Goal: Task Accomplishment & Management: Use online tool/utility

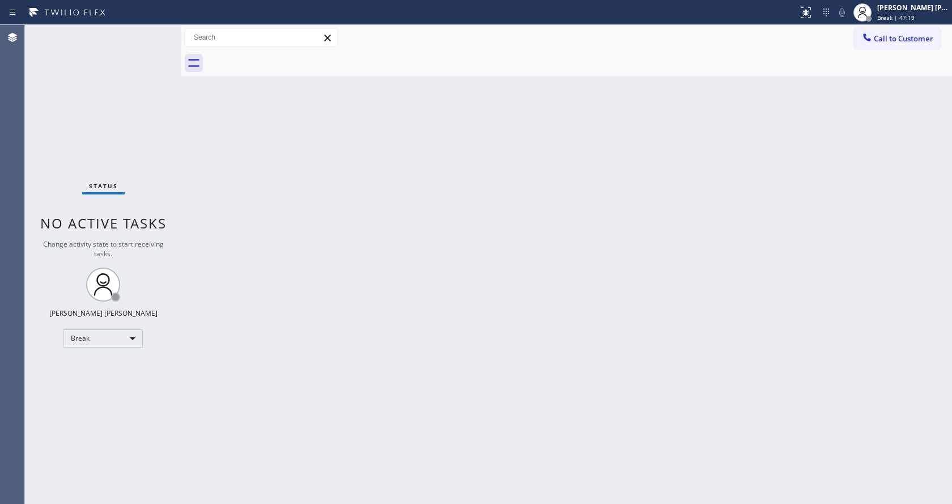
click at [270, 154] on div "Back to Dashboard Change Sender ID Customers Technicians Select a contact Outbo…" at bounding box center [566, 264] width 771 height 479
click at [452, 416] on div "Back to Dashboard Change Sender ID Customers Technicians Select a contact Outbo…" at bounding box center [566, 264] width 771 height 479
click at [158, 160] on div "Status No active tasks Change activity state to start receiving tasks. [PERSON_…" at bounding box center [103, 264] width 156 height 479
click at [421, 272] on div "Back to Dashboard Change Sender ID Customers Technicians Select a contact Outbo…" at bounding box center [566, 264] width 771 height 479
click at [177, 134] on div "Status No active tasks Change activity state to start receiving tasks. [PERSON_…" at bounding box center [103, 264] width 156 height 479
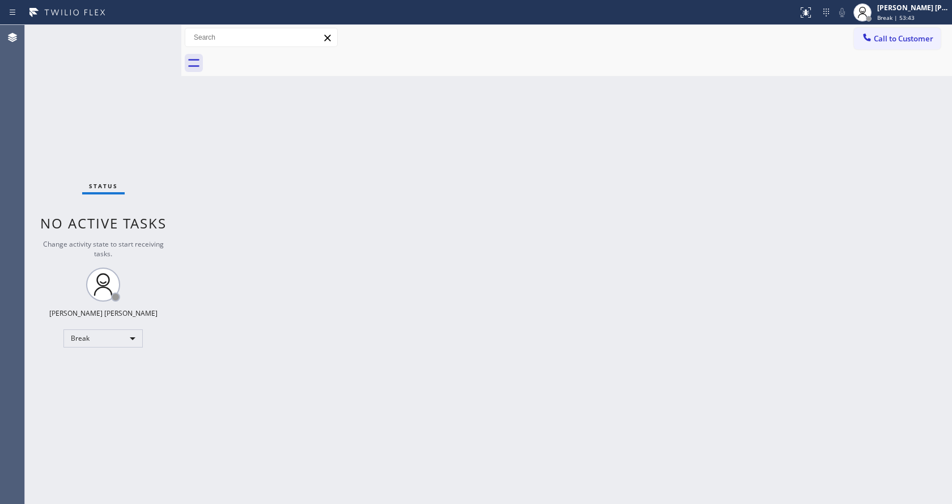
click at [610, 298] on div "Back to Dashboard Change Sender ID Customers Technicians Select a contact Outbo…" at bounding box center [566, 264] width 771 height 479
click at [346, 207] on div "Back to Dashboard Change Sender ID Customers Technicians Select a contact Outbo…" at bounding box center [566, 264] width 771 height 479
click at [384, 307] on div "Back to Dashboard Change Sender ID Customers Technicians Select a contact Outbo…" at bounding box center [566, 264] width 771 height 479
click at [292, 220] on div "Back to Dashboard Change Sender ID Customers Technicians Select a contact Outbo…" at bounding box center [566, 264] width 771 height 479
click at [579, 242] on div "Back to Dashboard Change Sender ID Customers Technicians Select a contact Outbo…" at bounding box center [566, 264] width 771 height 479
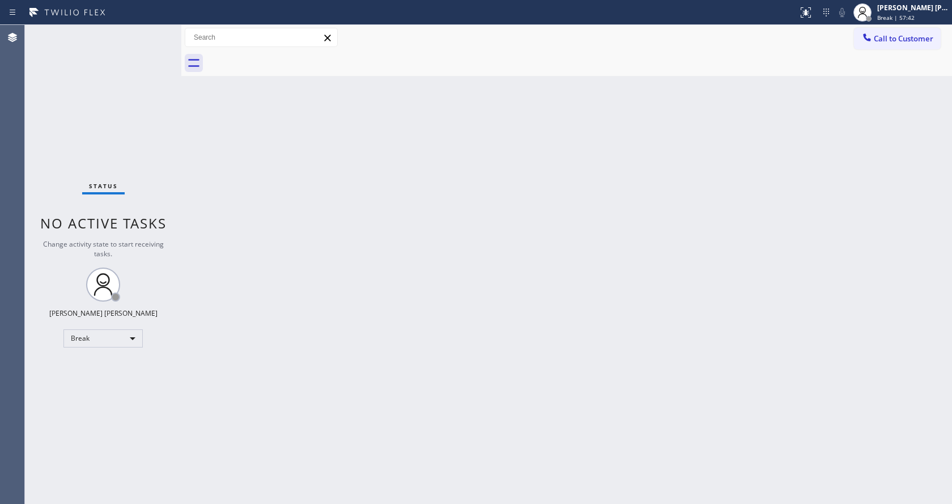
click at [214, 203] on div "Back to Dashboard Change Sender ID Customers Technicians Select a contact Outbo…" at bounding box center [566, 264] width 771 height 479
click at [502, 276] on div "Back to Dashboard Change Sender ID Customers Technicians Select a contact Outbo…" at bounding box center [566, 264] width 771 height 479
drag, startPoint x: 167, startPoint y: 156, endPoint x: 159, endPoint y: 148, distance: 11.2
click at [167, 155] on div "Status No active tasks Change activity state to start receiving tasks. [PERSON_…" at bounding box center [103, 264] width 156 height 479
click at [152, 30] on div "Status No active tasks Change activity state to start receiving tasks. [PERSON_…" at bounding box center [103, 264] width 156 height 479
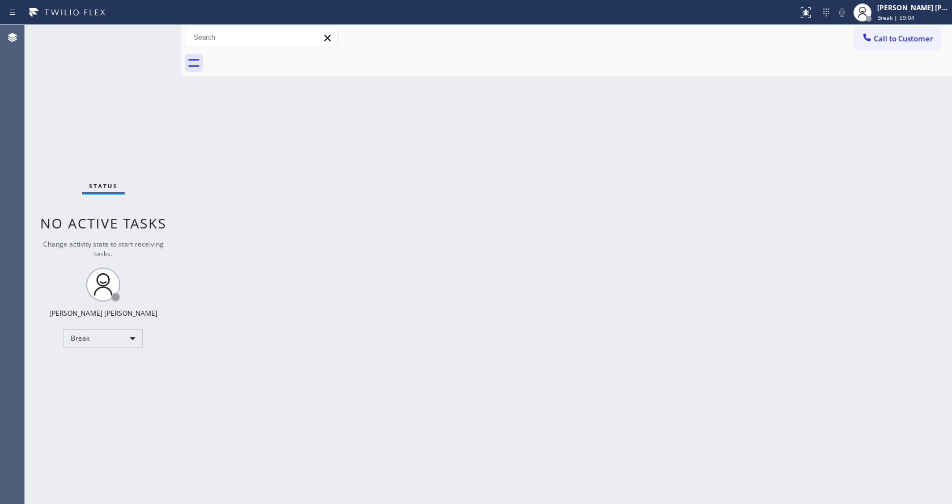
click at [371, 185] on div "Back to Dashboard Change Sender ID Customers Technicians Select a contact Outbo…" at bounding box center [566, 264] width 771 height 479
click at [215, 50] on div "Call to Customer Outbound call Location [GEOGRAPHIC_DATA] Top Electricians Your…" at bounding box center [566, 38] width 771 height 26
click at [473, 230] on div "Back to Dashboard Change Sender ID Customers Technicians Select a contact Outbo…" at bounding box center [566, 264] width 771 height 479
click at [283, 157] on div "Back to Dashboard Change Sender ID Customers Technicians Select a contact Outbo…" at bounding box center [566, 264] width 771 height 479
click at [279, 262] on div "Back to Dashboard Change Sender ID Customers Technicians Select a contact Outbo…" at bounding box center [566, 264] width 771 height 479
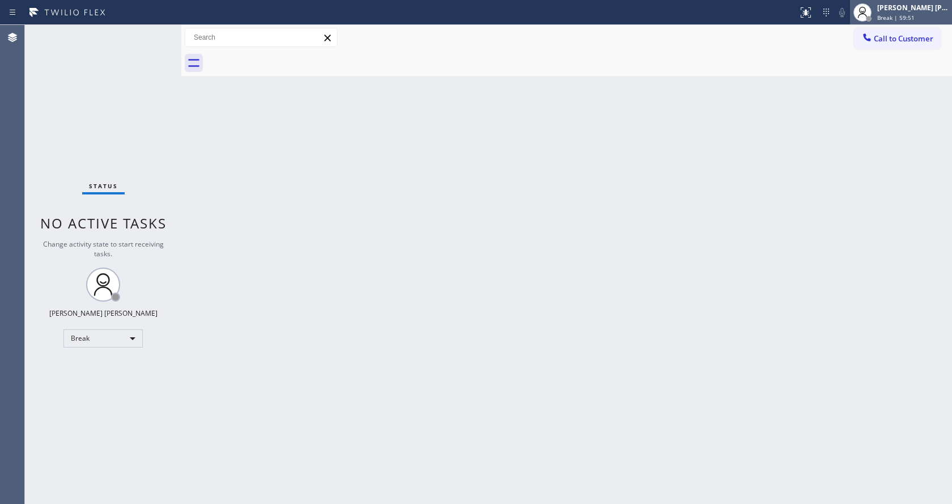
click at [896, 15] on span "Break | 59:51" at bounding box center [895, 18] width 37 height 8
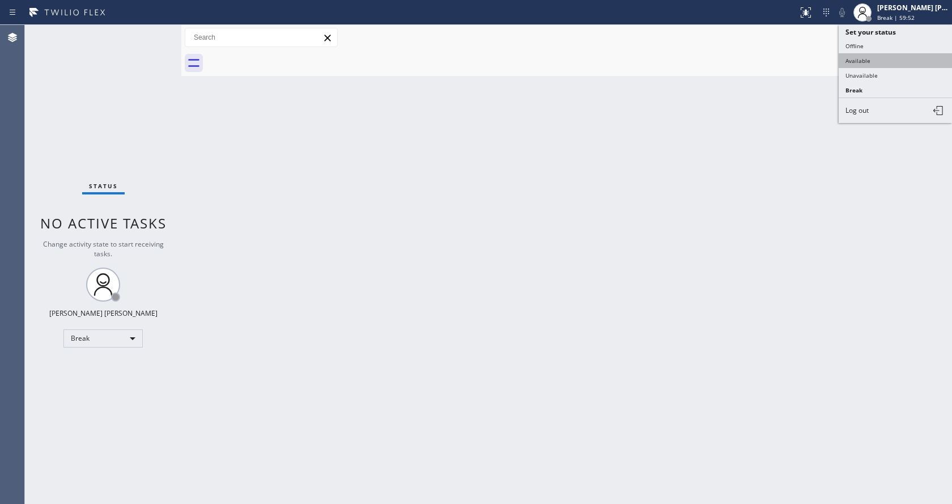
click at [870, 62] on button "Available" at bounding box center [895, 60] width 113 height 15
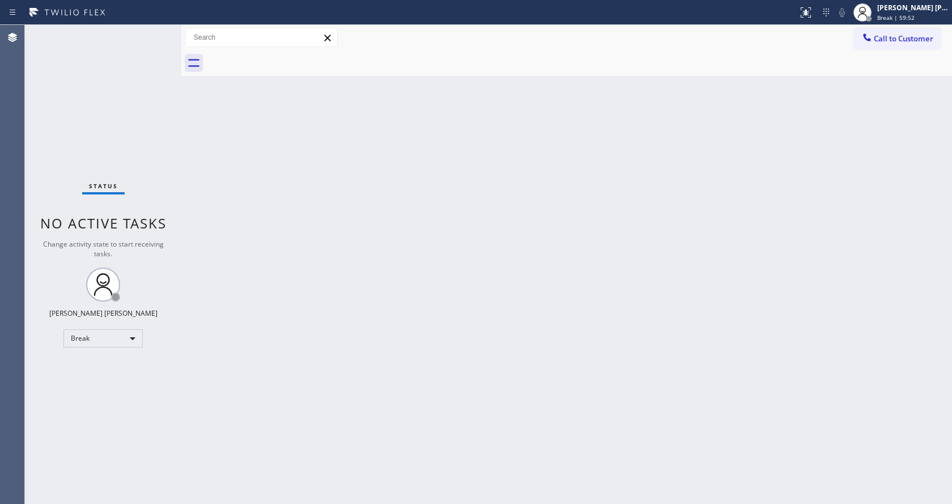
click at [523, 241] on div "Back to Dashboard Change Sender ID Customers Technicians Select a contact Outbo…" at bounding box center [566, 264] width 771 height 479
click at [104, 39] on div "Status No active tasks You are ready to start receiving tasks. [PERSON_NAME] [P…" at bounding box center [103, 264] width 156 height 479
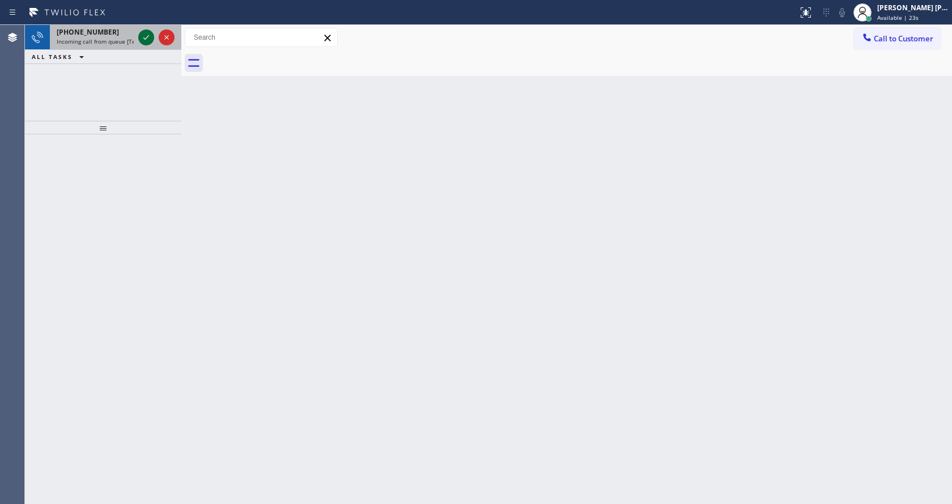
click at [147, 37] on icon at bounding box center [146, 37] width 6 height 5
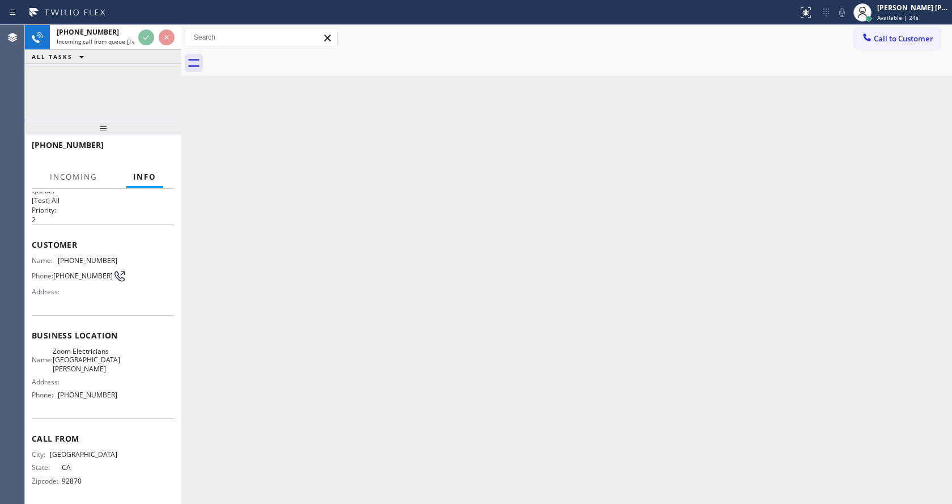
scroll to position [23, 0]
click at [464, 364] on div "Back to Dashboard Change Sender ID Customers Technicians Select a contact Outbo…" at bounding box center [566, 264] width 771 height 479
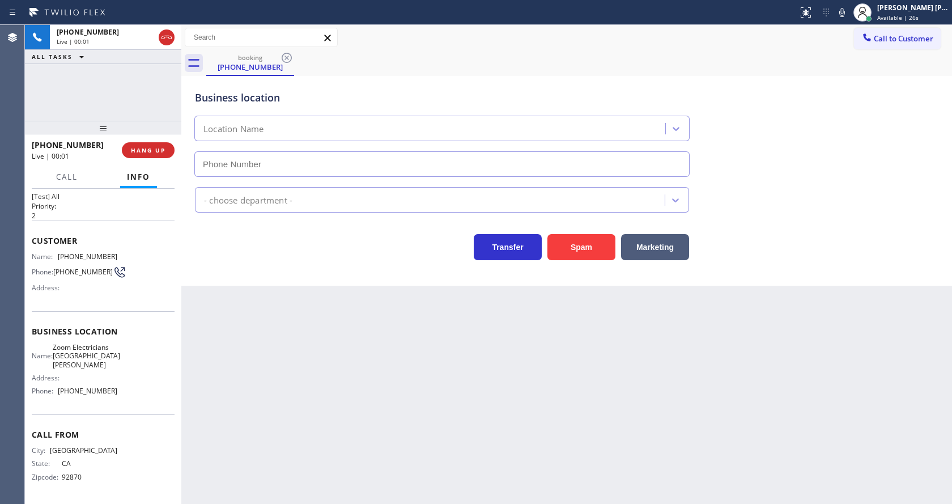
type input "[PHONE_NUMBER]"
click at [404, 351] on div "Back to Dashboard Change Sender ID Customers Technicians Select a contact Outbo…" at bounding box center [566, 264] width 771 height 479
click at [401, 351] on div "Back to Dashboard Change Sender ID Customers Technicians Select a contact Outbo…" at bounding box center [566, 264] width 771 height 479
click at [292, 341] on div "Back to Dashboard Change Sender ID Customers Technicians Select a contact Outbo…" at bounding box center [566, 264] width 771 height 479
click at [523, 415] on div "Back to Dashboard Change Sender ID Customers Technicians Select a contact Outbo…" at bounding box center [566, 264] width 771 height 479
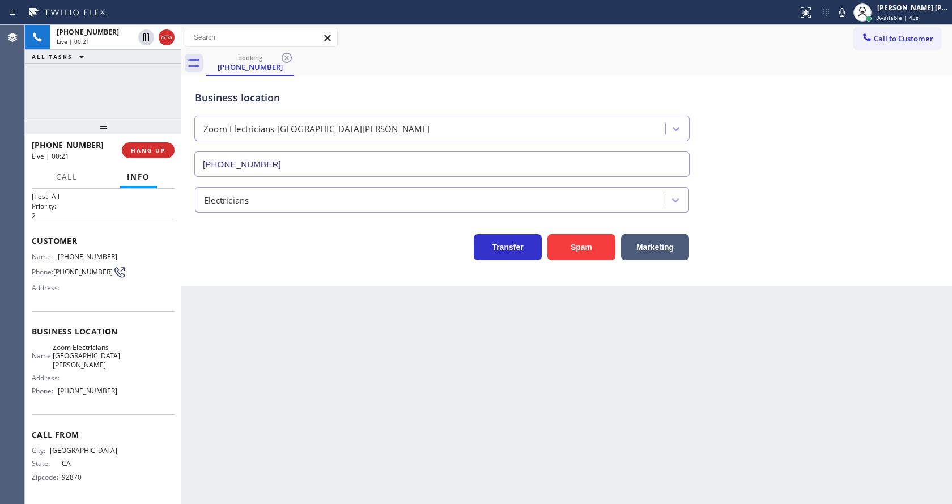
click at [365, 287] on div "Back to Dashboard Change Sender ID Customers Technicians Select a contact Outbo…" at bounding box center [566, 264] width 771 height 479
click at [582, 248] on button "Spam" at bounding box center [581, 247] width 68 height 26
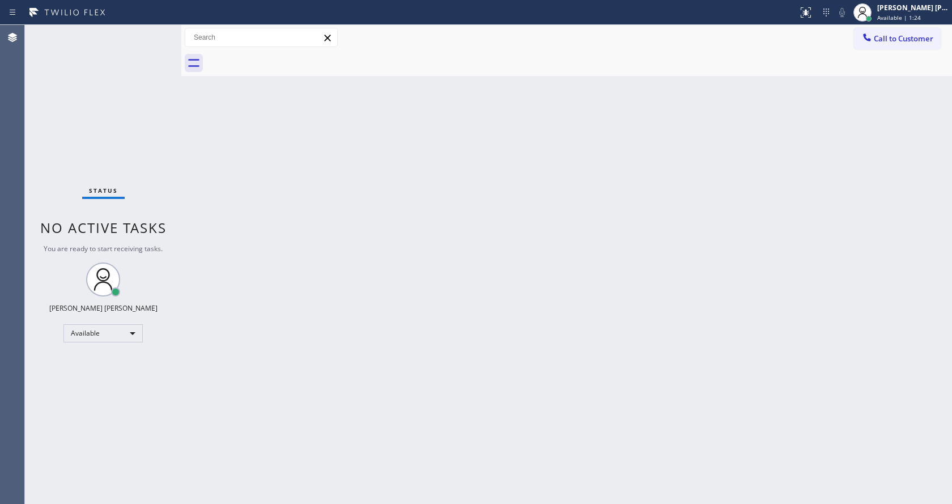
click at [252, 237] on div "Back to Dashboard Change Sender ID Customers Technicians Select a contact Outbo…" at bounding box center [566, 264] width 771 height 479
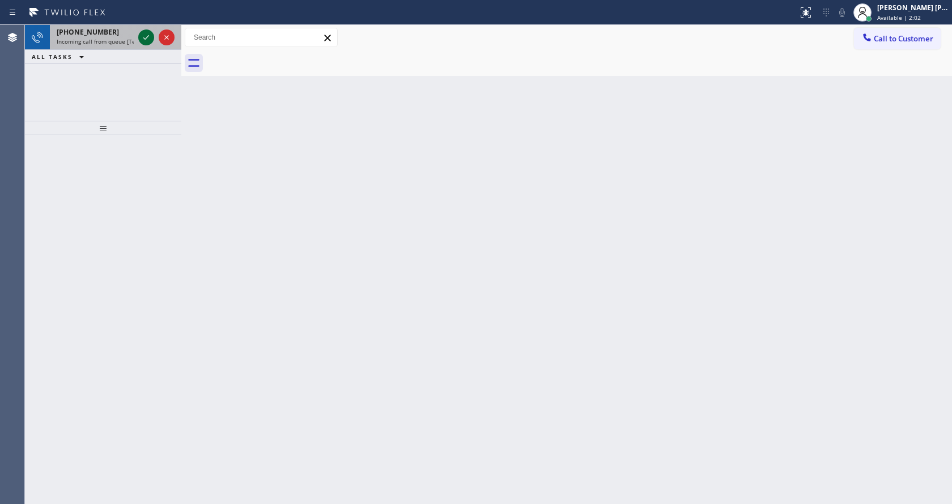
click at [140, 43] on icon at bounding box center [146, 38] width 14 height 14
click at [144, 40] on icon at bounding box center [146, 38] width 14 height 14
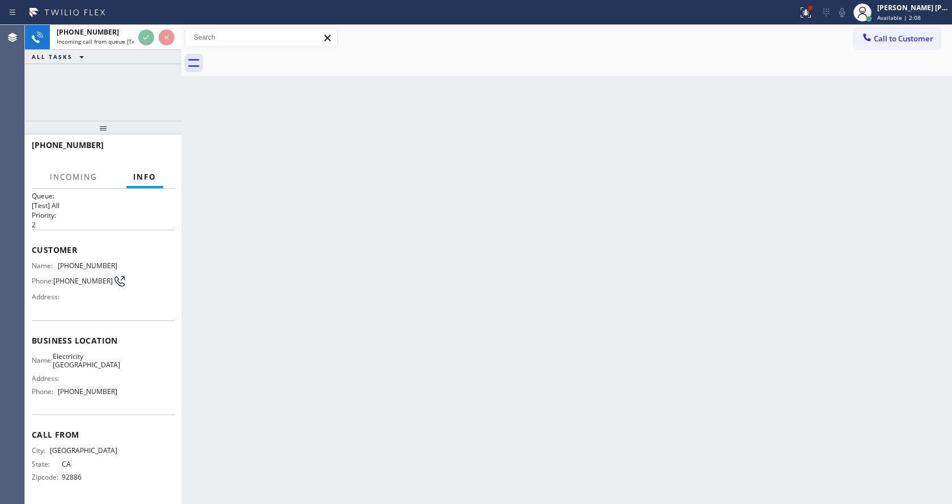
scroll to position [23, 0]
click at [348, 340] on div "Back to Dashboard Change Sender ID Customers Technicians Select a contact Outbo…" at bounding box center [566, 264] width 771 height 479
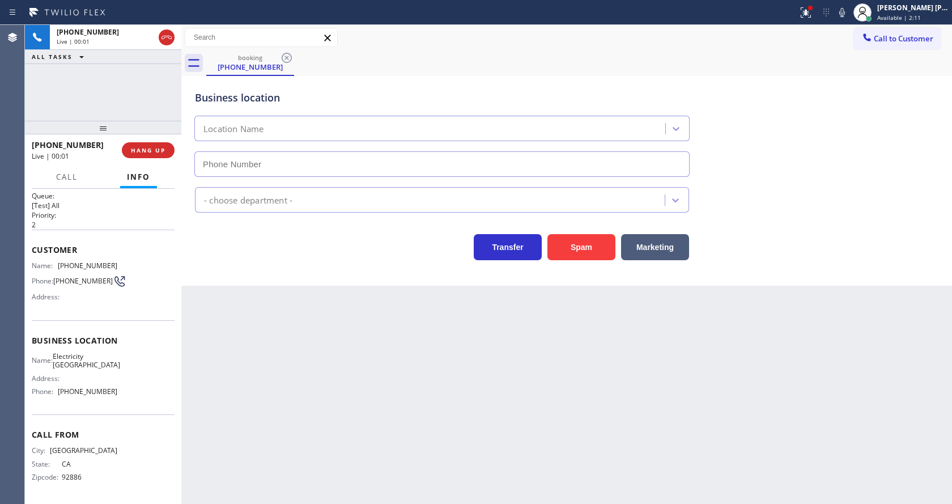
type input "[PHONE_NUMBER]"
click at [438, 354] on div "Back to Dashboard Change Sender ID Customers Technicians Select a contact Outbo…" at bounding box center [566, 264] width 771 height 479
click at [369, 358] on div "Back to Dashboard Change Sender ID Customers Technicians Select a contact Outbo…" at bounding box center [566, 264] width 771 height 479
drag, startPoint x: 332, startPoint y: 325, endPoint x: 339, endPoint y: 322, distance: 7.9
click at [332, 325] on div "Back to Dashboard Change Sender ID Customers Technicians Select a contact Outbo…" at bounding box center [566, 264] width 771 height 479
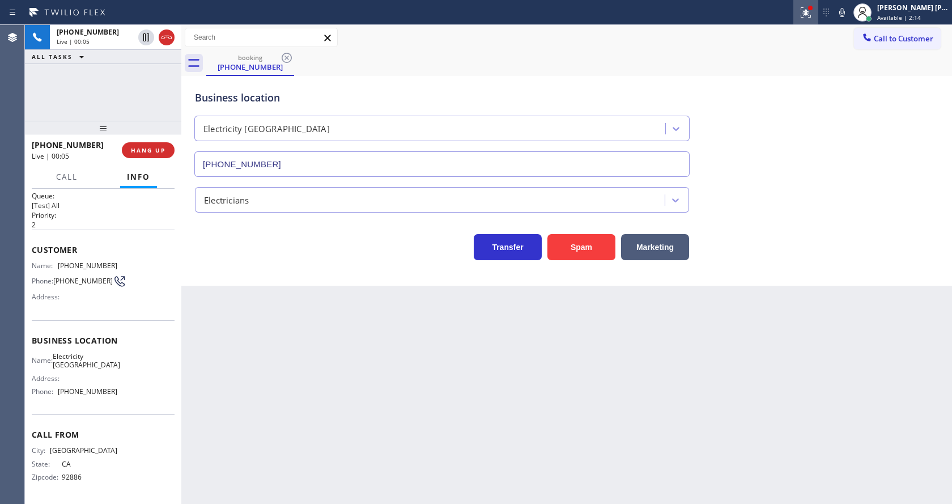
click at [806, 11] on icon at bounding box center [806, 13] width 14 height 14
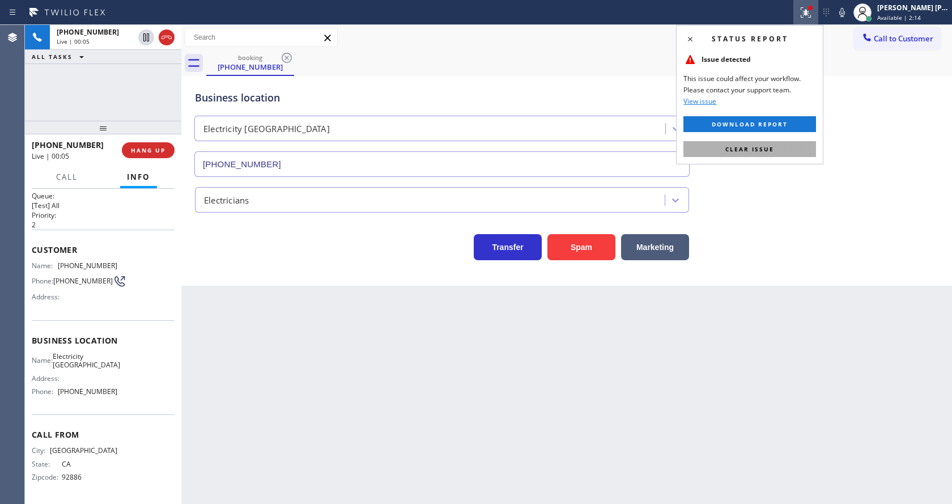
click at [772, 147] on span "Clear issue" at bounding box center [749, 149] width 49 height 8
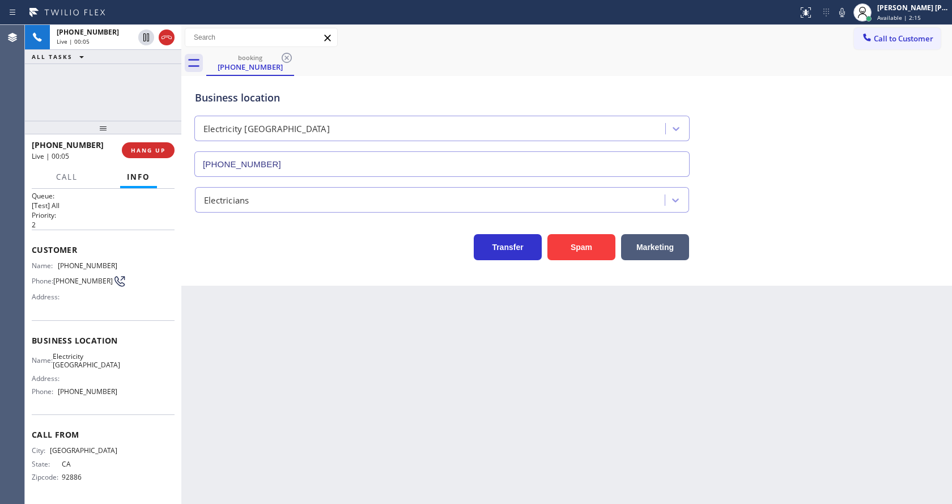
click at [805, 151] on div "Business location Electricity [GEOGRAPHIC_DATA] [PHONE_NUMBER]" at bounding box center [567, 125] width 748 height 103
click at [848, 17] on icon at bounding box center [842, 13] width 14 height 14
click at [845, 16] on icon at bounding box center [842, 12] width 6 height 9
click at [848, 322] on div "Back to Dashboard Change Sender ID Customers Technicians Select a contact Outbo…" at bounding box center [566, 264] width 771 height 479
click at [368, 429] on div "Back to Dashboard Change Sender ID Customers Technicians Select a contact Outbo…" at bounding box center [566, 264] width 771 height 479
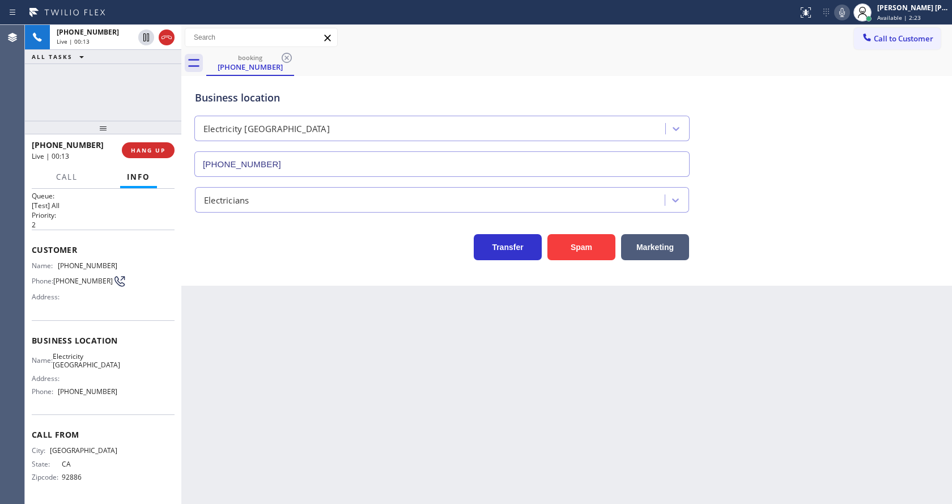
click at [308, 380] on div "Back to Dashboard Change Sender ID Customers Technicians Select a contact Outbo…" at bounding box center [566, 264] width 771 height 479
click at [279, 343] on div "Back to Dashboard Change Sender ID Customers Technicians Select a contact Outbo…" at bounding box center [566, 264] width 771 height 479
click at [91, 301] on div "Customer Name: [PHONE_NUMBER] Phone: [PHONE_NUMBER] Address:" at bounding box center [103, 275] width 143 height 91
drag, startPoint x: 54, startPoint y: 250, endPoint x: 126, endPoint y: 252, distance: 72.0
click at [126, 261] on div "Name: [PHONE_NUMBER] Phone: [PHONE_NUMBER] Address:" at bounding box center [103, 283] width 143 height 45
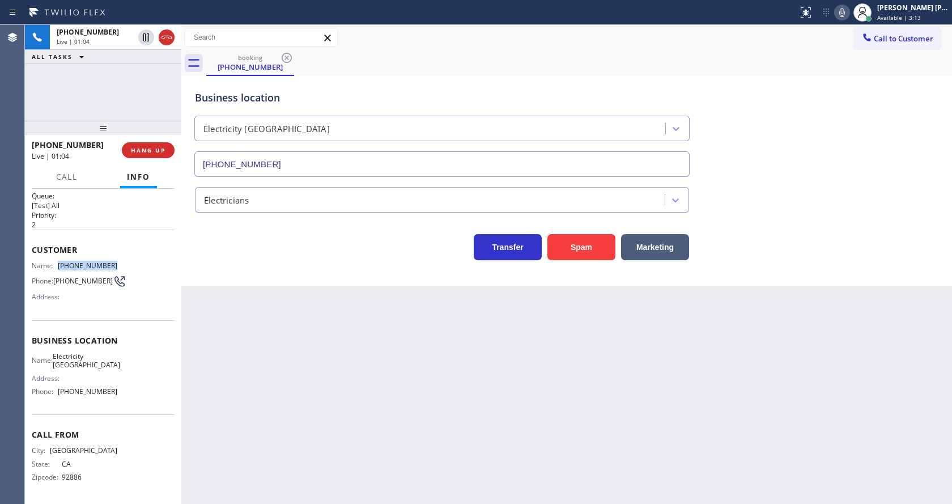
copy div "[PHONE_NUMBER]"
click at [299, 360] on div "Back to Dashboard Change Sender ID Customers Technicians Select a contact Outbo…" at bounding box center [566, 264] width 771 height 479
click at [116, 335] on span "Business location" at bounding box center [103, 340] width 143 height 11
drag, startPoint x: 54, startPoint y: 248, endPoint x: 125, endPoint y: 252, distance: 71.0
click at [125, 261] on div "Name: [PHONE_NUMBER] Phone: [PHONE_NUMBER] Address:" at bounding box center [103, 283] width 143 height 45
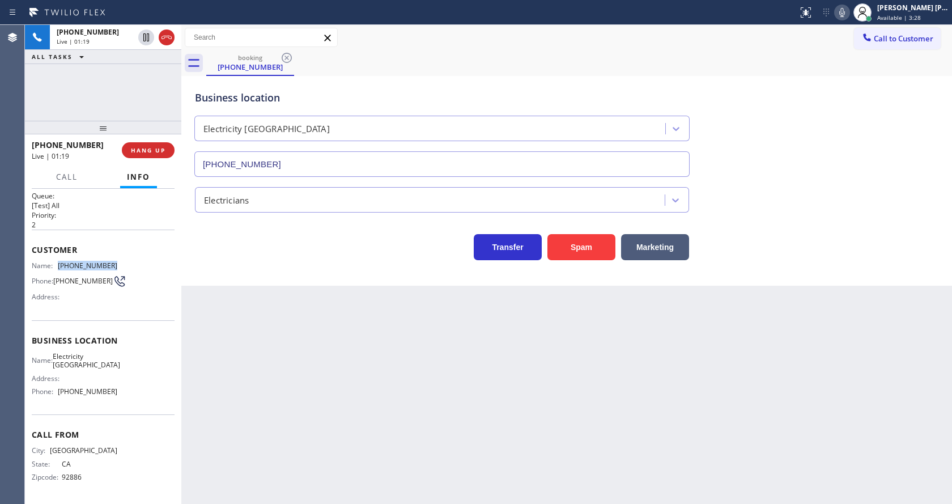
copy div "[PHONE_NUMBER]"
click at [292, 364] on div "Back to Dashboard Change Sender ID Customers Technicians Select a contact Outbo…" at bounding box center [566, 264] width 771 height 479
click at [130, 352] on div "Name: Electricity [GEOGRAPHIC_DATA] Address: Phone: [PHONE_NUMBER]" at bounding box center [103, 376] width 143 height 49
drag, startPoint x: 57, startPoint y: 344, endPoint x: 91, endPoint y: 366, distance: 39.8
click at [91, 366] on div "Name: Electricity [GEOGRAPHIC_DATA]" at bounding box center [75, 361] width 86 height 18
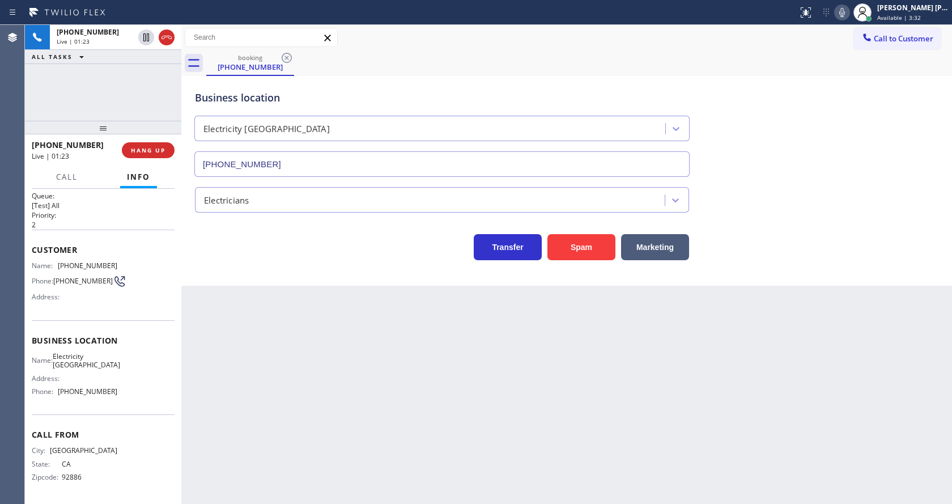
copy span "Electricity [GEOGRAPHIC_DATA]"
drag, startPoint x: 196, startPoint y: 381, endPoint x: 201, endPoint y: 398, distance: 17.9
click at [196, 381] on div "Back to Dashboard Change Sender ID Customers Technicians Select a contact Outbo…" at bounding box center [566, 264] width 771 height 479
click at [22, 376] on div "Agent Desktop" at bounding box center [12, 264] width 24 height 479
drag, startPoint x: 54, startPoint y: 392, endPoint x: 120, endPoint y: 392, distance: 66.3
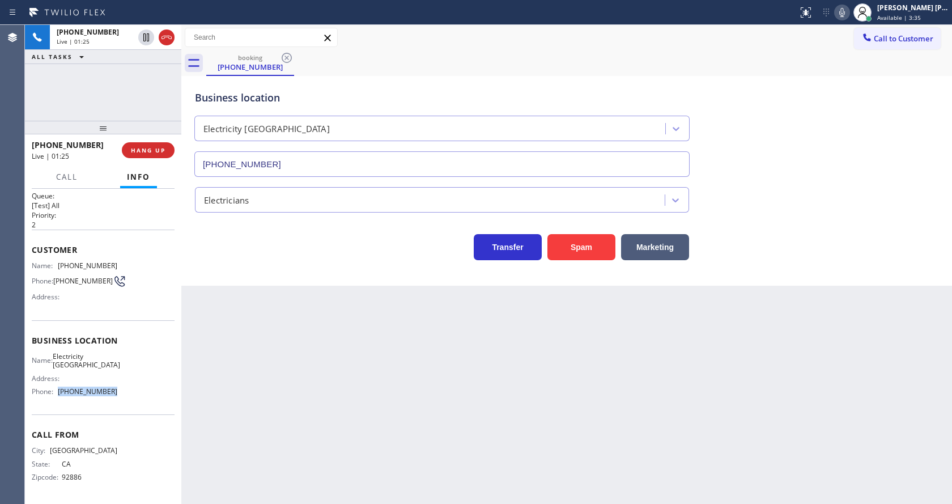
click at [120, 392] on div "Name: Electricity [GEOGRAPHIC_DATA] Address: Phone: [PHONE_NUMBER]" at bounding box center [103, 376] width 143 height 49
copy div "[PHONE_NUMBER]"
click at [266, 414] on div "Back to Dashboard Change Sender ID Customers Technicians Select a contact Outbo…" at bounding box center [566, 264] width 771 height 479
click at [288, 409] on div "Back to Dashboard Change Sender ID Customers Technicians Select a contact Outbo…" at bounding box center [566, 264] width 771 height 479
drag, startPoint x: 57, startPoint y: 392, endPoint x: 117, endPoint y: 392, distance: 60.1
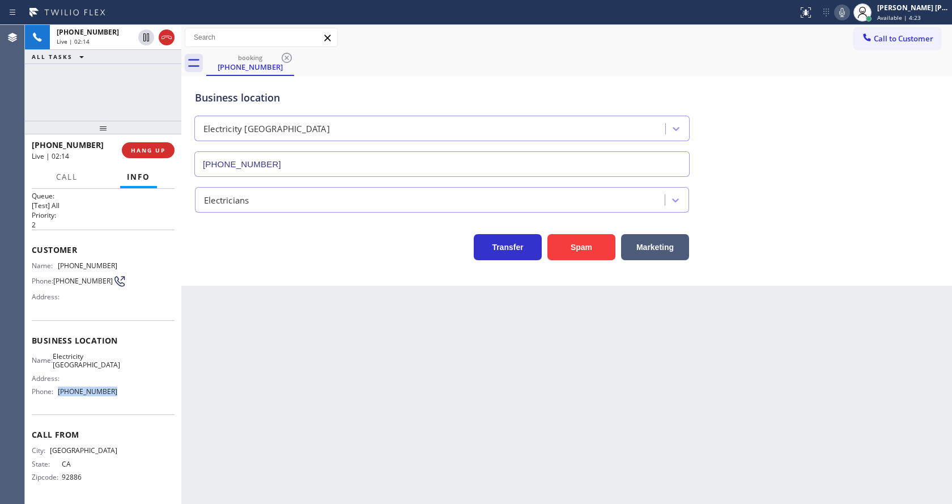
click at [117, 392] on div "Name: Electricity [GEOGRAPHIC_DATA] Address: Phone: [PHONE_NUMBER]" at bounding box center [103, 376] width 143 height 49
copy div "[PHONE_NUMBER]"
click at [314, 417] on div "Back to Dashboard Change Sender ID Customers Technicians Select a contact Outbo…" at bounding box center [566, 264] width 771 height 479
click at [849, 12] on icon at bounding box center [842, 13] width 14 height 14
click at [144, 37] on icon at bounding box center [146, 37] width 6 height 8
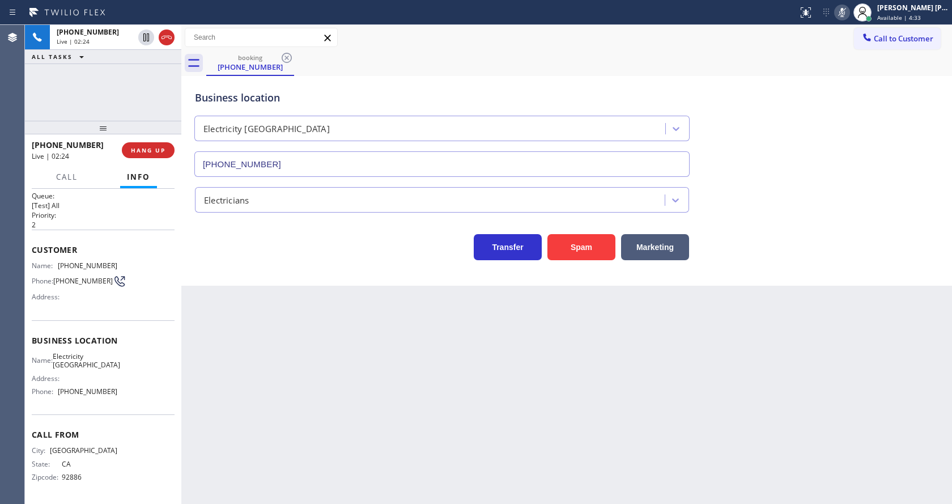
click at [278, 411] on div "Back to Dashboard Change Sender ID Customers Technicians Select a contact Outbo…" at bounding box center [566, 264] width 771 height 479
click at [288, 258] on div "Transfer Spam Marketing" at bounding box center [442, 244] width 499 height 32
drag, startPoint x: 416, startPoint y: 450, endPoint x: 401, endPoint y: 443, distance: 16.7
click at [416, 450] on div "Back to Dashboard Change Sender ID Customers Technicians Select a contact Outbo…" at bounding box center [566, 264] width 771 height 479
click at [563, 395] on div "Back to Dashboard Change Sender ID Customers Technicians Select a contact Outbo…" at bounding box center [566, 264] width 771 height 479
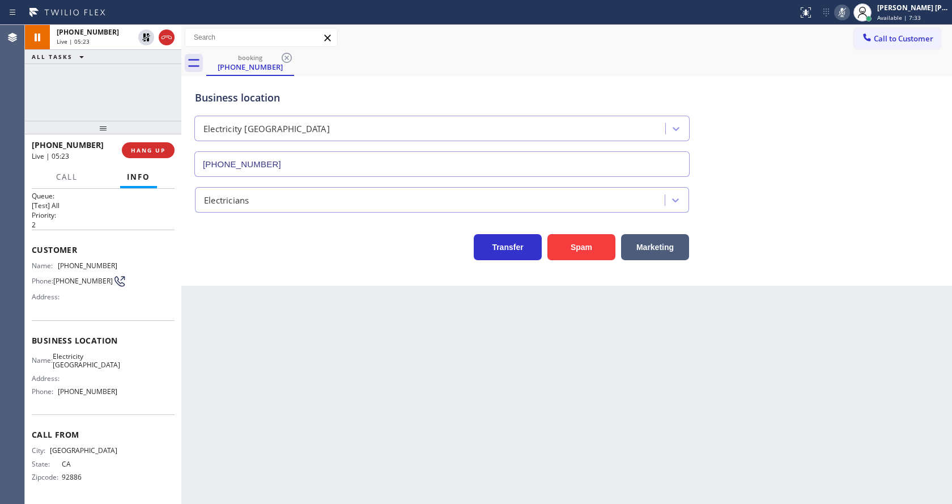
click at [379, 322] on div "Back to Dashboard Change Sender ID Customers Technicians Select a contact Outbo…" at bounding box center [566, 264] width 771 height 479
click at [261, 428] on div "Back to Dashboard Change Sender ID Customers Technicians Select a contact Outbo…" at bounding box center [566, 264] width 771 height 479
click at [422, 457] on div "Back to Dashboard Change Sender ID Customers Technicians Select a contact Outbo…" at bounding box center [566, 264] width 771 height 479
click at [206, 301] on div "Back to Dashboard Change Sender ID Customers Technicians Select a contact Outbo…" at bounding box center [566, 264] width 771 height 479
click at [286, 257] on div "Transfer Spam Marketing" at bounding box center [442, 244] width 499 height 32
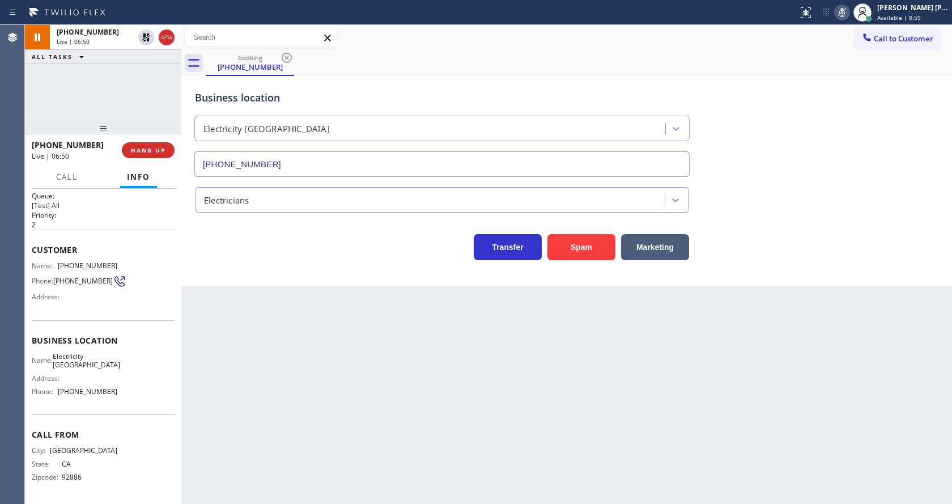
click at [521, 426] on div "Back to Dashboard Change Sender ID Customers Technicians Select a contact Outbo…" at bounding box center [566, 264] width 771 height 479
click at [431, 374] on div "Back to Dashboard Change Sender ID Customers Technicians Select a contact Outbo…" at bounding box center [566, 264] width 771 height 479
click at [146, 35] on icon at bounding box center [146, 37] width 8 height 8
click at [845, 14] on icon at bounding box center [842, 13] width 14 height 14
click at [848, 63] on div "booking [PHONE_NUMBER]" at bounding box center [579, 63] width 746 height 26
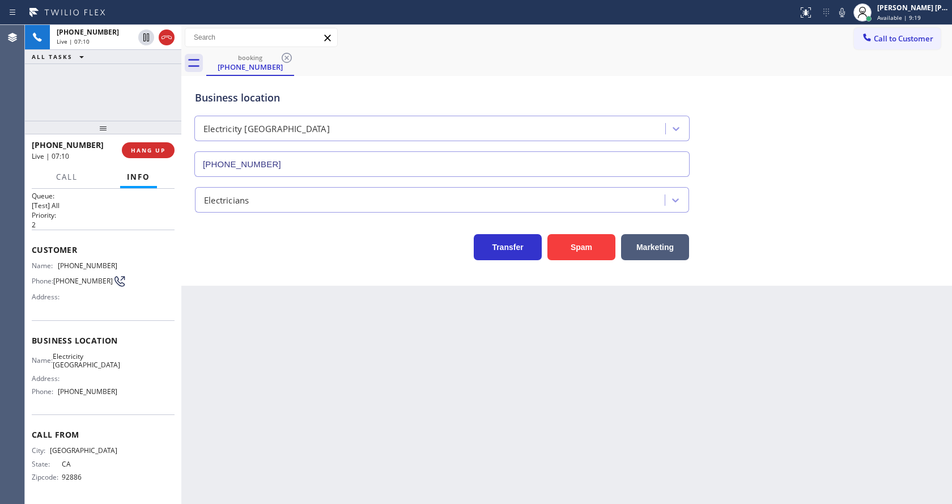
click at [274, 485] on div "Back to Dashboard Change Sender ID Customers Technicians Select a contact Outbo…" at bounding box center [566, 264] width 771 height 479
click at [469, 416] on div "Back to Dashboard Change Sender ID Customers Technicians Select a contact Outbo…" at bounding box center [566, 264] width 771 height 479
click at [361, 399] on div "Back to Dashboard Change Sender ID Customers Technicians Select a contact Outbo…" at bounding box center [566, 264] width 771 height 479
click at [455, 431] on div "Back to Dashboard Change Sender ID Customers Technicians Select a contact Outbo…" at bounding box center [566, 264] width 771 height 479
click at [287, 357] on div "Back to Dashboard Change Sender ID Customers Technicians Select a contact Outbo…" at bounding box center [566, 264] width 771 height 479
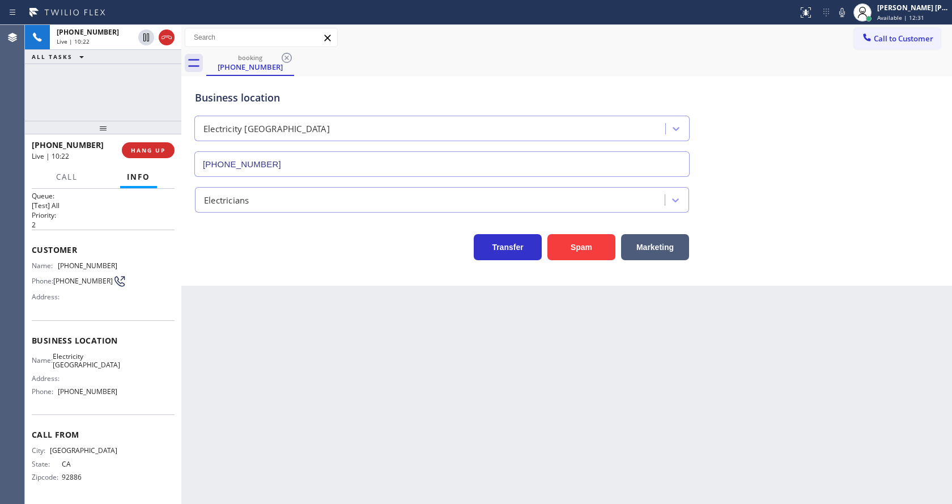
drag, startPoint x: 489, startPoint y: 405, endPoint x: 493, endPoint y: 427, distance: 22.0
click at [489, 405] on div "Back to Dashboard Change Sender ID Customers Technicians Select a contact Outbo…" at bounding box center [566, 264] width 771 height 479
click at [768, 360] on div "Back to Dashboard Change Sender ID Customers Technicians Select a contact Outbo…" at bounding box center [566, 264] width 771 height 479
click at [461, 371] on div "Back to Dashboard Change Sender ID Customers Technicians Select a contact Outbo…" at bounding box center [566, 264] width 771 height 479
click at [332, 363] on div "Back to Dashboard Change Sender ID Customers Technicians Select a contact Outbo…" at bounding box center [566, 264] width 771 height 479
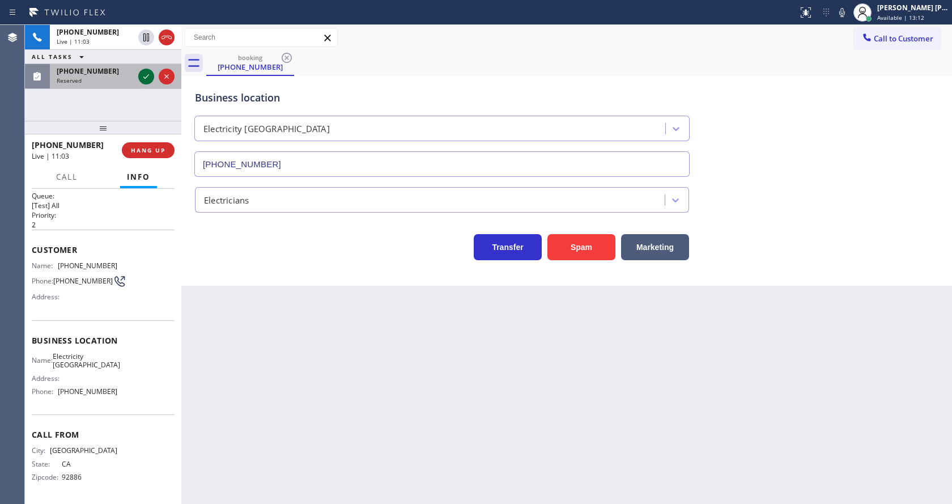
click at [145, 75] on icon at bounding box center [146, 77] width 14 height 14
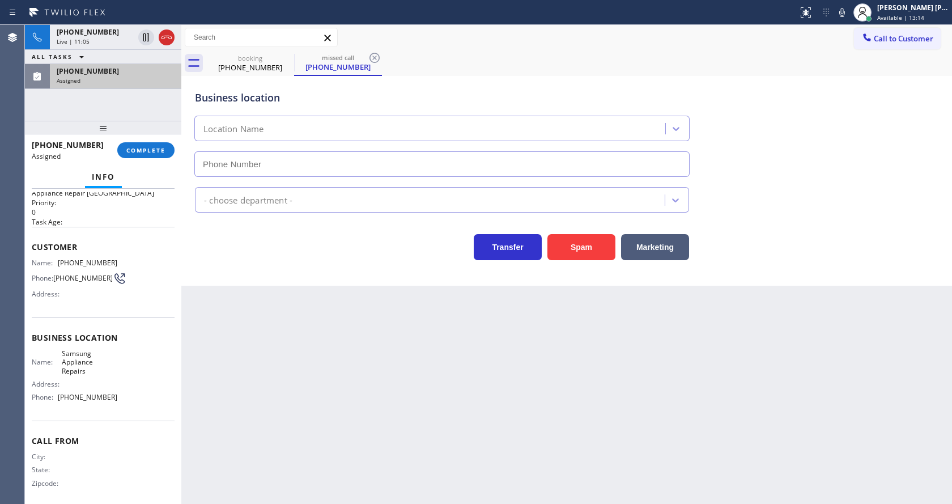
type input "[PHONE_NUMBER]"
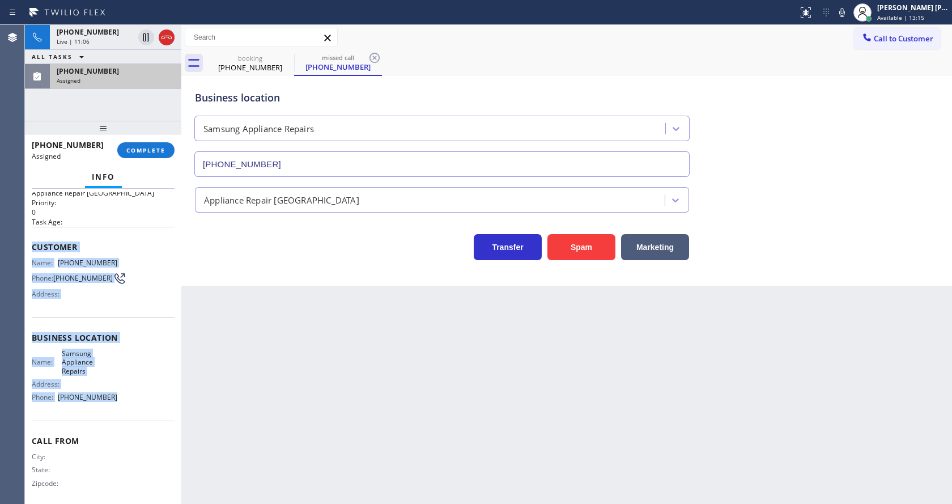
drag, startPoint x: 43, startPoint y: 239, endPoint x: 125, endPoint y: 403, distance: 183.2
click at [125, 403] on div "Context Queue: Appliance Repair High End Priority: 0 Task Age: Customer Name: […" at bounding box center [103, 338] width 143 height 338
copy div "Customer Name: [PHONE_NUMBER] Phone: [PHONE_NUMBER] Address: Business location …"
click at [138, 144] on button "COMPLETE" at bounding box center [145, 150] width 57 height 16
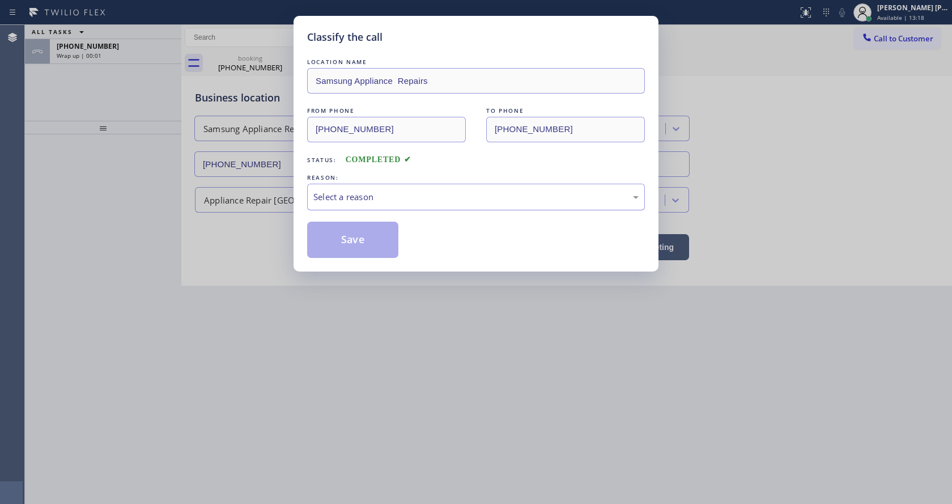
click at [345, 202] on div "Select a reason" at bounding box center [475, 196] width 325 height 13
click at [336, 233] on button "Save" at bounding box center [352, 240] width 91 height 36
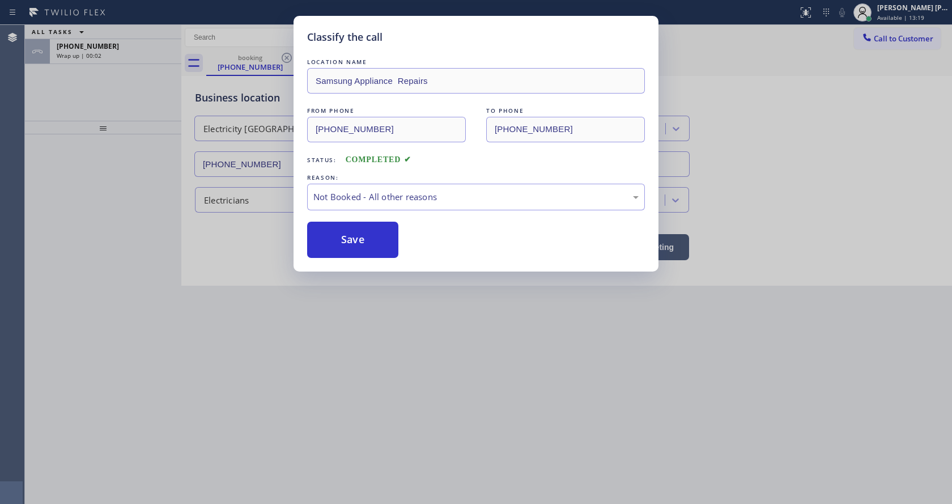
click at [336, 233] on button "Save" at bounding box center [352, 240] width 91 height 36
click at [419, 441] on div "Classify the call LOCATION NAME Samsung Appliance Repairs FROM PHONE [PHONE_NUM…" at bounding box center [476, 252] width 952 height 504
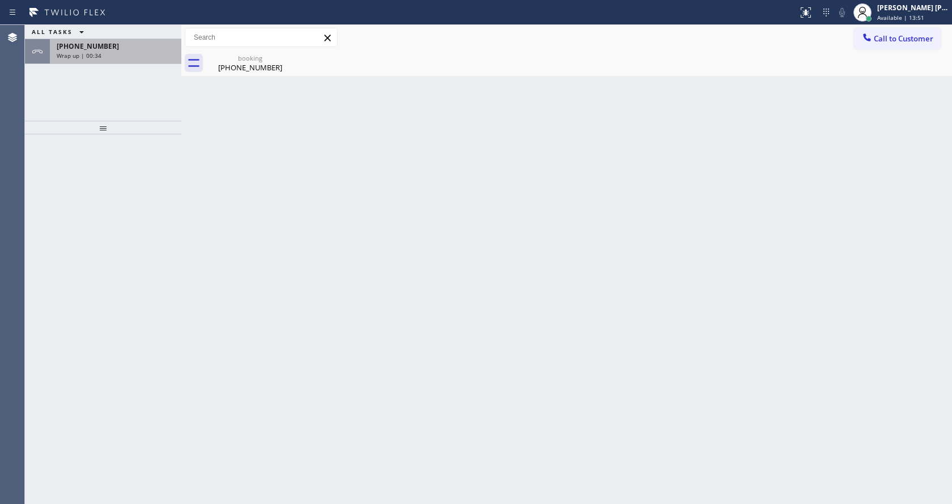
click at [110, 62] on div "[PHONE_NUMBER] Wrap up | 00:34" at bounding box center [113, 51] width 127 height 25
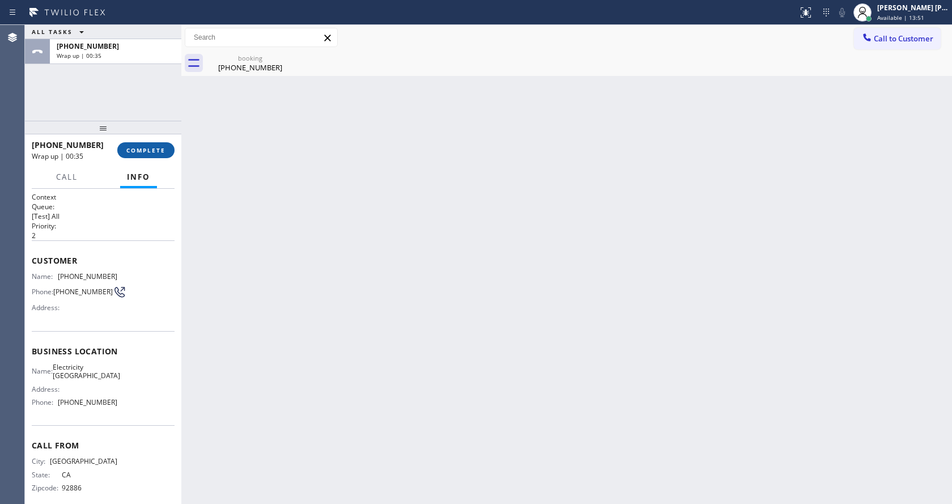
click at [133, 148] on span "COMPLETE" at bounding box center [145, 150] width 39 height 8
click at [158, 150] on span "COMPLETE" at bounding box center [145, 150] width 39 height 8
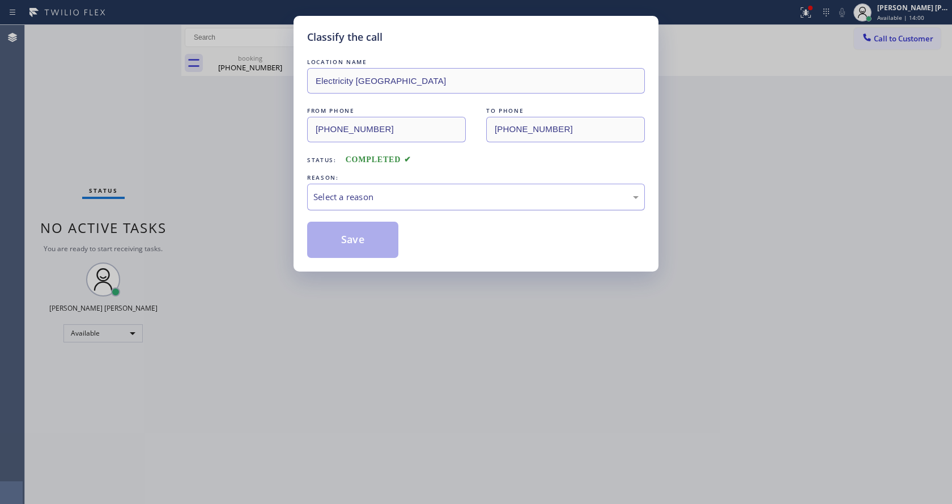
click at [350, 192] on div "Select a reason" at bounding box center [475, 196] width 325 height 13
click at [347, 268] on div "Classify the call LOCATION NAME Electricity [GEOGRAPHIC_DATA] FROM PHONE [PHONE…" at bounding box center [476, 144] width 365 height 256
click at [345, 257] on button "Save" at bounding box center [352, 240] width 91 height 36
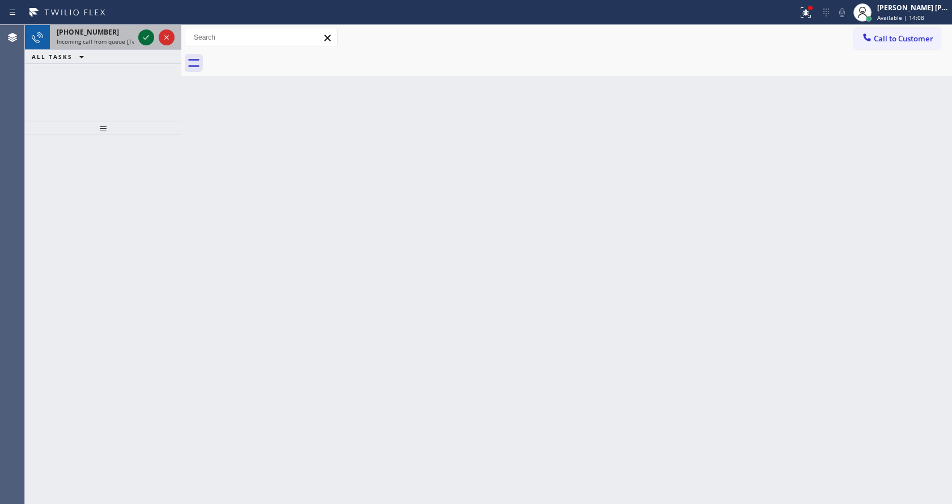
click at [145, 40] on icon at bounding box center [146, 38] width 14 height 14
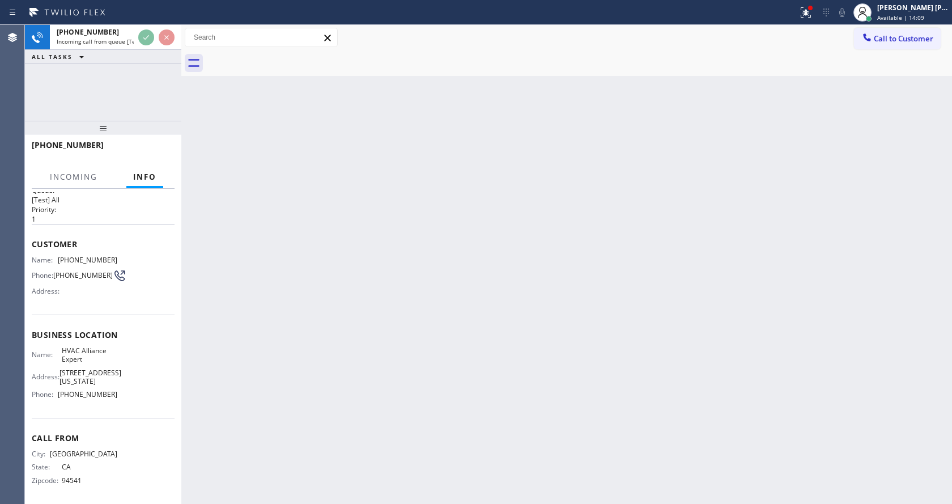
scroll to position [32, 0]
click at [543, 363] on div "Back to Dashboard Change Sender ID Customers Technicians Select a contact Outbo…" at bounding box center [566, 264] width 771 height 479
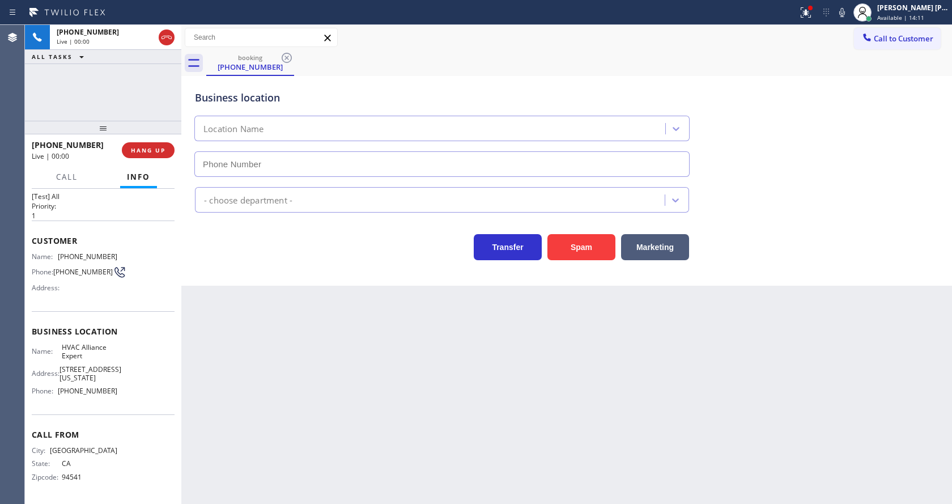
type input "[PHONE_NUMBER]"
click at [233, 281] on div "Business location HVAC Alliance Expert [PHONE_NUMBER] HVAC Transfer Spam Market…" at bounding box center [566, 181] width 771 height 210
click at [414, 396] on div "Back to Dashboard Change Sender ID Customers Technicians Select a contact Outbo…" at bounding box center [566, 264] width 771 height 479
click at [250, 301] on div "Back to Dashboard Change Sender ID Customers Technicians Select a contact Outbo…" at bounding box center [566, 264] width 771 height 479
drag, startPoint x: 107, startPoint y: 391, endPoint x: 52, endPoint y: 391, distance: 55.5
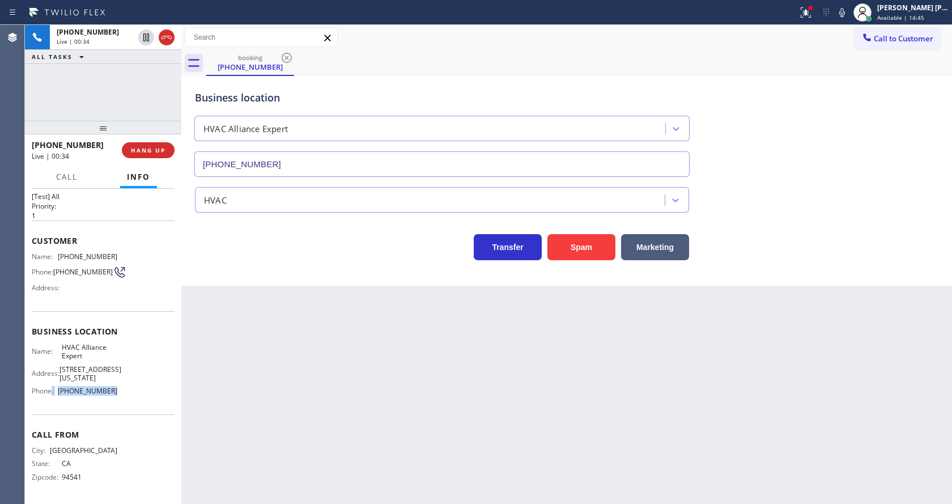
click at [52, 391] on div "Phone: [PHONE_NUMBER]" at bounding box center [75, 391] width 86 height 9
copy div ": [PHONE_NUMBER]"
click at [329, 374] on div "Back to Dashboard Change Sender ID Customers Technicians Select a contact Outbo…" at bounding box center [566, 264] width 771 height 479
click at [63, 386] on div "Name: HVAC Alliance Expert Address: [STREET_ADDRESS][US_STATE] Phone: [PHONE_NU…" at bounding box center [75, 371] width 86 height 57
drag, startPoint x: 112, startPoint y: 390, endPoint x: 54, endPoint y: 397, distance: 57.6
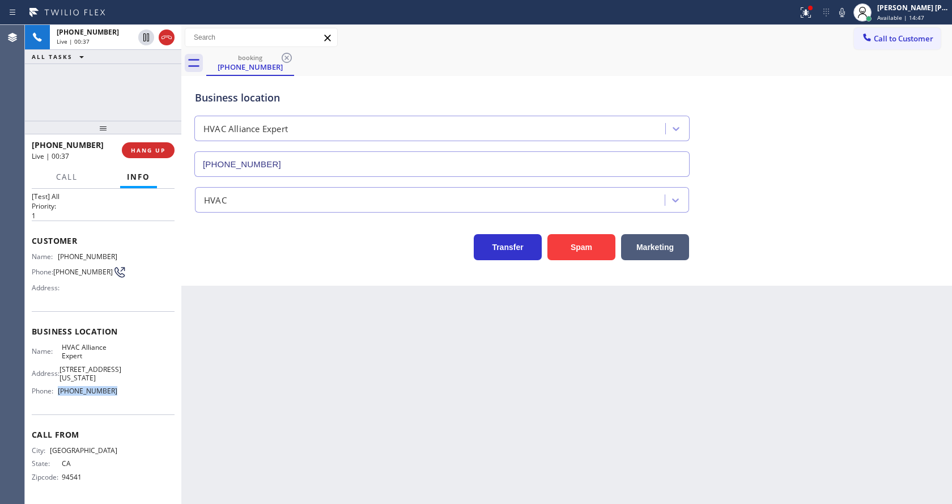
click at [54, 397] on div "Name: HVAC Alliance Expert Address: [STREET_ADDRESS][US_STATE] Phone: [PHONE_NU…" at bounding box center [75, 371] width 86 height 57
copy div "[PHONE_NUMBER]"
click at [266, 376] on div "Back to Dashboard Change Sender ID Customers Technicians Select a contact Outbo…" at bounding box center [566, 264] width 771 height 479
click at [283, 314] on div "Back to Dashboard Change Sender ID Customers Technicians Select a contact Outbo…" at bounding box center [566, 264] width 771 height 479
click at [808, 12] on icon at bounding box center [804, 11] width 7 height 8
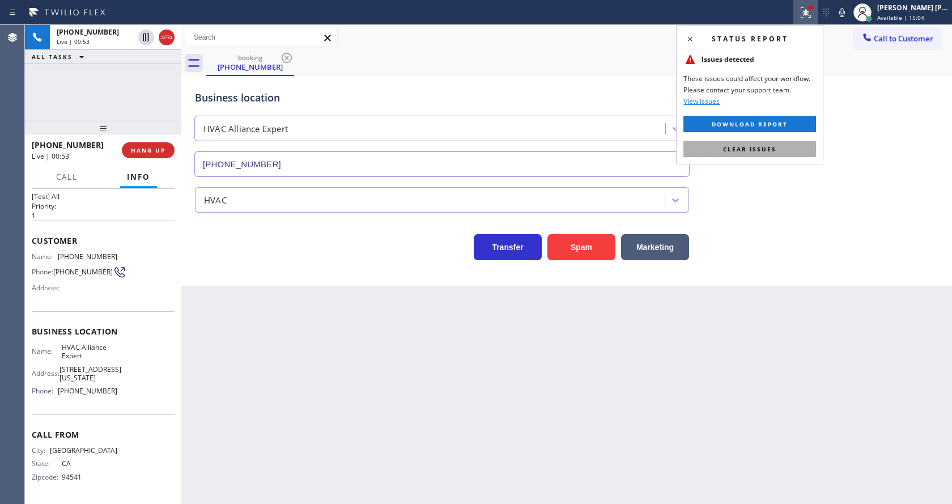
click at [774, 152] on span "Clear issues" at bounding box center [749, 149] width 53 height 8
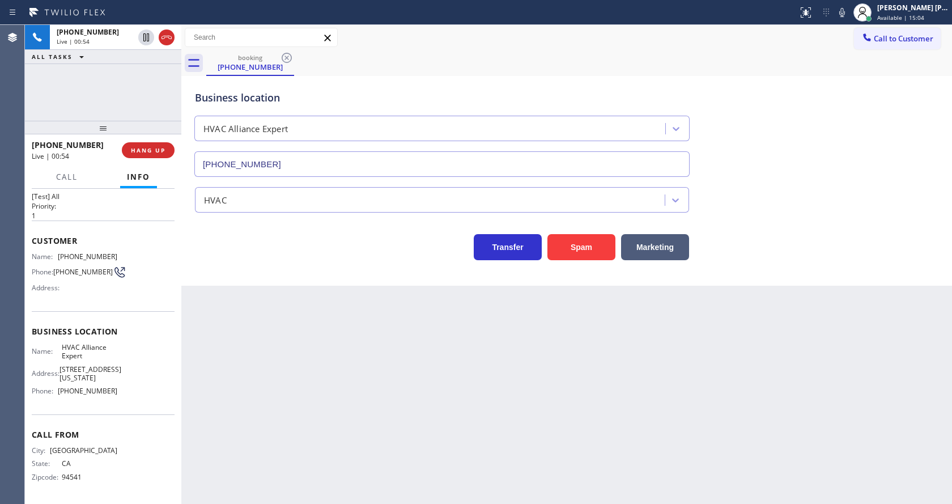
click at [799, 152] on div "Business location HVAC Alliance Expert [PHONE_NUMBER]" at bounding box center [567, 125] width 748 height 103
click at [321, 253] on div "Transfer Spam Marketing" at bounding box center [442, 244] width 499 height 32
click at [296, 292] on div "Back to Dashboard Change Sender ID Customers Technicians Select a contact Outbo…" at bounding box center [566, 264] width 771 height 479
click at [253, 298] on div "Back to Dashboard Change Sender ID Customers Technicians Select a contact Outbo…" at bounding box center [566, 264] width 771 height 479
click at [146, 150] on span "HANG UP" at bounding box center [148, 150] width 35 height 8
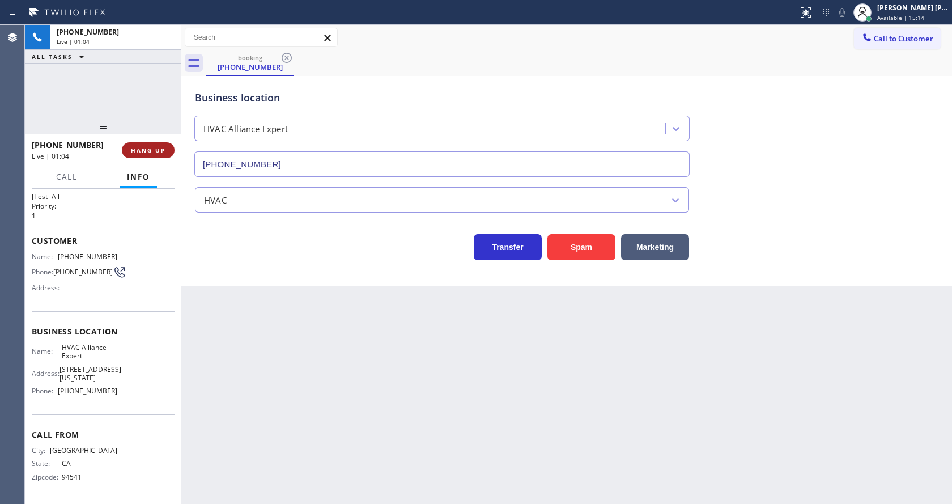
click at [146, 150] on span "HANG UP" at bounding box center [148, 150] width 35 height 8
click at [162, 146] on span "COMPLETE" at bounding box center [145, 150] width 39 height 8
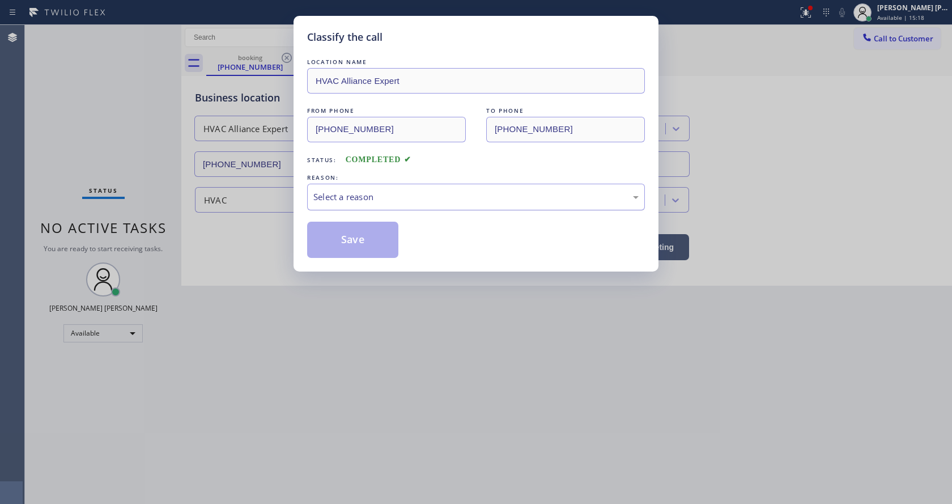
click at [393, 198] on div "Select a reason" at bounding box center [475, 196] width 325 height 13
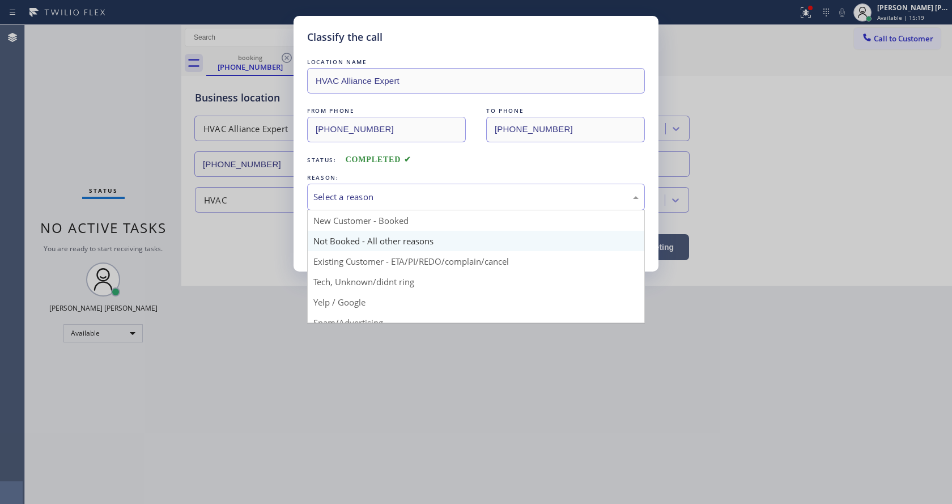
click at [344, 236] on button "Save" at bounding box center [352, 240] width 91 height 36
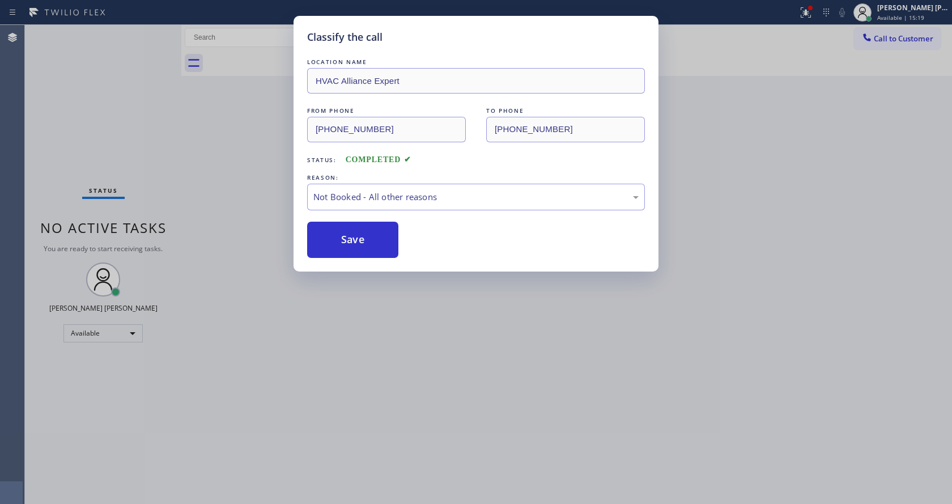
click at [344, 236] on button "Save" at bounding box center [352, 240] width 91 height 36
click at [380, 401] on div "Classify the call LOCATION NAME HVAC Alliance Expert FROM PHONE [PHONE_NUMBER] …" at bounding box center [476, 252] width 952 height 504
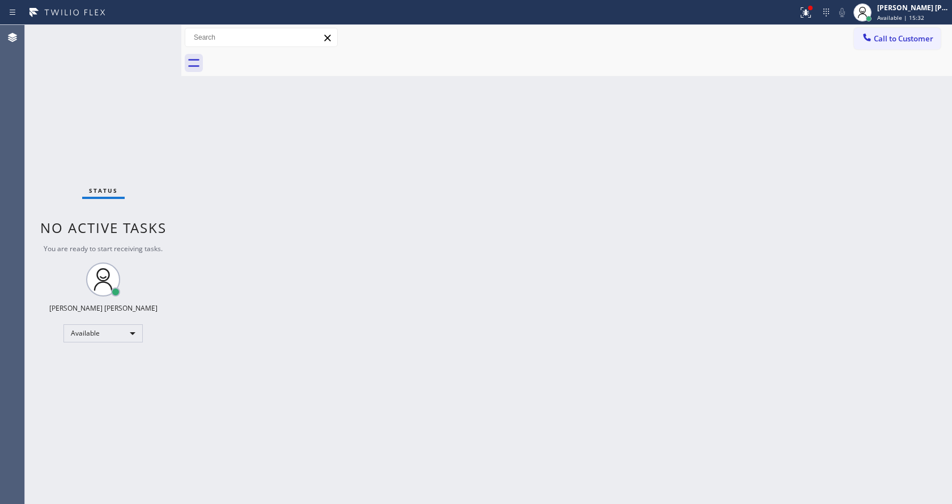
click at [268, 244] on div "Back to Dashboard Change Sender ID Customers Technicians Select a contact Outbo…" at bounding box center [566, 264] width 771 height 479
click at [550, 222] on div "Back to Dashboard Change Sender ID Customers Technicians Select a contact Outbo…" at bounding box center [566, 264] width 771 height 479
click at [564, 182] on div "Back to Dashboard Change Sender ID Customers Technicians Select a contact Outbo…" at bounding box center [566, 264] width 771 height 479
click at [805, 8] on icon at bounding box center [806, 13] width 14 height 14
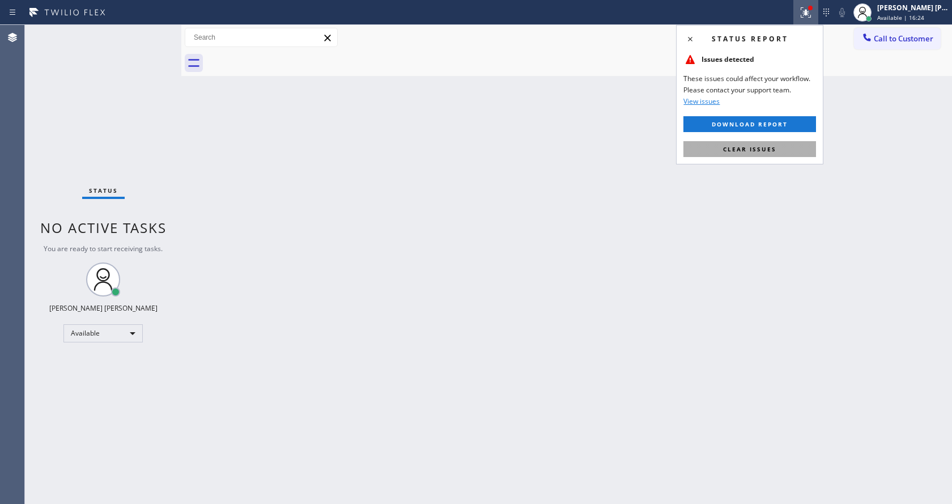
click at [763, 154] on button "Clear issues" at bounding box center [749, 149] width 133 height 16
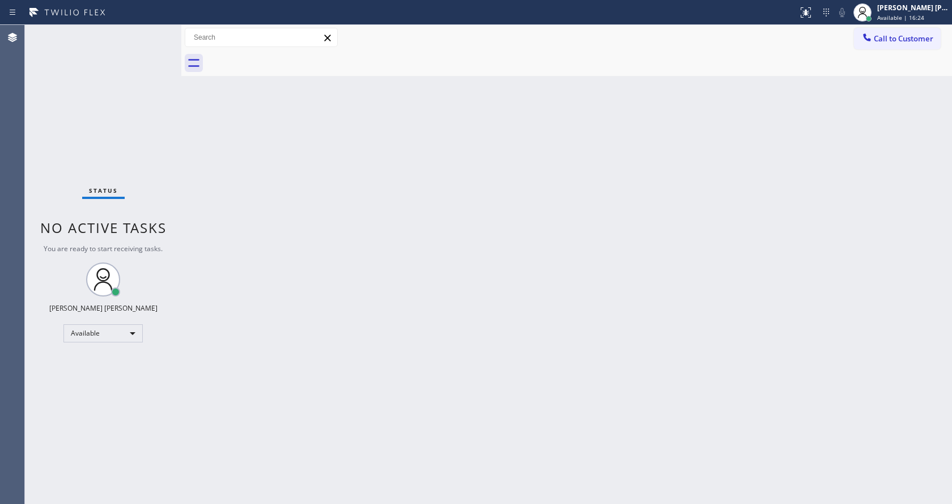
click at [383, 430] on div "Back to Dashboard Change Sender ID Customers Technicians Select a contact Outbo…" at bounding box center [566, 264] width 771 height 479
click at [273, 264] on div "Back to Dashboard Change Sender ID Customers Technicians Select a contact Outbo…" at bounding box center [566, 264] width 771 height 479
click at [758, 244] on div "Back to Dashboard Change Sender ID Customers Technicians Select a contact Outbo…" at bounding box center [566, 264] width 771 height 479
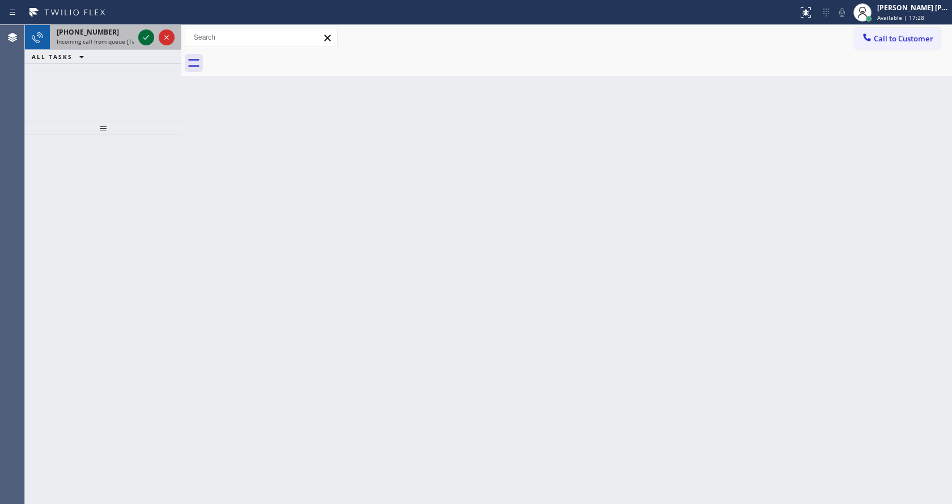
click at [147, 37] on icon at bounding box center [146, 37] width 6 height 5
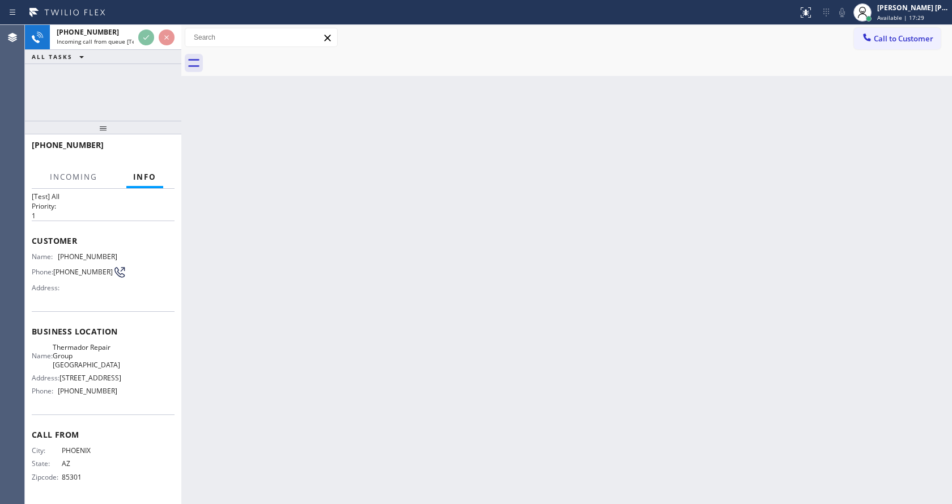
click at [412, 363] on div "Back to Dashboard Change Sender ID Customers Technicians Select a contact Outbo…" at bounding box center [566, 264] width 771 height 479
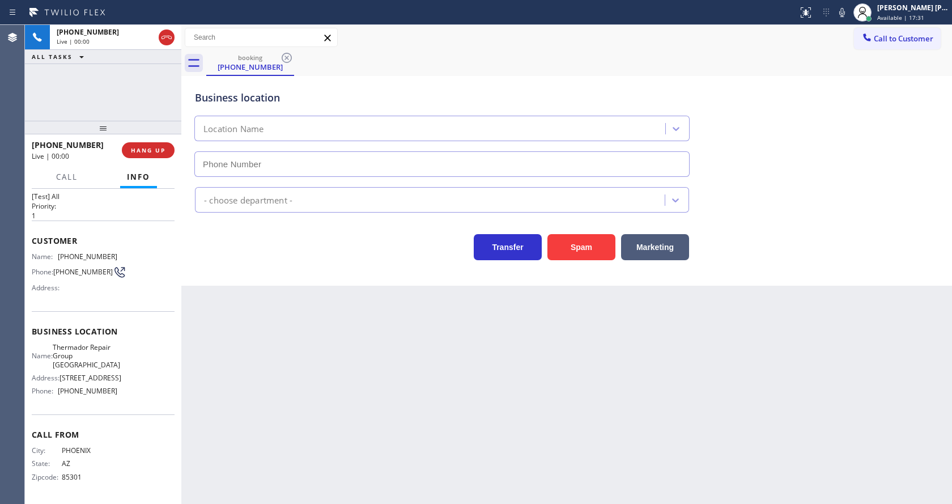
type input "[PHONE_NUMBER]"
click at [845, 15] on icon at bounding box center [842, 12] width 6 height 9
click at [845, 16] on icon at bounding box center [842, 12] width 6 height 9
click at [829, 117] on div "Business location Thermador Repair Group [GEOGRAPHIC_DATA] [PHONE_NUMBER]" at bounding box center [567, 125] width 748 height 103
click at [334, 397] on div "Back to Dashboard Change Sender ID Customers Technicians Select a contact Outbo…" at bounding box center [566, 264] width 771 height 479
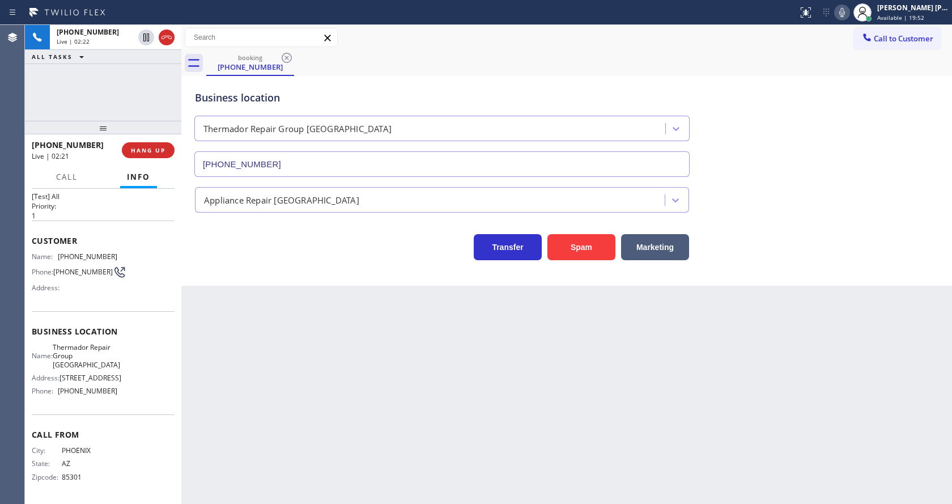
click at [80, 312] on div "Business location Name: Thermador Repair Group Scottsdale Address: [STREET_ADDR…" at bounding box center [103, 362] width 143 height 103
drag, startPoint x: 54, startPoint y: 253, endPoint x: 133, endPoint y: 249, distance: 78.3
click at [133, 252] on div "Name: [PHONE_NUMBER] Phone: [PHONE_NUMBER] Address:" at bounding box center [103, 274] width 143 height 45
copy div "[PHONE_NUMBER]"
click at [364, 394] on div "Back to Dashboard Change Sender ID Customers Technicians Select a contact Outbo…" at bounding box center [566, 264] width 771 height 479
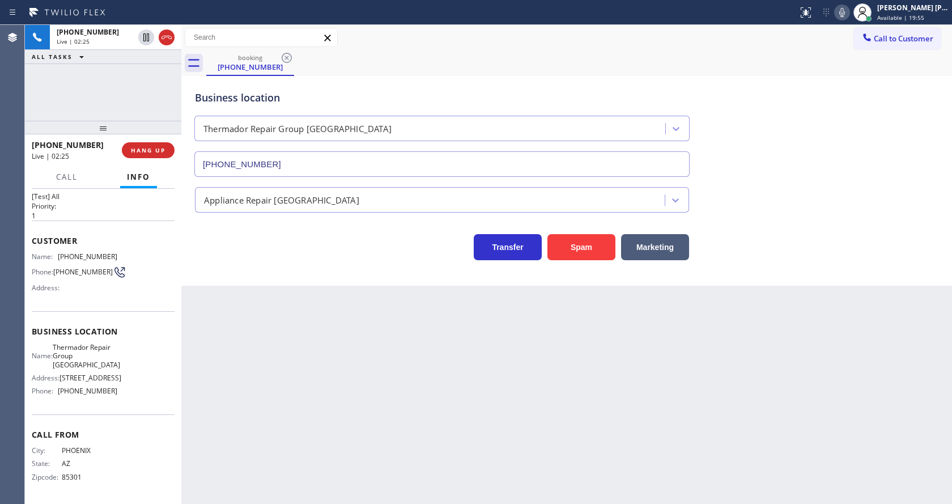
click at [151, 354] on div "Name: Thermador Repair Group Scottsdale Address: [STREET_ADDRESS] Phone: [PHONE…" at bounding box center [103, 371] width 143 height 57
drag, startPoint x: 56, startPoint y: 343, endPoint x: 111, endPoint y: 362, distance: 58.3
click at [111, 362] on div "Name: Thermador Repair Group [GEOGRAPHIC_DATA]" at bounding box center [75, 356] width 86 height 26
copy span "Thermador Repair Group [GEOGRAPHIC_DATA]"
click at [278, 372] on div "Back to Dashboard Change Sender ID Customers Technicians Select a contact Outbo…" at bounding box center [566, 264] width 771 height 479
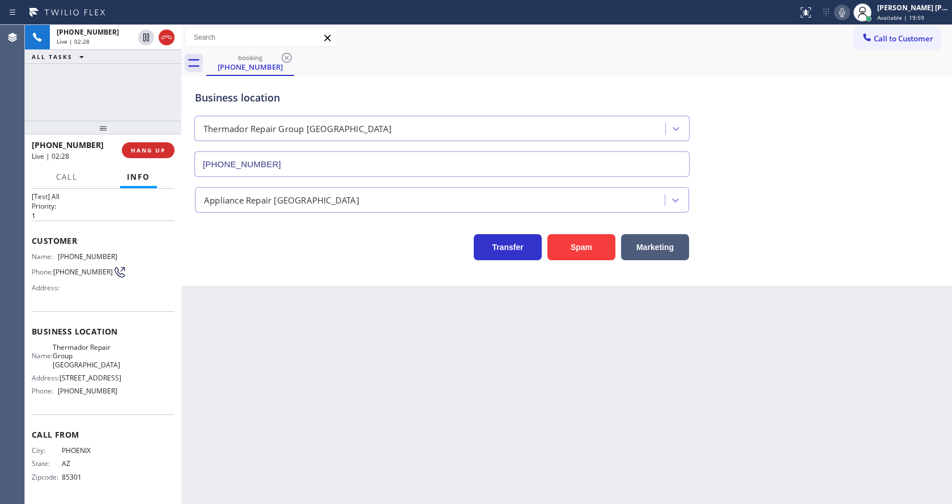
click at [104, 413] on div "Business location Name: Thermador Repair Group Scottsdale Address: [STREET_ADDR…" at bounding box center [103, 362] width 143 height 103
drag, startPoint x: 58, startPoint y: 390, endPoint x: 128, endPoint y: 390, distance: 69.7
click at [128, 390] on div "Name: Thermador Repair Group Scottsdale Address: [STREET_ADDRESS] Phone: [PHONE…" at bounding box center [103, 371] width 143 height 57
click at [278, 406] on div "Back to Dashboard Change Sender ID Customers Technicians Select a contact Outbo…" at bounding box center [566, 264] width 771 height 479
click at [275, 339] on div "Back to Dashboard Change Sender ID Customers Technicians Select a contact Outbo…" at bounding box center [566, 264] width 771 height 479
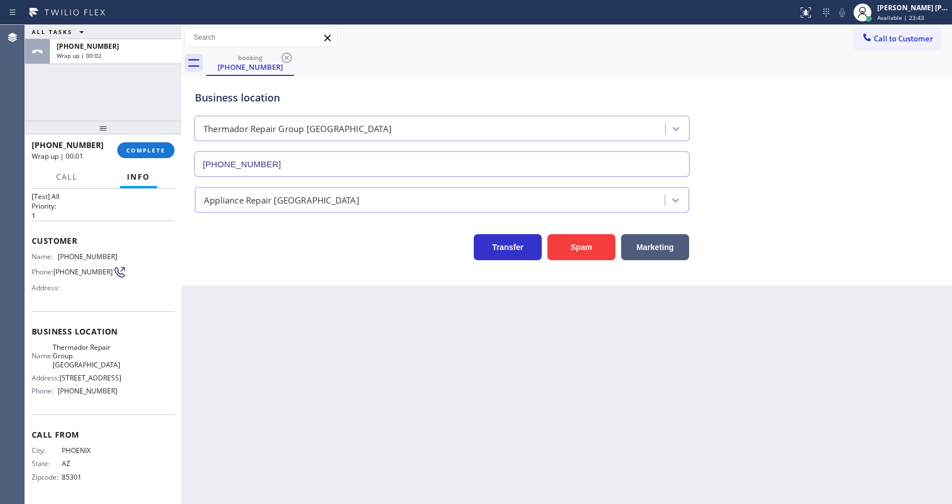
click at [262, 330] on div "Back to Dashboard Change Sender ID Customers Technicians Select a contact Outbo…" at bounding box center [566, 264] width 771 height 479
click at [496, 377] on div "Back to Dashboard Change Sender ID Customers Technicians Select a contact Outbo…" at bounding box center [566, 264] width 771 height 479
click at [140, 148] on span "COMPLETE" at bounding box center [145, 150] width 39 height 8
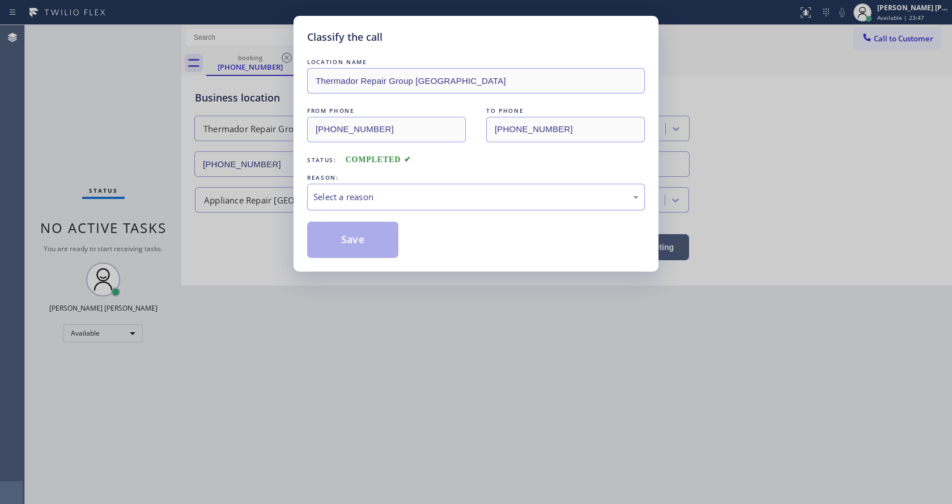
click at [362, 185] on div "Select a reason" at bounding box center [476, 197] width 338 height 27
click at [359, 234] on button "Save" at bounding box center [352, 240] width 91 height 36
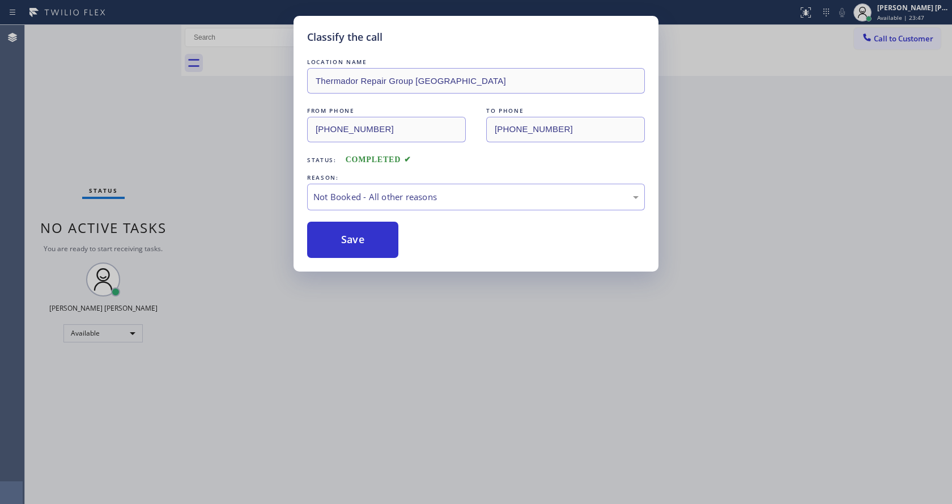
click at [359, 234] on button "Save" at bounding box center [352, 240] width 91 height 36
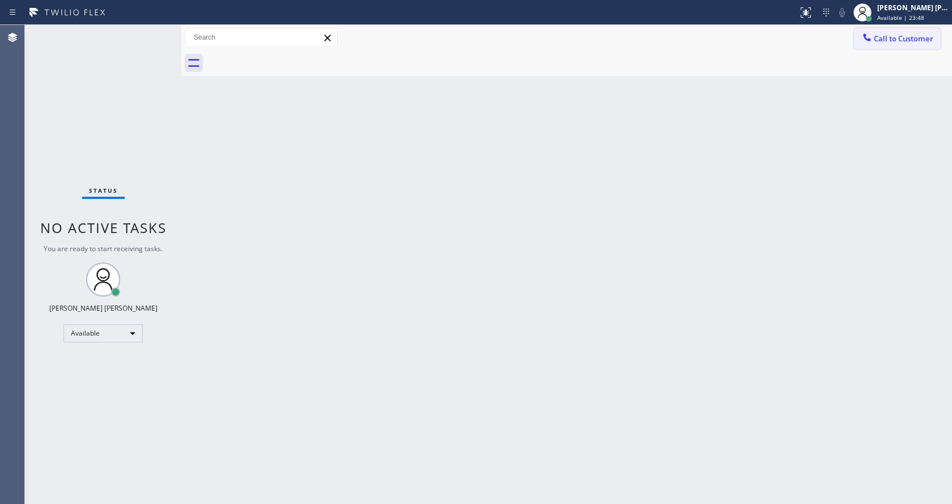
click at [897, 45] on button "Call to Customer" at bounding box center [897, 39] width 87 height 22
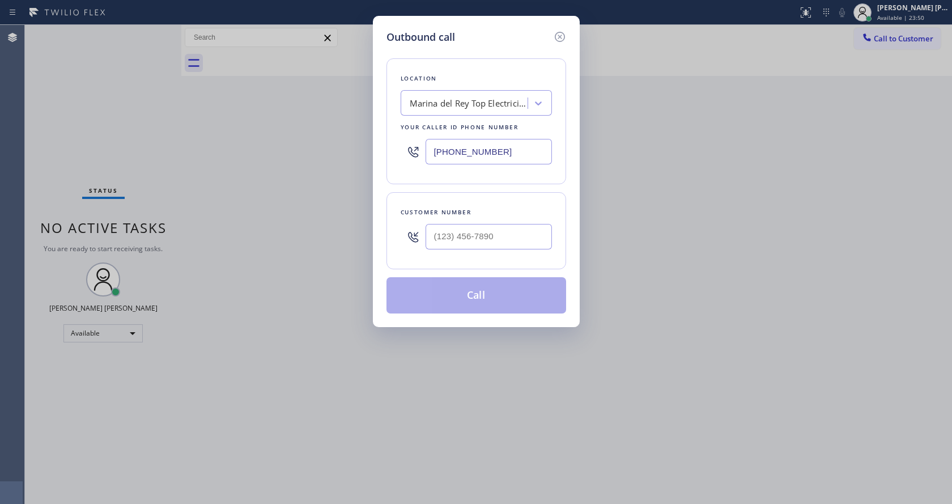
click at [463, 156] on input "[PHONE_NUMBER]" at bounding box center [489, 152] width 126 height 26
type input "(___) ___-____"
click at [494, 154] on input "(___) ___-____" at bounding box center [489, 152] width 126 height 26
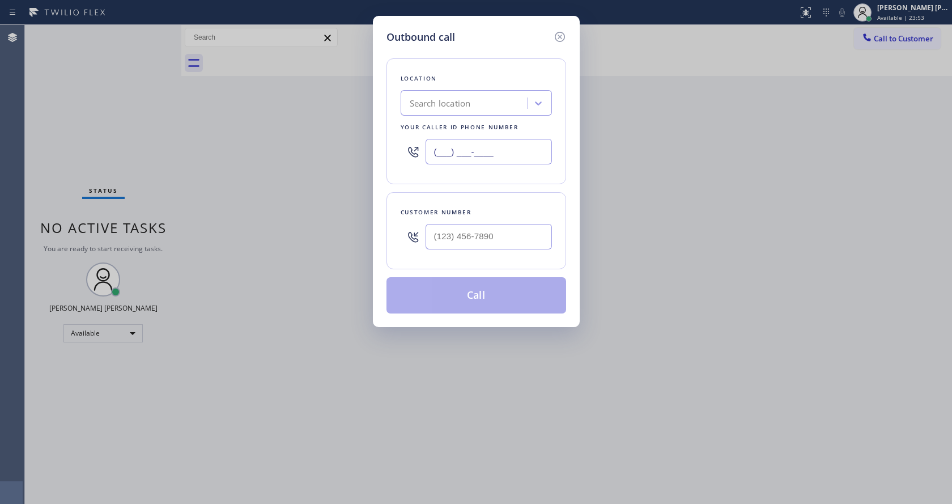
paste input "916) 439-8598"
type input "[PHONE_NUMBER]"
click at [487, 229] on input "(___) ___-____" at bounding box center [489, 237] width 126 height 26
paste input "602) 885-6325"
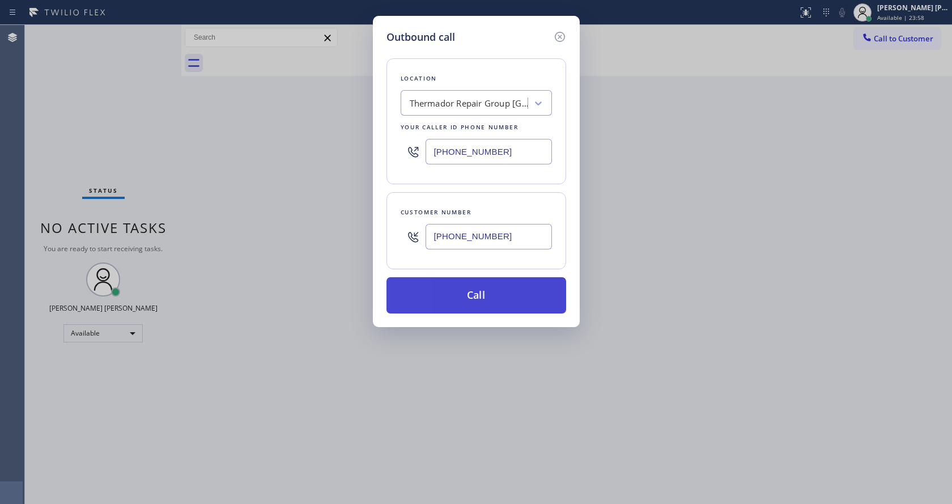
type input "[PHONE_NUMBER]"
click at [479, 296] on button "Call" at bounding box center [477, 295] width 180 height 36
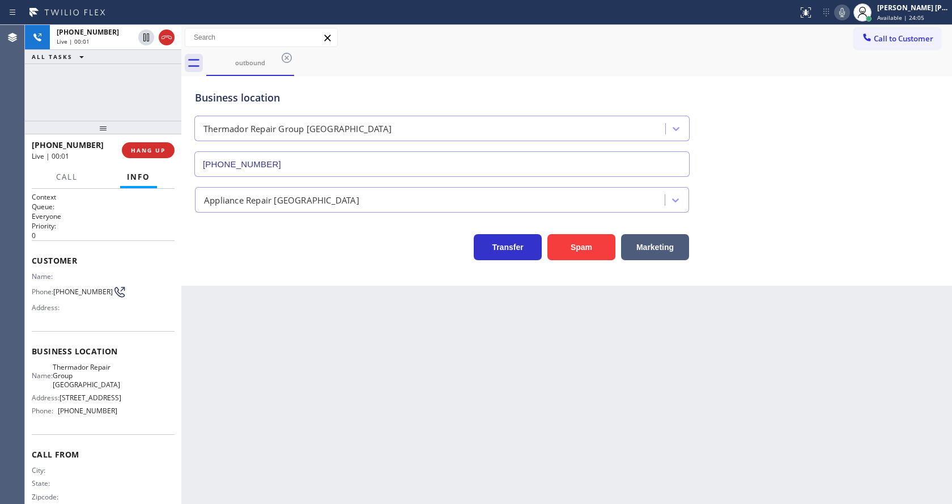
type input "[PHONE_NUMBER]"
click at [311, 305] on div "Back to Dashboard Change Sender ID Customers Technicians Select a contact Outbo…" at bounding box center [566, 264] width 771 height 479
click at [292, 449] on div "Back to Dashboard Change Sender ID Customers Technicians Select a contact Outbo…" at bounding box center [566, 264] width 771 height 479
click at [469, 389] on div "Back to Dashboard Change Sender ID Customers Technicians Select a contact Outbo…" at bounding box center [566, 264] width 771 height 479
click at [279, 372] on div "Back to Dashboard Change Sender ID Customers Technicians Select a contact Outbo…" at bounding box center [566, 264] width 771 height 479
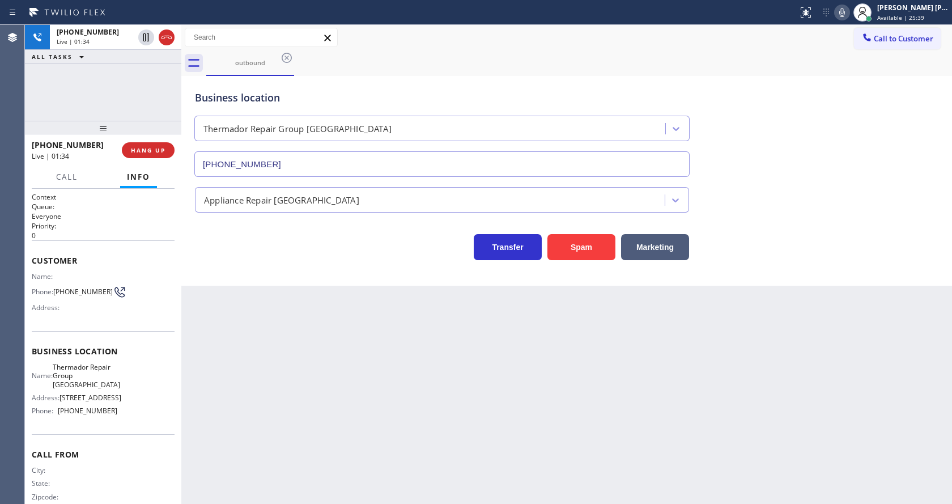
click at [490, 430] on div "Back to Dashboard Change Sender ID Customers Technicians Select a contact Outbo…" at bounding box center [566, 264] width 771 height 479
click at [775, 330] on div "Back to Dashboard Change Sender ID Customers Technicians Select a contact Outbo…" at bounding box center [566, 264] width 771 height 479
click at [251, 468] on div "Back to Dashboard Change Sender ID Customers Technicians Select a contact Outbo…" at bounding box center [566, 264] width 771 height 479
click at [474, 436] on div "Back to Dashboard Change Sender ID Customers Technicians Select a contact Outbo…" at bounding box center [566, 264] width 771 height 479
click at [287, 329] on div "Back to Dashboard Change Sender ID Customers Technicians Select a contact Outbo…" at bounding box center [566, 264] width 771 height 479
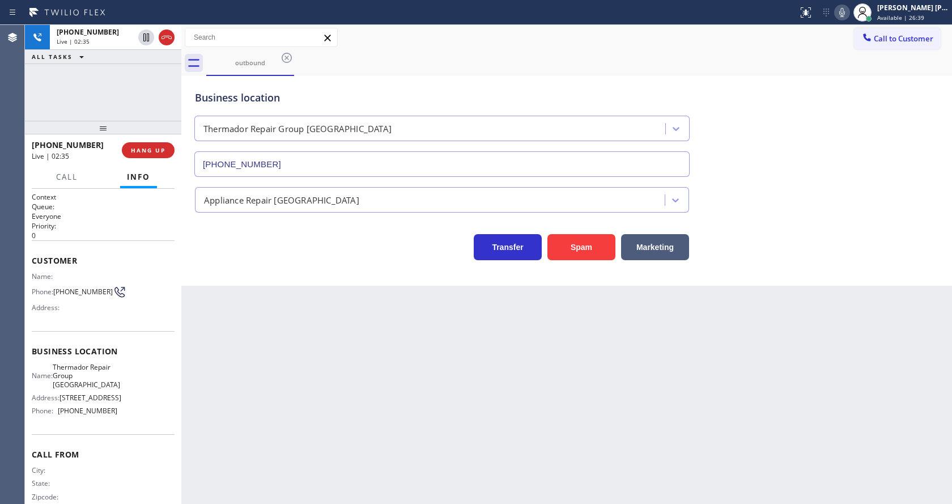
click at [568, 357] on div "Back to Dashboard Change Sender ID Customers Technicians Select a contact Outbo…" at bounding box center [566, 264] width 771 height 479
click at [270, 318] on div "Back to Dashboard Change Sender ID Customers Technicians Select a contact Outbo…" at bounding box center [566, 264] width 771 height 479
click at [453, 360] on div "Back to Dashboard Change Sender ID Customers Technicians Select a contact Outbo…" at bounding box center [566, 264] width 771 height 479
click at [263, 334] on div "Back to Dashboard Change Sender ID Customers Technicians Select a contact Outbo…" at bounding box center [566, 264] width 771 height 479
click at [377, 404] on div "Back to Dashboard Change Sender ID Customers Technicians Select a contact Outbo…" at bounding box center [566, 264] width 771 height 479
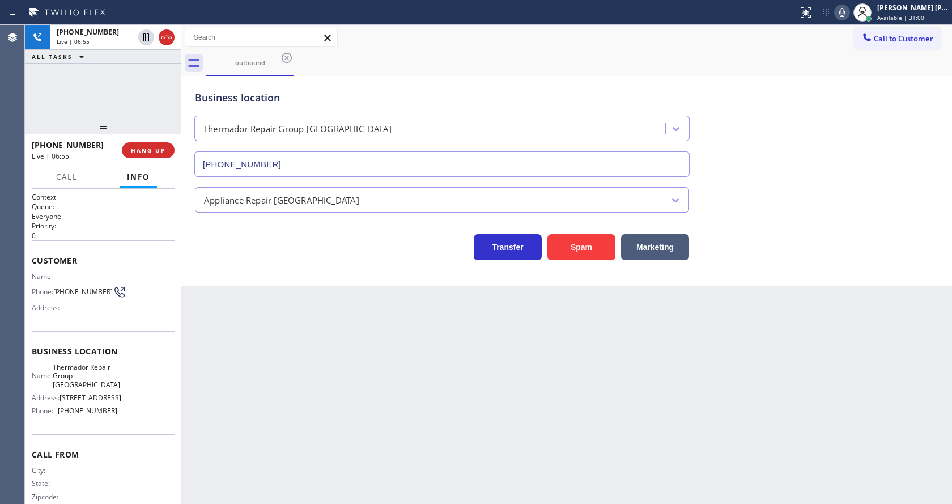
drag, startPoint x: 250, startPoint y: 381, endPoint x: 263, endPoint y: 426, distance: 46.5
click at [250, 381] on div "Back to Dashboard Change Sender ID Customers Technicians Select a contact Outbo…" at bounding box center [566, 264] width 771 height 479
click at [486, 389] on div "Back to Dashboard Change Sender ID Customers Technicians Select a contact Outbo…" at bounding box center [566, 264] width 771 height 479
click at [230, 340] on div "Back to Dashboard Change Sender ID Customers Technicians Select a contact Outbo…" at bounding box center [566, 264] width 771 height 479
click at [323, 345] on div "Back to Dashboard Change Sender ID Customers Technicians Select a contact Outbo…" at bounding box center [566, 264] width 771 height 479
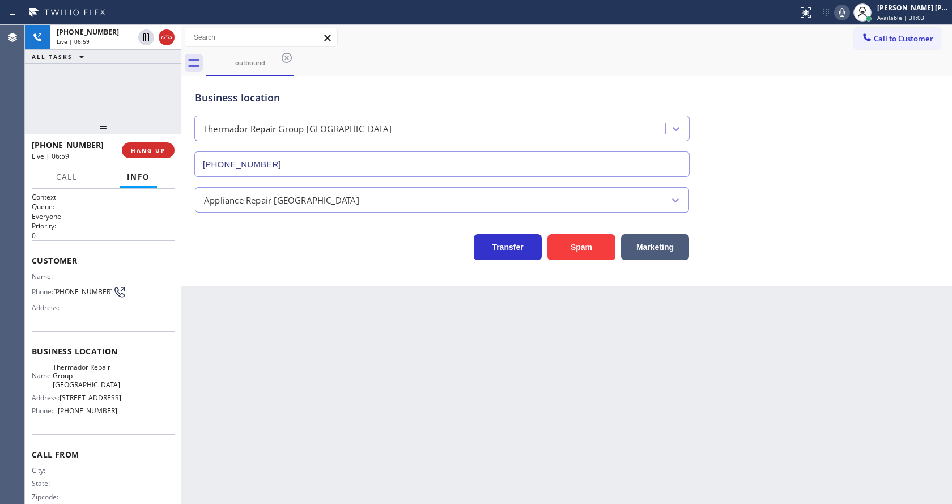
click at [298, 366] on div "Back to Dashboard Change Sender ID Customers Technicians Select a contact Outbo…" at bounding box center [566, 264] width 771 height 479
click at [435, 442] on div "Back to Dashboard Change Sender ID Customers Technicians Select a contact Outbo…" at bounding box center [566, 264] width 771 height 479
click at [322, 441] on div "Back to Dashboard Change Sender ID Customers Technicians Select a contact Outbo…" at bounding box center [566, 264] width 771 height 479
drag, startPoint x: 453, startPoint y: 446, endPoint x: 445, endPoint y: 440, distance: 9.3
click at [453, 446] on div "Back to Dashboard Change Sender ID Customers Technicians Select a contact Outbo…" at bounding box center [566, 264] width 771 height 479
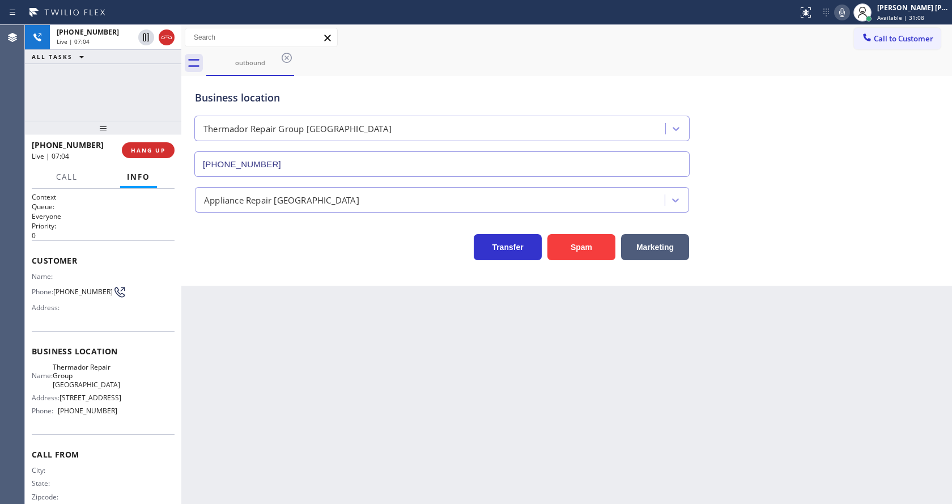
click at [140, 270] on div "Customer Name: Phone: [PHONE_NUMBER] Address:" at bounding box center [103, 285] width 143 height 91
click at [321, 334] on div "Back to Dashboard Change Sender ID Customers Technicians Select a contact Outbo…" at bounding box center [566, 264] width 771 height 479
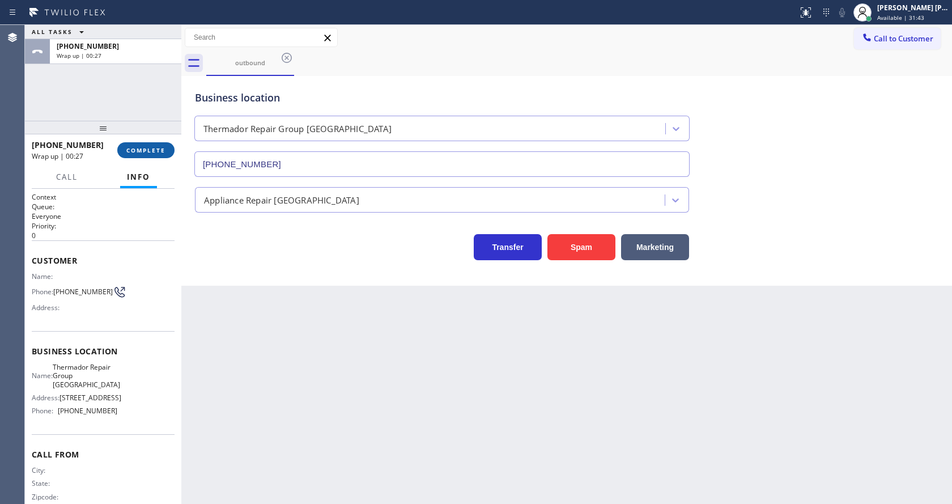
click at [141, 154] on button "COMPLETE" at bounding box center [145, 150] width 57 height 16
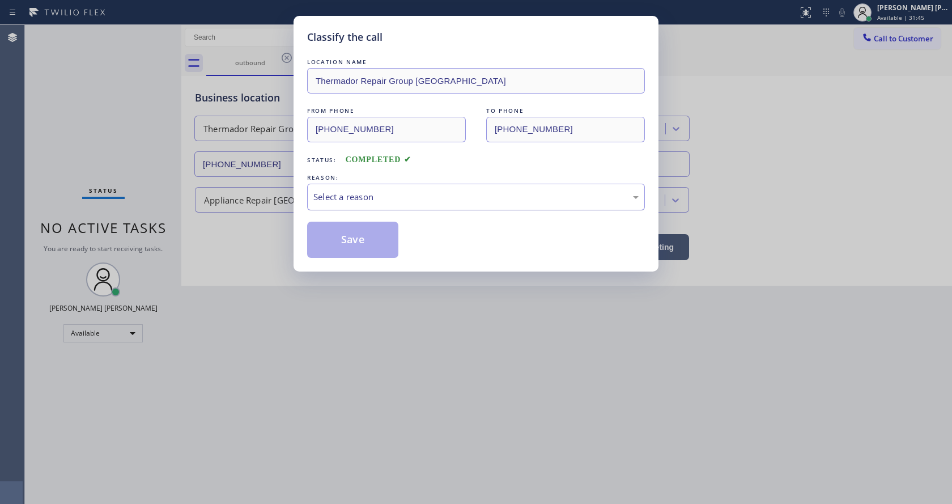
click at [401, 198] on div "Select a reason" at bounding box center [475, 196] width 325 height 13
click at [358, 232] on button "Save" at bounding box center [352, 240] width 91 height 36
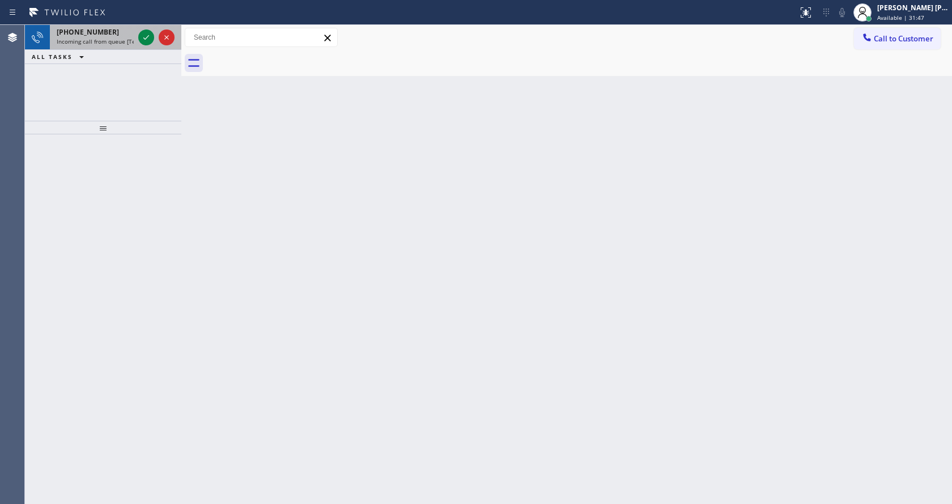
click at [123, 39] on span "Incoming call from queue [Test] All" at bounding box center [104, 41] width 94 height 8
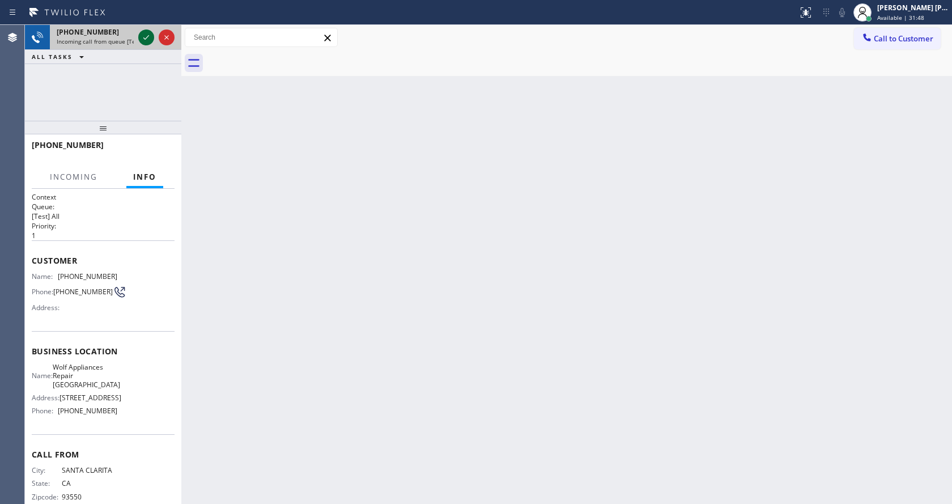
click at [142, 35] on icon at bounding box center [146, 38] width 14 height 14
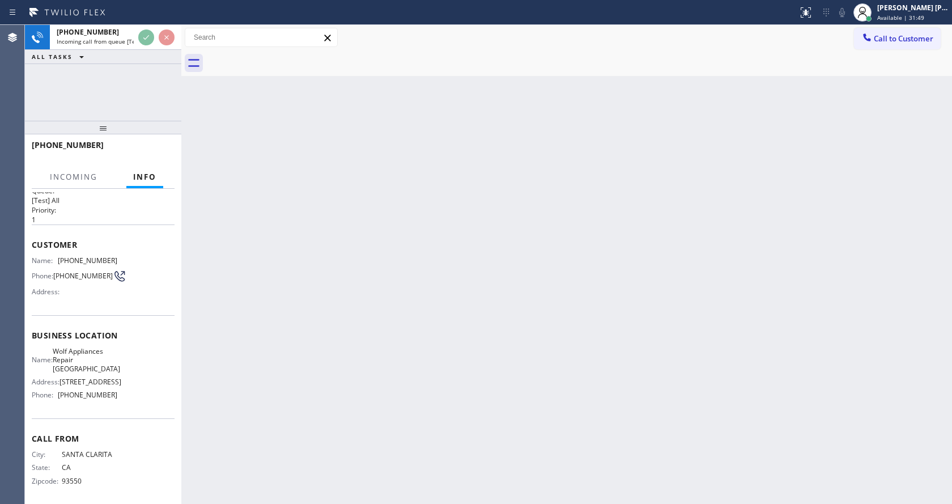
scroll to position [23, 0]
click at [424, 376] on div "Back to Dashboard Change Sender ID Customers Technicians Select a contact Outbo…" at bounding box center [566, 264] width 771 height 479
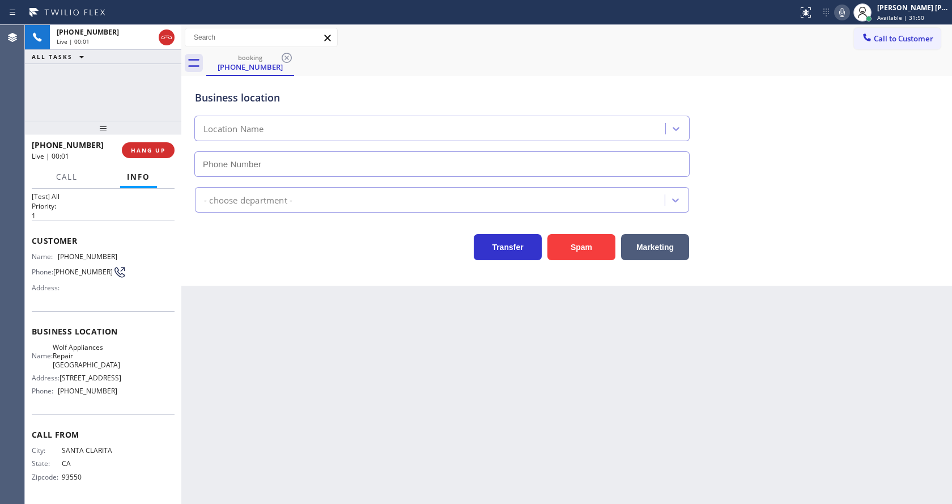
type input "[PHONE_NUMBER]"
click at [368, 366] on div "Back to Dashboard Change Sender ID Customers Technicians Select a contact Outbo…" at bounding box center [566, 264] width 771 height 479
click at [506, 418] on div "Back to Dashboard Change Sender ID Customers Technicians Select a contact Outbo…" at bounding box center [566, 264] width 771 height 479
click at [390, 384] on div "Back to Dashboard Change Sender ID Customers Technicians Select a contact Outbo…" at bounding box center [566, 264] width 771 height 479
click at [317, 462] on div "Back to Dashboard Change Sender ID Customers Technicians Select a contact Outbo…" at bounding box center [566, 264] width 771 height 479
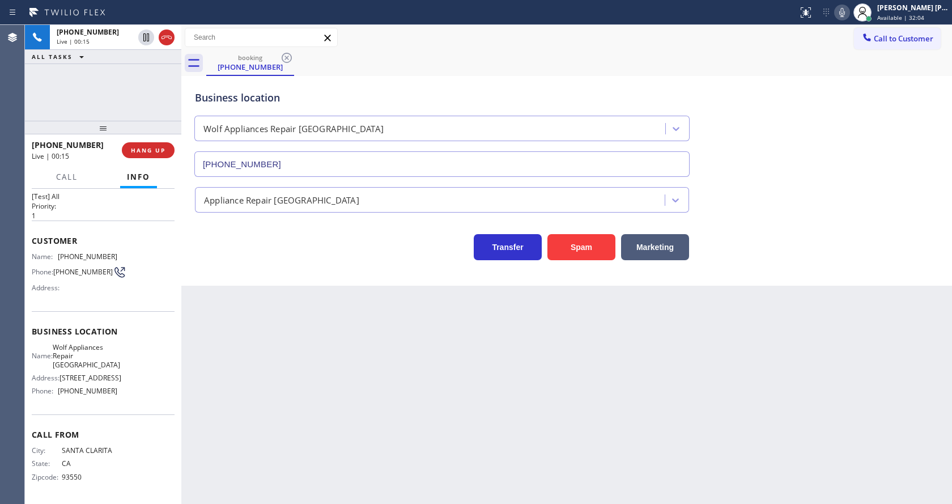
drag, startPoint x: 468, startPoint y: 376, endPoint x: 431, endPoint y: 404, distance: 46.6
click at [468, 376] on div "Back to Dashboard Change Sender ID Customers Technicians Select a contact Outbo…" at bounding box center [566, 264] width 771 height 479
click at [360, 384] on div "Back to Dashboard Change Sender ID Customers Technicians Select a contact Outbo…" at bounding box center [566, 264] width 771 height 479
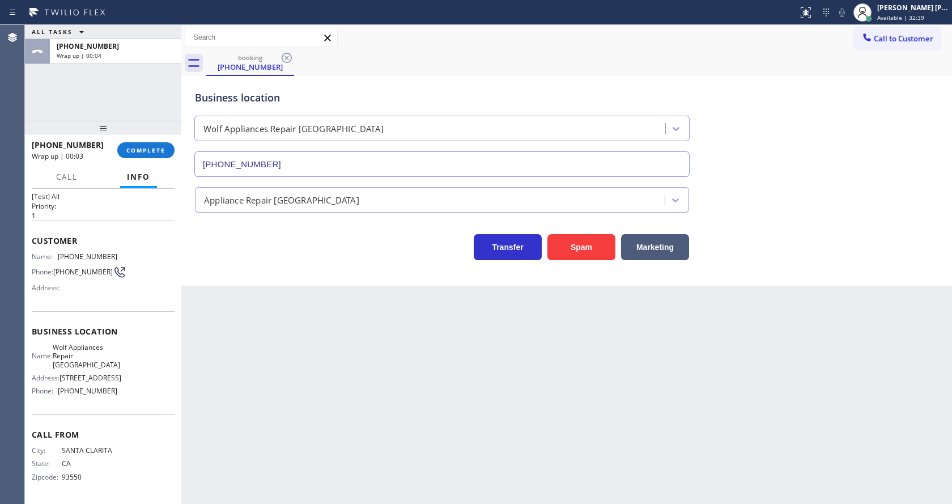
click at [114, 243] on div "Customer Name: [PHONE_NUMBER] Phone: [PHONE_NUMBER] Address:" at bounding box center [103, 265] width 143 height 91
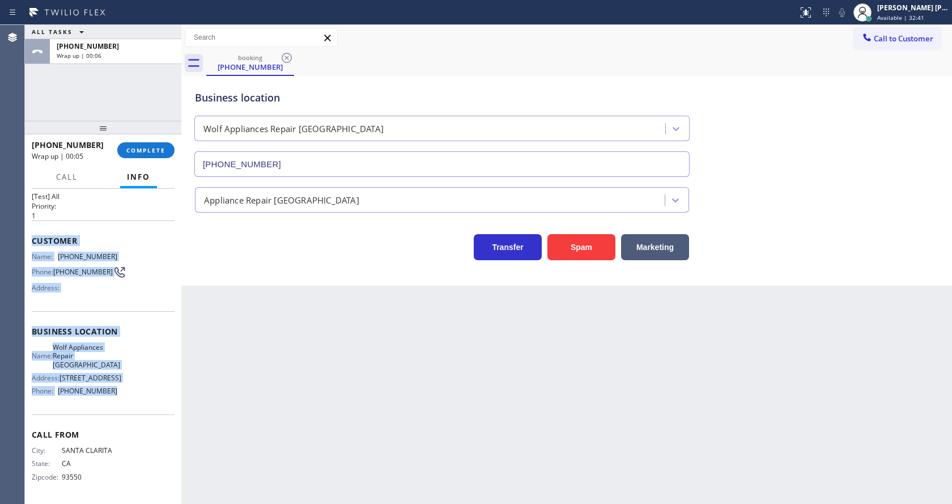
drag, startPoint x: 32, startPoint y: 235, endPoint x: 114, endPoint y: 398, distance: 183.5
click at [114, 398] on div "Context Queue: [Test] All Priority: 1 Customer Name: [PHONE_NUMBER] Phone: [PHO…" at bounding box center [103, 346] width 156 height 315
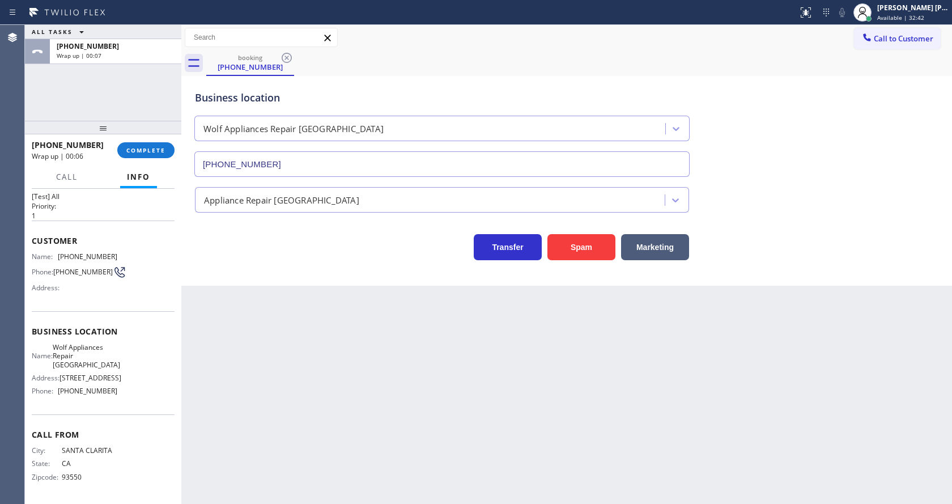
click at [144, 132] on div at bounding box center [103, 128] width 156 height 14
click at [150, 162] on div "[PHONE_NUMBER] Wrap up | 00:07 COMPLETE" at bounding box center [103, 149] width 143 height 29
click at [145, 150] on span "COMPLETE" at bounding box center [145, 150] width 39 height 8
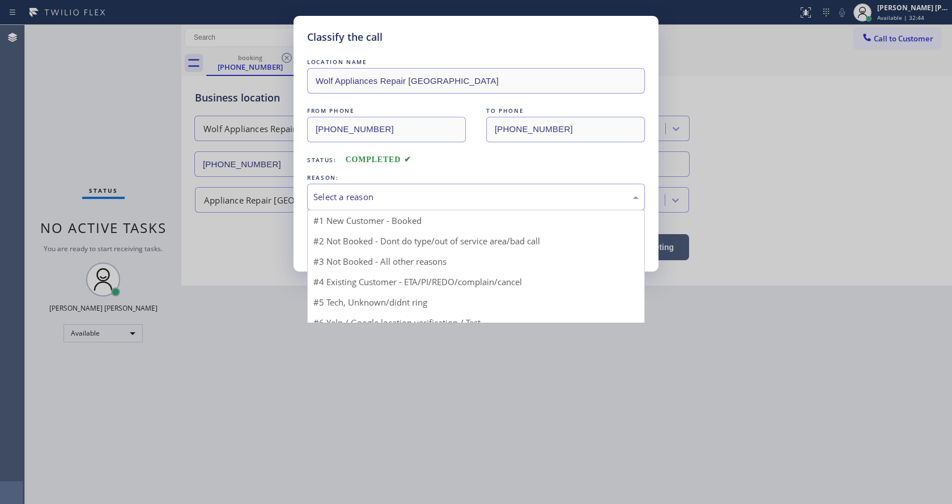
click at [331, 197] on div "Select a reason" at bounding box center [475, 196] width 325 height 13
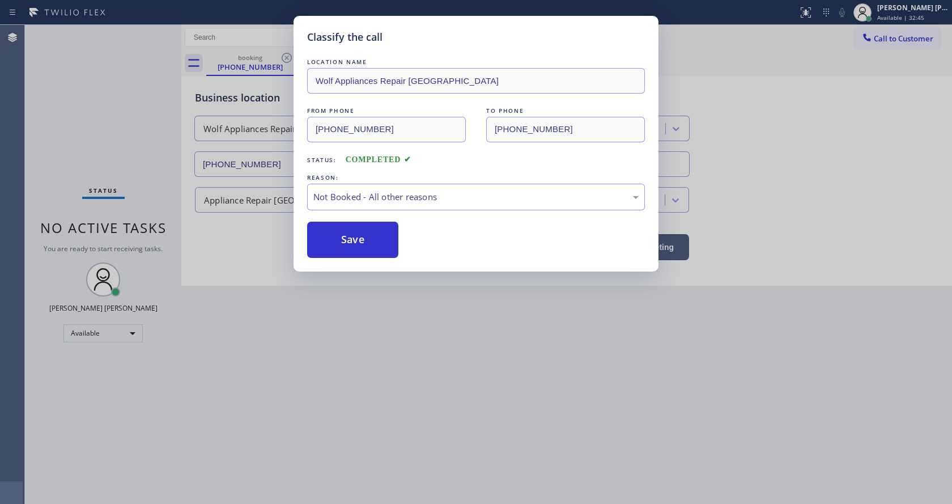
click at [335, 233] on button "Save" at bounding box center [352, 240] width 91 height 36
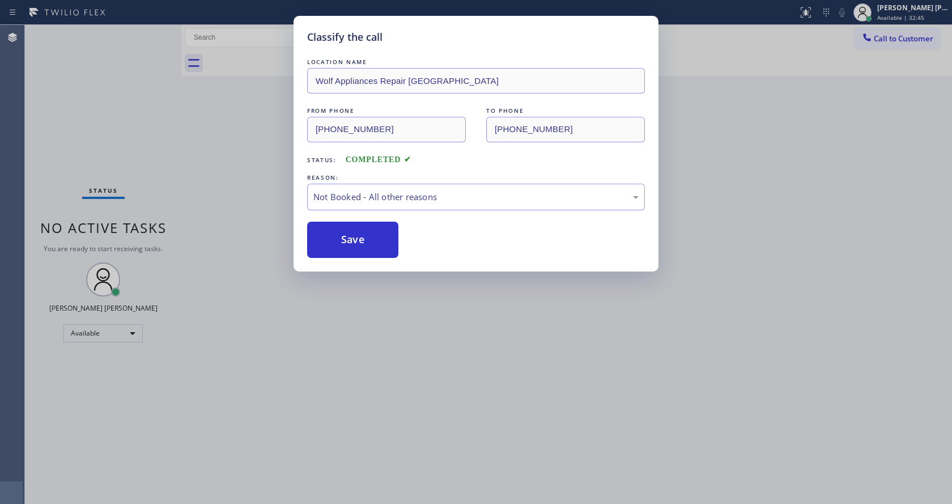
click at [390, 375] on div "Classify the call LOCATION NAME Wolf Appliances Repair [GEOGRAPHIC_DATA] FROM P…" at bounding box center [476, 252] width 952 height 504
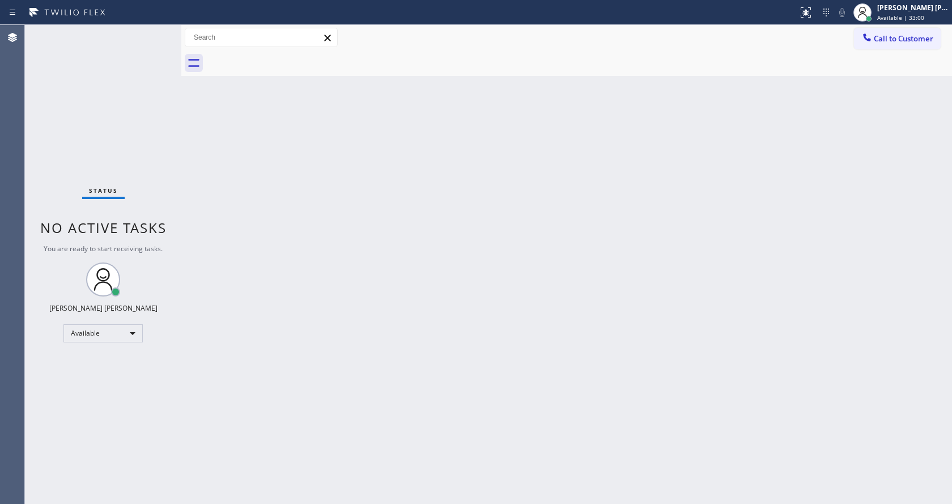
click at [151, 177] on div "Status No active tasks You are ready to start receiving tasks. [PERSON_NAME] [P…" at bounding box center [103, 264] width 156 height 479
click at [475, 284] on div "Back to Dashboard Change Sender ID Customers Technicians Select a contact Outbo…" at bounding box center [566, 264] width 771 height 479
click at [564, 352] on div "Back to Dashboard Change Sender ID Customers Technicians Select a contact Outbo…" at bounding box center [566, 264] width 771 height 479
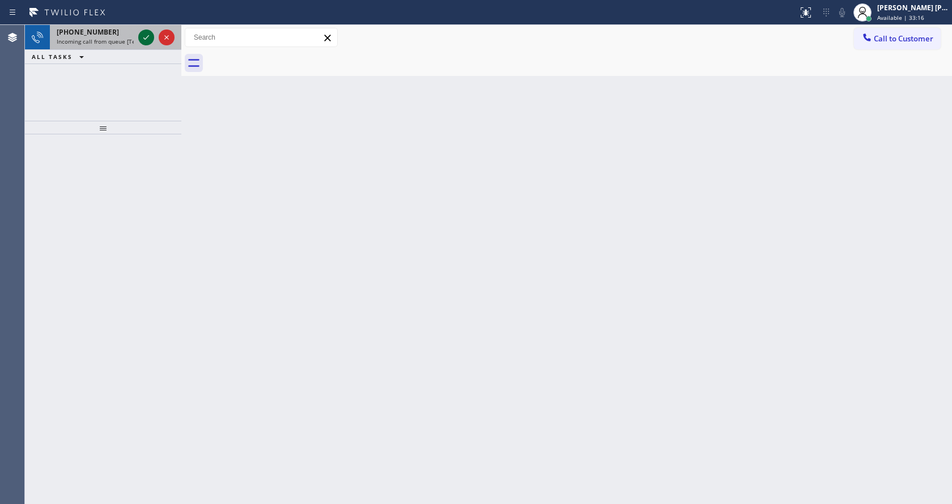
click at [143, 39] on icon at bounding box center [146, 38] width 14 height 14
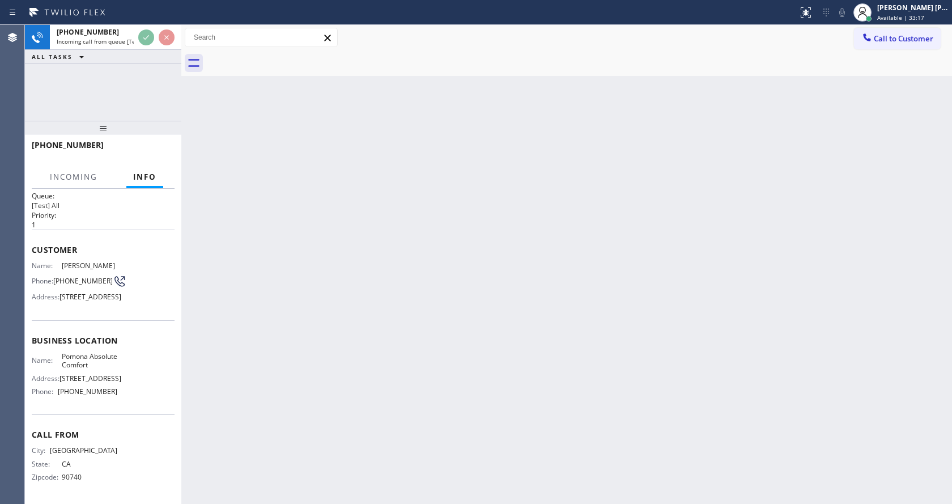
scroll to position [58, 0]
click at [479, 355] on div "Back to Dashboard Change Sender ID Customers Technicians Select a contact Outbo…" at bounding box center [566, 264] width 771 height 479
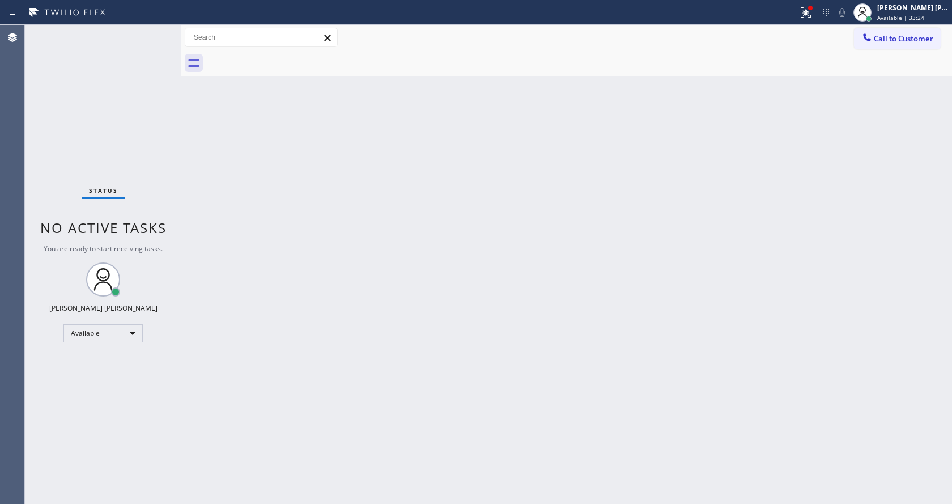
click at [305, 303] on div "Back to Dashboard Change Sender ID Customers Technicians Select a contact Outbo…" at bounding box center [566, 264] width 771 height 479
click at [274, 347] on div "Back to Dashboard Change Sender ID Customers Technicians Select a contact Outbo…" at bounding box center [566, 264] width 771 height 479
click at [269, 494] on div "Back to Dashboard Change Sender ID Customers Technicians Select a contact Outbo…" at bounding box center [566, 264] width 771 height 479
click at [590, 295] on div "Back to Dashboard Change Sender ID Customers Technicians Select a contact Outbo…" at bounding box center [566, 264] width 771 height 479
click at [409, 499] on div "Back to Dashboard Change Sender ID Customers Technicians Select a contact Outbo…" at bounding box center [566, 264] width 771 height 479
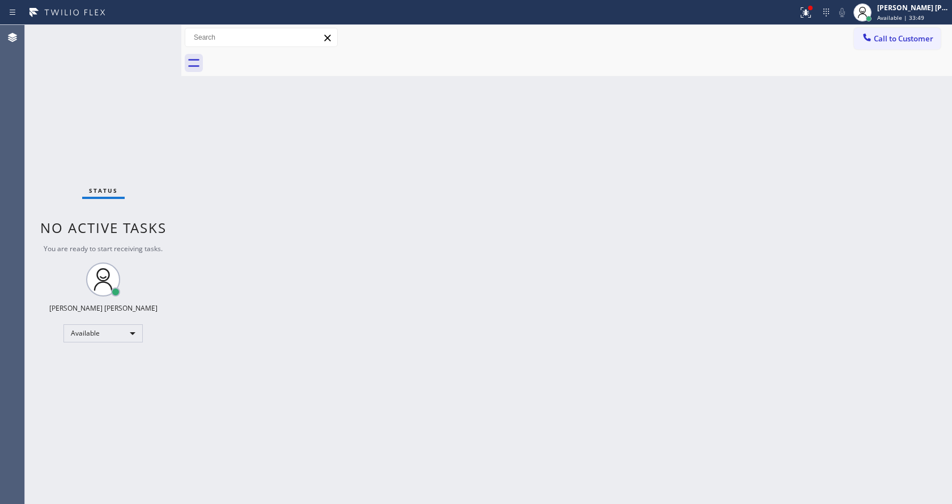
click at [181, 382] on div at bounding box center [181, 264] width 0 height 479
click at [533, 288] on div "Back to Dashboard Change Sender ID Customers Technicians Select a contact Outbo…" at bounding box center [566, 264] width 771 height 479
click at [445, 252] on div "Back to Dashboard Change Sender ID Customers Technicians Select a contact Outbo…" at bounding box center [566, 264] width 771 height 479
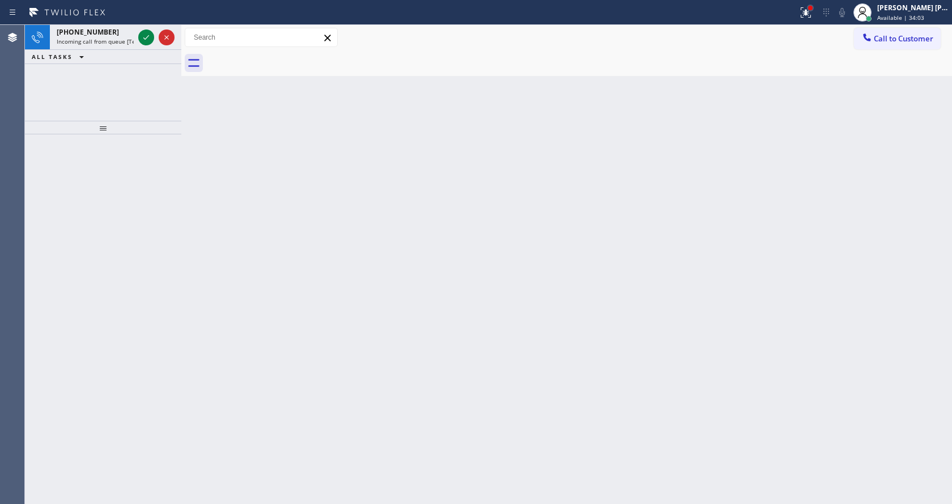
click at [814, 7] on div at bounding box center [810, 8] width 7 height 7
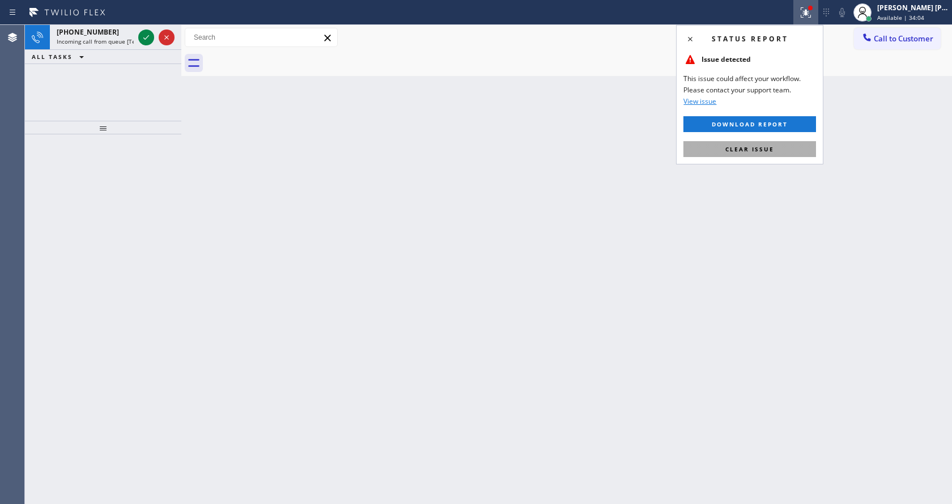
click at [763, 154] on button "Clear issue" at bounding box center [749, 149] width 133 height 16
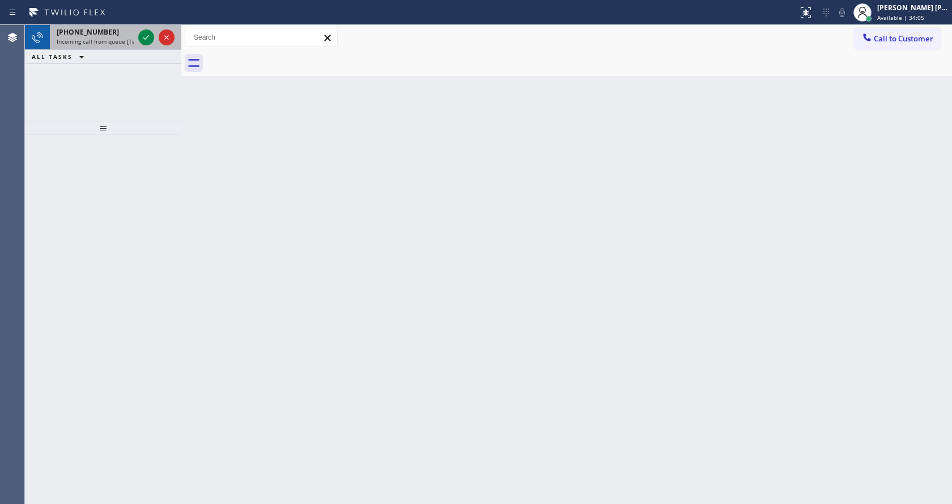
click at [99, 44] on span "Incoming call from queue [Test] All" at bounding box center [104, 41] width 94 height 8
click at [147, 41] on icon at bounding box center [146, 38] width 14 height 14
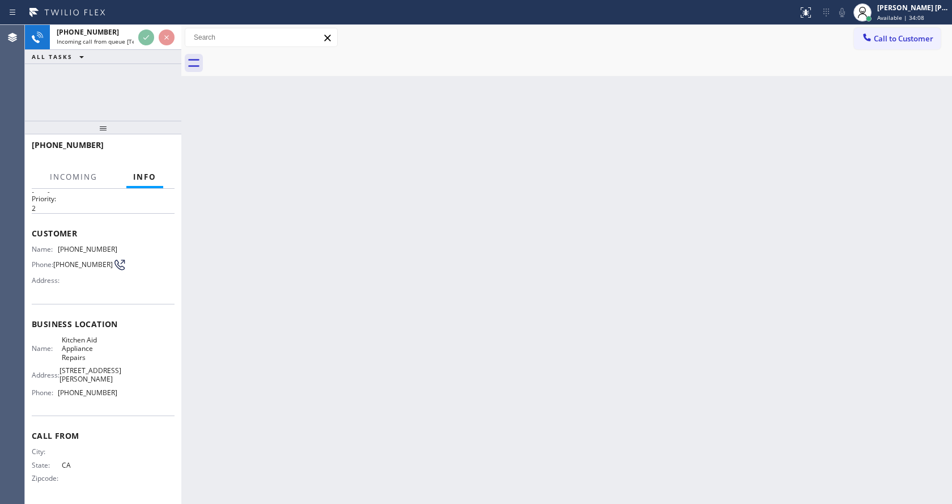
scroll to position [41, 0]
click at [440, 413] on div "Back to Dashboard Change Sender ID Customers Technicians Select a contact Outbo…" at bounding box center [566, 264] width 771 height 479
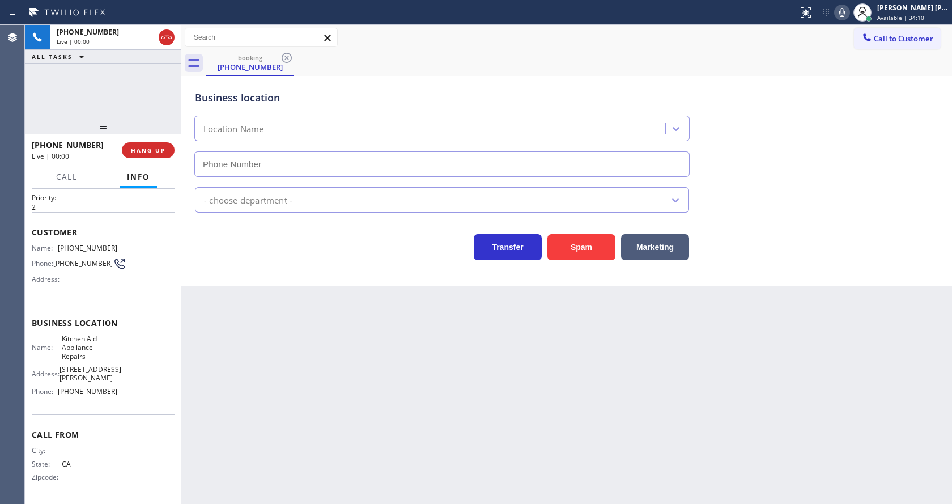
type input "[PHONE_NUMBER]"
click at [278, 385] on div "Back to Dashboard Change Sender ID Customers Technicians Select a contact Outbo…" at bounding box center [566, 264] width 771 height 479
click at [315, 414] on div "Back to Dashboard Change Sender ID Customers Technicians Select a contact Outbo…" at bounding box center [566, 264] width 771 height 479
drag, startPoint x: 432, startPoint y: 423, endPoint x: 427, endPoint y: 430, distance: 8.5
click at [432, 423] on div "Back to Dashboard Change Sender ID Customers Technicians Select a contact Outbo…" at bounding box center [566, 264] width 771 height 479
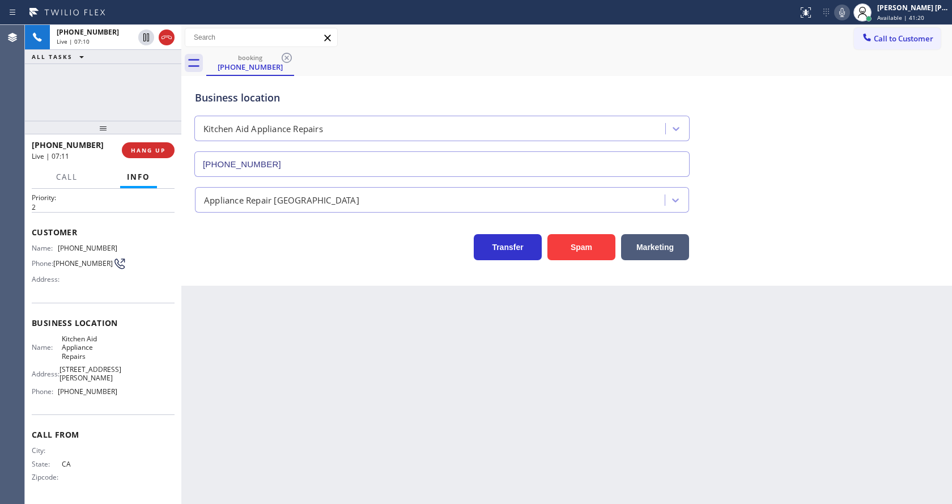
click at [331, 431] on div "Back to Dashboard Change Sender ID Customers Technicians Select a contact Outbo…" at bounding box center [566, 264] width 771 height 479
click at [550, 371] on div "Back to Dashboard Change Sender ID Customers Technicians Select a contact Outbo…" at bounding box center [566, 264] width 771 height 479
click at [843, 19] on button at bounding box center [842, 13] width 16 height 16
click at [148, 36] on icon at bounding box center [146, 38] width 14 height 14
click at [377, 429] on div "Back to Dashboard Change Sender ID Customers Technicians Select a contact Outbo…" at bounding box center [566, 264] width 771 height 479
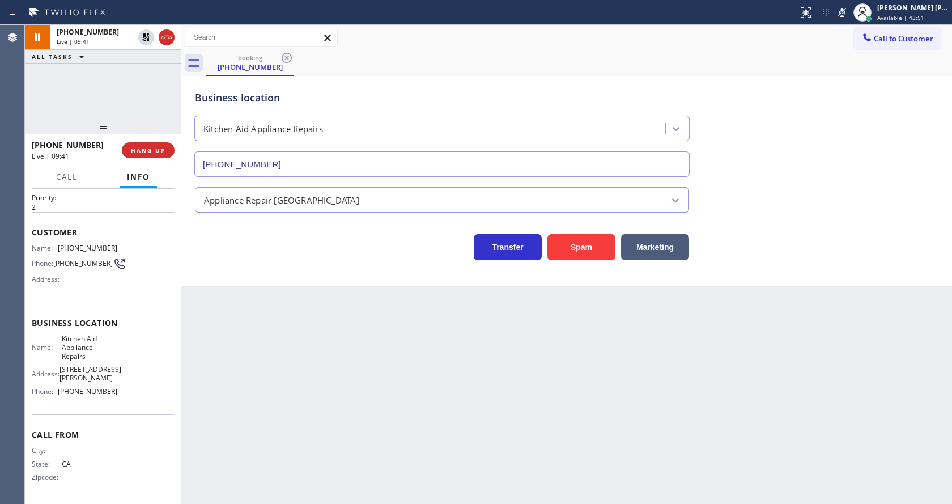
click at [223, 328] on div "Back to Dashboard Change Sender ID Customers Technicians Select a contact Outbo…" at bounding box center [566, 264] width 771 height 479
click at [289, 418] on div "Back to Dashboard Change Sender ID Customers Technicians Select a contact Outbo…" at bounding box center [566, 264] width 771 height 479
click at [346, 326] on div "Back to Dashboard Change Sender ID Customers Technicians Select a contact Outbo…" at bounding box center [566, 264] width 771 height 479
click at [248, 418] on div "Back to Dashboard Change Sender ID Customers Technicians Select a contact Outbo…" at bounding box center [566, 264] width 771 height 479
click at [146, 35] on icon at bounding box center [146, 37] width 8 height 8
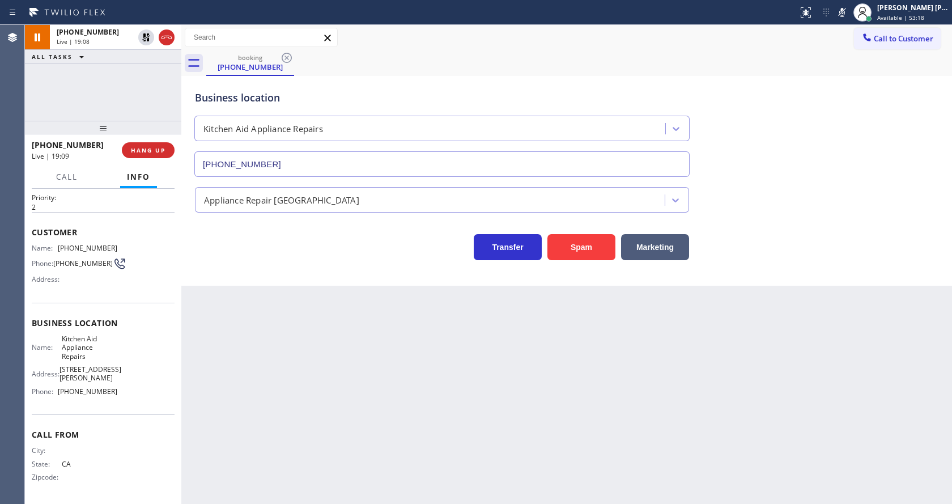
click at [843, 12] on icon at bounding box center [842, 13] width 14 height 14
click at [842, 124] on div "Business location Kitchen Aid Appliance Repairs [PHONE_NUMBER]" at bounding box center [567, 125] width 748 height 103
click at [375, 411] on div "Back to Dashboard Change Sender ID Customers Technicians Select a contact Outbo…" at bounding box center [566, 264] width 771 height 479
click at [347, 341] on div "Back to Dashboard Change Sender ID Customers Technicians Select a contact Outbo…" at bounding box center [566, 264] width 771 height 479
click at [371, 387] on div "Back to Dashboard Change Sender ID Customers Technicians Select a contact Outbo…" at bounding box center [566, 264] width 771 height 479
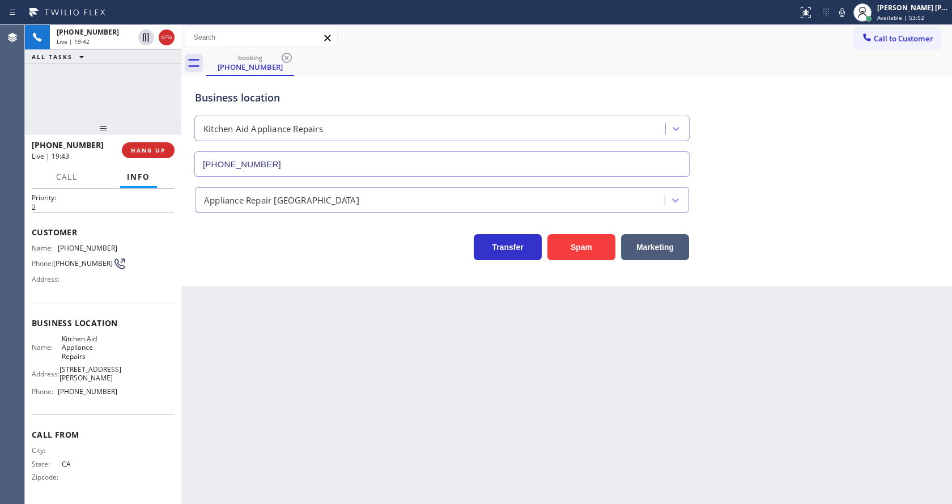
click at [322, 351] on div "Back to Dashboard Change Sender ID Customers Technicians Select a contact Outbo…" at bounding box center [566, 264] width 771 height 479
click at [457, 397] on div "Back to Dashboard Change Sender ID Customers Technicians Select a contact Outbo…" at bounding box center [566, 264] width 771 height 479
click at [318, 344] on div "Back to Dashboard Change Sender ID Customers Technicians Select a contact Outbo…" at bounding box center [566, 264] width 771 height 479
click at [137, 148] on span "HANG UP" at bounding box center [148, 150] width 35 height 8
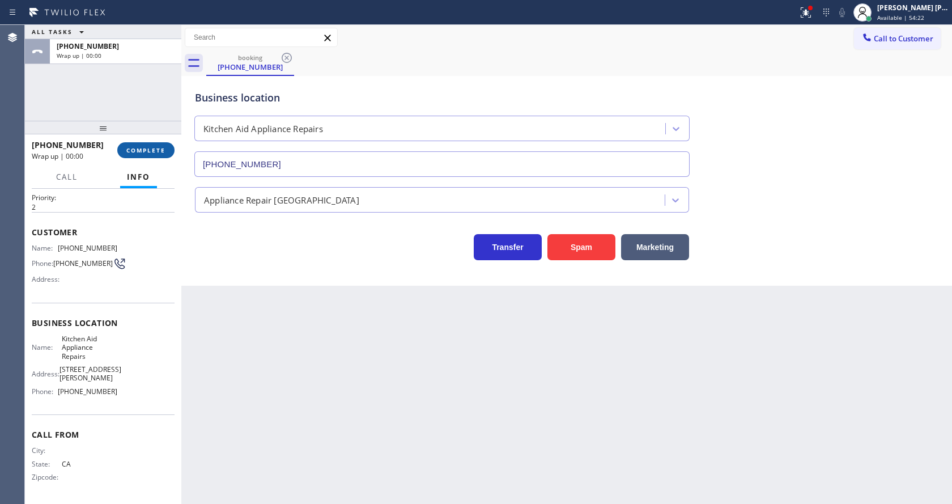
click at [137, 148] on span "COMPLETE" at bounding box center [145, 150] width 39 height 8
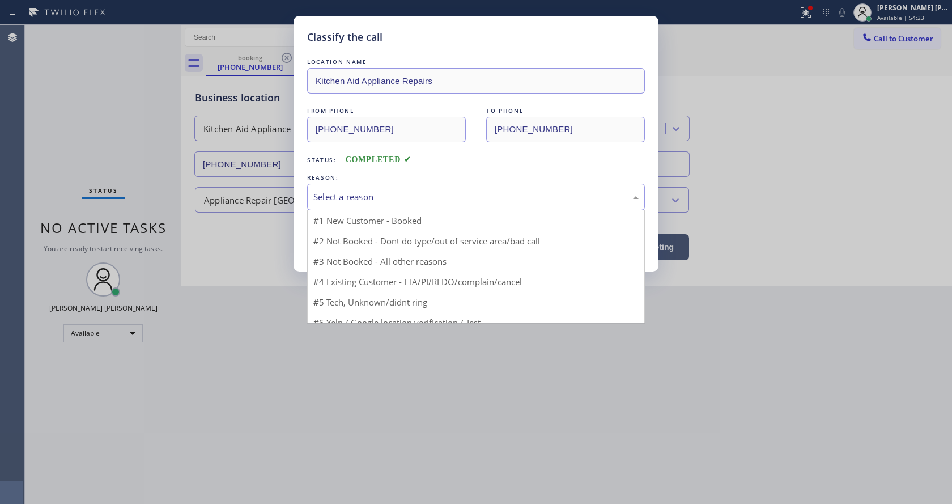
click at [365, 188] on div "Select a reason" at bounding box center [476, 197] width 338 height 27
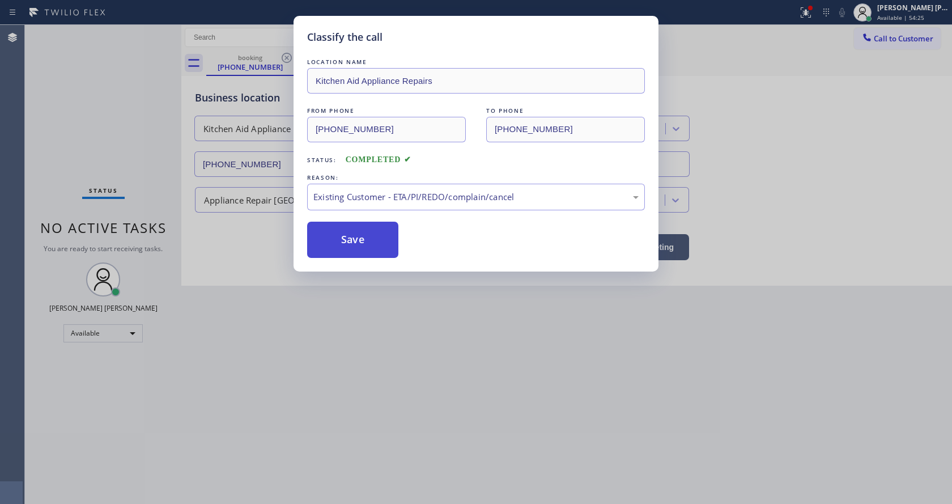
click at [363, 245] on button "Save" at bounding box center [352, 240] width 91 height 36
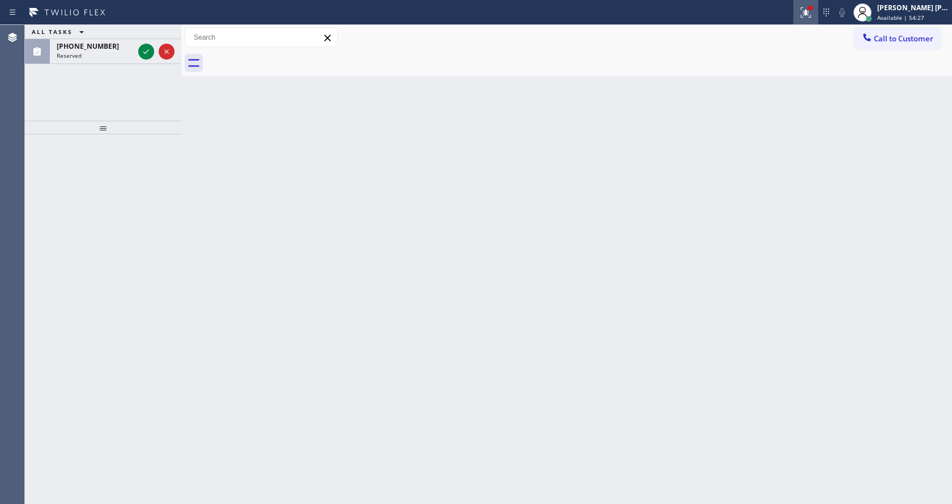
click at [813, 16] on icon at bounding box center [806, 13] width 14 height 14
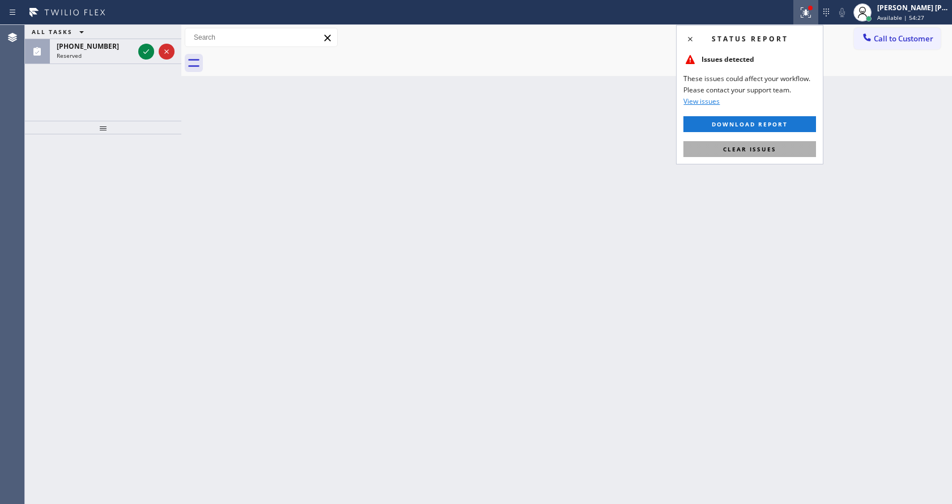
click at [782, 146] on button "Clear issues" at bounding box center [749, 149] width 133 height 16
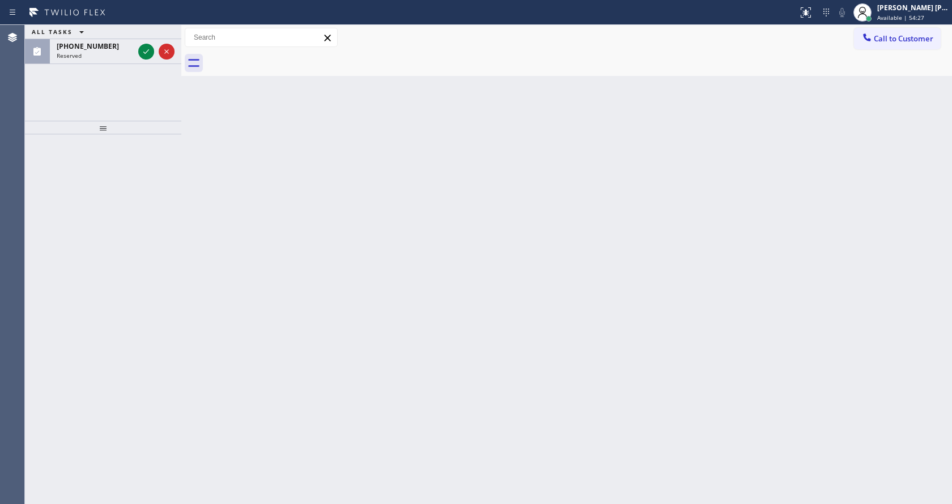
click at [388, 399] on div "Back to Dashboard Change Sender ID Customers Technicians Select a contact Outbo…" at bounding box center [566, 264] width 771 height 479
drag, startPoint x: 250, startPoint y: 147, endPoint x: 283, endPoint y: 145, distance: 33.0
click at [250, 147] on div "Back to Dashboard Change Sender ID Customers Technicians Select a contact Outbo…" at bounding box center [566, 264] width 771 height 479
click at [893, 18] on span "Available | 54:40" at bounding box center [900, 18] width 47 height 8
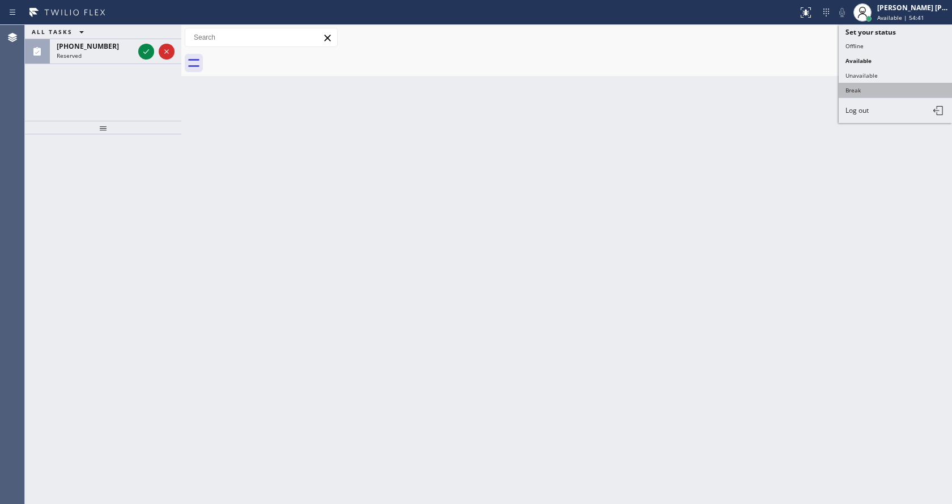
click at [863, 91] on button "Break" at bounding box center [895, 90] width 113 height 15
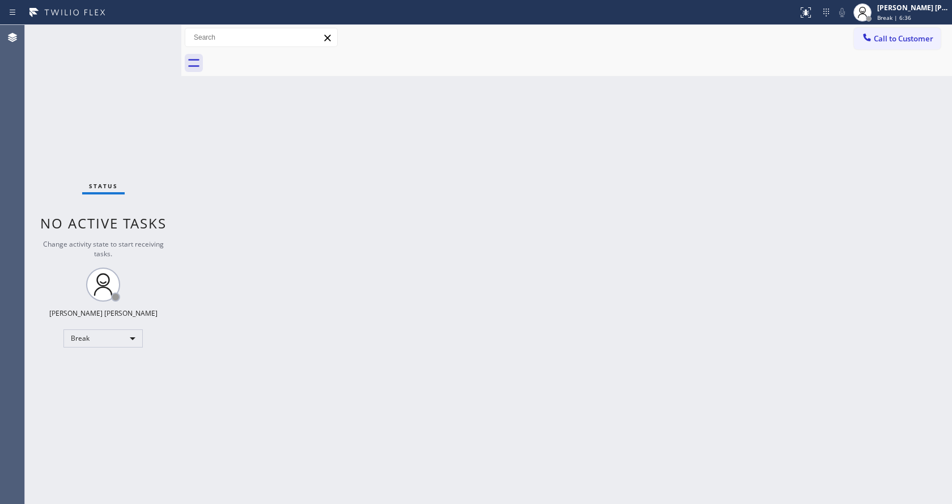
click at [825, 209] on div "Back to Dashboard Change Sender ID Customers Technicians Select a contact Outbo…" at bounding box center [566, 264] width 771 height 479
click at [885, 17] on span "Break | 6:37" at bounding box center [894, 18] width 34 height 8
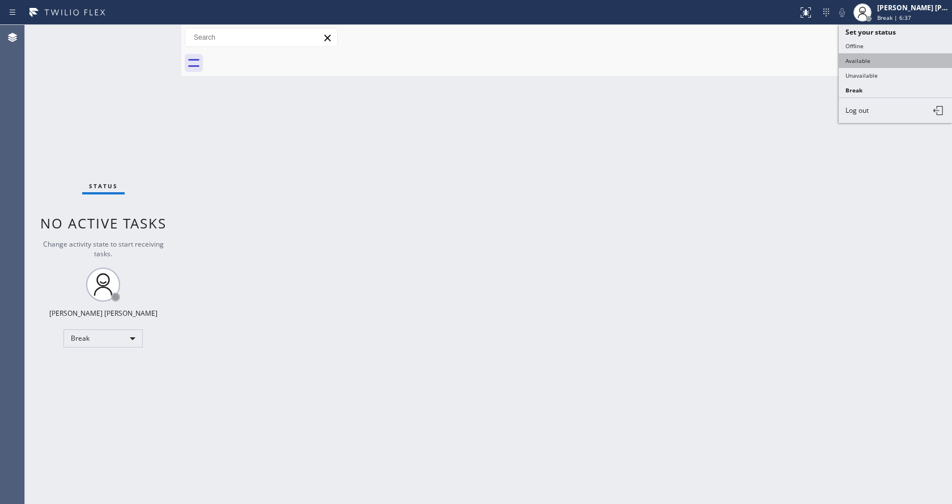
click at [860, 58] on button "Available" at bounding box center [895, 60] width 113 height 15
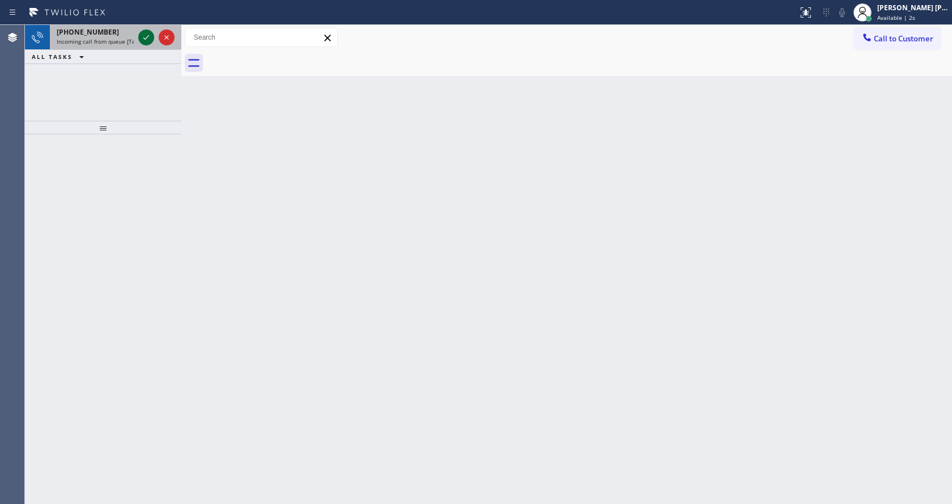
click at [145, 39] on icon at bounding box center [146, 37] width 6 height 5
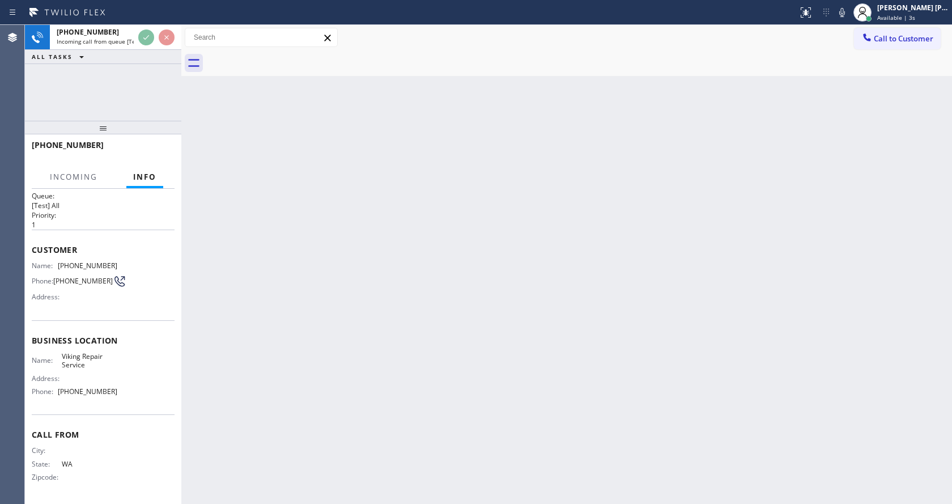
click at [387, 371] on div "Back to Dashboard Change Sender ID Customers Technicians Select a contact Outbo…" at bounding box center [566, 264] width 771 height 479
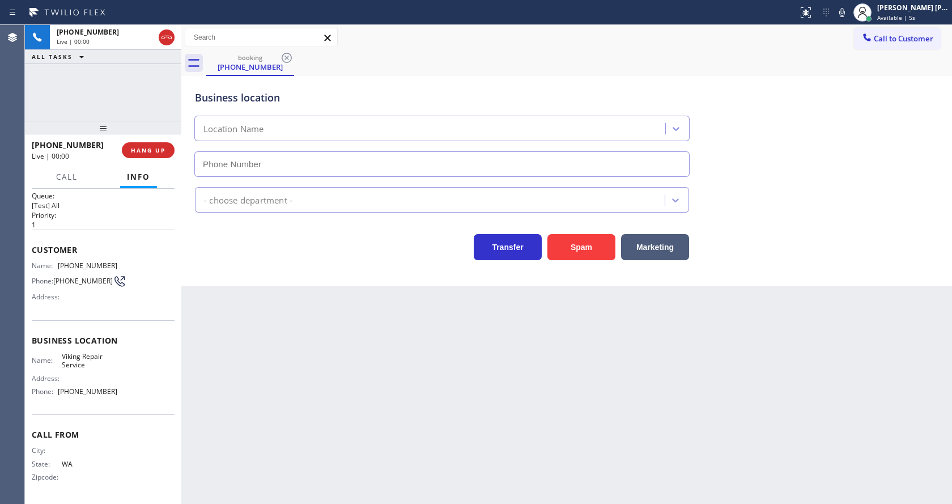
type input "[PHONE_NUMBER]"
click at [321, 369] on div "Back to Dashboard Change Sender ID Customers Technicians Select a contact Outbo…" at bounding box center [566, 264] width 771 height 479
click at [465, 380] on div "Back to Dashboard Change Sender ID Customers Technicians Select a contact Outbo…" at bounding box center [566, 264] width 771 height 479
click at [845, 12] on icon at bounding box center [842, 12] width 6 height 9
click at [843, 15] on icon at bounding box center [842, 13] width 14 height 14
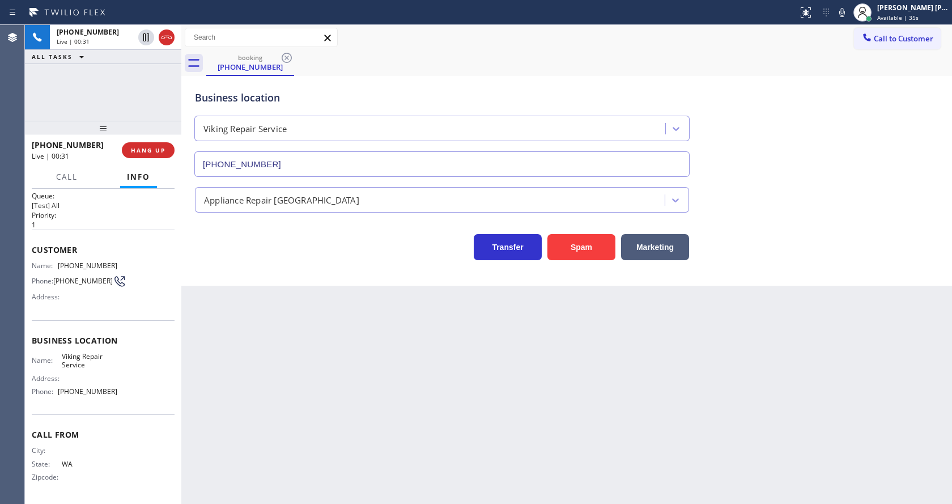
click at [808, 189] on div "Appliance Repair [GEOGRAPHIC_DATA]" at bounding box center [567, 197] width 748 height 30
click at [320, 412] on div "Back to Dashboard Change Sender ID Customers Technicians Select a contact Outbo…" at bounding box center [566, 264] width 771 height 479
click at [251, 240] on div "Transfer Spam Marketing" at bounding box center [442, 244] width 499 height 32
click at [137, 147] on span "COMPLETE" at bounding box center [145, 150] width 39 height 8
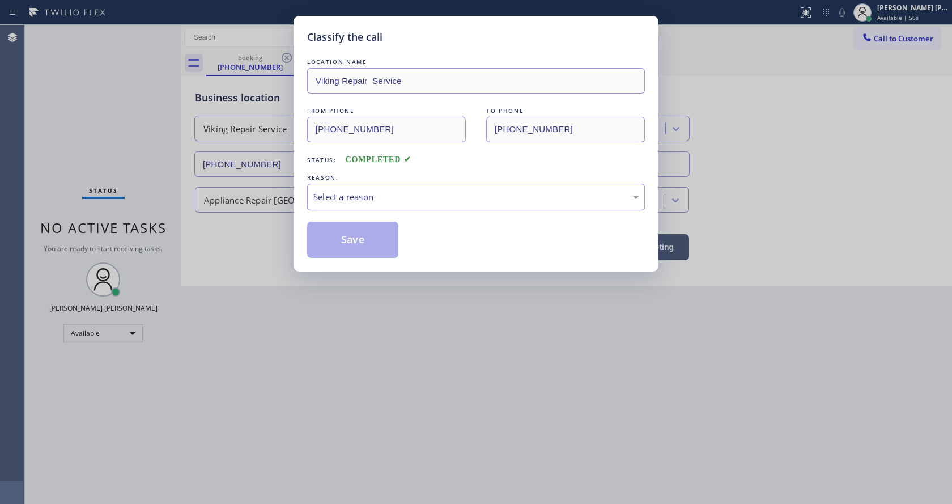
click at [325, 201] on div "Select a reason" at bounding box center [475, 196] width 325 height 13
click at [341, 245] on button "Save" at bounding box center [352, 240] width 91 height 36
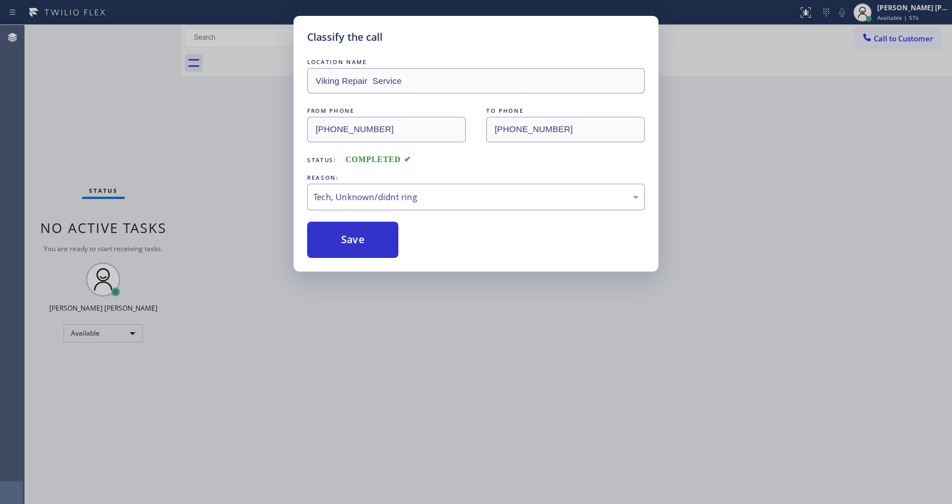
drag, startPoint x: 372, startPoint y: 363, endPoint x: 369, endPoint y: 495, distance: 132.6
click at [372, 364] on div "Classify the call LOCATION NAME Viking Repair Service FROM PHONE [PHONE_NUMBER]…" at bounding box center [476, 252] width 952 height 504
click at [369, 496] on div "Classify the call LOCATION NAME Viking Repair Service FROM PHONE [PHONE_NUMBER]…" at bounding box center [476, 252] width 952 height 504
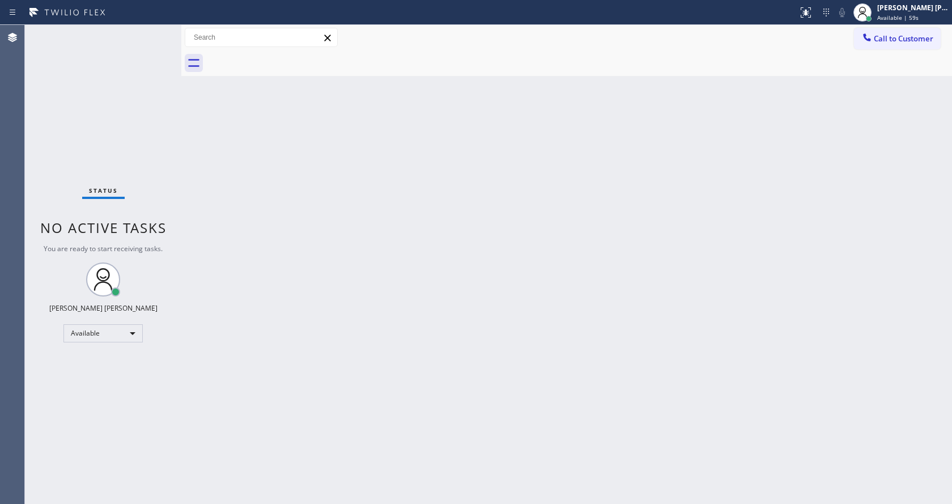
drag, startPoint x: 206, startPoint y: 184, endPoint x: 134, endPoint y: 37, distance: 162.7
click at [206, 184] on div "Back to Dashboard Change Sender ID Customers Technicians Select a contact Outbo…" at bounding box center [566, 264] width 771 height 479
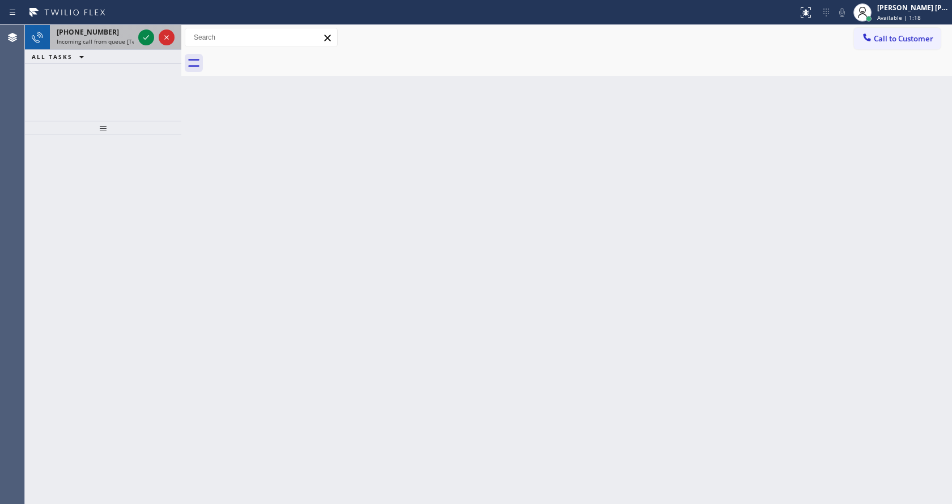
click at [122, 34] on div "[PHONE_NUMBER]" at bounding box center [95, 32] width 77 height 10
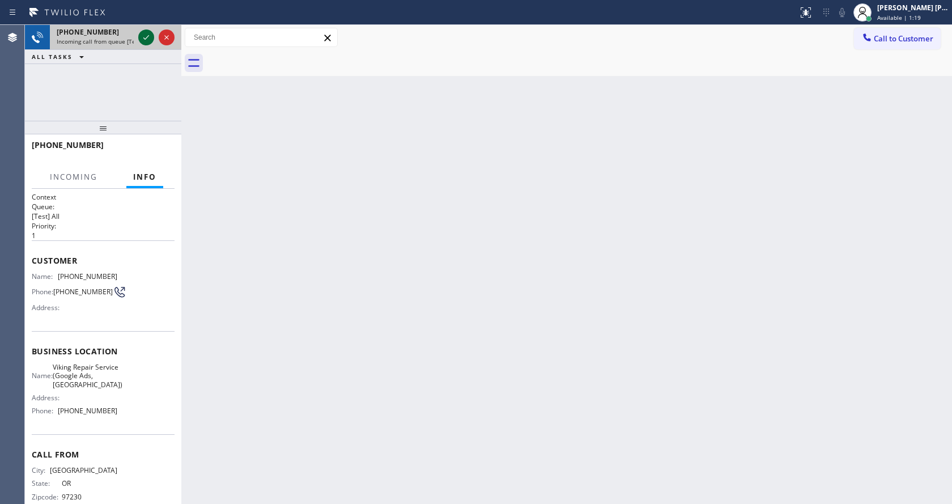
click at [138, 36] on div at bounding box center [146, 38] width 16 height 14
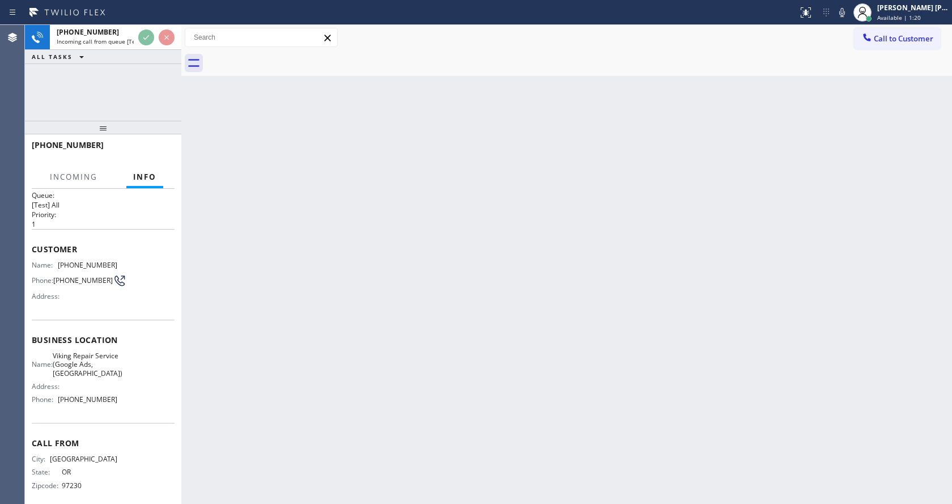
scroll to position [23, 0]
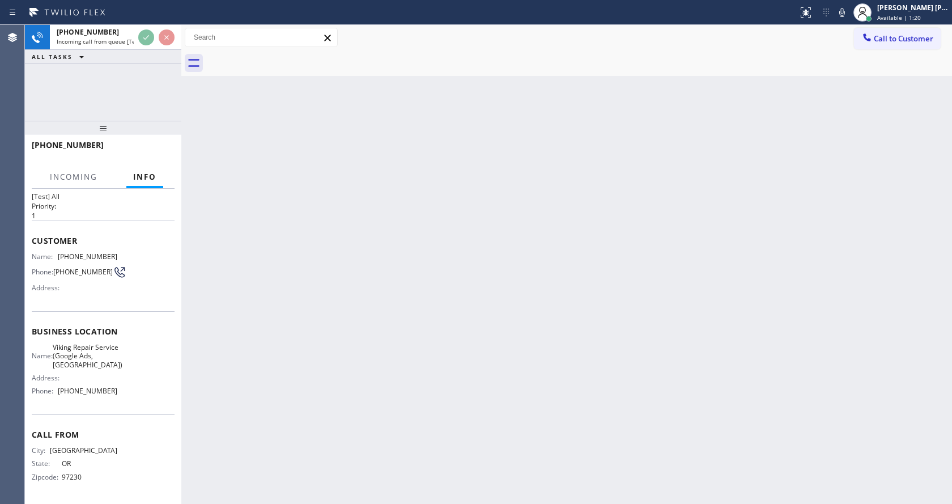
click at [417, 324] on div "Back to Dashboard Change Sender ID Customers Technicians Select a contact Outbo…" at bounding box center [566, 264] width 771 height 479
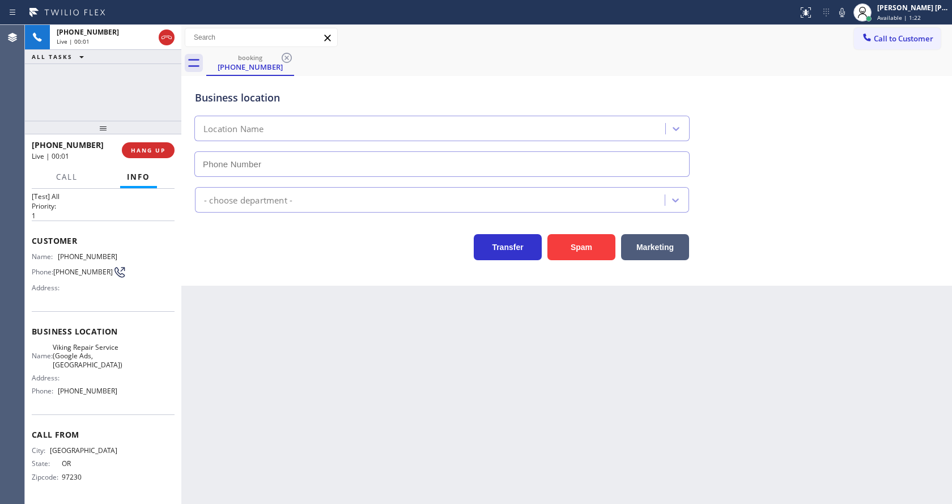
type input "[PHONE_NUMBER]"
click at [376, 368] on div "Back to Dashboard Change Sender ID Customers Technicians Select a contact Outbo…" at bounding box center [566, 264] width 771 height 479
click at [364, 363] on div "Back to Dashboard Change Sender ID Customers Technicians Select a contact Outbo…" at bounding box center [566, 264] width 771 height 479
click at [307, 287] on div "Back to Dashboard Change Sender ID Customers Technicians Select a contact Outbo…" at bounding box center [566, 264] width 771 height 479
click at [394, 395] on div "Back to Dashboard Change Sender ID Customers Technicians Select a contact Outbo…" at bounding box center [566, 264] width 771 height 479
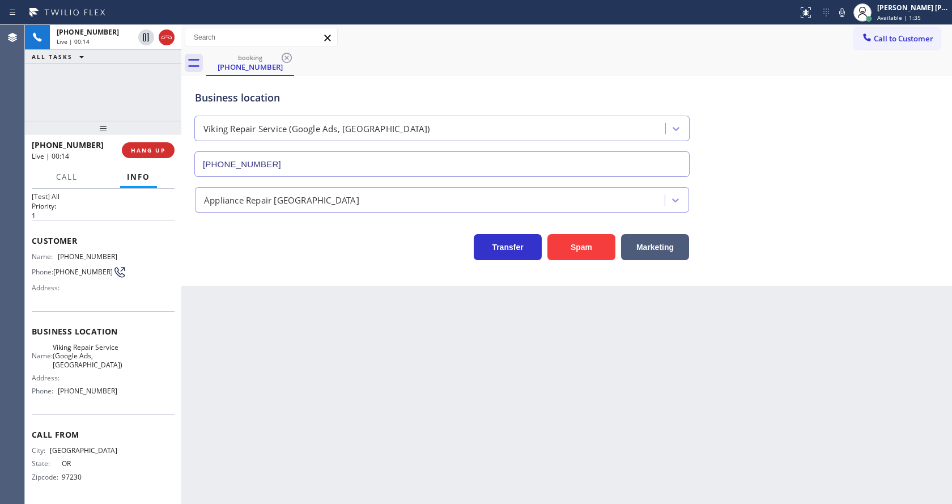
click at [490, 405] on div "Back to Dashboard Change Sender ID Customers Technicians Select a contact Outbo…" at bounding box center [566, 264] width 771 height 479
click at [380, 348] on div "Back to Dashboard Change Sender ID Customers Technicians Select a contact Outbo…" at bounding box center [566, 264] width 771 height 479
click at [371, 369] on div "Back to Dashboard Change Sender ID Customers Technicians Select a contact Outbo…" at bounding box center [566, 264] width 771 height 479
drag, startPoint x: 442, startPoint y: 440, endPoint x: 350, endPoint y: 492, distance: 106.1
click at [442, 440] on div "Back to Dashboard Change Sender ID Customers Technicians Select a contact Outbo…" at bounding box center [566, 264] width 771 height 479
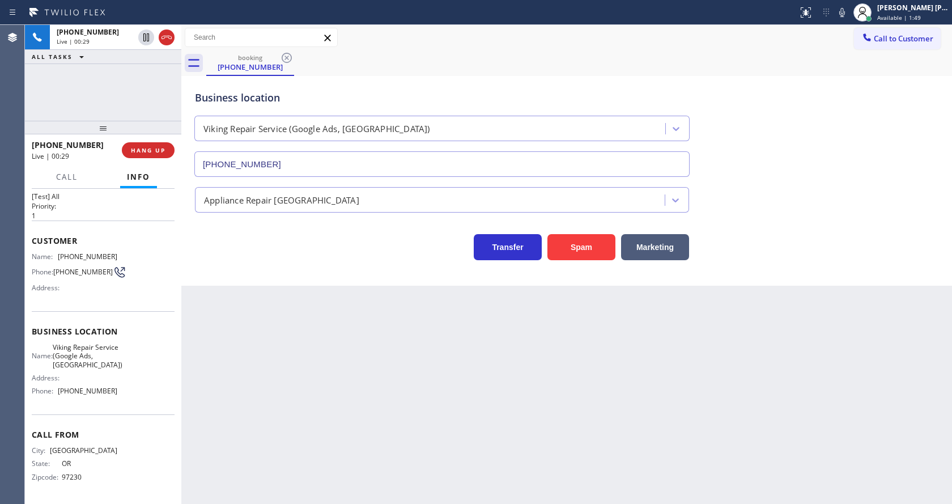
drag, startPoint x: 490, startPoint y: 392, endPoint x: 444, endPoint y: 367, distance: 52.2
click at [490, 392] on div "Back to Dashboard Change Sender ID Customers Technicians Select a contact Outbo…" at bounding box center [566, 264] width 771 height 479
click at [358, 378] on div "Back to Dashboard Change Sender ID Customers Technicians Select a contact Outbo…" at bounding box center [566, 264] width 771 height 479
click at [472, 427] on div "Back to Dashboard Change Sender ID Customers Technicians Select a contact Outbo…" at bounding box center [566, 264] width 771 height 479
click at [64, 177] on span "Call" at bounding box center [67, 177] width 22 height 10
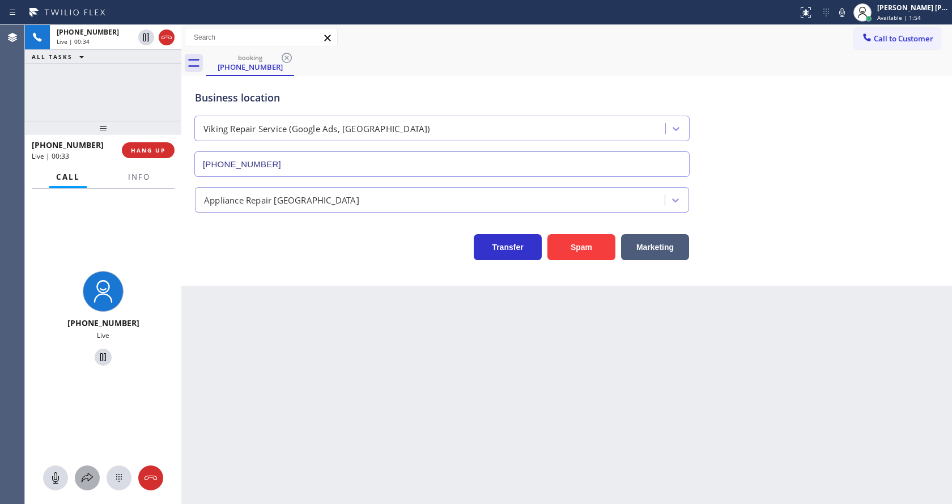
click at [95, 472] on div at bounding box center [87, 478] width 25 height 14
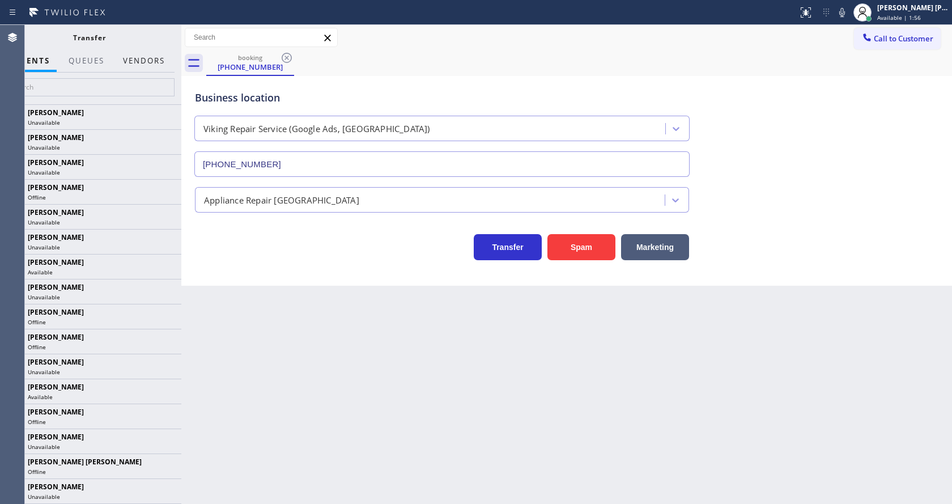
click at [156, 63] on button "Vendors" at bounding box center [144, 61] width 56 height 22
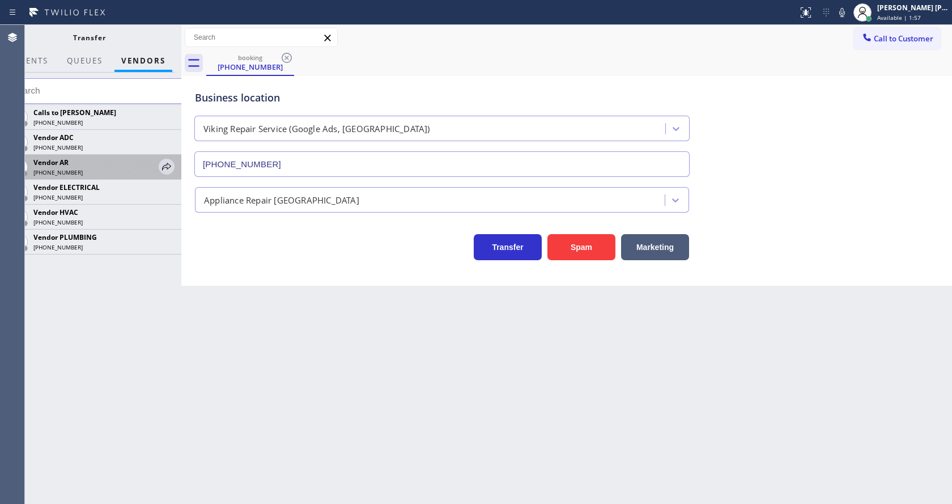
click at [175, 168] on div "Vendor AR [PHONE_NUMBER]" at bounding box center [89, 167] width 184 height 25
click at [168, 166] on icon at bounding box center [167, 167] width 14 height 14
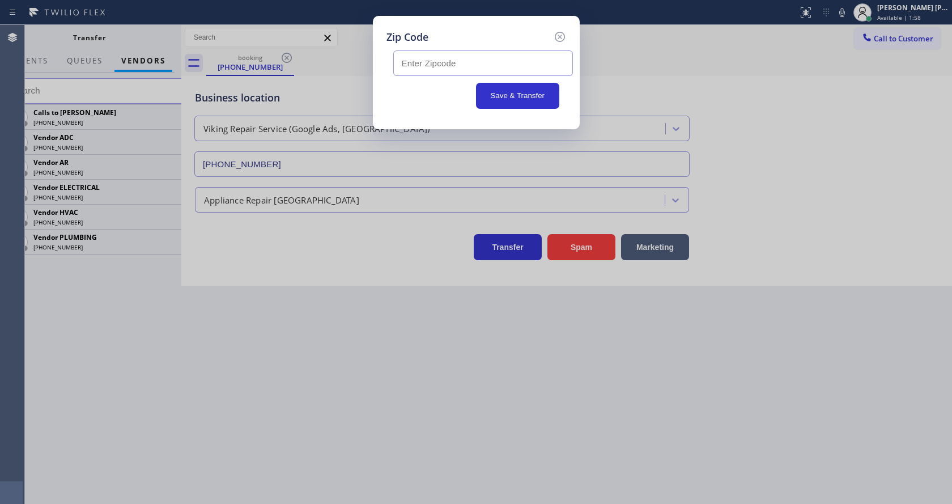
click at [437, 74] on input "text" at bounding box center [483, 63] width 180 height 26
click at [427, 68] on input "text" at bounding box center [483, 63] width 180 height 26
paste input "97056"
type input "97056"
click at [513, 97] on button "Save & Transfer" at bounding box center [517, 96] width 83 height 26
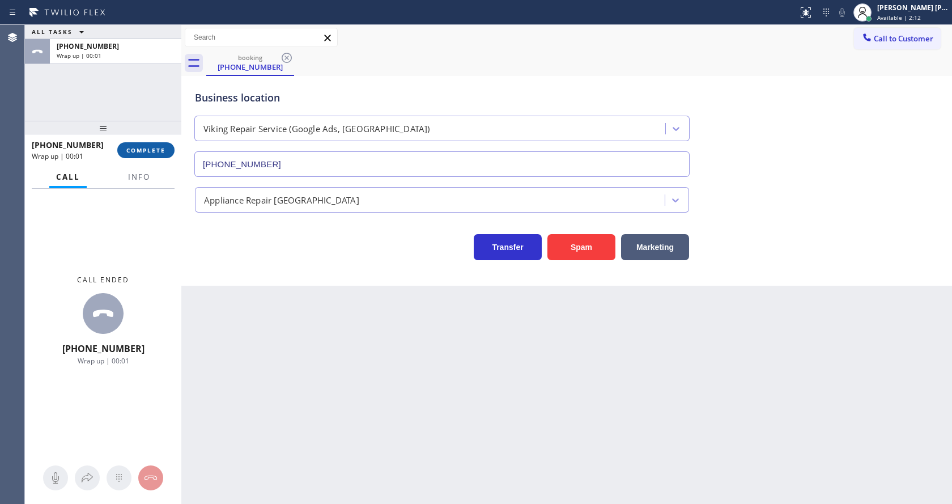
click at [149, 151] on span "COMPLETE" at bounding box center [145, 150] width 39 height 8
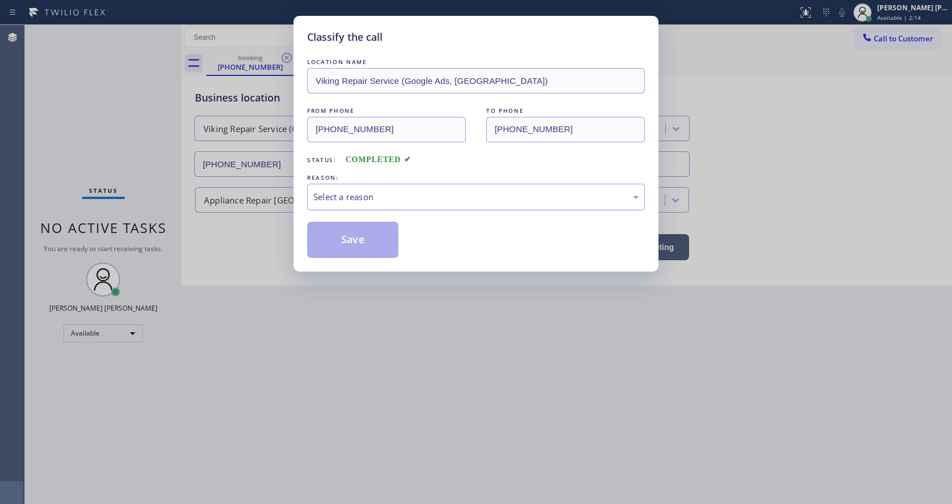
click at [368, 190] on div "Select a reason" at bounding box center [475, 196] width 325 height 13
click at [356, 247] on button "Save" at bounding box center [352, 240] width 91 height 36
click at [387, 343] on div "Classify the call LOCATION NAME Viking Repair Service (Google Ads, [GEOGRAPHIC_…" at bounding box center [476, 252] width 952 height 504
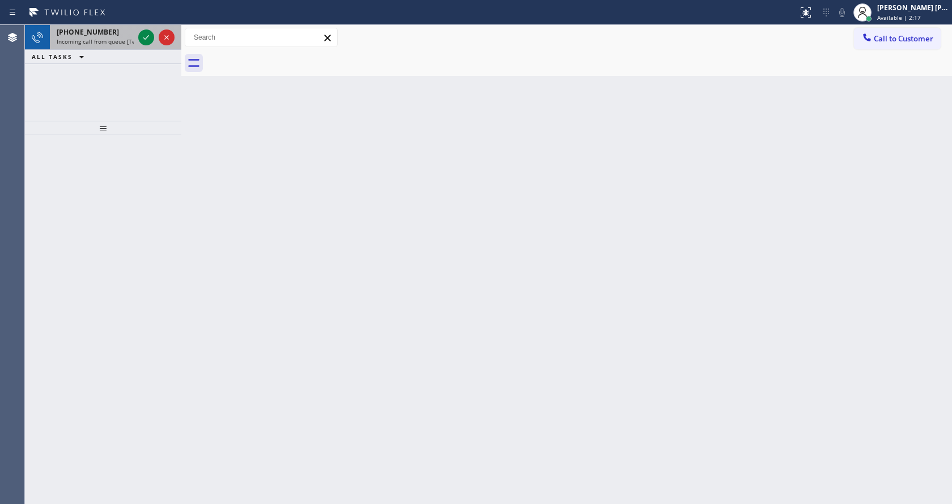
click at [126, 40] on span "Incoming call from queue [Test] All" at bounding box center [104, 41] width 94 height 8
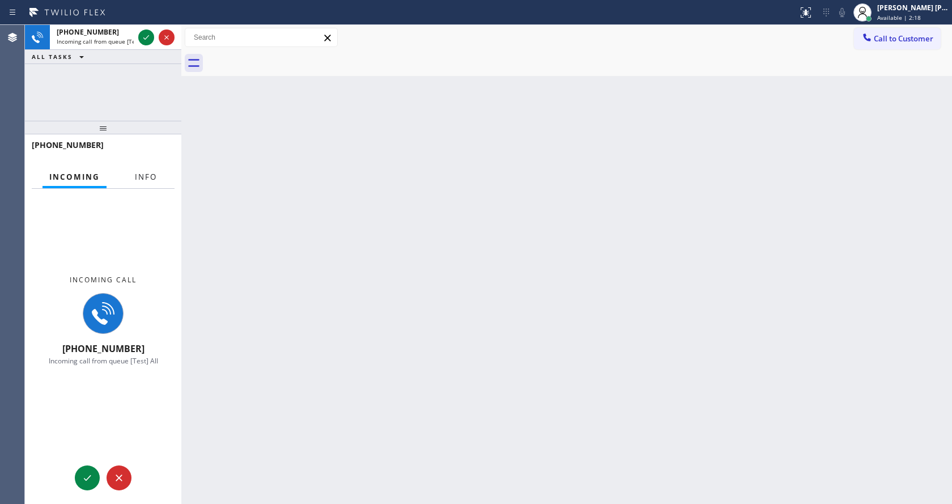
click at [148, 172] on span "Info" at bounding box center [146, 177] width 22 height 10
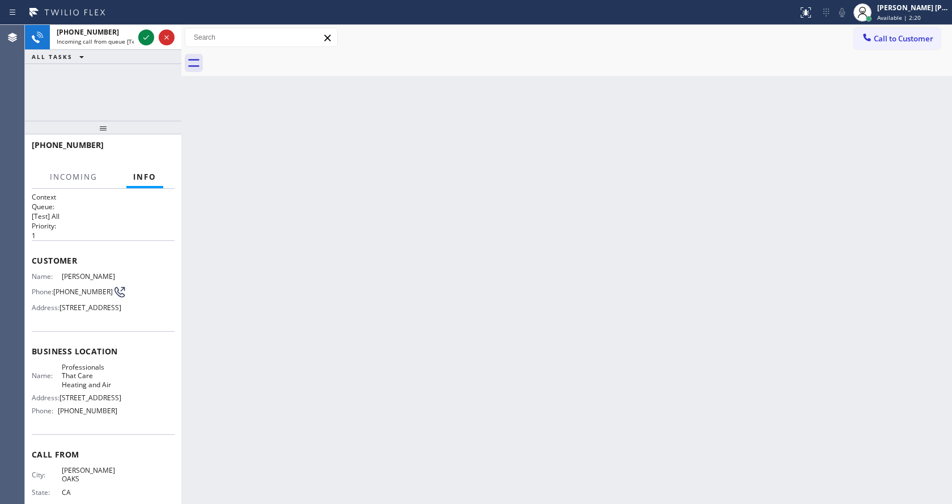
click at [439, 297] on div "Back to Dashboard Change Sender ID Customers Technicians Select a contact Outbo…" at bounding box center [566, 264] width 771 height 479
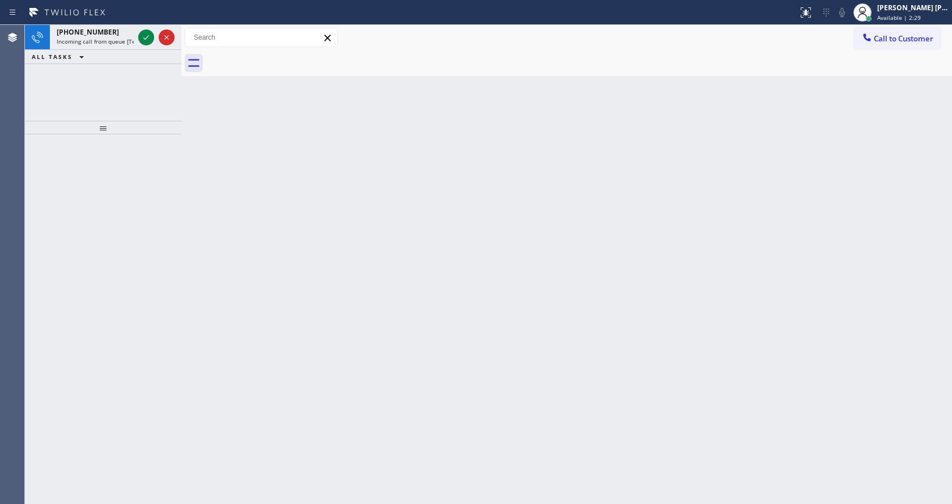
drag, startPoint x: 253, startPoint y: 197, endPoint x: 210, endPoint y: 128, distance: 81.0
click at [253, 197] on div "Back to Dashboard Change Sender ID Customers Technicians Select a contact Outbo…" at bounding box center [566, 264] width 771 height 479
click at [119, 32] on div "[PHONE_NUMBER]" at bounding box center [95, 32] width 77 height 10
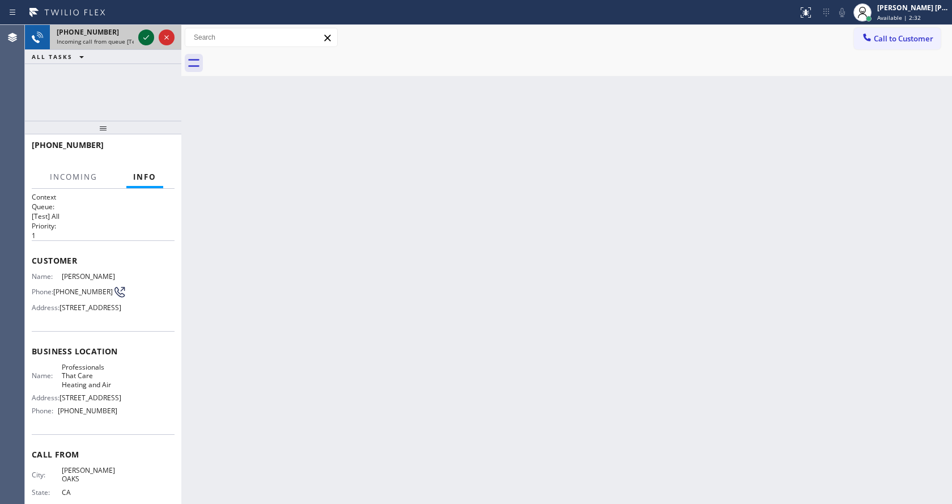
click at [150, 36] on icon at bounding box center [146, 38] width 14 height 14
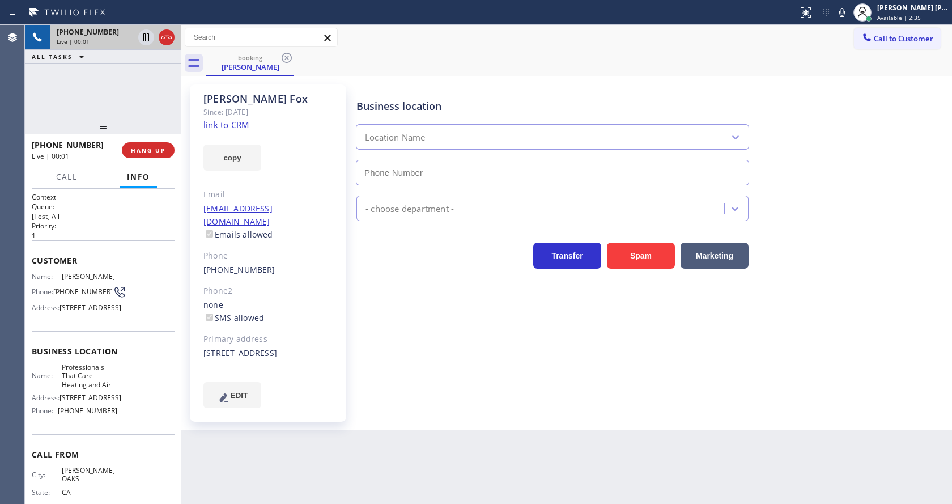
type input "[PHONE_NUMBER]"
click at [241, 128] on link "link to CRM" at bounding box center [226, 124] width 46 height 11
click at [313, 372] on div "[PERSON_NAME] Since: [DATE] link to CRM copy Email [EMAIL_ADDRESS][DOMAIN_NAME]…" at bounding box center [268, 252] width 156 height 337
click at [507, 388] on div "Business location Professionals That Care Heating & Air [PHONE_NUMBER] HVAC Tra…" at bounding box center [651, 245] width 595 height 317
drag, startPoint x: 464, startPoint y: 409, endPoint x: 587, endPoint y: 275, distance: 182.1
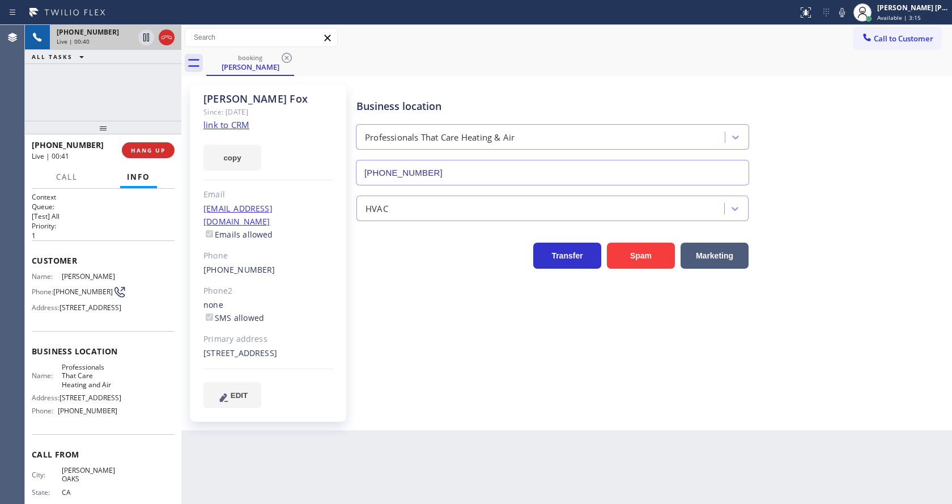
click at [464, 409] on div "Business location Professionals That Care Heating & Air [PHONE_NUMBER] HVAC Tra…" at bounding box center [651, 257] width 595 height 340
click at [849, 15] on icon at bounding box center [842, 13] width 14 height 14
click at [145, 34] on icon at bounding box center [146, 37] width 6 height 8
drag, startPoint x: 334, startPoint y: 398, endPoint x: 361, endPoint y: 430, distance: 41.4
click at [334, 398] on div "[PERSON_NAME] Since: [DATE] link to CRM copy Email [EMAIL_ADDRESS][DOMAIN_NAME]…" at bounding box center [268, 252] width 156 height 337
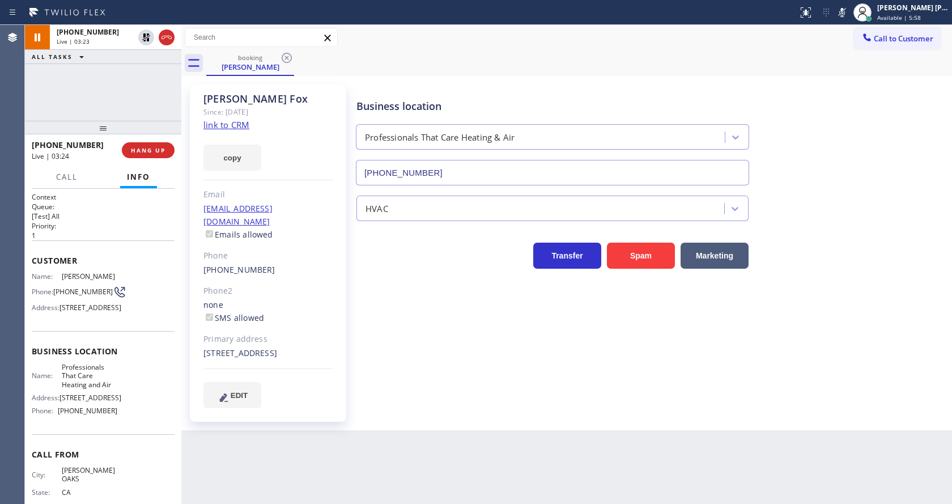
click at [643, 393] on div "Business location Professionals That Care Heating & Air [PHONE_NUMBER] HVAC Tra…" at bounding box center [651, 245] width 595 height 317
click at [147, 31] on icon at bounding box center [146, 38] width 14 height 14
click at [844, 14] on icon at bounding box center [842, 13] width 14 height 14
click at [841, 113] on div "Business location Professionals That Care Heating & Air [PHONE_NUMBER]" at bounding box center [651, 134] width 595 height 103
click at [427, 376] on div "Business location Professionals That Care Heating & Air [PHONE_NUMBER] HVAC Tra…" at bounding box center [651, 245] width 595 height 317
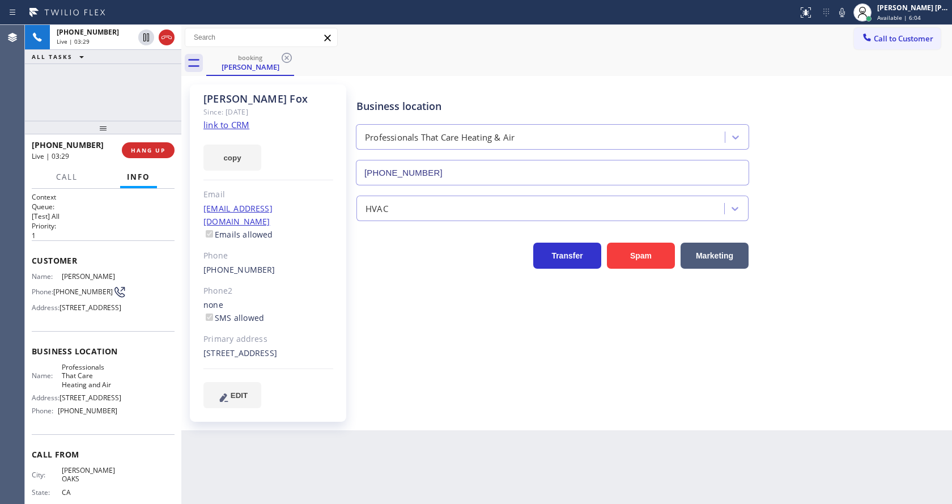
click at [457, 396] on div "Business location Professionals That Care Heating & Air [PHONE_NUMBER] HVAC Tra…" at bounding box center [651, 245] width 595 height 317
click at [63, 173] on span "Call" at bounding box center [67, 177] width 22 height 10
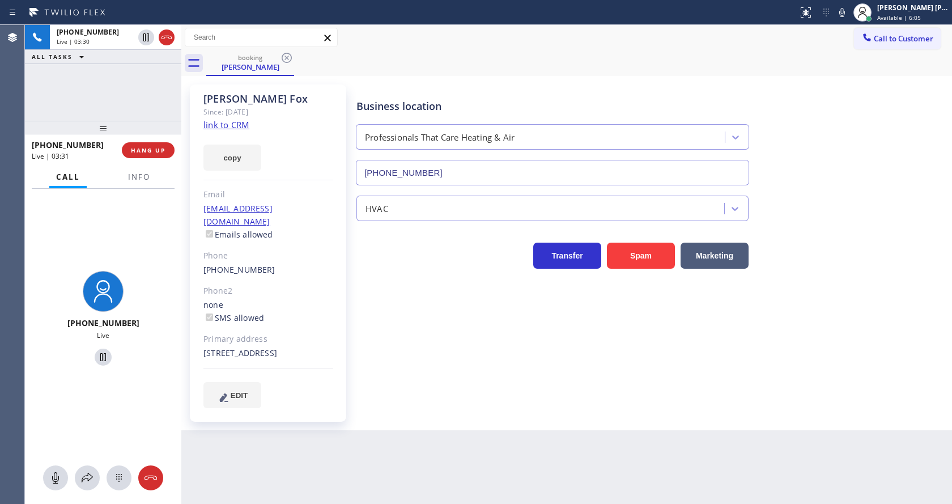
click at [402, 389] on div "Business location Professionals That Care Heating & Air [PHONE_NUMBER] HVAC Tra…" at bounding box center [651, 245] width 595 height 317
click at [90, 469] on button at bounding box center [87, 477] width 25 height 25
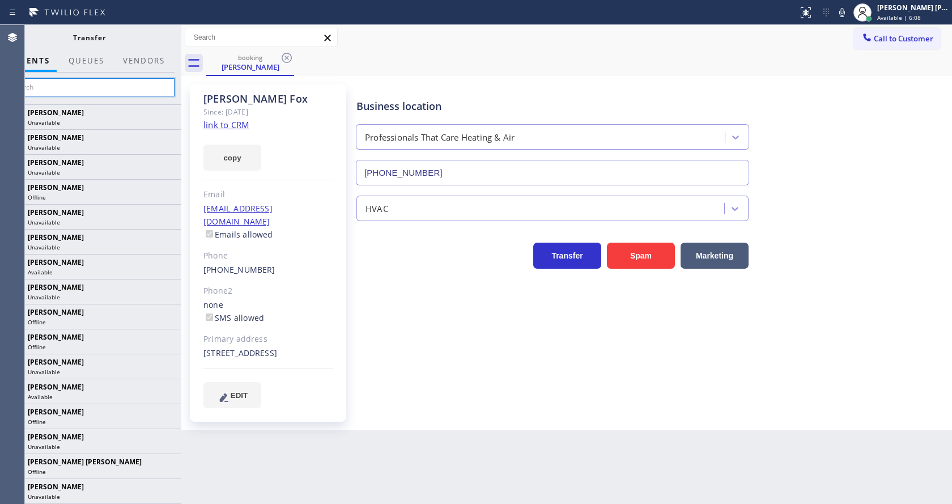
click at [76, 83] on input "text" at bounding box center [89, 87] width 171 height 18
click at [97, 88] on input "text" at bounding box center [89, 87] width 171 height 18
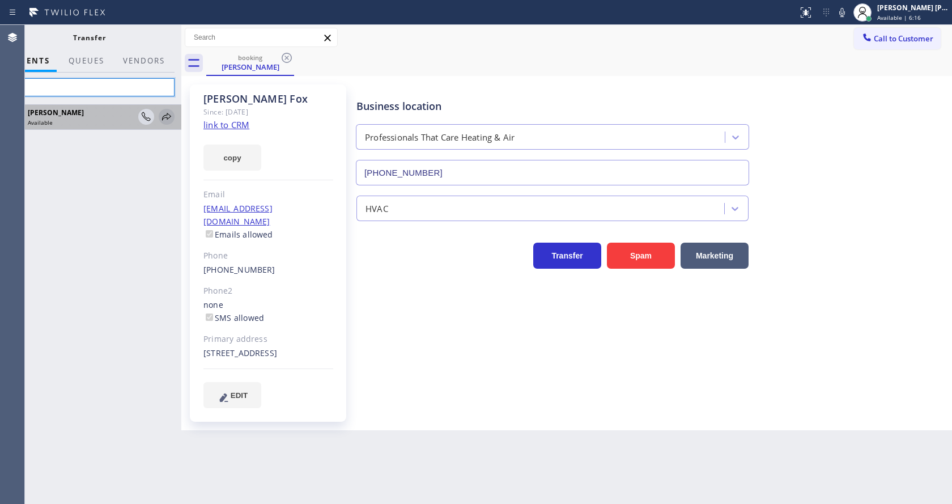
type input "Ole"
click at [164, 118] on icon at bounding box center [166, 116] width 9 height 7
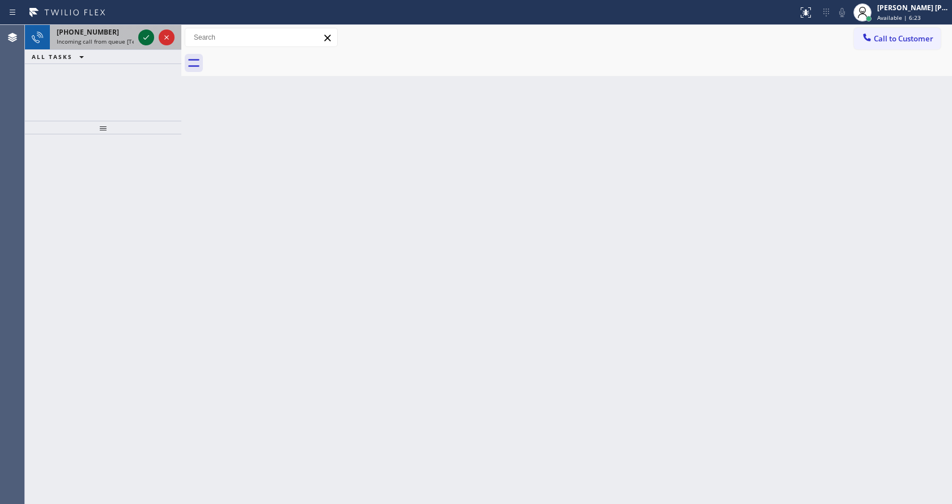
click at [147, 37] on icon at bounding box center [146, 37] width 6 height 5
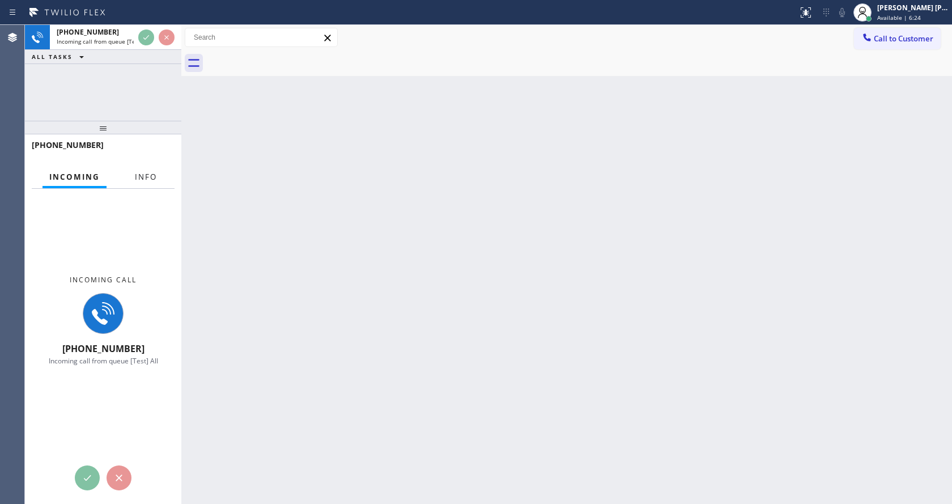
click at [145, 172] on span "Info" at bounding box center [146, 177] width 22 height 10
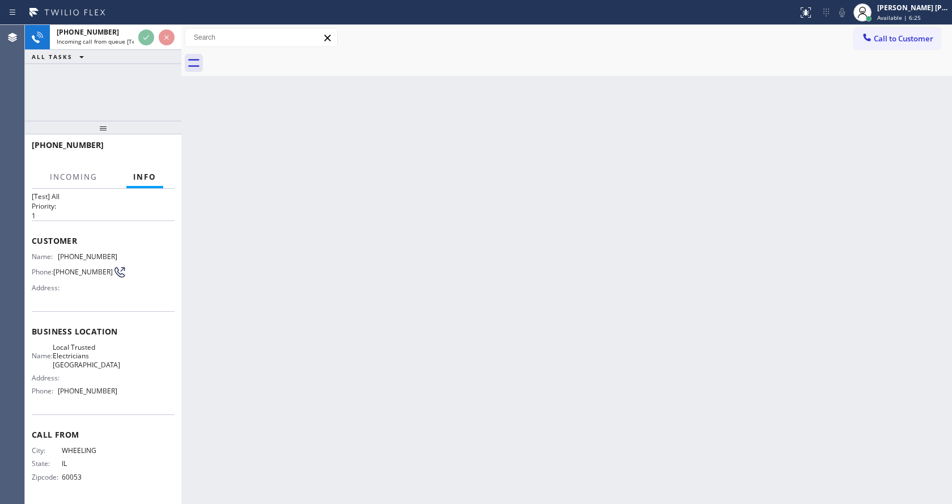
scroll to position [23, 0]
click at [458, 376] on div "Back to Dashboard Change Sender ID Customers Technicians Select a contact Outbo…" at bounding box center [566, 264] width 771 height 479
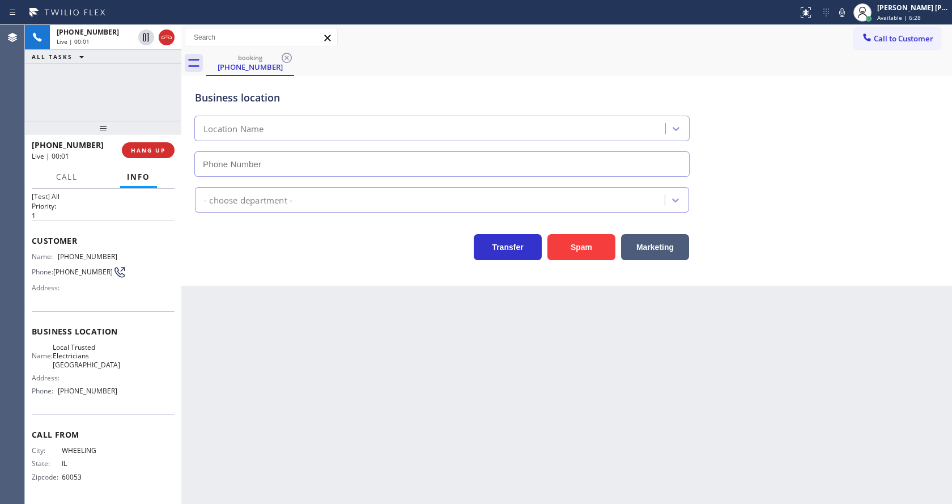
type input "[PHONE_NUMBER]"
click at [237, 322] on div "Back to Dashboard Change Sender ID Customers Technicians Select a contact Outbo…" at bounding box center [566, 264] width 771 height 479
click at [254, 390] on div "Back to Dashboard Change Sender ID Customers Technicians Select a contact Outbo…" at bounding box center [566, 264] width 771 height 479
click at [849, 14] on icon at bounding box center [842, 13] width 14 height 14
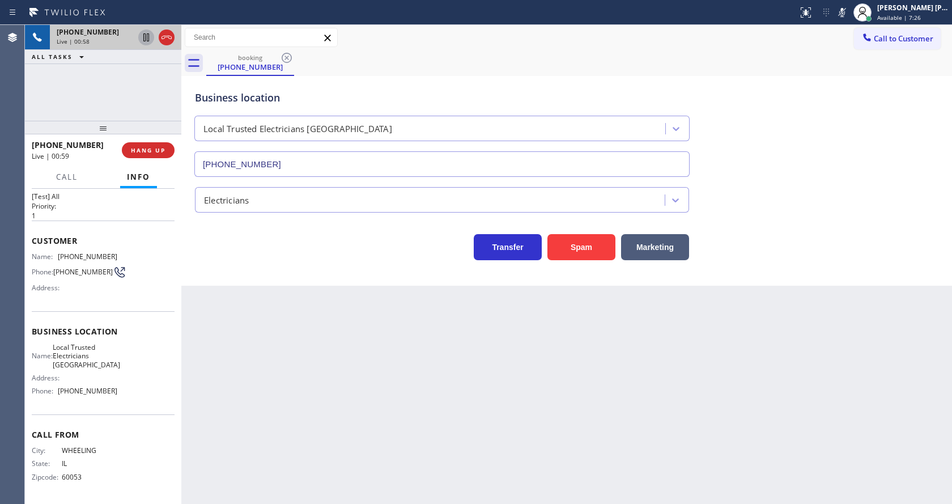
click at [147, 36] on icon at bounding box center [146, 37] width 6 height 8
click at [146, 35] on icon at bounding box center [146, 37] width 8 height 8
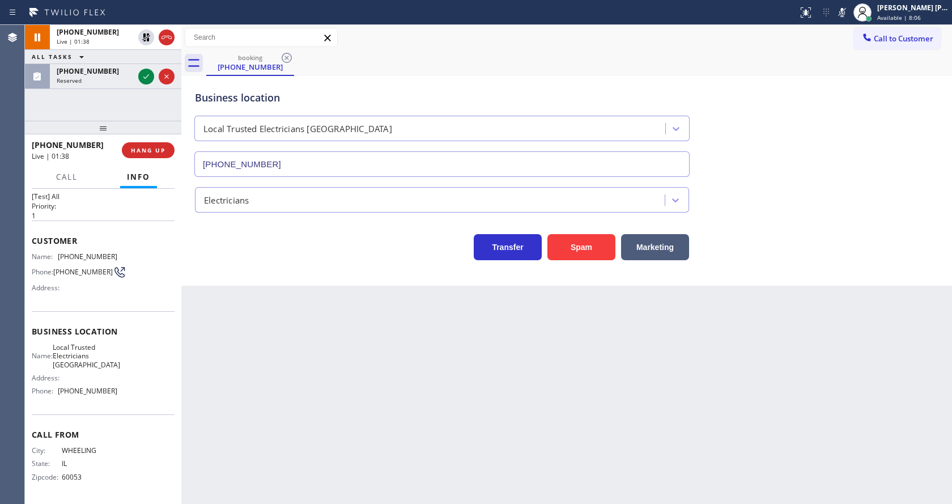
click at [845, 14] on icon at bounding box center [842, 13] width 14 height 14
click at [847, 140] on div "Business location Local Trusted Electricians [GEOGRAPHIC_DATA] [PHONE_NUMBER]" at bounding box center [567, 125] width 748 height 103
click at [147, 75] on icon at bounding box center [146, 77] width 14 height 14
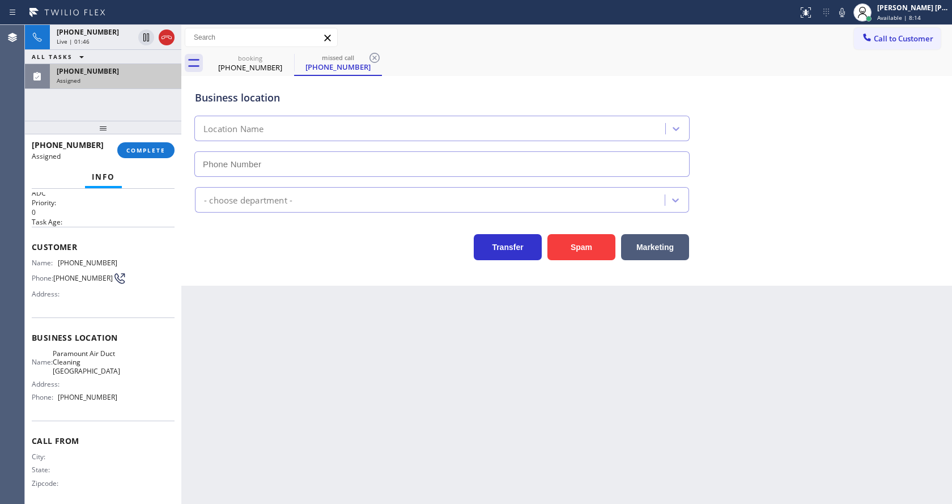
type input "[PHONE_NUMBER]"
click at [133, 151] on span "COMPLETE" at bounding box center [145, 150] width 39 height 8
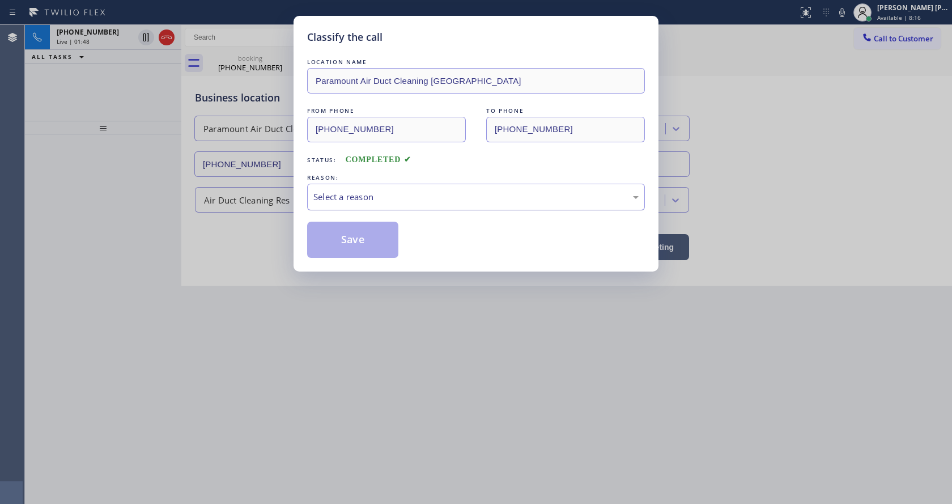
click at [341, 200] on div "Select a reason" at bounding box center [475, 196] width 325 height 13
click at [348, 237] on button "Save" at bounding box center [352, 240] width 91 height 36
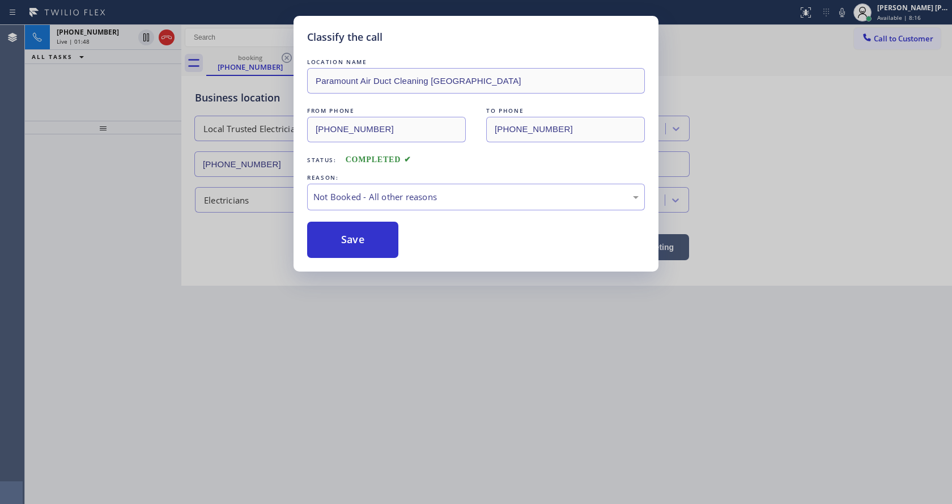
click at [348, 237] on button "Save" at bounding box center [352, 240] width 91 height 36
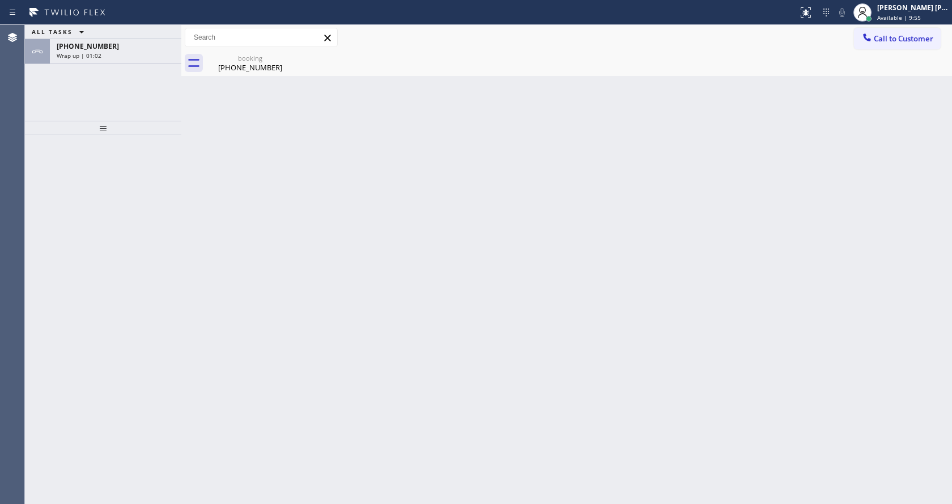
click at [111, 44] on div "[PHONE_NUMBER]" at bounding box center [116, 46] width 118 height 10
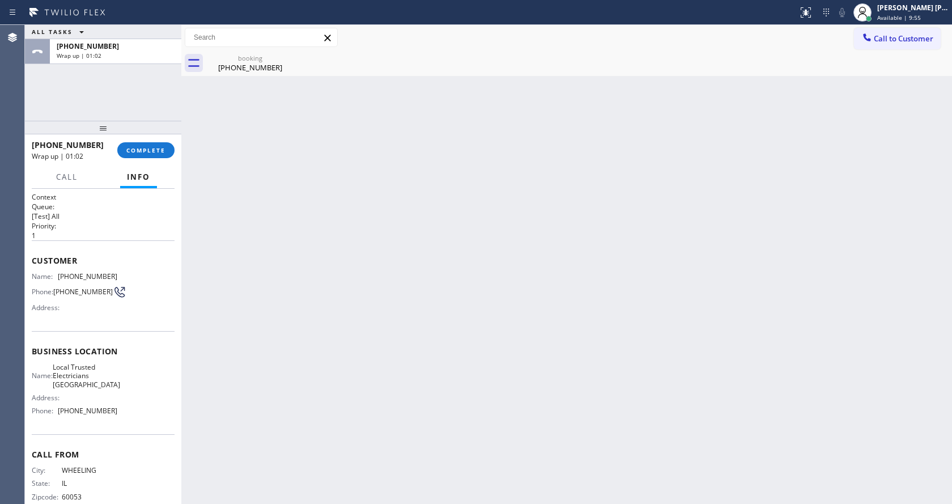
click at [136, 141] on div "[PHONE_NUMBER] Wrap up | 01:02 COMPLETE" at bounding box center [103, 149] width 143 height 29
click at [137, 147] on span "COMPLETE" at bounding box center [145, 150] width 39 height 8
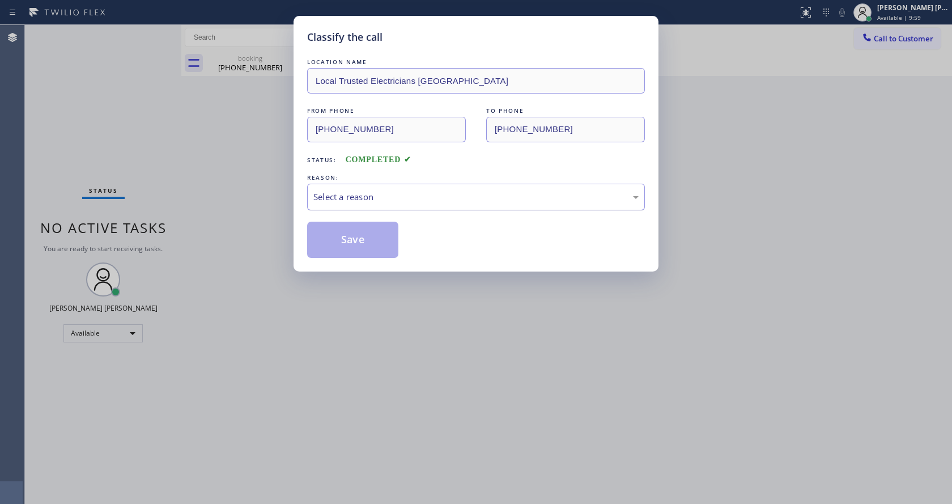
click at [367, 196] on div "Select a reason" at bounding box center [475, 196] width 325 height 13
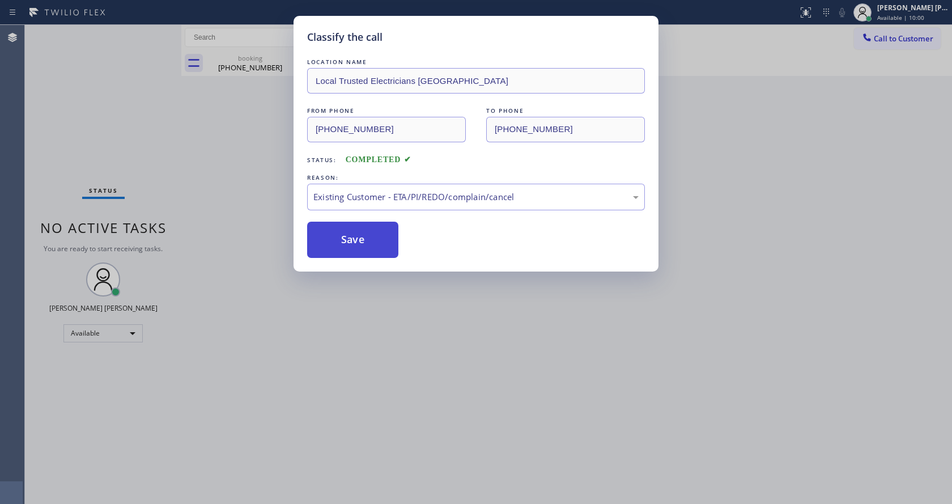
click at [363, 235] on button "Save" at bounding box center [352, 240] width 91 height 36
click at [413, 397] on div "Classify the call LOCATION NAME Local Trusted Electricians Mission Canyon FROM …" at bounding box center [476, 252] width 952 height 504
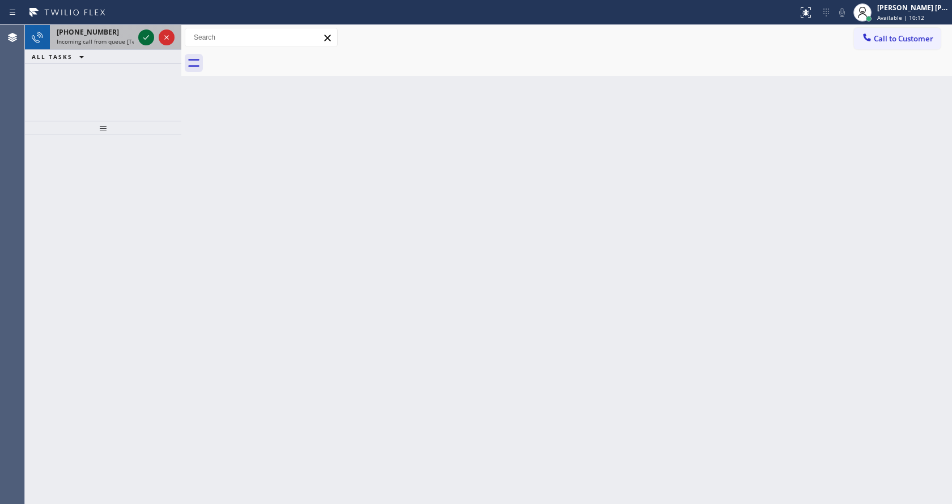
click at [145, 37] on icon at bounding box center [146, 38] width 14 height 14
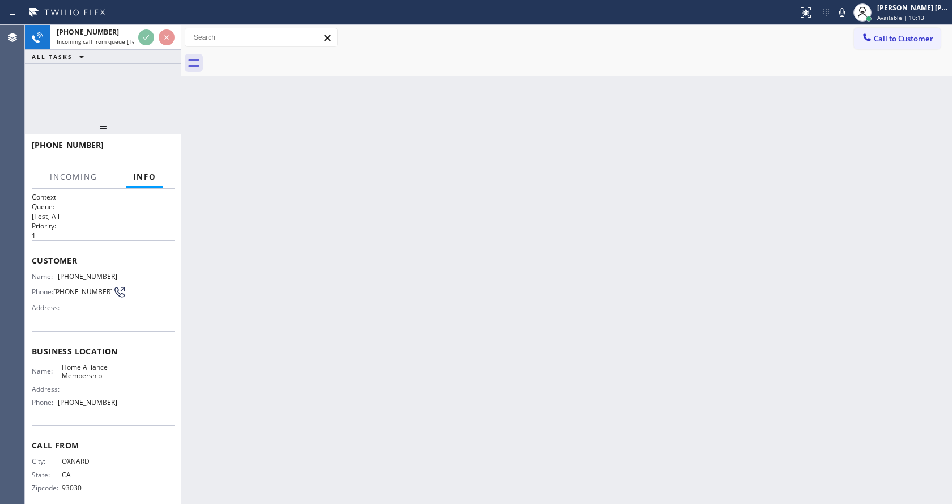
scroll to position [15, 0]
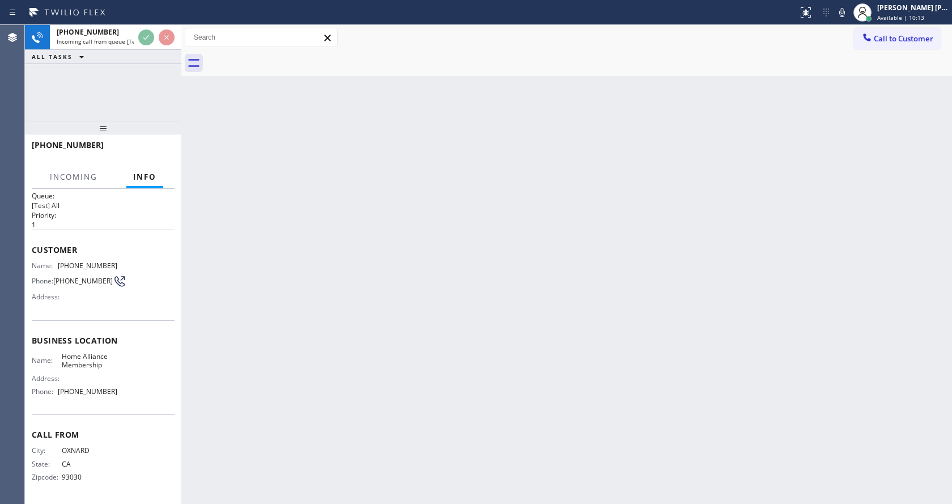
click at [366, 320] on div "Back to Dashboard Change Sender ID Customers Technicians Select a contact Outbo…" at bounding box center [566, 264] width 771 height 479
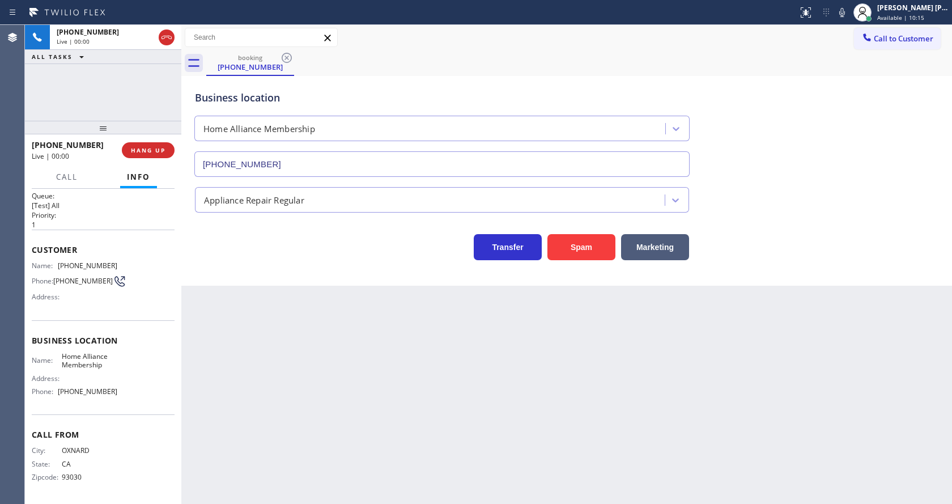
type input "[PHONE_NUMBER]"
click at [288, 421] on div "Back to Dashboard Change Sender ID Customers Technicians Select a contact Outbo…" at bounding box center [566, 264] width 771 height 479
click at [432, 374] on div "Back to Dashboard Change Sender ID Customers Technicians Select a contact Outbo…" at bounding box center [566, 264] width 771 height 479
click at [385, 352] on div "Back to Dashboard Change Sender ID Customers Technicians Select a contact Outbo…" at bounding box center [566, 264] width 771 height 479
click at [845, 11] on icon at bounding box center [842, 12] width 6 height 9
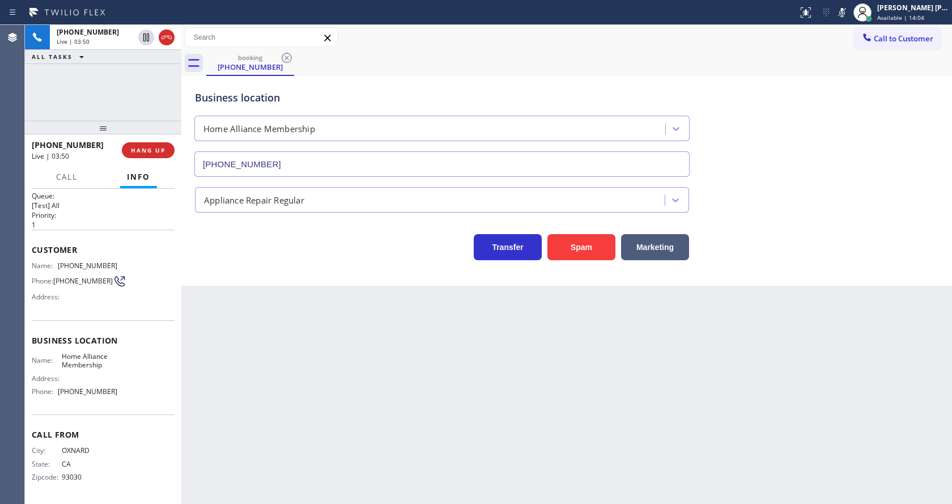
click at [831, 243] on div "Transfer Spam Marketing" at bounding box center [567, 242] width 748 height 36
click at [483, 434] on div "Back to Dashboard Change Sender ID Customers Technicians Select a contact Outbo…" at bounding box center [566, 264] width 771 height 479
click at [849, 14] on icon at bounding box center [842, 13] width 14 height 14
click at [865, 107] on div "Business location Home Alliance Membership [PHONE_NUMBER]" at bounding box center [567, 125] width 748 height 103
click at [569, 396] on div "Back to Dashboard Change Sender ID Customers Technicians Select a contact Outbo…" at bounding box center [566, 264] width 771 height 479
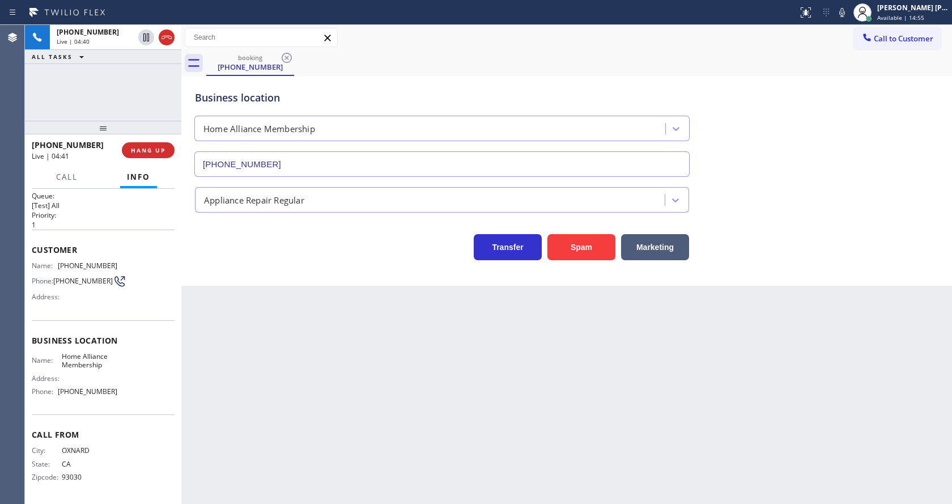
click at [291, 456] on div "Back to Dashboard Change Sender ID Customers Technicians Select a contact Outbo…" at bounding box center [566, 264] width 771 height 479
click at [302, 306] on div "Back to Dashboard Change Sender ID Customers Technicians Select a contact Outbo…" at bounding box center [566, 264] width 771 height 479
drag, startPoint x: 439, startPoint y: 433, endPoint x: 341, endPoint y: 452, distance: 99.4
click at [438, 433] on div "Back to Dashboard Change Sender ID Customers Technicians Select a contact Outbo…" at bounding box center [566, 264] width 771 height 479
click at [435, 457] on div "Back to Dashboard Change Sender ID Customers Technicians Select a contact Outbo…" at bounding box center [566, 264] width 771 height 479
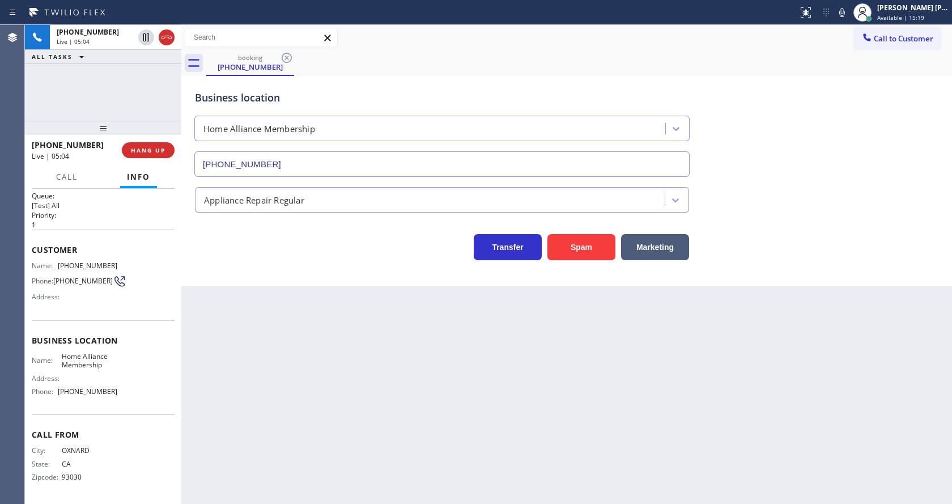
click at [314, 431] on div "Back to Dashboard Change Sender ID Customers Technicians Select a contact Outbo…" at bounding box center [566, 264] width 771 height 479
drag, startPoint x: 524, startPoint y: 484, endPoint x: 482, endPoint y: 482, distance: 41.4
click at [524, 484] on div "Back to Dashboard Change Sender ID Customers Technicians Select a contact Outbo…" at bounding box center [566, 264] width 771 height 479
click at [618, 427] on div "Back to Dashboard Change Sender ID Customers Technicians Select a contact Outbo…" at bounding box center [566, 264] width 771 height 479
click at [428, 407] on div "Back to Dashboard Change Sender ID Customers Technicians Select a contact Outbo…" at bounding box center [566, 264] width 771 height 479
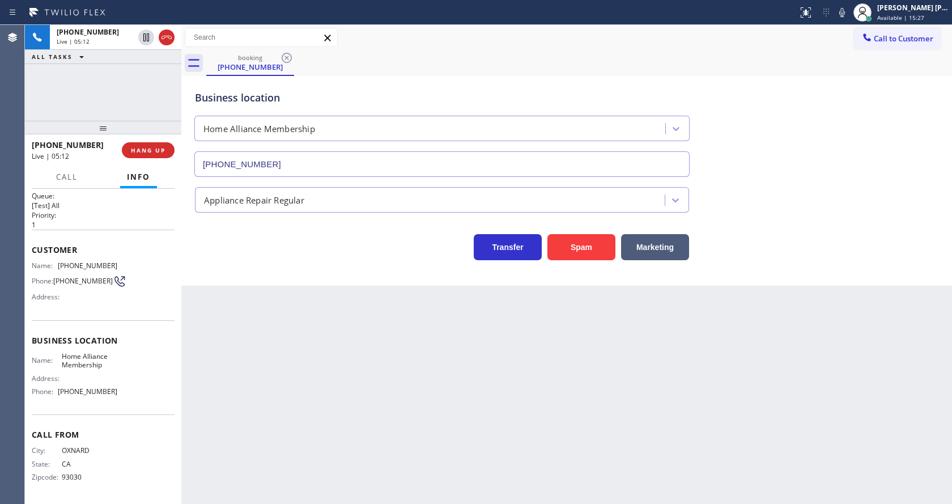
click at [363, 339] on div "Back to Dashboard Change Sender ID Customers Technicians Select a contact Outbo…" at bounding box center [566, 264] width 771 height 479
click at [329, 468] on div "Back to Dashboard Change Sender ID Customers Technicians Select a contact Outbo…" at bounding box center [566, 264] width 771 height 479
click at [301, 343] on div "Back to Dashboard Change Sender ID Customers Technicians Select a contact Outbo…" at bounding box center [566, 264] width 771 height 479
click at [405, 401] on div "Back to Dashboard Change Sender ID Customers Technicians Select a contact Outbo…" at bounding box center [566, 264] width 771 height 479
click at [299, 378] on div "Back to Dashboard Change Sender ID Customers Technicians Select a contact Outbo…" at bounding box center [566, 264] width 771 height 479
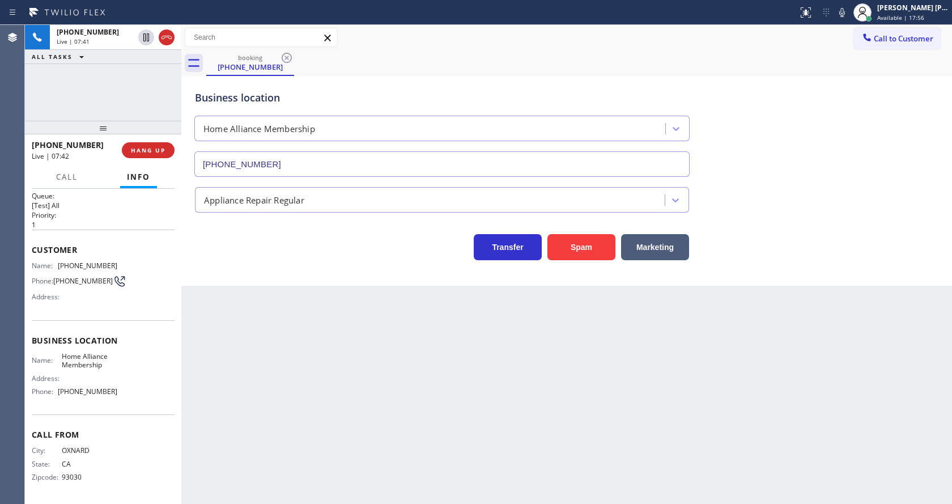
click at [441, 446] on div "Back to Dashboard Change Sender ID Customers Technicians Select a contact Outbo…" at bounding box center [566, 264] width 771 height 479
drag, startPoint x: 266, startPoint y: 277, endPoint x: 173, endPoint y: 186, distance: 130.6
click at [266, 277] on div "Business location Home Alliance Membership [PHONE_NUMBER] Appliance Repair Regu…" at bounding box center [566, 181] width 771 height 210
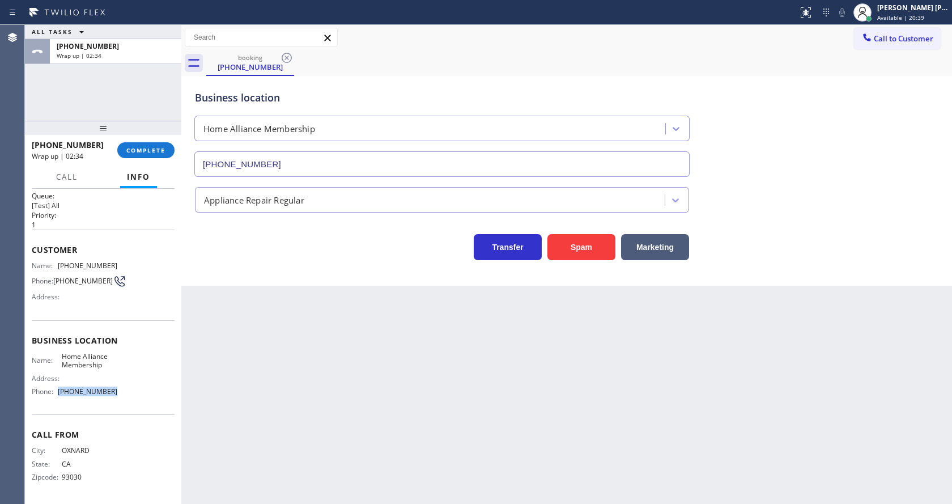
drag, startPoint x: 114, startPoint y: 391, endPoint x: 58, endPoint y: 396, distance: 55.7
click at [58, 396] on div "Name: Home Alliance Membership Address: Phone: [PHONE_NUMBER]" at bounding box center [103, 376] width 143 height 49
click at [265, 433] on div "Back to Dashboard Change Sender ID Customers Technicians Select a contact Outbo…" at bounding box center [566, 264] width 771 height 479
click at [139, 309] on div "Customer Name: [PHONE_NUMBER] Phone: [PHONE_NUMBER] Address:" at bounding box center [103, 275] width 143 height 91
drag, startPoint x: 113, startPoint y: 258, endPoint x: 60, endPoint y: 264, distance: 53.6
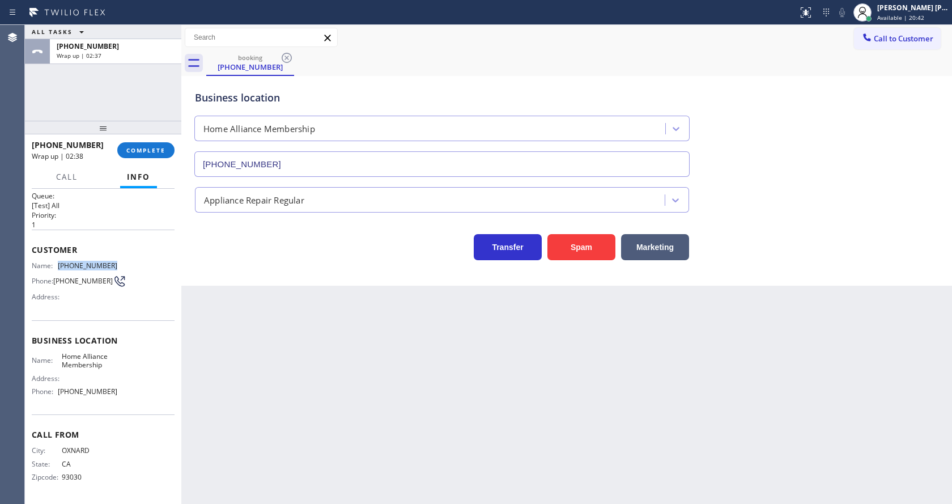
click at [60, 264] on div "Name: [PHONE_NUMBER] Phone: [PHONE_NUMBER] Address:" at bounding box center [103, 283] width 143 height 45
click at [367, 373] on div "Back to Dashboard Change Sender ID Customers Technicians Select a contact Outbo…" at bounding box center [566, 264] width 771 height 479
click at [147, 151] on span "COMPLETE" at bounding box center [145, 150] width 39 height 8
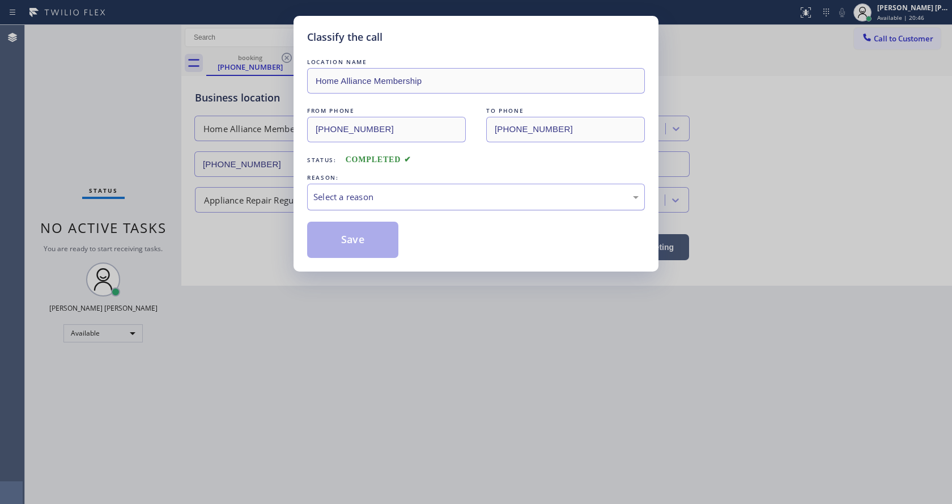
click at [362, 189] on div "Select a reason" at bounding box center [476, 197] width 338 height 27
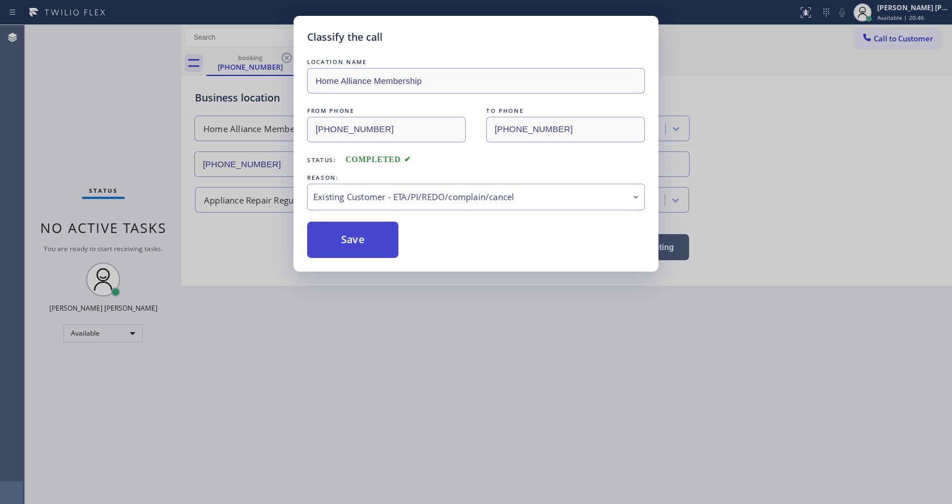
click at [360, 247] on button "Save" at bounding box center [352, 240] width 91 height 36
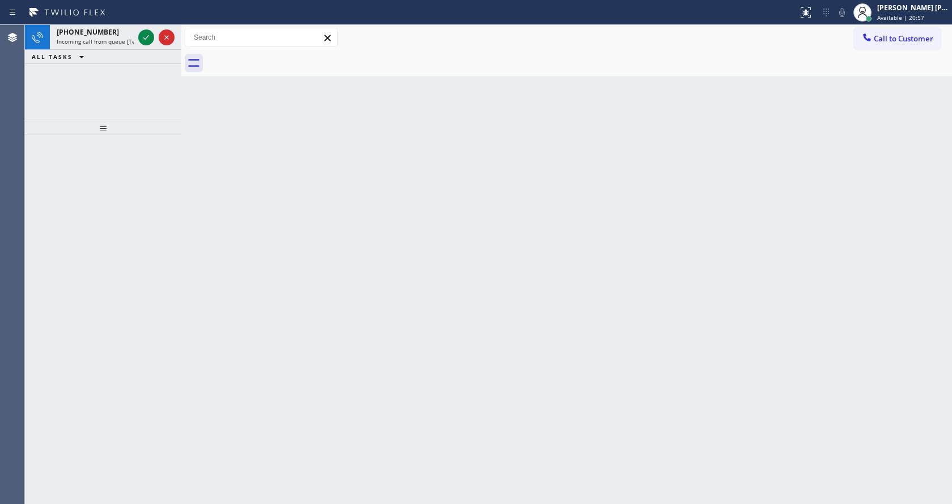
drag, startPoint x: 266, startPoint y: 155, endPoint x: 203, endPoint y: 148, distance: 62.7
click at [266, 155] on div "Back to Dashboard Change Sender ID Customers Technicians Select a contact Outbo…" at bounding box center [566, 264] width 771 height 479
click at [118, 35] on div "[PHONE_NUMBER]" at bounding box center [95, 32] width 77 height 10
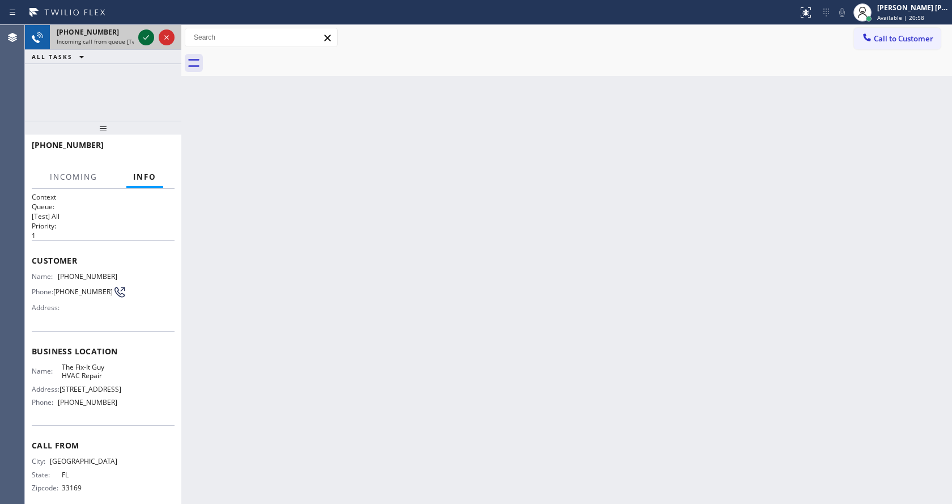
click at [145, 40] on icon at bounding box center [146, 38] width 14 height 14
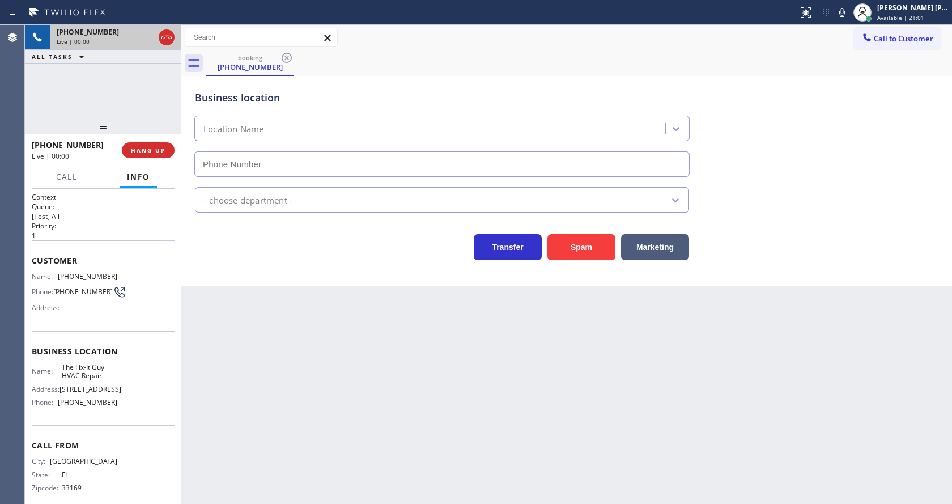
type input "[PHONE_NUMBER]"
click at [338, 345] on div "Back to Dashboard Change Sender ID Customers Technicians Select a contact Outbo…" at bounding box center [566, 264] width 771 height 479
drag, startPoint x: 243, startPoint y: 385, endPoint x: 147, endPoint y: 480, distance: 134.6
click at [147, 480] on div "[PHONE_NUMBER] Live | 00:21 ALL TASKS ALL TASKS ACTIVE TASKS TASKS IN WRAP UP […" at bounding box center [488, 264] width 927 height 479
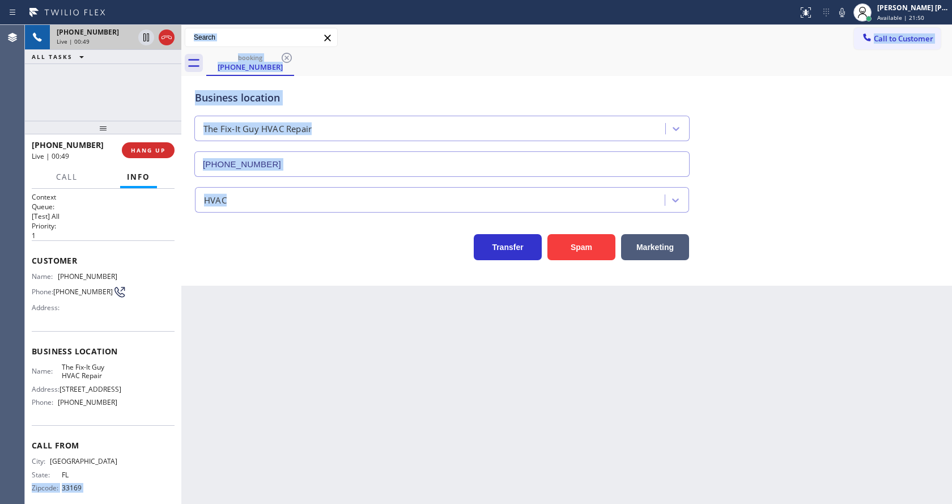
click at [304, 378] on div "Back to Dashboard Change Sender ID Customers Technicians Select a contact Outbo…" at bounding box center [566, 264] width 771 height 479
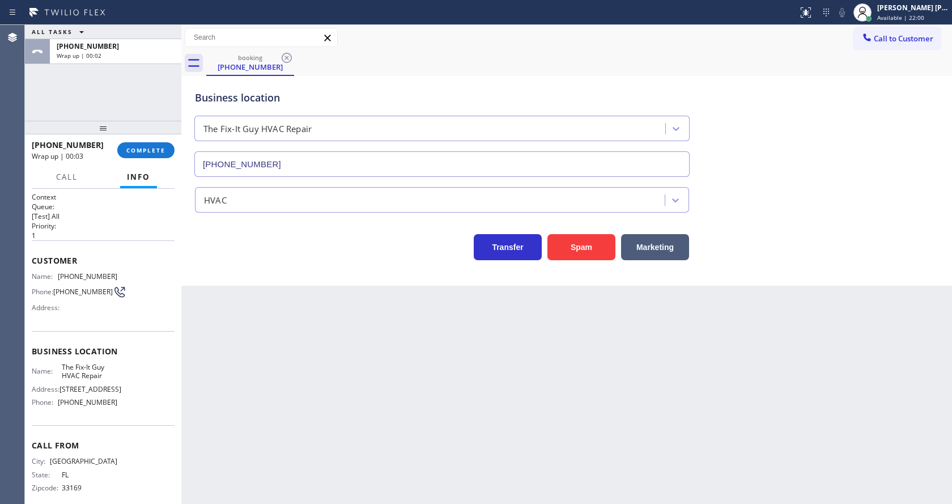
click at [143, 271] on div "Customer Name: [PHONE_NUMBER] Phone: [PHONE_NUMBER] Address:" at bounding box center [103, 285] width 143 height 91
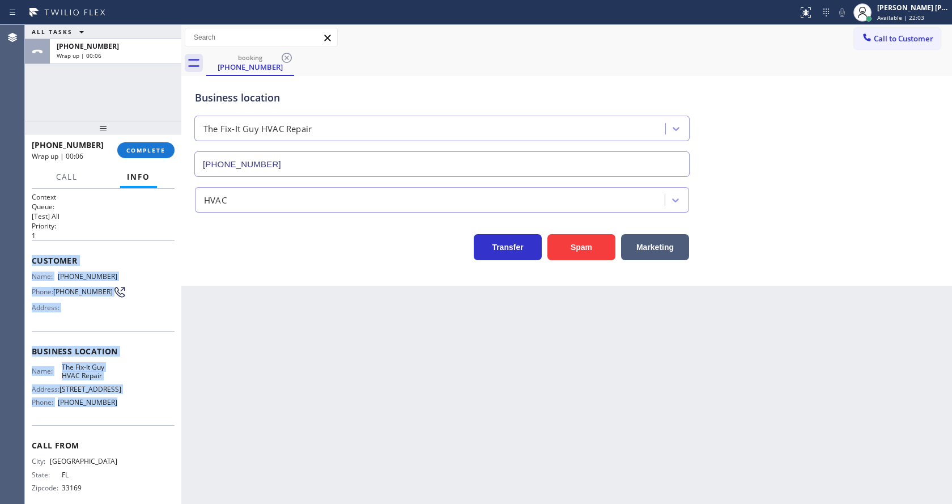
drag, startPoint x: 26, startPoint y: 259, endPoint x: 124, endPoint y: 417, distance: 185.7
click at [124, 417] on div "Context Queue: [Test] All Priority: 1 Customer Name: [PHONE_NUMBER] Phone: [PHO…" at bounding box center [103, 346] width 156 height 315
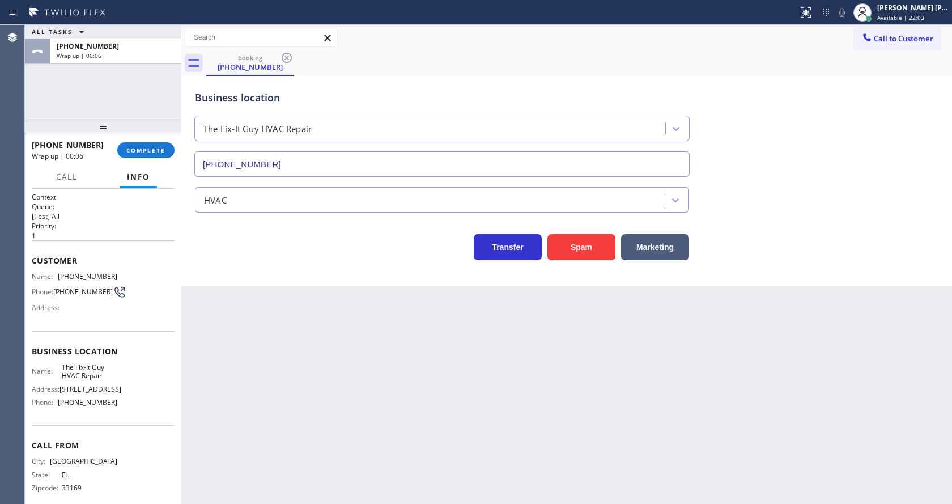
click at [336, 401] on div "Back to Dashboard Change Sender ID Customers Technicians Select a contact Outbo…" at bounding box center [566, 264] width 771 height 479
click at [333, 503] on html "Status report No issues detected If you experience an issue, please download th…" at bounding box center [476, 252] width 952 height 504
click at [196, 314] on div "Back to Dashboard Change Sender ID Customers Technicians Select a contact Outbo…" at bounding box center [566, 264] width 771 height 479
click at [120, 143] on div "[PHONE_NUMBER] Wrap up | 00:21 COMPLETE" at bounding box center [103, 149] width 143 height 29
click at [127, 148] on span "COMPLETE" at bounding box center [145, 150] width 39 height 8
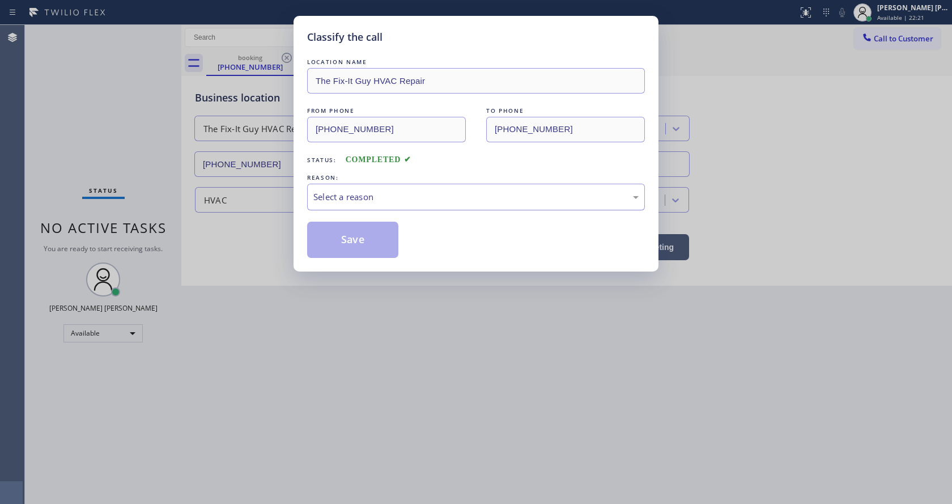
click at [414, 201] on div "Select a reason" at bounding box center [475, 196] width 325 height 13
click at [352, 258] on div "Classify the call LOCATION NAME The Fix-It Guy HVAC Repair FROM PHONE [PHONE_NU…" at bounding box center [476, 144] width 365 height 256
click at [356, 232] on button "Save" at bounding box center [352, 240] width 91 height 36
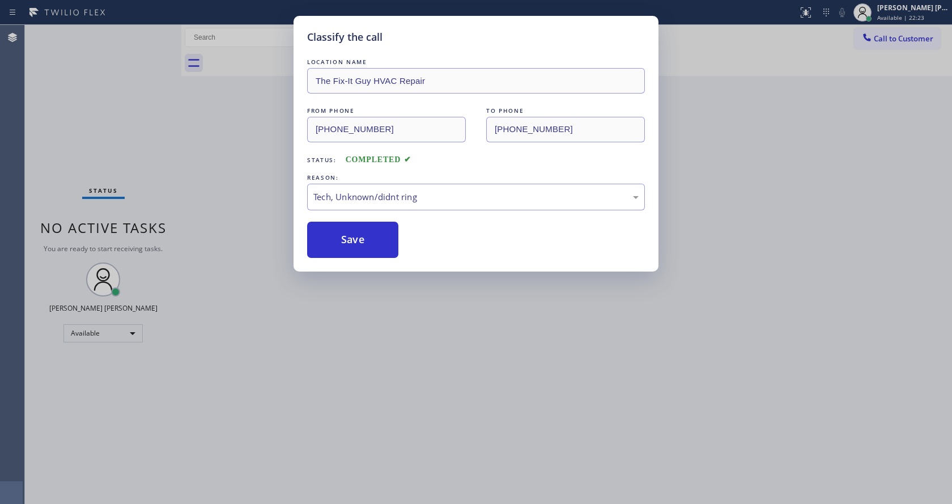
click at [443, 431] on div "Classify the call LOCATION NAME The Fix-It Guy HVAC Repair FROM PHONE [PHONE_NU…" at bounding box center [476, 252] width 952 height 504
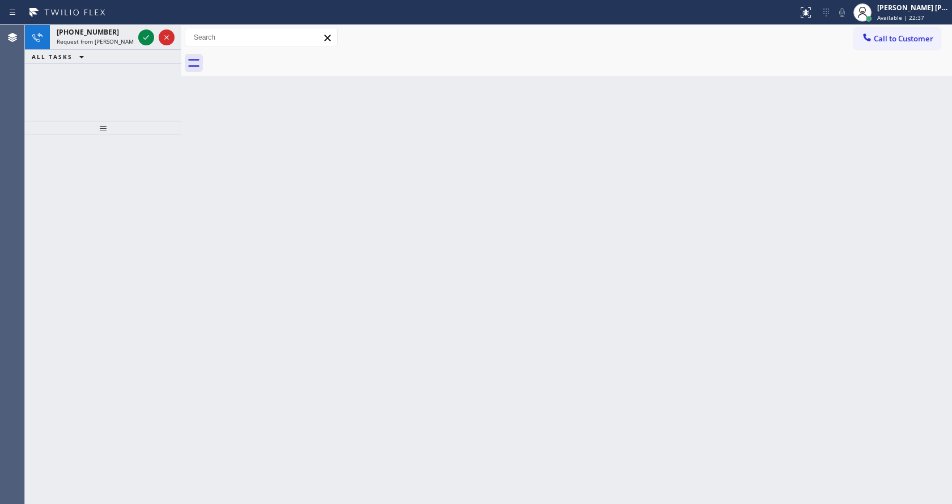
click at [188, 215] on div "Back to Dashboard Change Sender ID Customers Technicians Select a contact Outbo…" at bounding box center [566, 264] width 771 height 479
click at [107, 40] on span "Request from [PERSON_NAME] (direct)" at bounding box center [108, 41] width 103 height 8
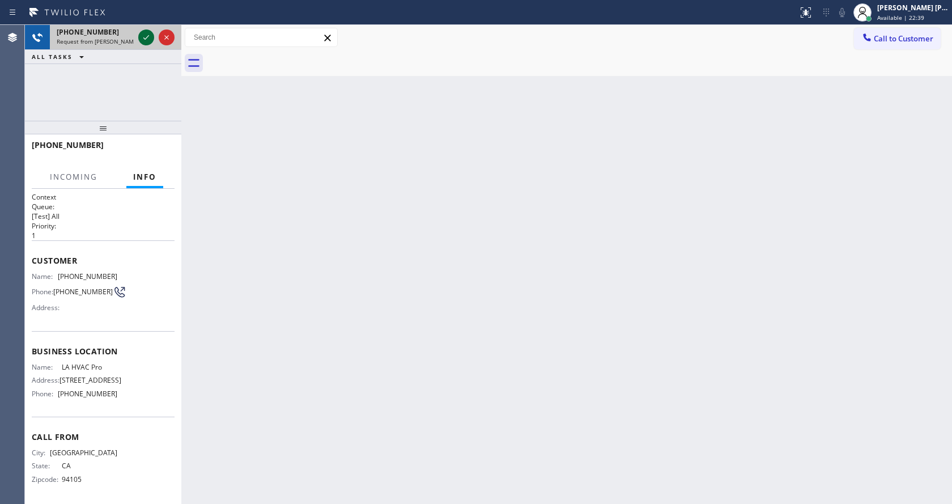
click at [143, 40] on icon at bounding box center [146, 38] width 14 height 14
click at [393, 300] on div "Back to Dashboard Change Sender ID Customers Technicians Select a contact Outbo…" at bounding box center [566, 264] width 771 height 479
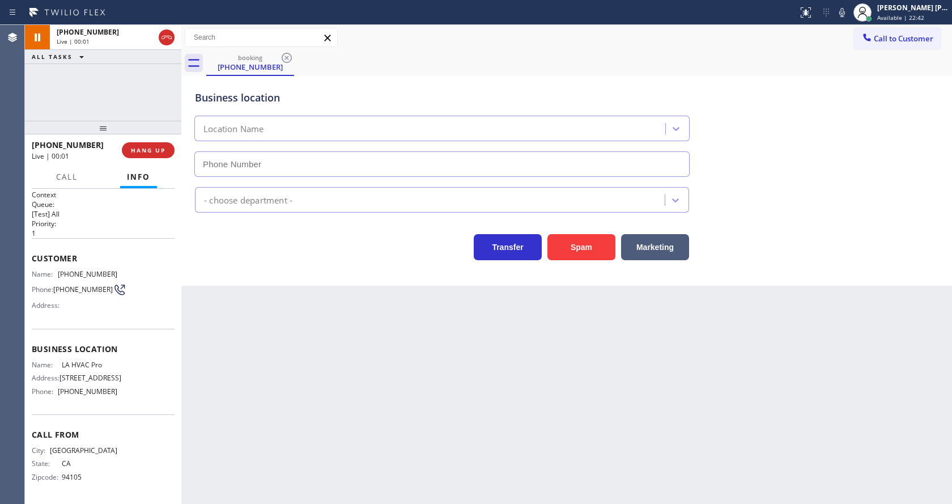
type input "[PHONE_NUMBER]"
click at [290, 348] on div "Back to Dashboard Change Sender ID Customers Technicians Select a contact Outbo…" at bounding box center [566, 264] width 771 height 479
click at [495, 447] on div "Back to Dashboard Change Sender ID Customers Technicians Select a contact Outbo…" at bounding box center [566, 264] width 771 height 479
click at [330, 303] on div "Back to Dashboard Change Sender ID Customers Technicians Select a contact Outbo…" at bounding box center [566, 264] width 771 height 479
click at [332, 377] on div "Back to Dashboard Change Sender ID Customers Technicians Select a contact Outbo…" at bounding box center [566, 264] width 771 height 479
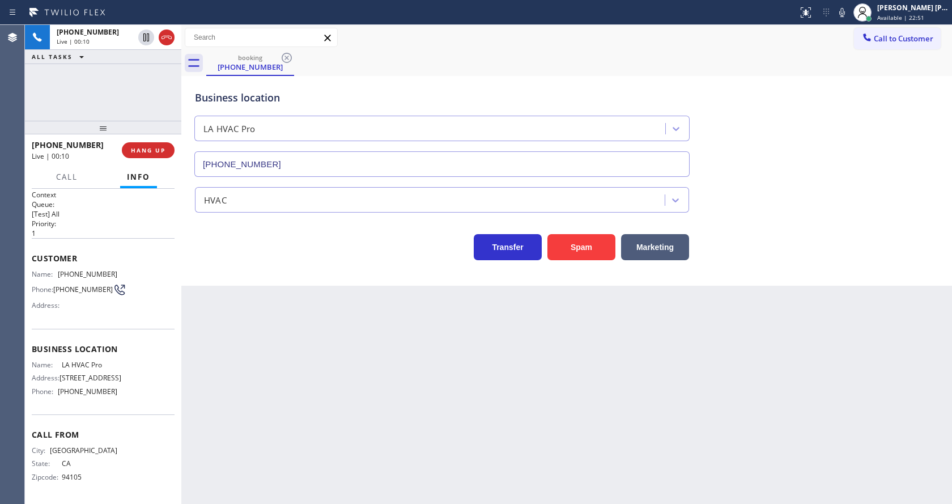
click at [440, 393] on div "Back to Dashboard Change Sender ID Customers Technicians Select a contact Outbo…" at bounding box center [566, 264] width 771 height 479
click at [258, 397] on div "Back to Dashboard Change Sender ID Customers Technicians Select a contact Outbo…" at bounding box center [566, 264] width 771 height 479
drag, startPoint x: 52, startPoint y: 260, endPoint x: 120, endPoint y: 268, distance: 68.5
click at [120, 270] on div "Name: [PHONE_NUMBER] Phone: [PHONE_NUMBER] Address:" at bounding box center [103, 292] width 143 height 45
click at [119, 270] on div "Name: [PHONE_NUMBER] Phone: [PHONE_NUMBER] Address:" at bounding box center [103, 292] width 143 height 45
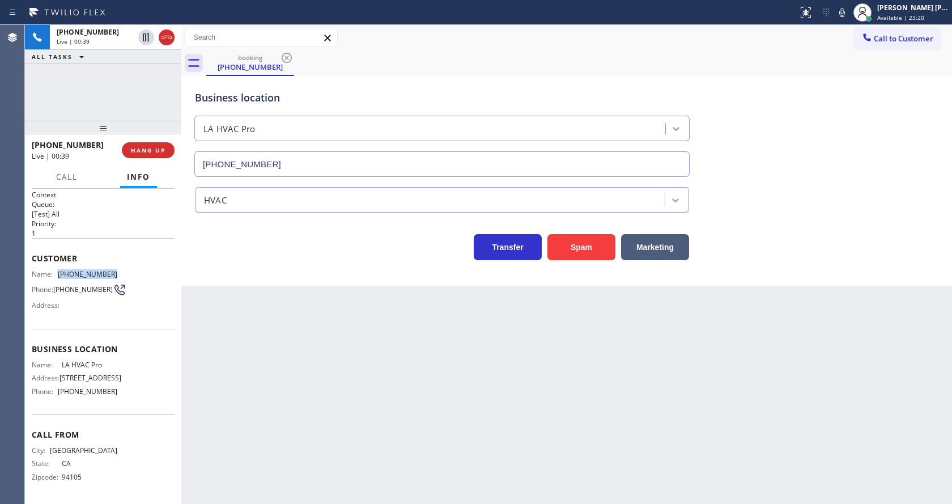
drag, startPoint x: 63, startPoint y: 261, endPoint x: 122, endPoint y: 264, distance: 59.0
click at [122, 270] on div "Name: [PHONE_NUMBER] Phone: [PHONE_NUMBER] Address:" at bounding box center [103, 292] width 143 height 45
click at [350, 351] on div "Back to Dashboard Change Sender ID Customers Technicians Select a contact Outbo…" at bounding box center [566, 264] width 771 height 479
click at [58, 349] on div "Business location Name: LA HVAC Pro Address: [STREET_ADDRESS] Phone: [PHONE_NUM…" at bounding box center [103, 372] width 143 height 86
drag, startPoint x: 58, startPoint y: 354, endPoint x: 107, endPoint y: 352, distance: 48.2
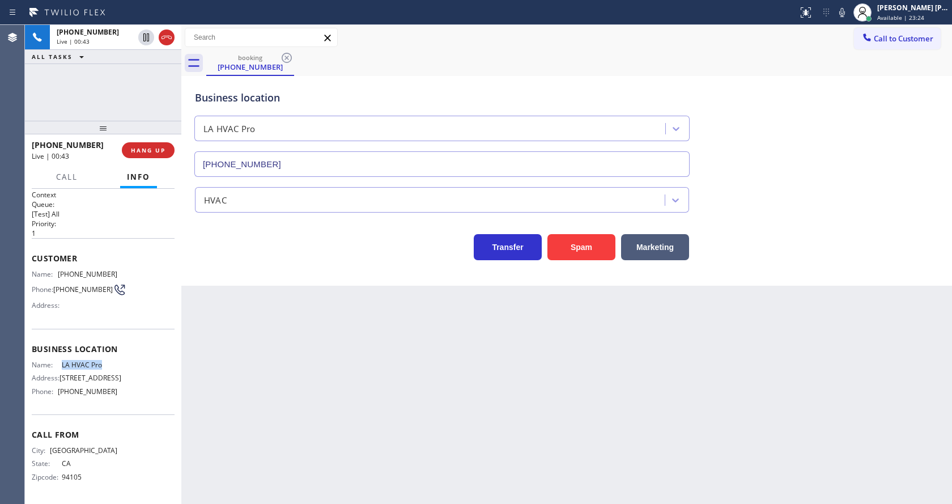
click at [107, 360] on div "Name: LA HVAC Pro" at bounding box center [75, 364] width 86 height 9
click at [286, 343] on div "Back to Dashboard Change Sender ID Customers Technicians Select a contact Outbo…" at bounding box center [566, 264] width 771 height 479
click at [279, 498] on div "Back to Dashboard Change Sender ID Customers Technicians Select a contact Outbo…" at bounding box center [566, 264] width 771 height 479
click at [114, 430] on span "Call From" at bounding box center [103, 434] width 143 height 11
click at [60, 388] on span "[PHONE_NUMBER]" at bounding box center [88, 391] width 60 height 9
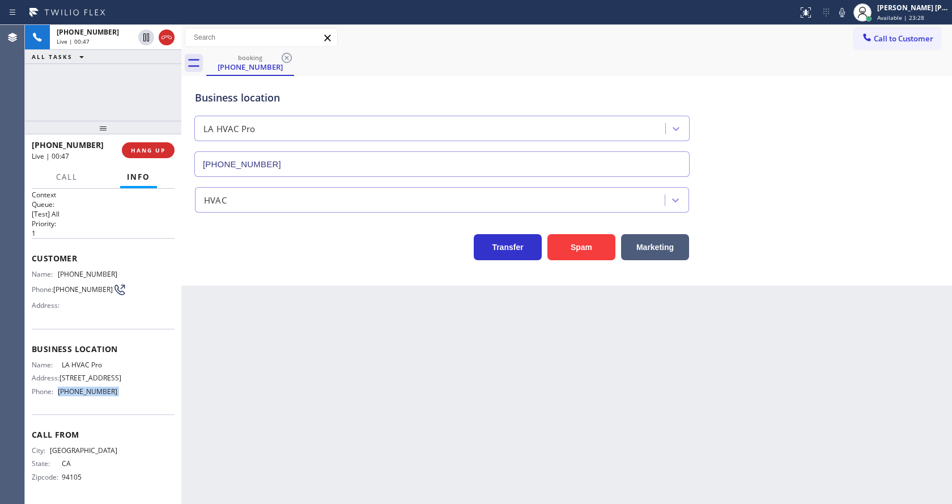
drag, startPoint x: 58, startPoint y: 389, endPoint x: 117, endPoint y: 390, distance: 58.4
click at [117, 390] on div "Name: LA HVAC Pro Address: [STREET_ADDRESS] Phone: [PHONE_NUMBER]" at bounding box center [103, 380] width 143 height 40
click at [245, 397] on div "Back to Dashboard Change Sender ID Customers Technicians Select a contact Outbo…" at bounding box center [566, 264] width 771 height 479
click at [442, 356] on div "Back to Dashboard Change Sender ID Customers Technicians Select a contact Outbo…" at bounding box center [566, 264] width 771 height 479
click at [371, 330] on div "Back to Dashboard Change Sender ID Customers Technicians Select a contact Outbo…" at bounding box center [566, 264] width 771 height 479
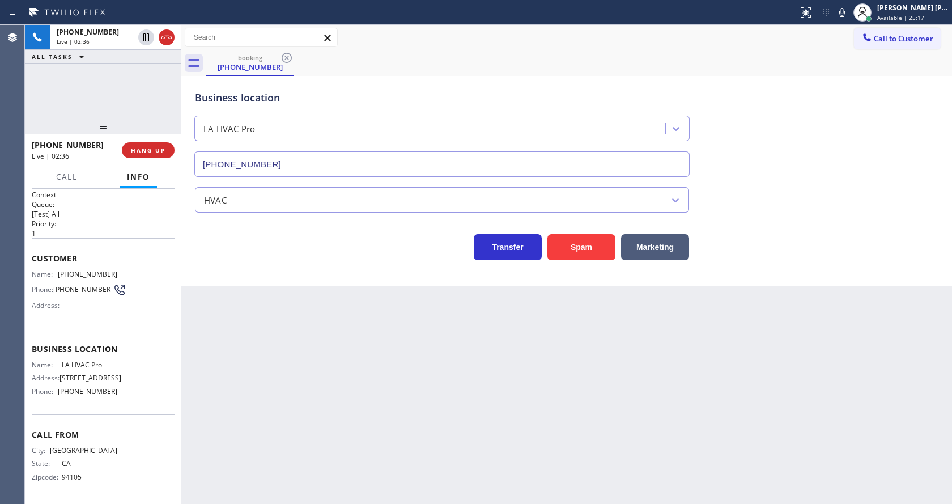
click at [113, 343] on span "Business location" at bounding box center [103, 348] width 143 height 11
drag, startPoint x: 54, startPoint y: 261, endPoint x: 109, endPoint y: 262, distance: 55.0
click at [109, 270] on div "Name: [PHONE_NUMBER]" at bounding box center [75, 274] width 86 height 9
drag, startPoint x: 359, startPoint y: 338, endPoint x: 327, endPoint y: 381, distance: 53.4
click at [351, 343] on div "Back to Dashboard Change Sender ID Customers Technicians Select a contact Outbo…" at bounding box center [566, 264] width 771 height 479
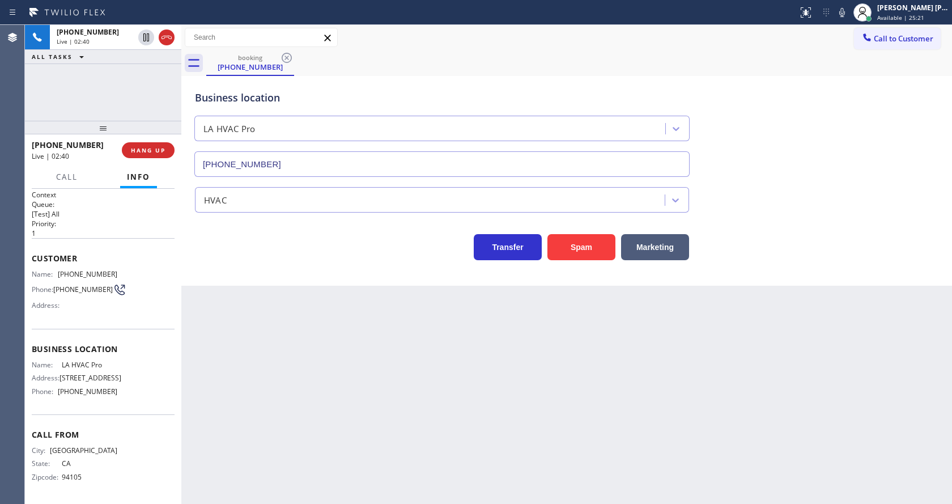
click at [114, 360] on div "Name: LA HVAC Pro Address: [STREET_ADDRESS] Phone: [PHONE_NUMBER]" at bounding box center [103, 380] width 143 height 40
drag, startPoint x: 100, startPoint y: 354, endPoint x: 61, endPoint y: 355, distance: 39.1
click at [62, 360] on span "LA HVAC Pro" at bounding box center [90, 364] width 56 height 9
click at [331, 401] on div "Back to Dashboard Change Sender ID Customers Technicians Select a contact Outbo…" at bounding box center [566, 264] width 771 height 479
click at [605, 398] on div "Back to Dashboard Change Sender ID Customers Technicians Select a contact Outbo…" at bounding box center [566, 264] width 771 height 479
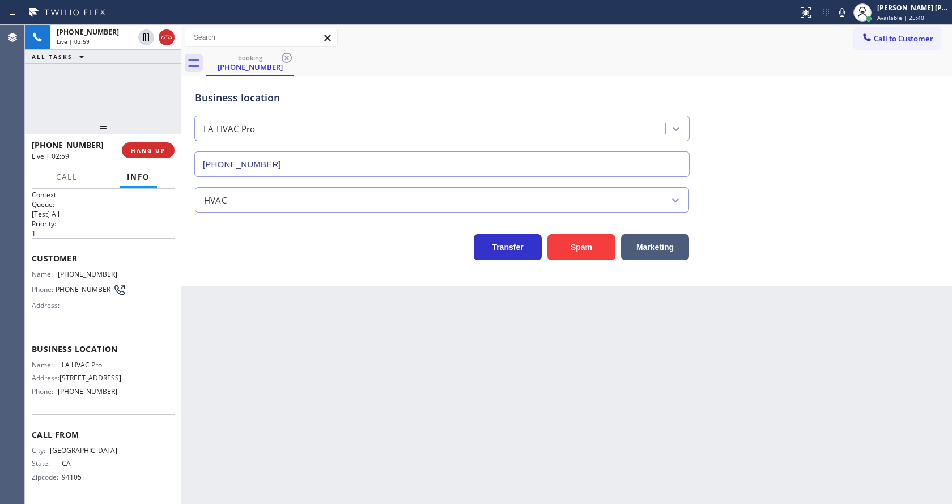
click at [845, 15] on icon at bounding box center [842, 13] width 14 height 14
click at [146, 36] on icon at bounding box center [146, 37] width 6 height 8
click at [320, 355] on div "Back to Dashboard Change Sender ID Customers Technicians Select a contact Outbo…" at bounding box center [566, 264] width 771 height 479
drag, startPoint x: 568, startPoint y: 420, endPoint x: 440, endPoint y: 453, distance: 132.4
click at [564, 419] on div "Back to Dashboard Change Sender ID Customers Technicians Select a contact Outbo…" at bounding box center [566, 264] width 771 height 479
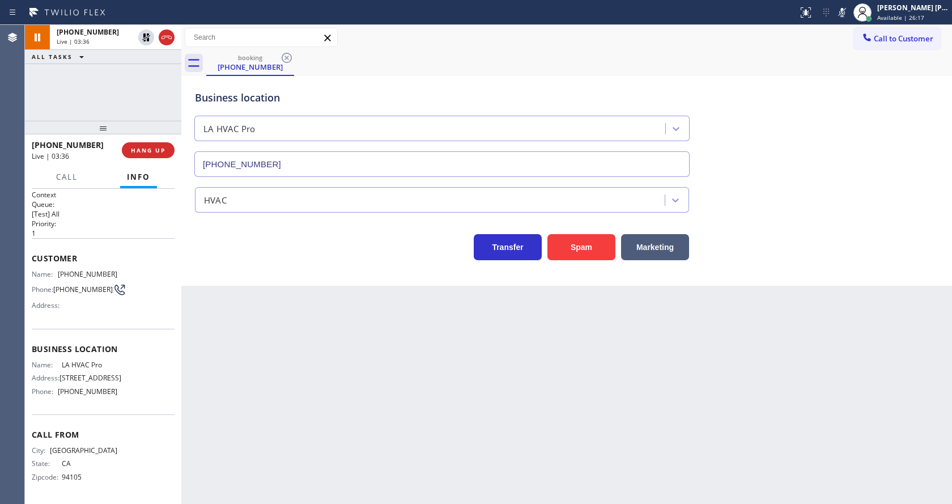
click at [160, 475] on div "City: [GEOGRAPHIC_DATA]: [US_STATE] Zipcode: 94105" at bounding box center [103, 466] width 143 height 40
click at [187, 346] on div "Back to Dashboard Change Sender ID Customers Technicians Select a contact Outbo…" at bounding box center [566, 264] width 771 height 479
click at [413, 432] on div "Back to Dashboard Change Sender ID Customers Technicians Select a contact Outbo…" at bounding box center [566, 264] width 771 height 479
click at [176, 452] on div "Context Queue: [Test] All Priority: 1 Customer Name: [PHONE_NUMBER] Phone: [PHO…" at bounding box center [103, 346] width 156 height 315
click at [489, 397] on div "Back to Dashboard Change Sender ID Customers Technicians Select a contact Outbo…" at bounding box center [566, 264] width 771 height 479
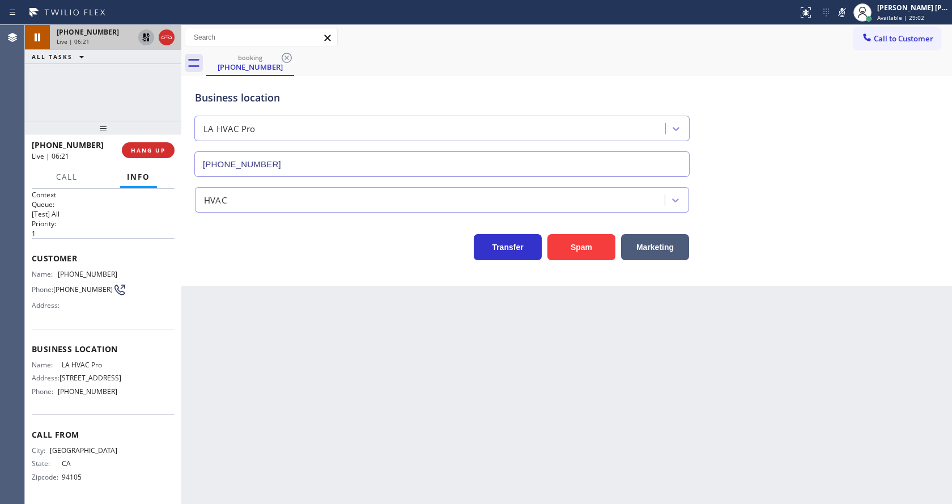
click at [147, 37] on icon at bounding box center [146, 38] width 14 height 14
click at [844, 12] on icon at bounding box center [842, 13] width 14 height 14
click at [864, 126] on div "Business location LA HVAC Pro [PHONE_NUMBER]" at bounding box center [567, 125] width 748 height 103
click at [303, 400] on div "Back to Dashboard Change Sender ID Customers Technicians Select a contact Outbo…" at bounding box center [566, 264] width 771 height 479
click at [518, 430] on div "Back to Dashboard Change Sender ID Customers Technicians Select a contact Outbo…" at bounding box center [566, 264] width 771 height 479
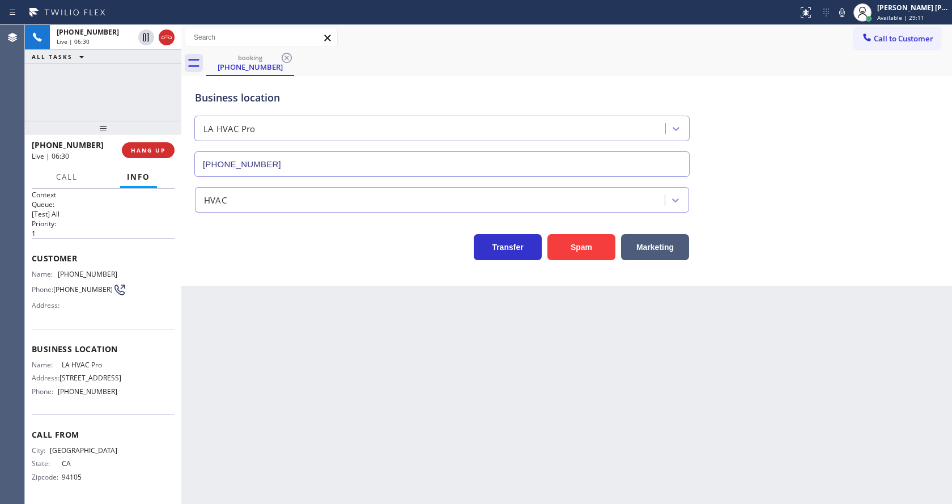
click at [298, 398] on div "Back to Dashboard Change Sender ID Customers Technicians Select a contact Outbo…" at bounding box center [566, 264] width 771 height 479
click at [504, 365] on div "Back to Dashboard Change Sender ID Customers Technicians Select a contact Outbo…" at bounding box center [566, 264] width 771 height 479
click at [405, 340] on div "Back to Dashboard Change Sender ID Customers Technicians Select a contact Outbo…" at bounding box center [566, 264] width 771 height 479
click at [677, 425] on div "Back to Dashboard Change Sender ID Customers Technicians Select a contact Outbo…" at bounding box center [566, 264] width 771 height 479
click at [303, 329] on div "Back to Dashboard Change Sender ID Customers Technicians Select a contact Outbo…" at bounding box center [566, 264] width 771 height 479
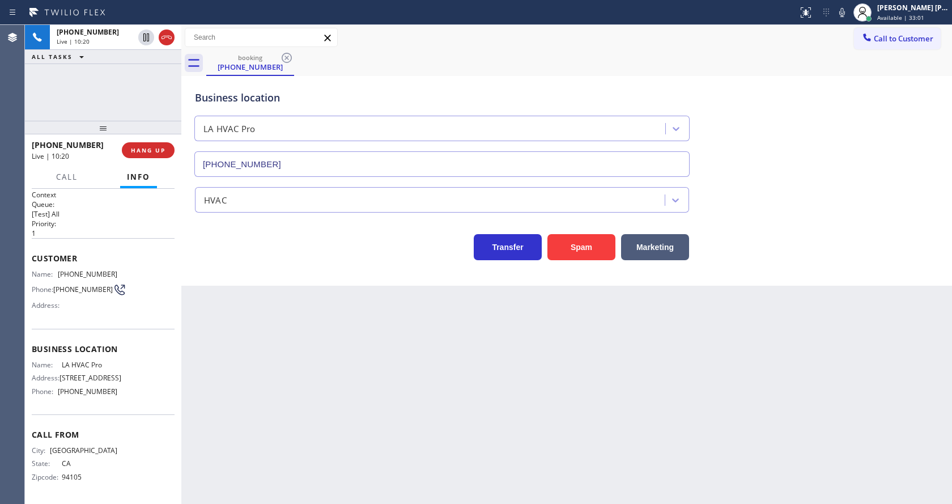
drag, startPoint x: 560, startPoint y: 452, endPoint x: 507, endPoint y: 455, distance: 53.3
click at [560, 452] on div "Back to Dashboard Change Sender ID Customers Technicians Select a contact Outbo…" at bounding box center [566, 264] width 771 height 479
click at [329, 457] on div "Back to Dashboard Change Sender ID Customers Technicians Select a contact Outbo…" at bounding box center [566, 264] width 771 height 479
click at [376, 396] on div "Back to Dashboard Change Sender ID Customers Technicians Select a contact Outbo…" at bounding box center [566, 264] width 771 height 479
click at [149, 146] on button "HANG UP" at bounding box center [148, 150] width 53 height 16
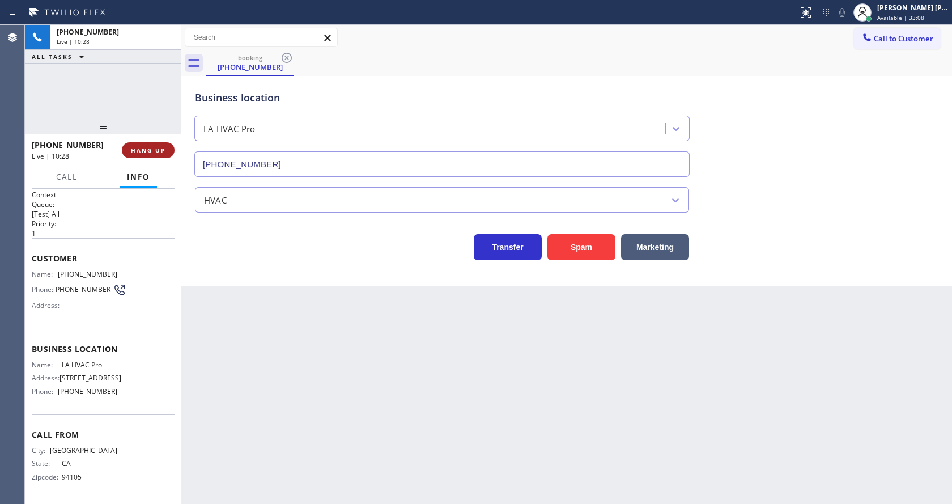
click at [149, 146] on button "HANG UP" at bounding box center [148, 150] width 53 height 16
click at [141, 142] on button "COMPLETE" at bounding box center [145, 150] width 57 height 16
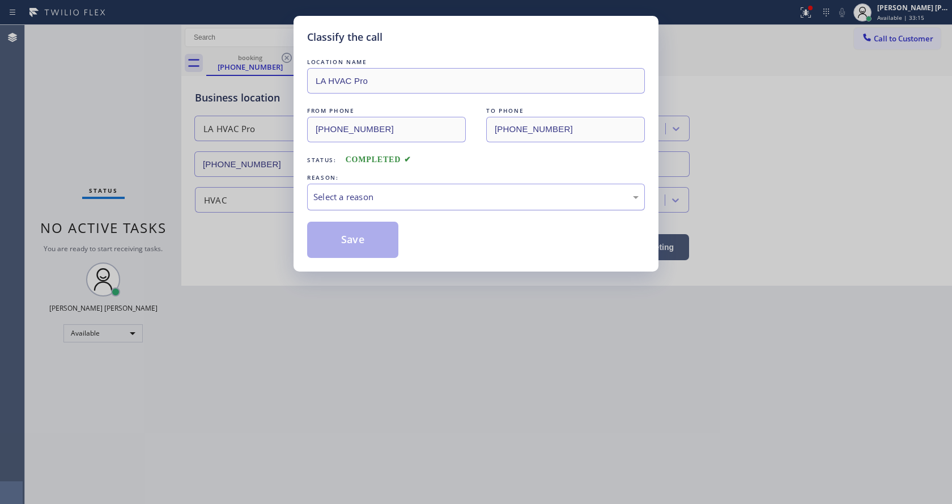
click at [344, 194] on div "Select a reason" at bounding box center [475, 196] width 325 height 13
click at [339, 245] on button "Save" at bounding box center [352, 240] width 91 height 36
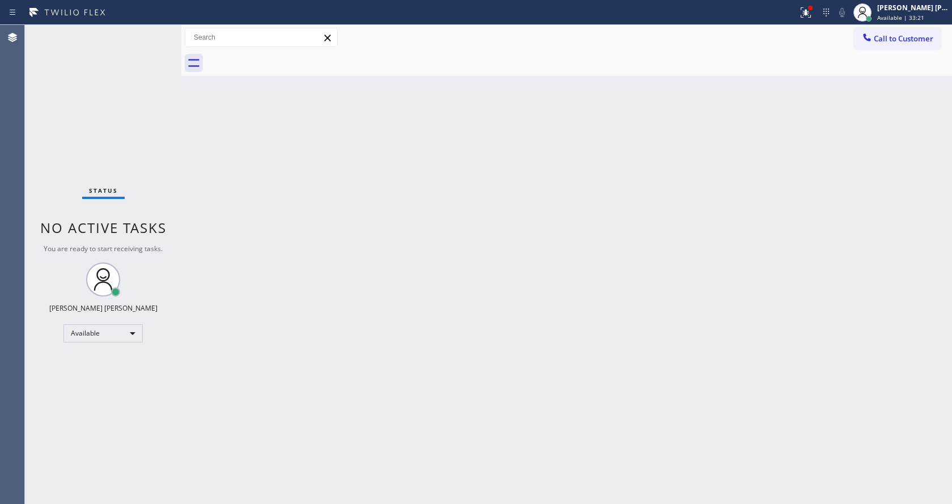
drag, startPoint x: 598, startPoint y: 252, endPoint x: 729, endPoint y: 147, distance: 168.2
click at [610, 235] on div "Back to Dashboard Change Sender ID Customers Technicians Select a contact Outbo…" at bounding box center [566, 264] width 771 height 479
click at [813, 7] on div at bounding box center [810, 8] width 5 height 5
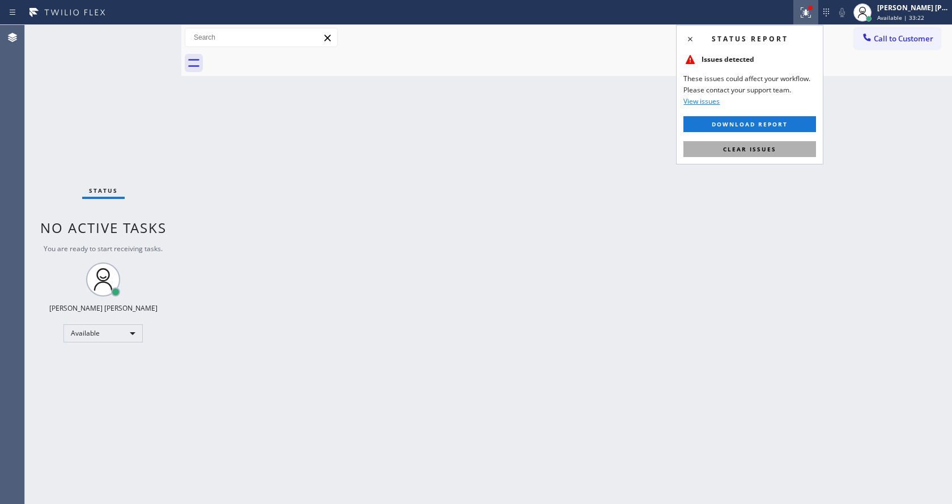
click at [763, 150] on span "Clear issues" at bounding box center [749, 149] width 53 height 8
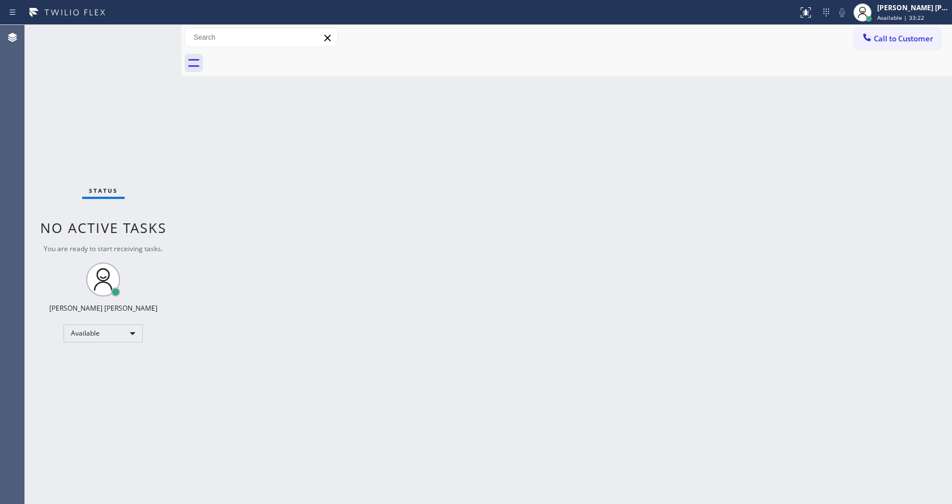
click at [784, 185] on div "Back to Dashboard Change Sender ID Customers Technicians Select a contact Outbo…" at bounding box center [566, 264] width 771 height 479
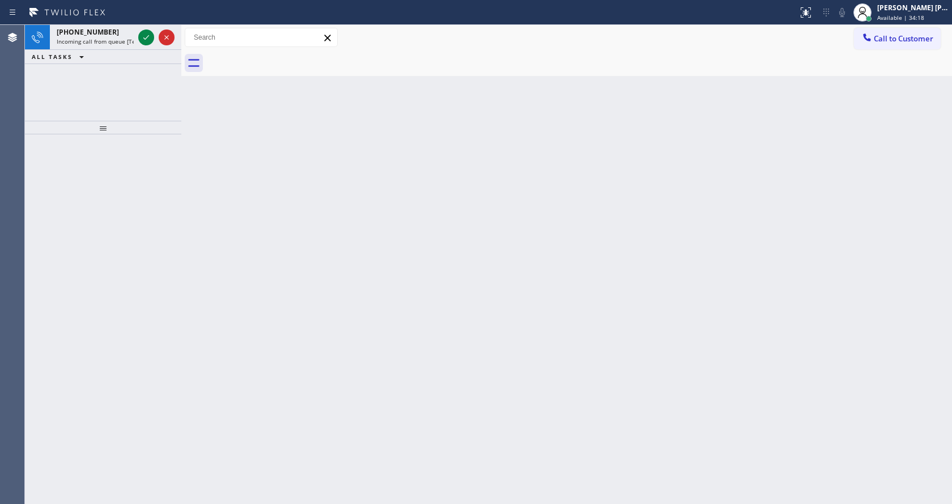
drag, startPoint x: 241, startPoint y: 266, endPoint x: 239, endPoint y: 258, distance: 8.1
click at [241, 266] on div "Back to Dashboard Change Sender ID Customers Technicians Select a contact Outbo…" at bounding box center [566, 264] width 771 height 479
click at [105, 48] on div "[PHONE_NUMBER] Incoming call from queue [Test] All" at bounding box center [93, 37] width 86 height 25
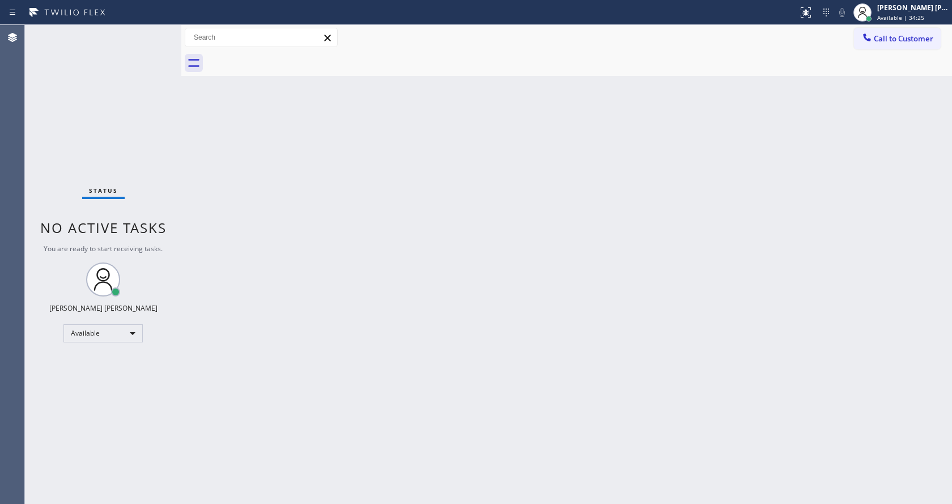
click at [406, 448] on div "Back to Dashboard Change Sender ID Customers Technicians Select a contact Outbo…" at bounding box center [566, 264] width 771 height 479
click at [392, 436] on div "Back to Dashboard Change Sender ID Customers Technicians Select a contact Outbo…" at bounding box center [566, 264] width 771 height 479
drag, startPoint x: 120, startPoint y: 173, endPoint x: 114, endPoint y: 146, distance: 27.8
click at [121, 173] on div "Status No active tasks You are ready to start receiving tasks. [PERSON_NAME] [P…" at bounding box center [103, 264] width 156 height 479
drag, startPoint x: 423, startPoint y: 245, endPoint x: 347, endPoint y: 363, distance: 140.2
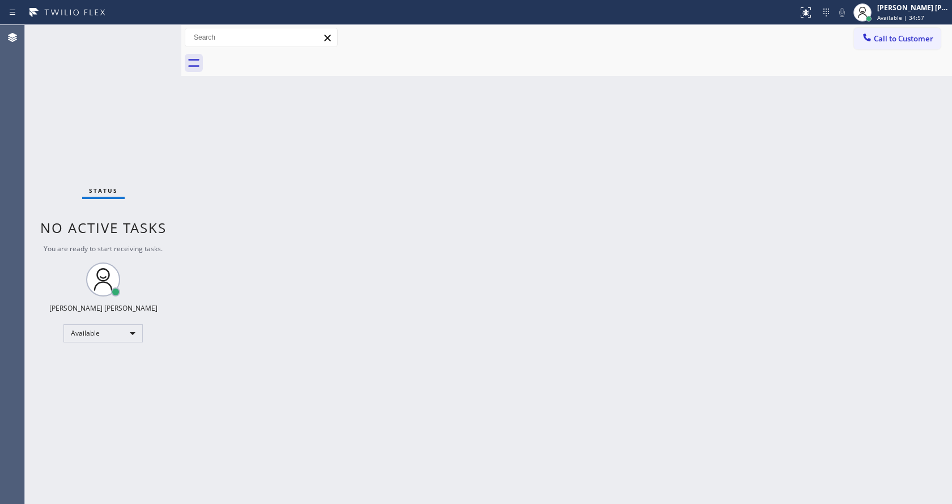
click at [423, 246] on div "Back to Dashboard Change Sender ID Customers Technicians Select a contact Outbo…" at bounding box center [566, 264] width 771 height 479
click at [584, 352] on div "Back to Dashboard Change Sender ID Customers Technicians Select a contact Outbo…" at bounding box center [566, 264] width 771 height 479
click at [235, 175] on div "Back to Dashboard Change Sender ID Customers Technicians Select a contact Outbo…" at bounding box center [566, 264] width 771 height 479
drag, startPoint x: 201, startPoint y: 235, endPoint x: 165, endPoint y: 213, distance: 42.3
click at [201, 235] on div "Back to Dashboard Change Sender ID Customers Technicians Select a contact Outbo…" at bounding box center [566, 264] width 771 height 479
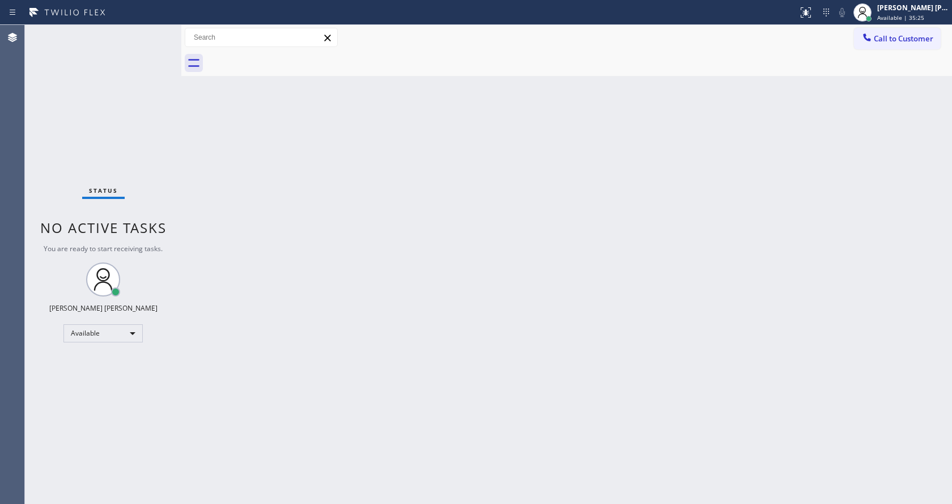
click at [526, 194] on div "Back to Dashboard Change Sender ID Customers Technicians Select a contact Outbo…" at bounding box center [566, 264] width 771 height 479
click at [354, 269] on div "Back to Dashboard Change Sender ID Customers Technicians Select a contact Outbo…" at bounding box center [566, 264] width 771 height 479
drag, startPoint x: 592, startPoint y: 320, endPoint x: 485, endPoint y: 384, distance: 124.0
click at [592, 320] on div "Back to Dashboard Change Sender ID Customers Technicians Select a contact Outbo…" at bounding box center [566, 264] width 771 height 479
click at [307, 244] on div "Back to Dashboard Change Sender ID Customers Technicians Select a contact Outbo…" at bounding box center [566, 264] width 771 height 479
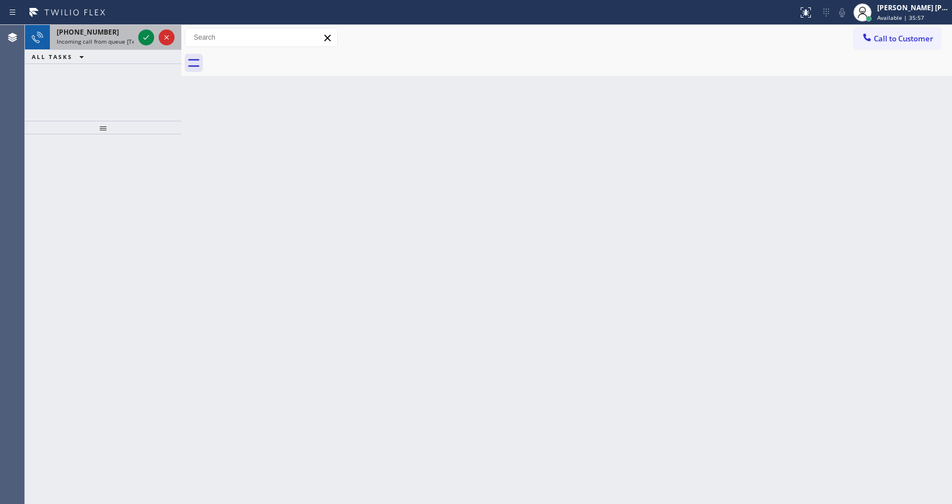
click at [111, 32] on div "[PHONE_NUMBER]" at bounding box center [95, 32] width 77 height 10
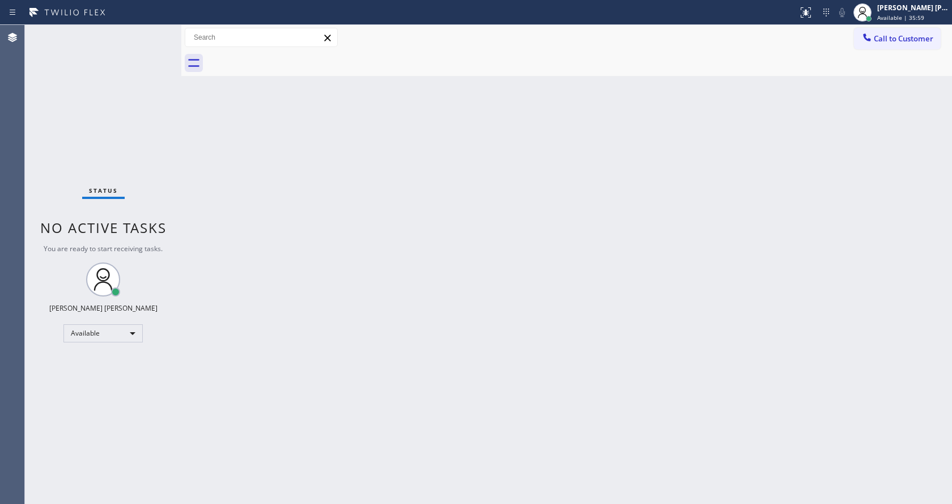
click at [644, 333] on div "Back to Dashboard Change Sender ID Customers Technicians Select a contact Outbo…" at bounding box center [566, 264] width 771 height 479
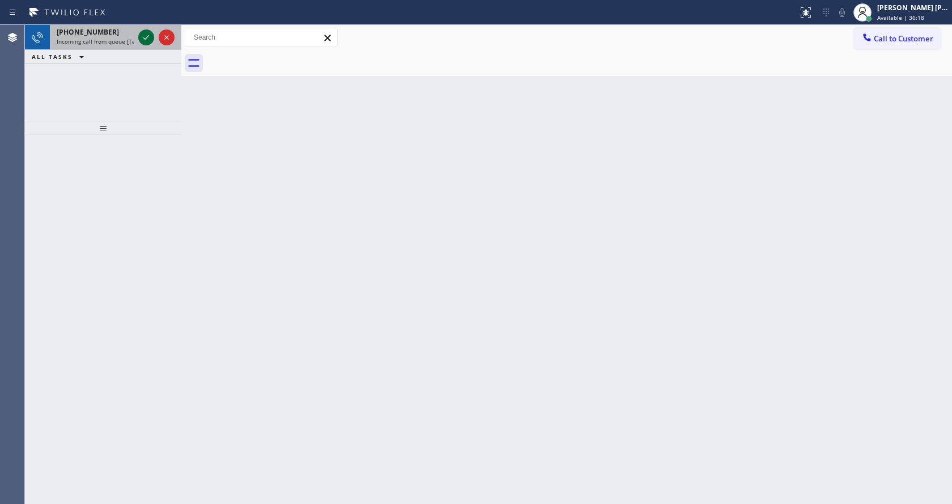
click at [150, 39] on icon at bounding box center [146, 38] width 14 height 14
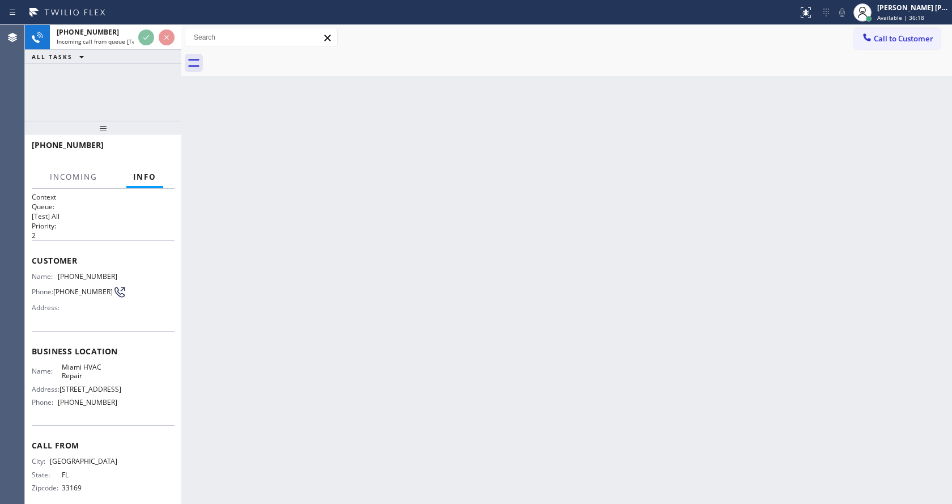
scroll to position [23, 0]
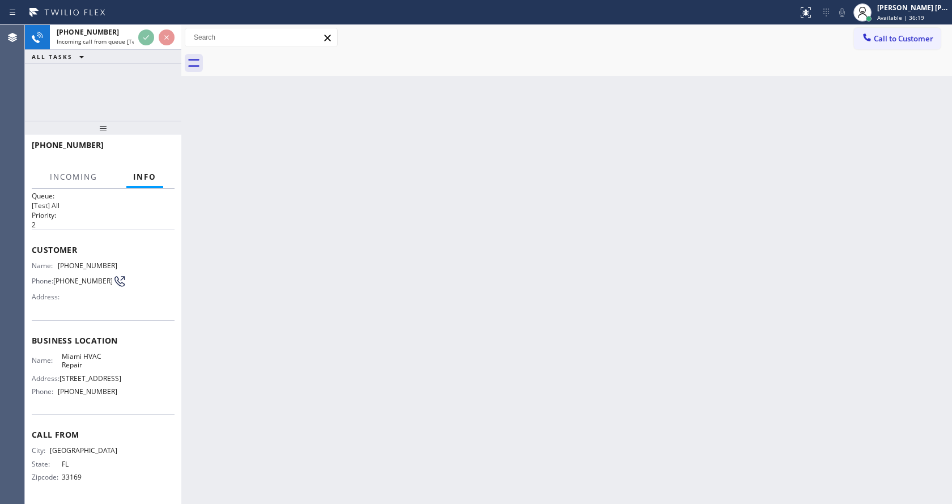
click at [494, 322] on div "Back to Dashboard Change Sender ID Customers Technicians Select a contact Outbo…" at bounding box center [566, 264] width 771 height 479
click at [252, 203] on div "Back to Dashboard Change Sender ID Customers Technicians Select a contact Outbo…" at bounding box center [566, 264] width 771 height 479
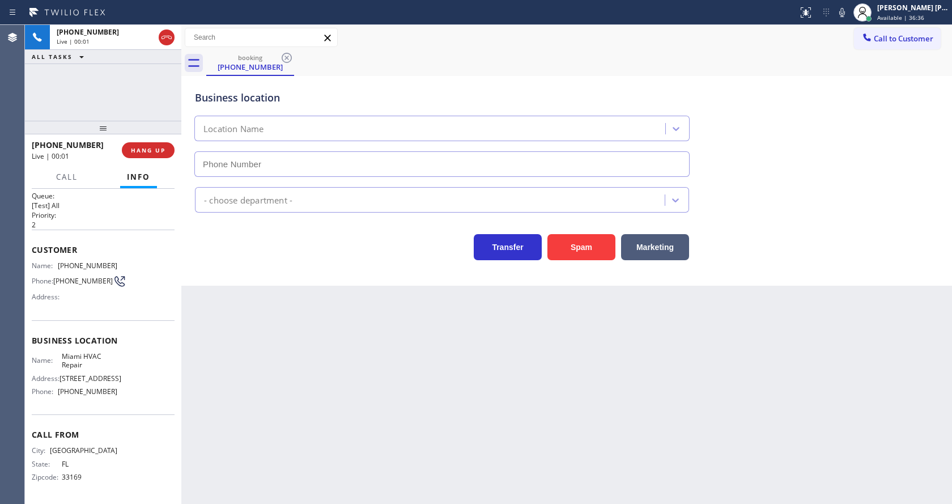
type input "[PHONE_NUMBER]"
click at [372, 294] on div "Back to Dashboard Change Sender ID Customers Technicians Select a contact Outbo…" at bounding box center [566, 264] width 771 height 479
click at [384, 369] on div "Back to Dashboard Change Sender ID Customers Technicians Select a contact Outbo…" at bounding box center [566, 264] width 771 height 479
click at [366, 312] on div "Back to Dashboard Change Sender ID Customers Technicians Select a contact Outbo…" at bounding box center [566, 264] width 771 height 479
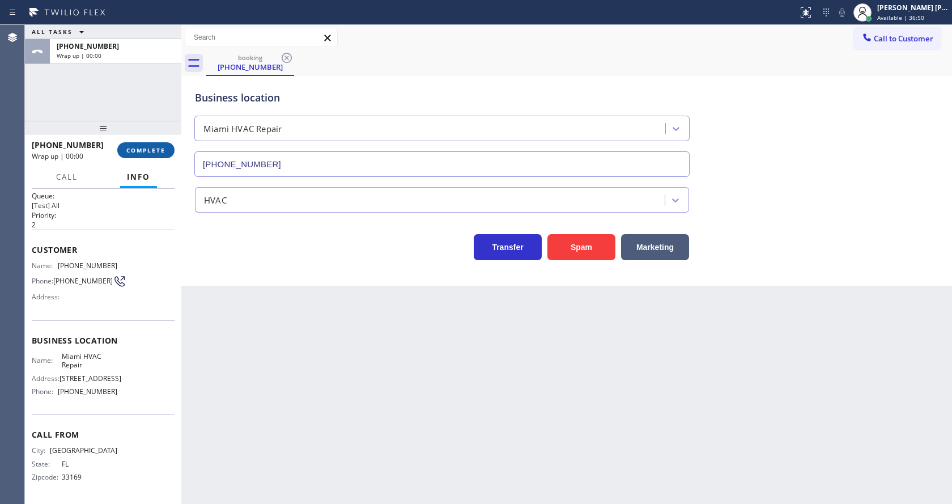
click at [144, 153] on span "COMPLETE" at bounding box center [145, 150] width 39 height 8
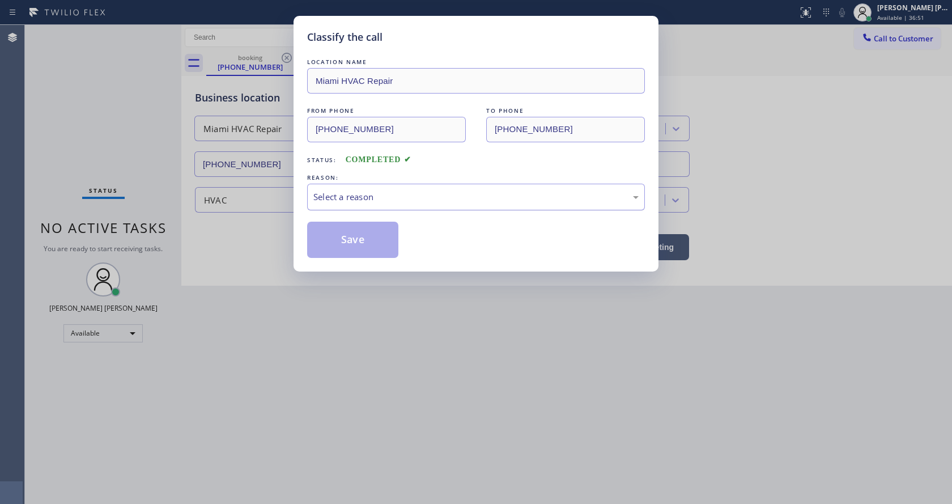
click at [354, 202] on div "Select a reason" at bounding box center [475, 196] width 325 height 13
click at [356, 239] on button "Save" at bounding box center [352, 240] width 91 height 36
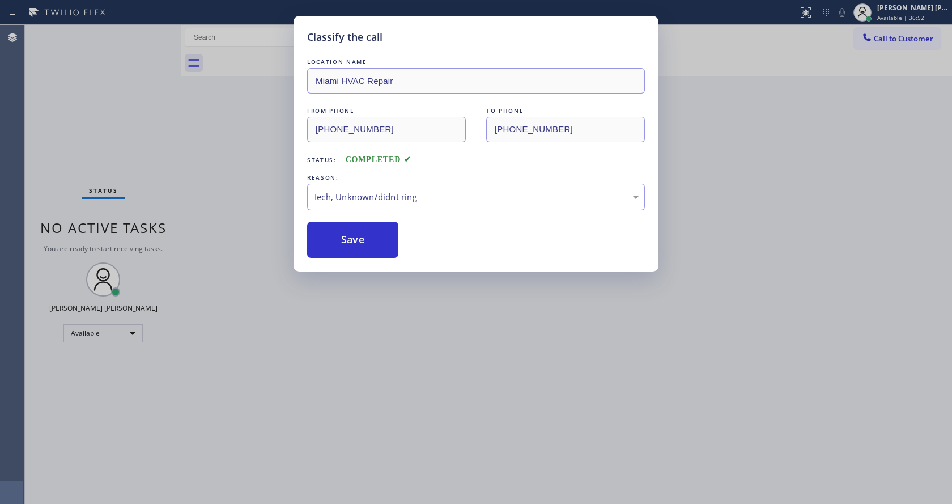
click at [388, 364] on div "Classify the call LOCATION NAME Miami HVAC Repair FROM PHONE [PHONE_NUMBER] TO …" at bounding box center [476, 252] width 952 height 504
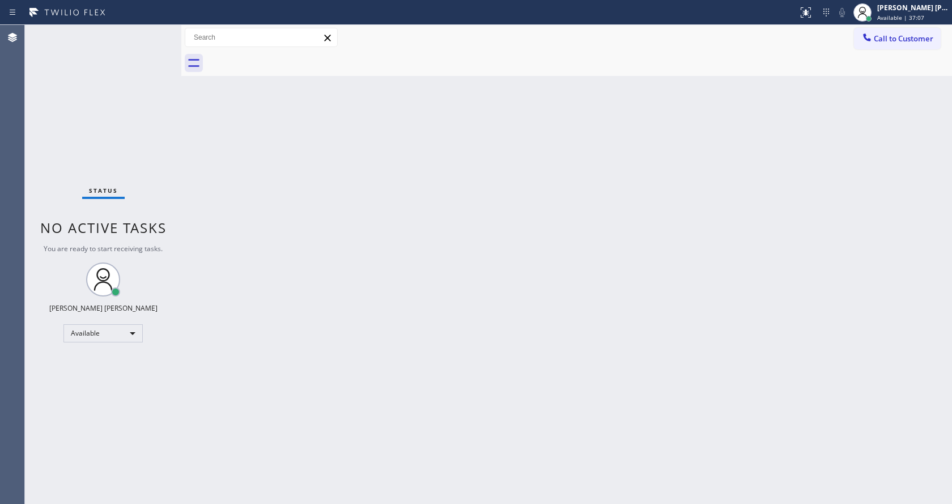
click at [236, 175] on div "Back to Dashboard Change Sender ID Customers Technicians Select a contact Outbo…" at bounding box center [566, 264] width 771 height 479
click at [352, 264] on div "Back to Dashboard Change Sender ID Customers Technicians Select a contact Outbo…" at bounding box center [566, 264] width 771 height 479
click at [228, 198] on div "Back to Dashboard Change Sender ID Customers Technicians Select a contact Outbo…" at bounding box center [566, 264] width 771 height 479
drag, startPoint x: 181, startPoint y: 39, endPoint x: 155, endPoint y: 42, distance: 25.7
click at [155, 42] on div "Status No active tasks You are ready to start receiving tasks. [PERSON_NAME] [P…" at bounding box center [488, 264] width 927 height 479
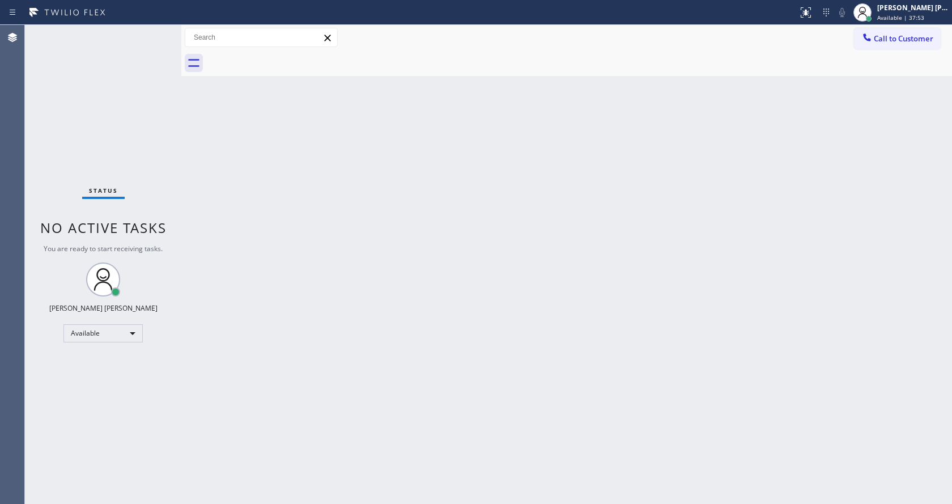
click at [154, 30] on div "Status No active tasks You are ready to start receiving tasks. [PERSON_NAME] [P…" at bounding box center [103, 264] width 156 height 479
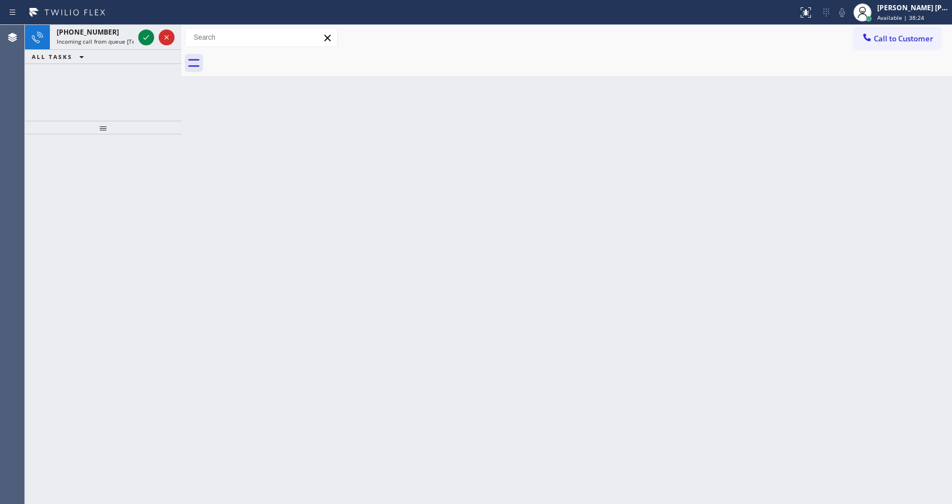
click at [120, 37] on div "[PHONE_NUMBER] Incoming call from queue [Test] All" at bounding box center [93, 37] width 86 height 25
click at [97, 33] on span "[PHONE_NUMBER]" at bounding box center [88, 32] width 62 height 10
click at [126, 41] on span "Incoming call from queue [Test] All" at bounding box center [104, 41] width 94 height 8
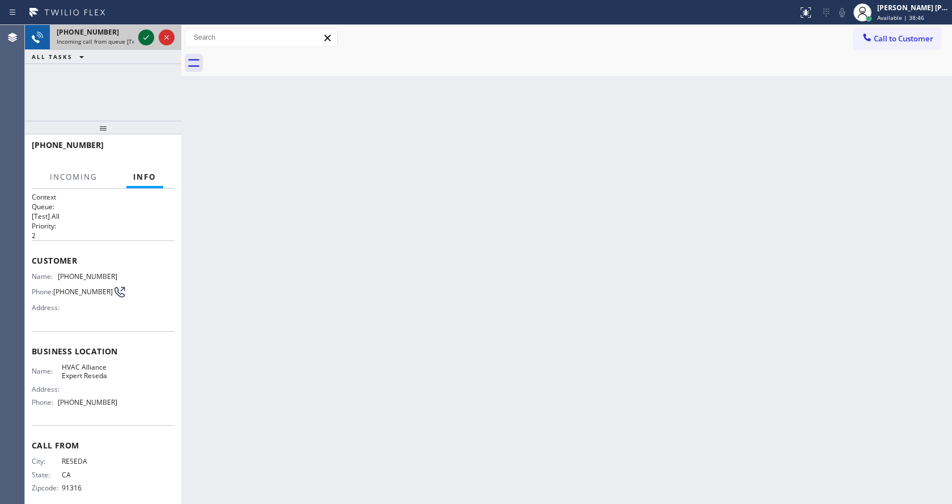
click at [144, 41] on icon at bounding box center [146, 38] width 14 height 14
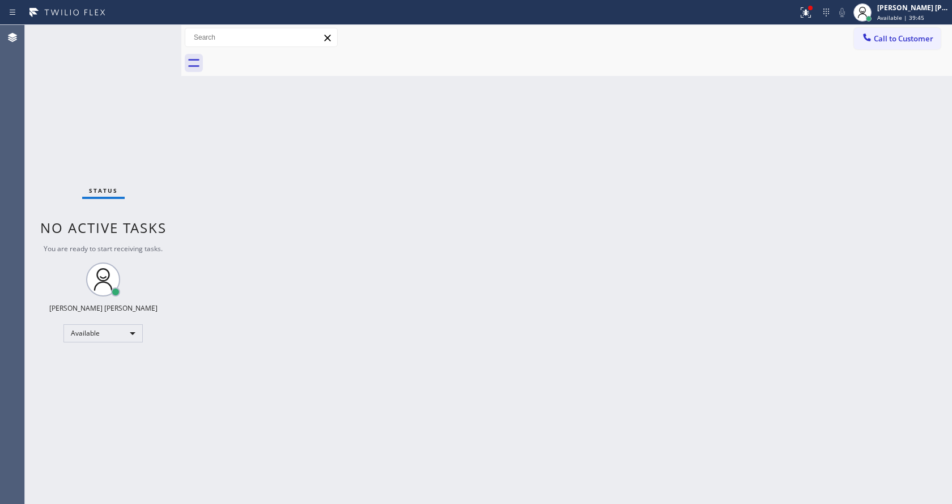
drag, startPoint x: 810, startPoint y: 14, endPoint x: 814, endPoint y: 29, distance: 15.4
click at [810, 14] on icon at bounding box center [806, 13] width 14 height 14
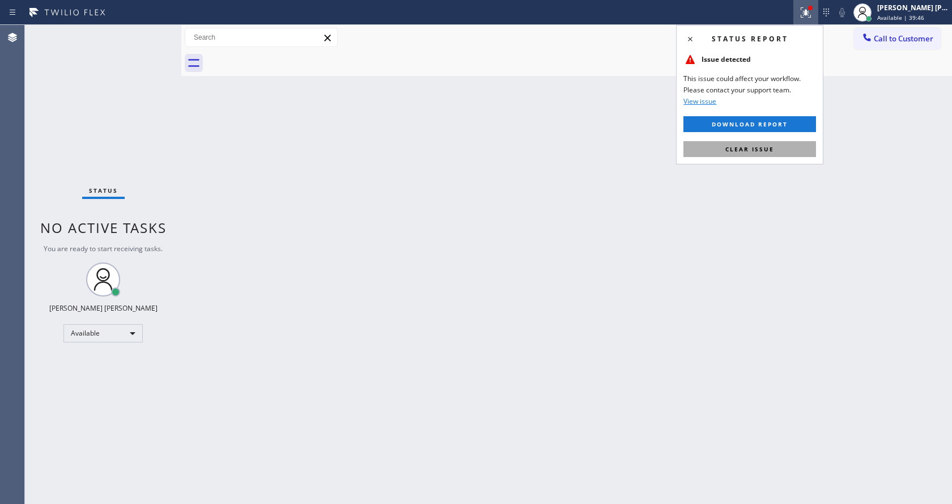
click at [776, 148] on button "Clear issue" at bounding box center [749, 149] width 133 height 16
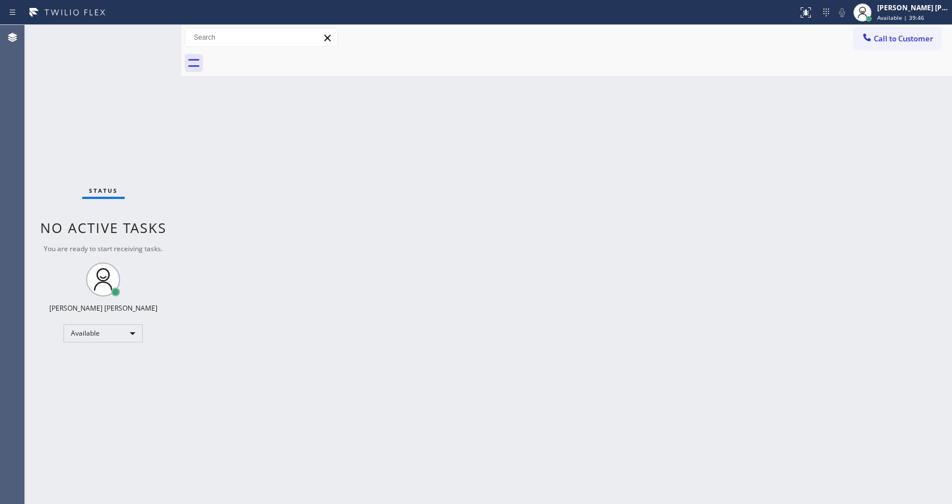
click at [564, 282] on div "Back to Dashboard Change Sender ID Customers Technicians Select a contact Outbo…" at bounding box center [566, 264] width 771 height 479
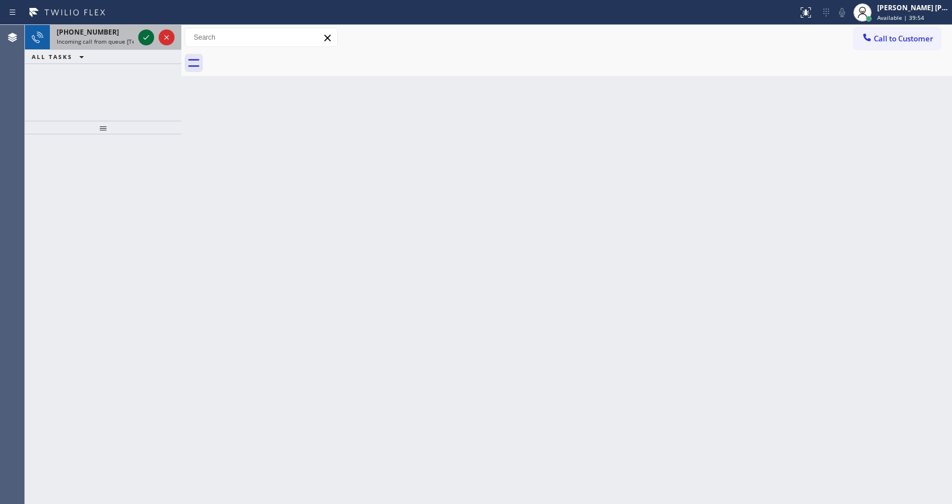
click at [149, 37] on icon at bounding box center [146, 38] width 14 height 14
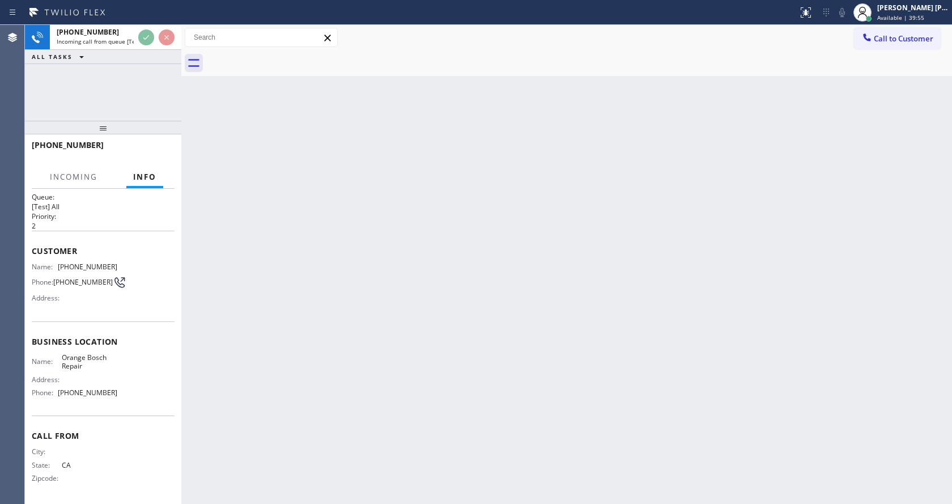
scroll to position [15, 0]
click at [316, 406] on div "Back to Dashboard Change Sender ID Customers Technicians Select a contact Outbo…" at bounding box center [566, 264] width 771 height 479
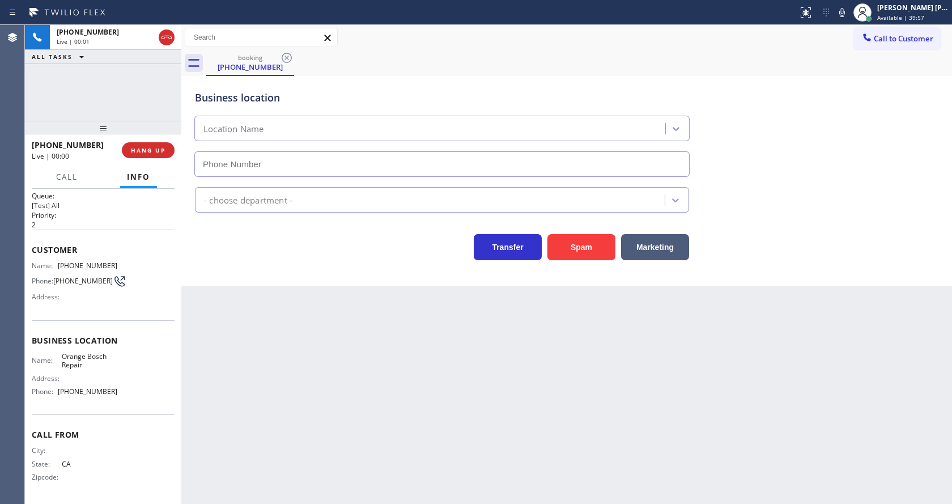
type input "[PHONE_NUMBER]"
click at [362, 394] on div "Back to Dashboard Change Sender ID Customers Technicians Select a contact Outbo…" at bounding box center [566, 264] width 771 height 479
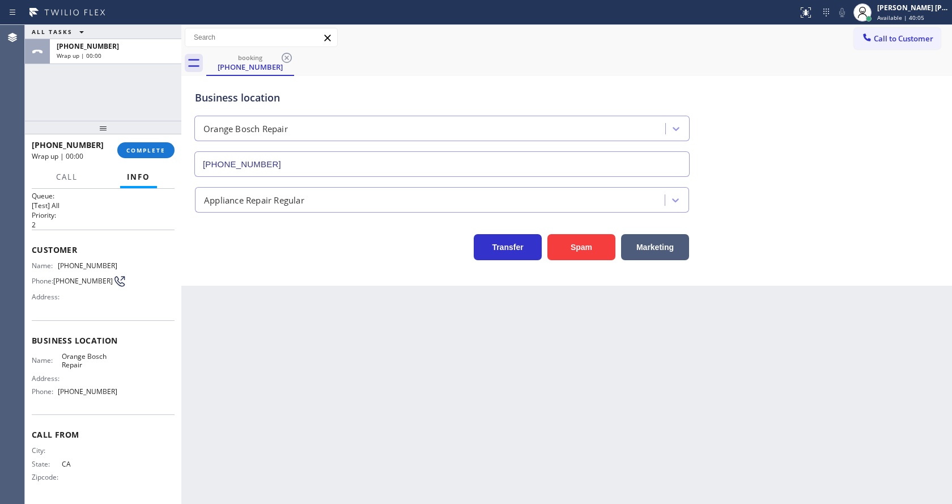
click at [286, 286] on div "Back to Dashboard Change Sender ID Customers Technicians Select a contact Outbo…" at bounding box center [566, 264] width 771 height 479
click at [138, 148] on span "COMPLETE" at bounding box center [145, 150] width 39 height 8
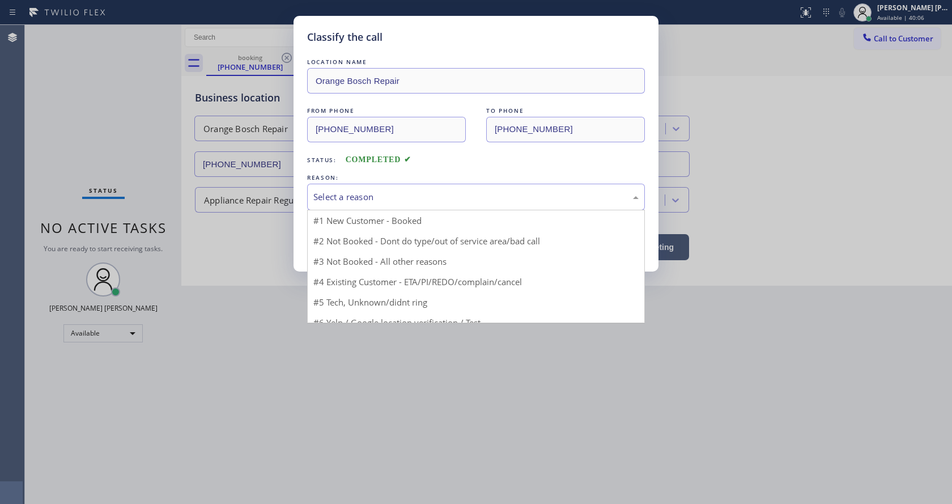
click at [333, 190] on div "Select a reason" at bounding box center [475, 196] width 325 height 13
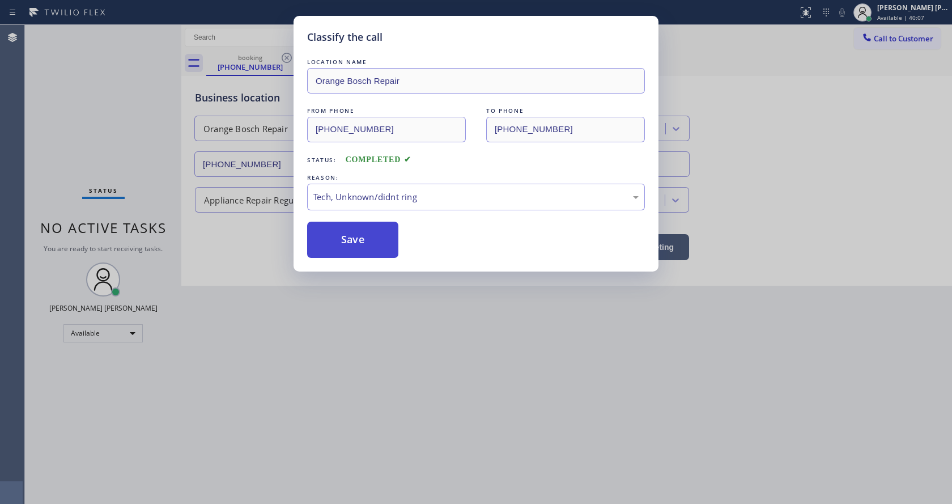
click at [357, 243] on button "Save" at bounding box center [352, 240] width 91 height 36
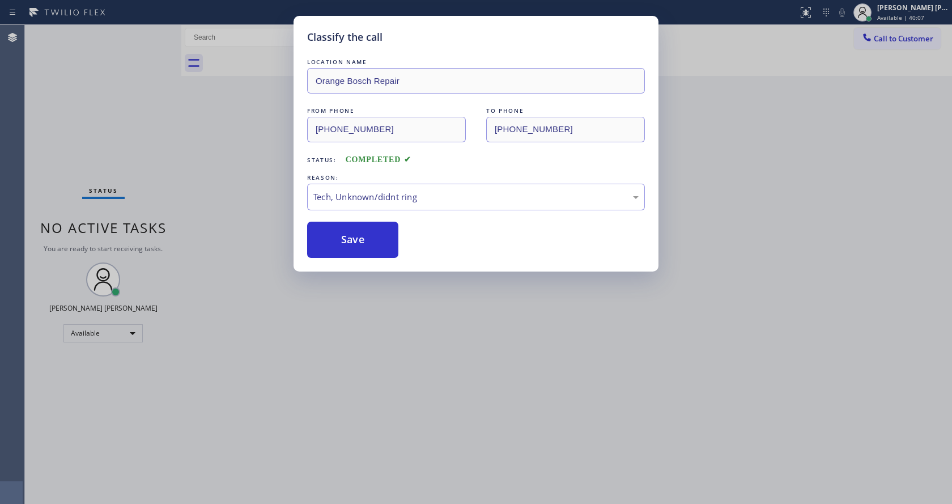
click at [391, 368] on div "Classify the call LOCATION NAME Orange Bosch Repair FROM PHONE [PHONE_NUMBER] T…" at bounding box center [476, 252] width 952 height 504
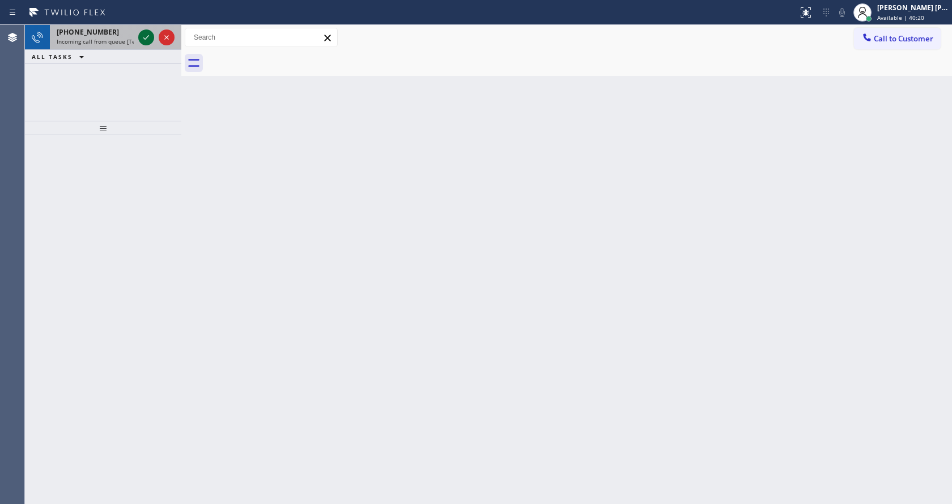
click at [146, 35] on icon at bounding box center [146, 38] width 14 height 14
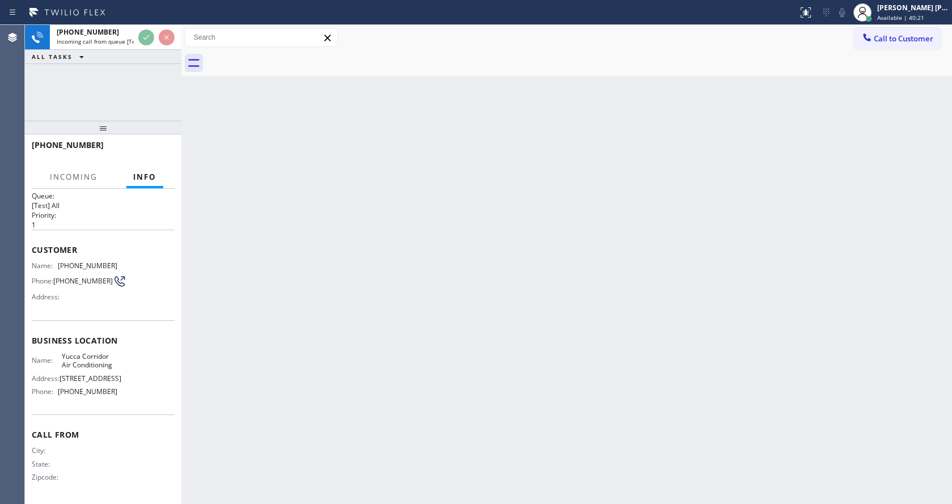
scroll to position [23, 0]
click at [461, 329] on div "Back to Dashboard Change Sender ID Customers Technicians Select a contact Outbo…" at bounding box center [566, 264] width 771 height 479
click at [286, 379] on div "Back to Dashboard Change Sender ID Customers Technicians Select a contact Outbo…" at bounding box center [566, 264] width 771 height 479
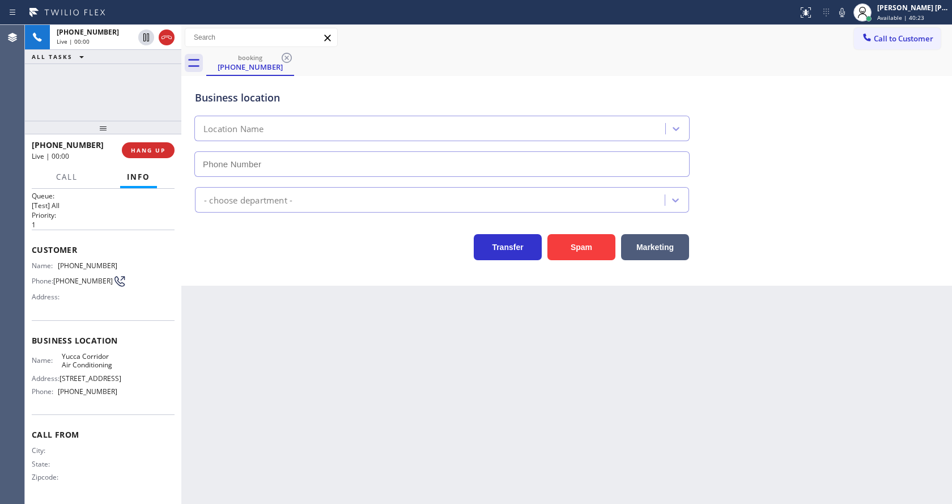
type input "[PHONE_NUMBER]"
click at [580, 234] on button "Spam" at bounding box center [581, 247] width 68 height 26
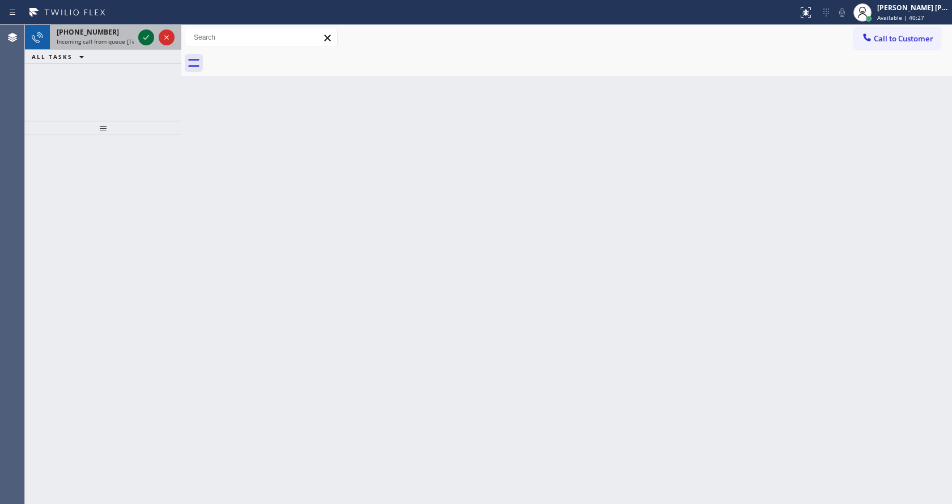
click at [139, 40] on div at bounding box center [146, 38] width 16 height 14
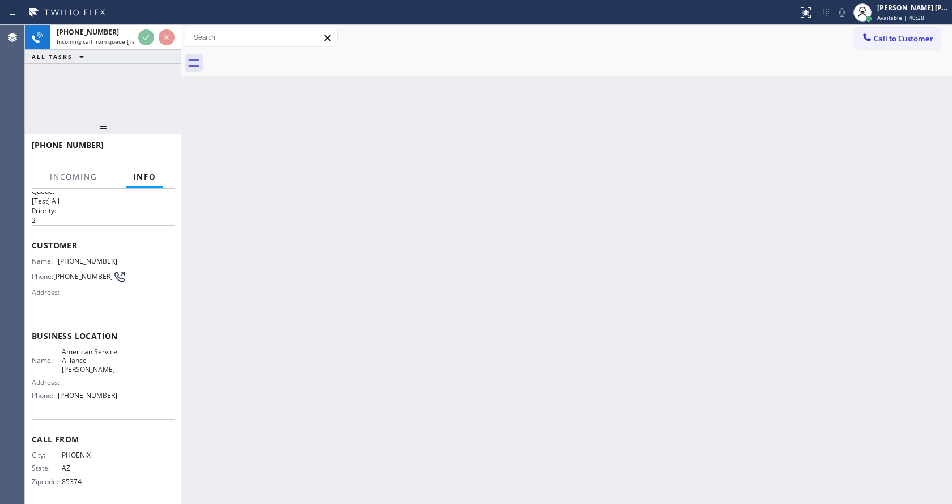
scroll to position [23, 0]
click at [492, 329] on div "Back to Dashboard Change Sender ID Customers Technicians Select a contact Outbo…" at bounding box center [566, 264] width 771 height 479
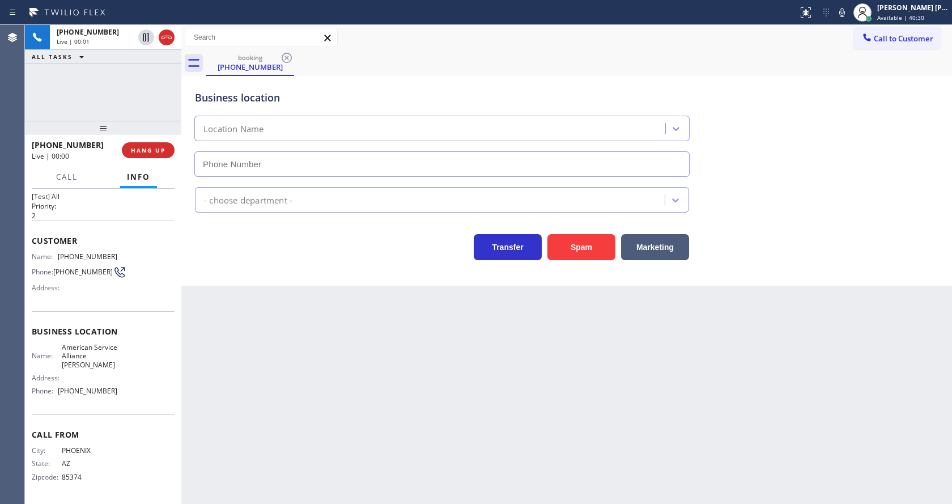
type input "[PHONE_NUMBER]"
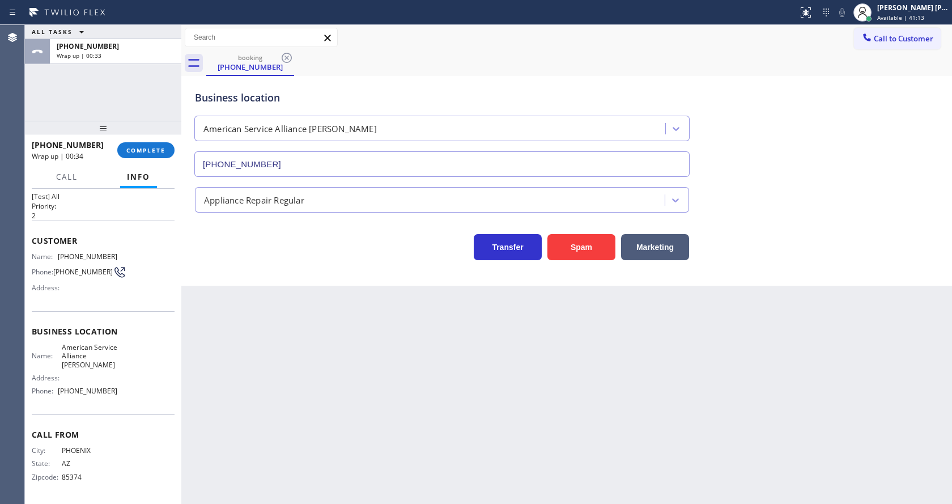
click at [260, 233] on div "Transfer Spam Marketing" at bounding box center [442, 244] width 499 height 32
click at [144, 145] on button "COMPLETE" at bounding box center [145, 150] width 57 height 16
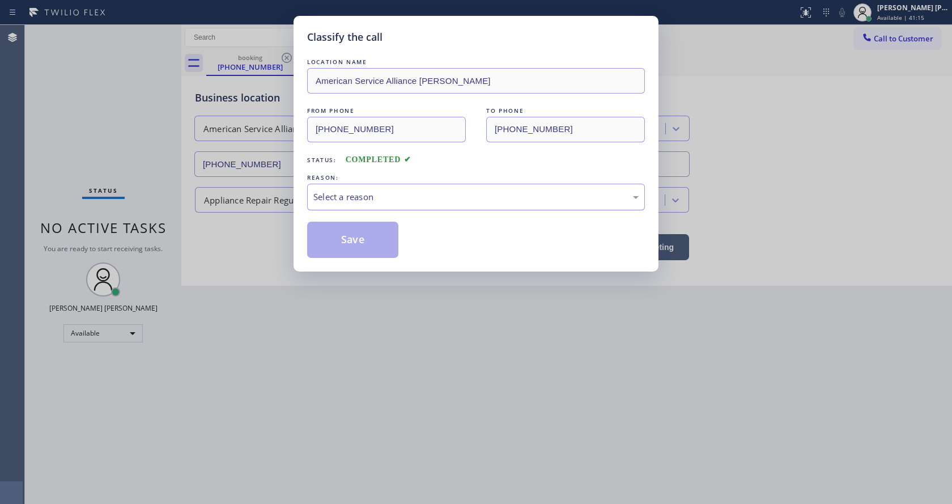
click at [317, 186] on div "Select a reason" at bounding box center [476, 197] width 338 height 27
click at [355, 236] on button "Save" at bounding box center [352, 240] width 91 height 36
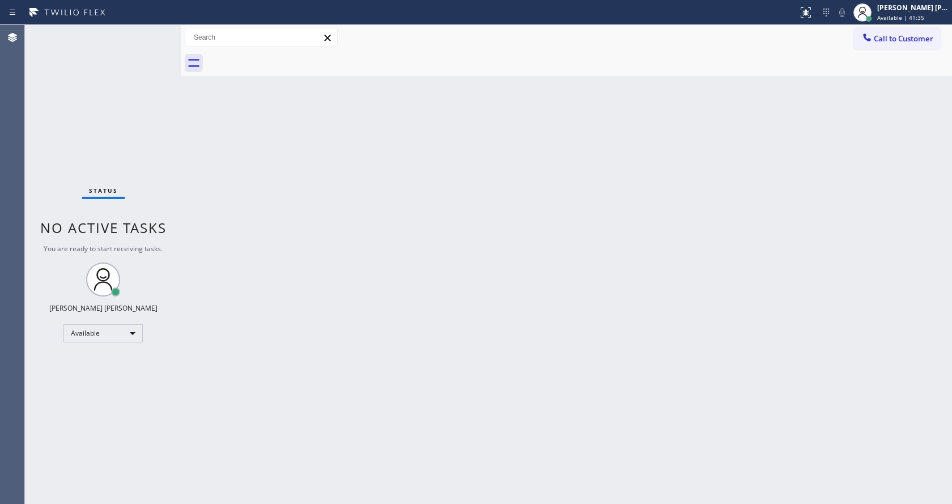
click at [126, 320] on div "Status No active tasks You are ready to start receiving tasks. [PERSON_NAME] [P…" at bounding box center [103, 264] width 156 height 479
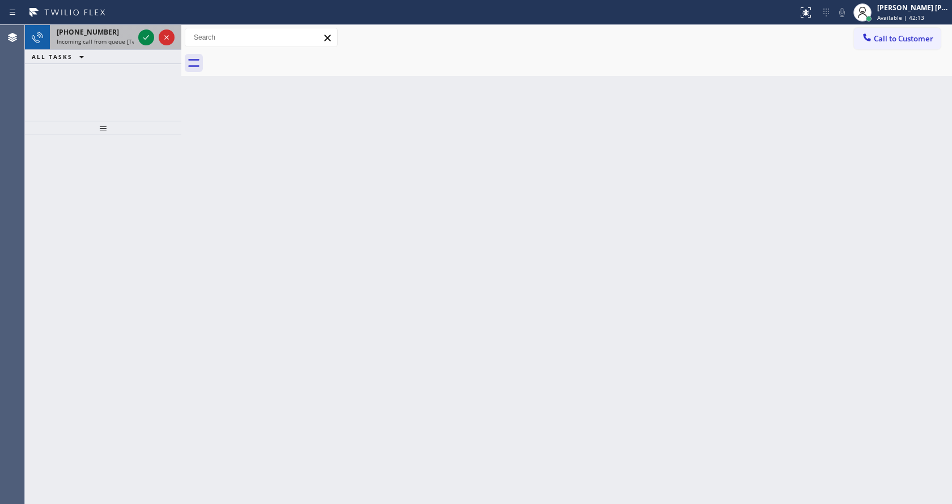
click at [116, 37] on div "[PHONE_NUMBER] Incoming call from queue [Test] All" at bounding box center [93, 37] width 86 height 25
click at [143, 32] on icon at bounding box center [146, 38] width 14 height 14
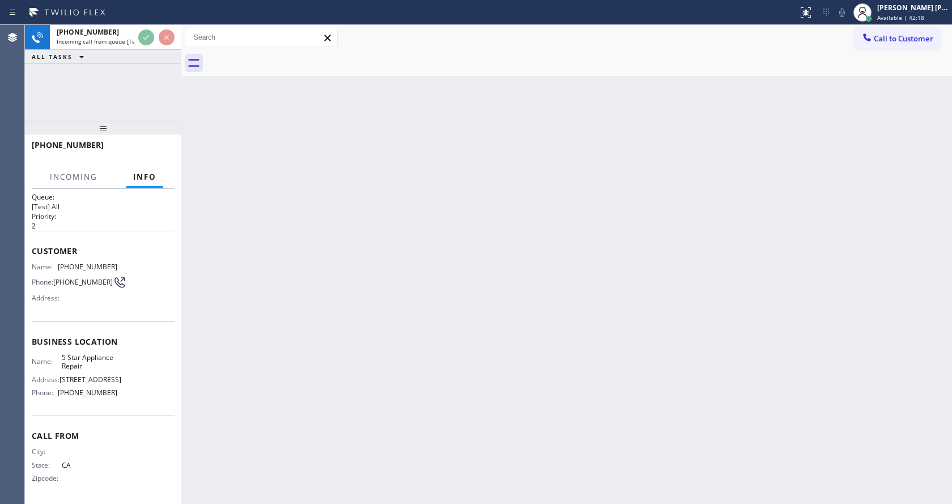
scroll to position [15, 0]
click at [513, 327] on div "Back to Dashboard Change Sender ID Customers Technicians Select a contact Outbo…" at bounding box center [566, 264] width 771 height 479
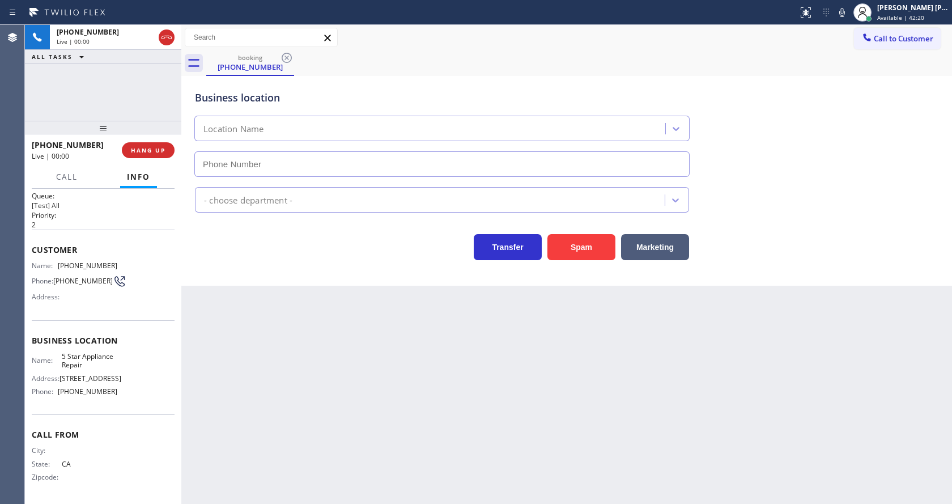
type input "[PHONE_NUMBER]"
click at [405, 401] on div "Back to Dashboard Change Sender ID Customers Technicians Select a contact Outbo…" at bounding box center [566, 264] width 771 height 479
click at [282, 308] on div "Back to Dashboard Change Sender ID Customers Technicians Select a contact Outbo…" at bounding box center [566, 264] width 771 height 479
click at [303, 418] on div "Back to Dashboard Change Sender ID Customers Technicians Select a contact Outbo…" at bounding box center [566, 264] width 771 height 479
click at [457, 443] on div "Back to Dashboard Change Sender ID Customers Technicians Select a contact Outbo…" at bounding box center [566, 264] width 771 height 479
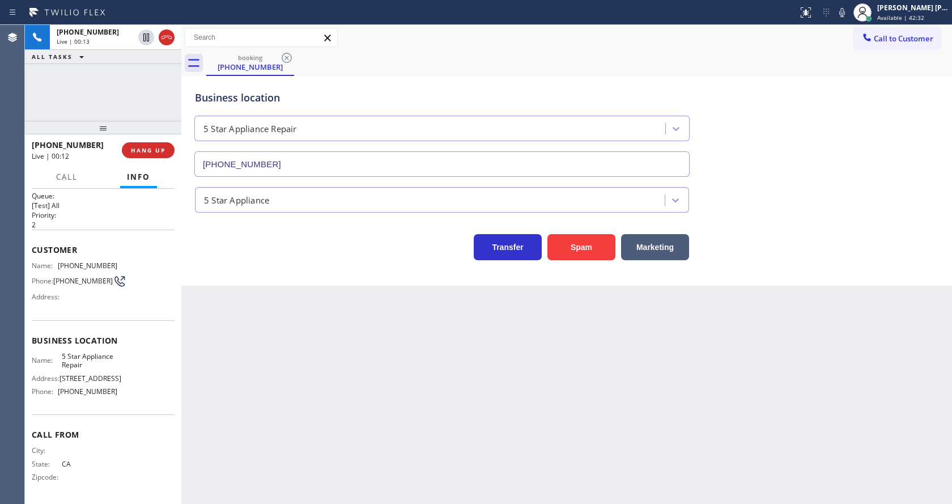
click at [397, 430] on div "Back to Dashboard Change Sender ID Customers Technicians Select a contact Outbo…" at bounding box center [566, 264] width 771 height 479
click at [200, 313] on div "Back to Dashboard Change Sender ID Customers Technicians Select a contact Outbo…" at bounding box center [566, 264] width 771 height 479
click at [388, 430] on div "Back to Dashboard Change Sender ID Customers Technicians Select a contact Outbo…" at bounding box center [566, 264] width 771 height 479
click at [323, 324] on div "Back to Dashboard Change Sender ID Customers Technicians Select a contact Outbo…" at bounding box center [566, 264] width 771 height 479
click at [270, 354] on div "Back to Dashboard Change Sender ID Customers Technicians Select a contact Outbo…" at bounding box center [566, 264] width 771 height 479
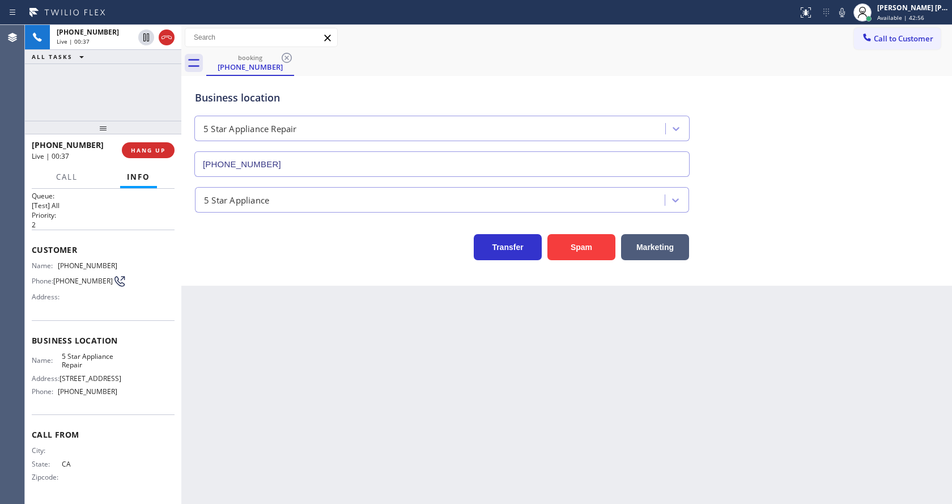
click at [479, 456] on div "Back to Dashboard Change Sender ID Customers Technicians Select a contact Outbo…" at bounding box center [566, 264] width 771 height 479
click at [684, 441] on div "Back to Dashboard Change Sender ID Customers Technicians Select a contact Outbo…" at bounding box center [566, 264] width 771 height 479
click at [313, 441] on div "Back to Dashboard Change Sender ID Customers Technicians Select a contact Outbo…" at bounding box center [566, 264] width 771 height 479
click at [244, 288] on div "Back to Dashboard Change Sender ID Customers Technicians Select a contact Outbo…" at bounding box center [566, 264] width 771 height 479
click at [296, 370] on div "Back to Dashboard Change Sender ID Customers Technicians Select a contact Outbo…" at bounding box center [566, 264] width 771 height 479
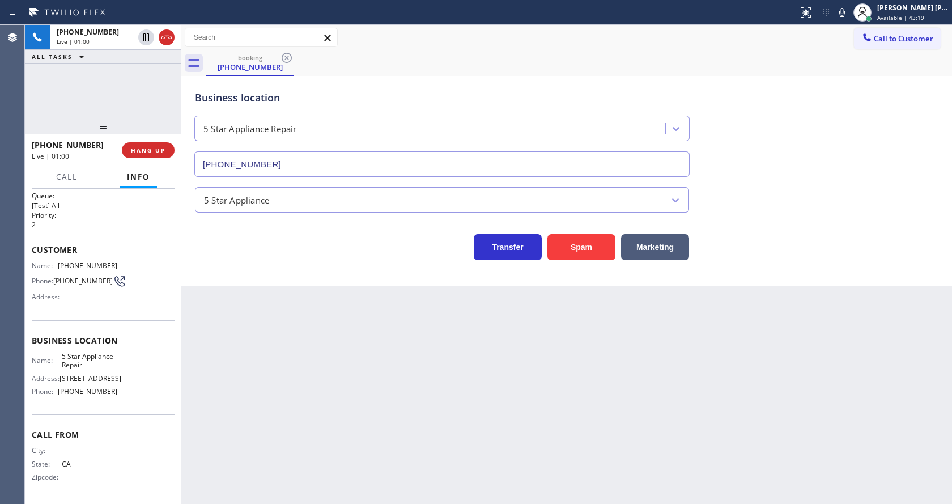
click at [727, 265] on div "Business location 5 Star Appliance Repair [PHONE_NUMBER] 5 Star Appliance Trans…" at bounding box center [566, 181] width 771 height 210
click at [346, 499] on div "Back to Dashboard Change Sender ID Customers Technicians Select a contact Outbo…" at bounding box center [566, 264] width 771 height 479
click at [587, 386] on div "Back to Dashboard Change Sender ID Customers Technicians Select a contact Outbo…" at bounding box center [566, 264] width 771 height 479
click at [383, 384] on div "Back to Dashboard Change Sender ID Customers Technicians Select a contact Outbo…" at bounding box center [566, 264] width 771 height 479
click at [148, 151] on span "HANG UP" at bounding box center [148, 150] width 35 height 8
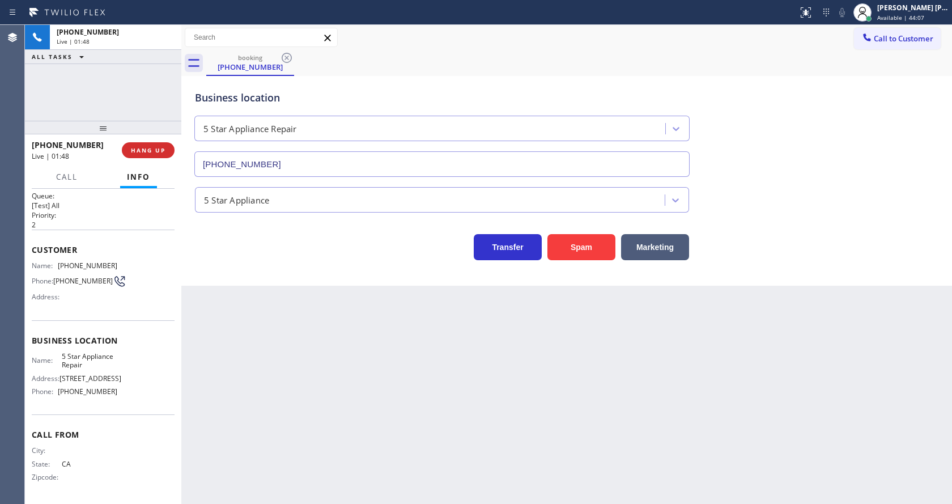
click at [111, 356] on span "5 Star Appliance Repair" at bounding box center [90, 361] width 56 height 18
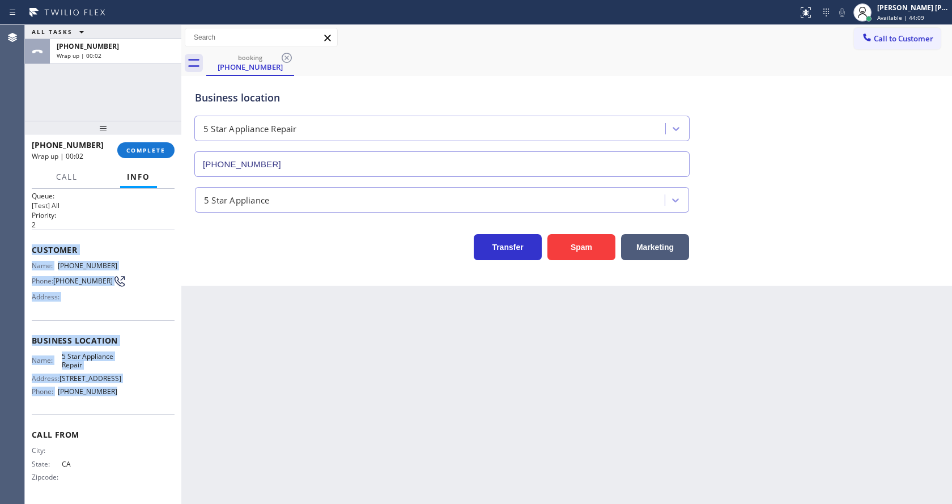
drag, startPoint x: 32, startPoint y: 243, endPoint x: 128, endPoint y: 392, distance: 176.9
click at [128, 392] on div "Context Queue: [Test] All Priority: 2 Customer Name: [PHONE_NUMBER] Phone: [PHO…" at bounding box center [103, 340] width 143 height 319
click at [139, 147] on span "COMPLETE" at bounding box center [145, 150] width 39 height 8
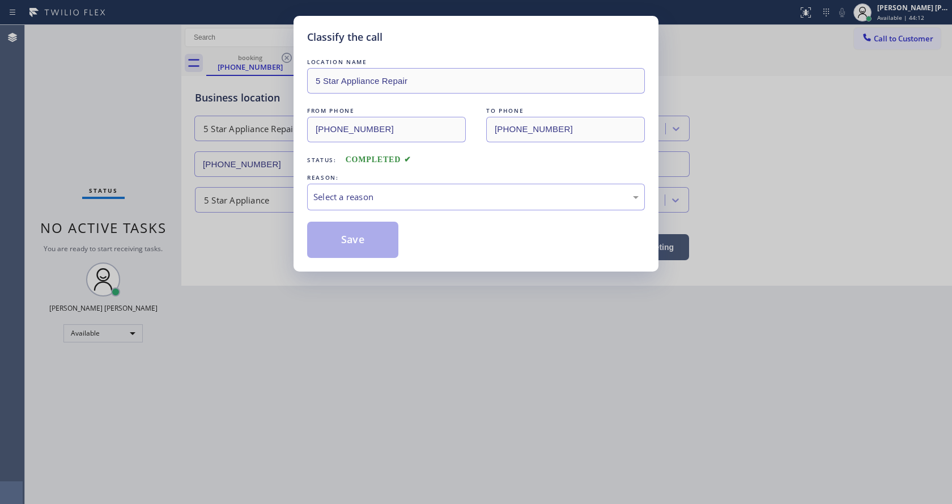
click at [361, 194] on div "Select a reason" at bounding box center [475, 196] width 325 height 13
click at [354, 241] on button "Save" at bounding box center [352, 240] width 91 height 36
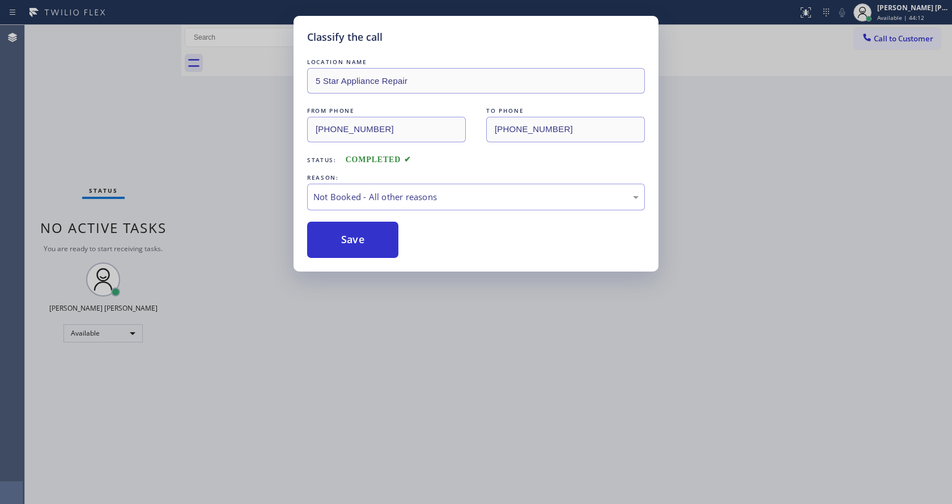
click at [418, 330] on div "Classify the call LOCATION NAME 5 Star Appliance Repair FROM PHONE [PHONE_NUMBE…" at bounding box center [476, 252] width 952 height 504
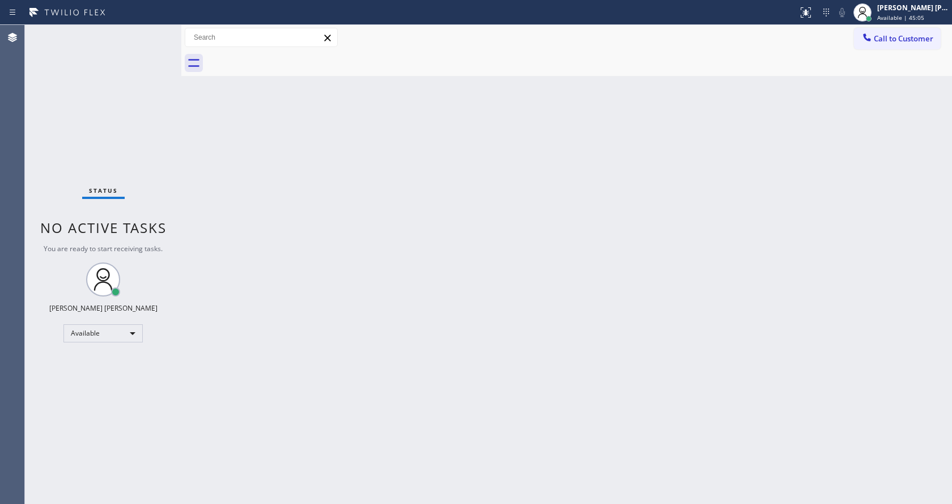
click at [261, 215] on div "Back to Dashboard Change Sender ID Customers Technicians Select a contact Outbo…" at bounding box center [566, 264] width 771 height 479
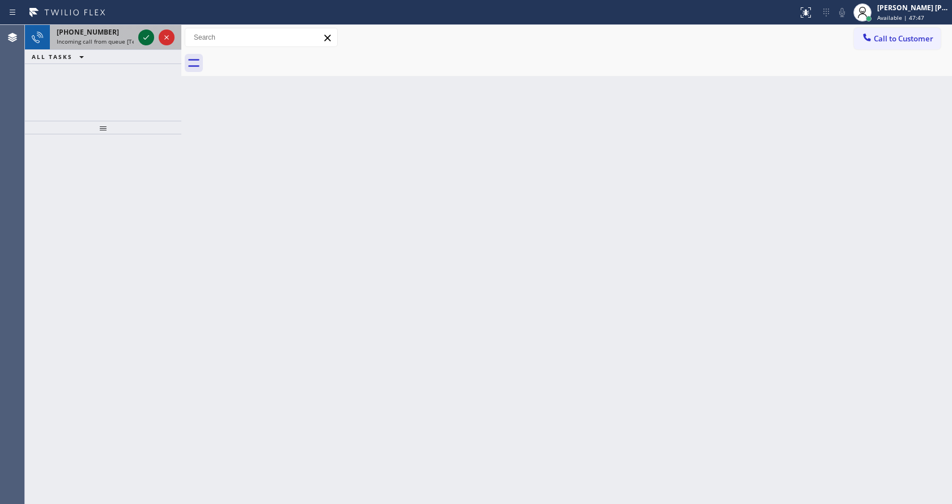
click at [144, 35] on icon at bounding box center [146, 38] width 14 height 14
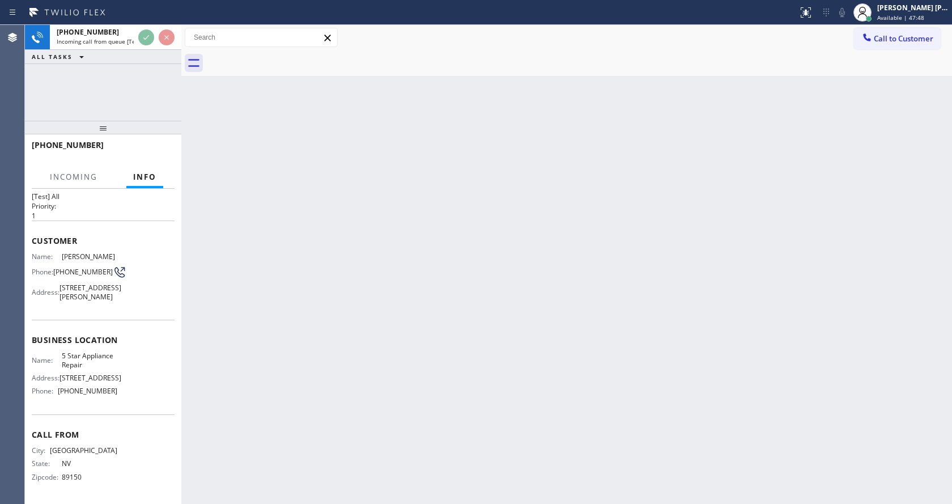
scroll to position [41, 0]
click at [398, 344] on div "Back to Dashboard Change Sender ID Customers Technicians Select a contact Outbo…" at bounding box center [566, 264] width 771 height 479
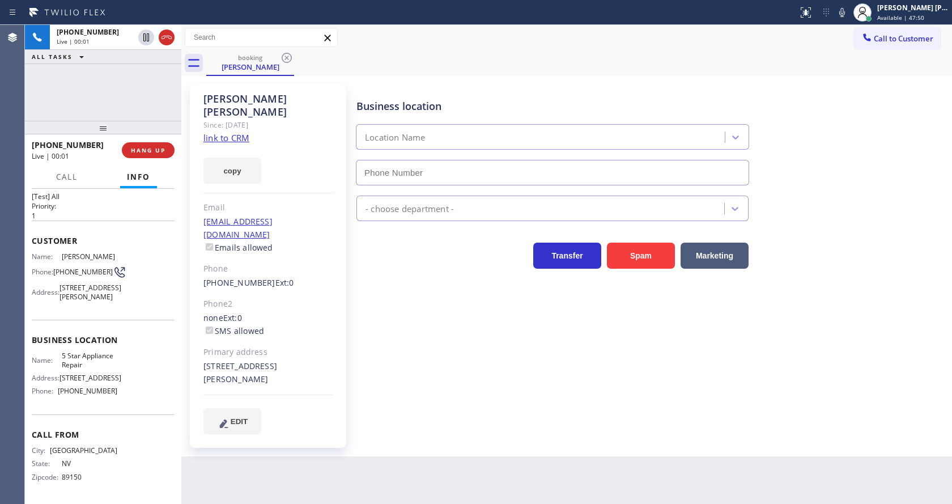
type input "[PHONE_NUMBER]"
click at [245, 132] on link "link to CRM" at bounding box center [226, 137] width 46 height 11
click at [845, 12] on icon at bounding box center [842, 12] width 6 height 9
click at [143, 32] on icon at bounding box center [146, 38] width 14 height 14
click at [441, 376] on div "Business location 5 Star Appliance Repair [PHONE_NUMBER] 5 Star Appliance Trans…" at bounding box center [651, 258] width 595 height 343
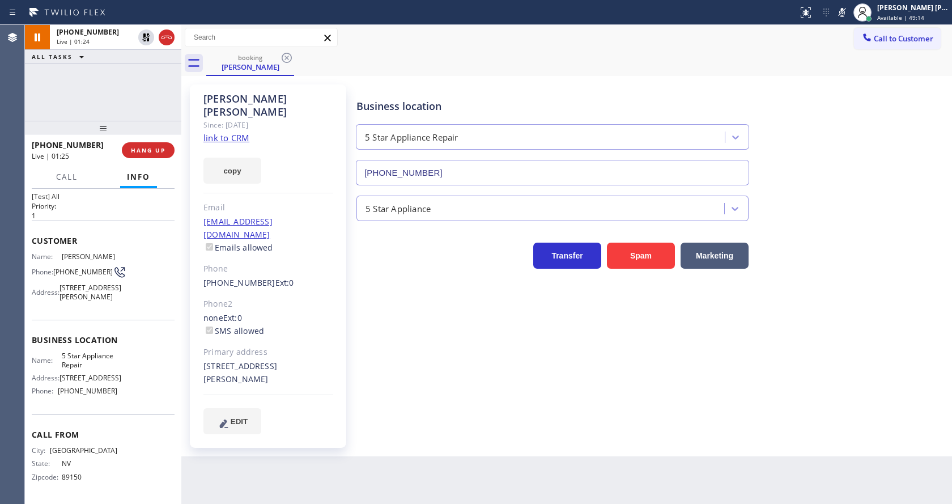
click at [395, 412] on div "Business location 5 Star Appliance Repair [PHONE_NUMBER] 5 Star Appliance Trans…" at bounding box center [651, 270] width 595 height 366
click at [384, 460] on div "Back to Dashboard Change Sender ID Customers Technicians Select a contact Outbo…" at bounding box center [566, 264] width 771 height 479
drag, startPoint x: 699, startPoint y: 364, endPoint x: 362, endPoint y: 270, distance: 349.7
click at [699, 364] on div "Business location 5 Star Appliance Repair [PHONE_NUMBER] 5 Star Appliance Trans…" at bounding box center [651, 258] width 595 height 343
click at [146, 73] on icon at bounding box center [146, 77] width 14 height 14
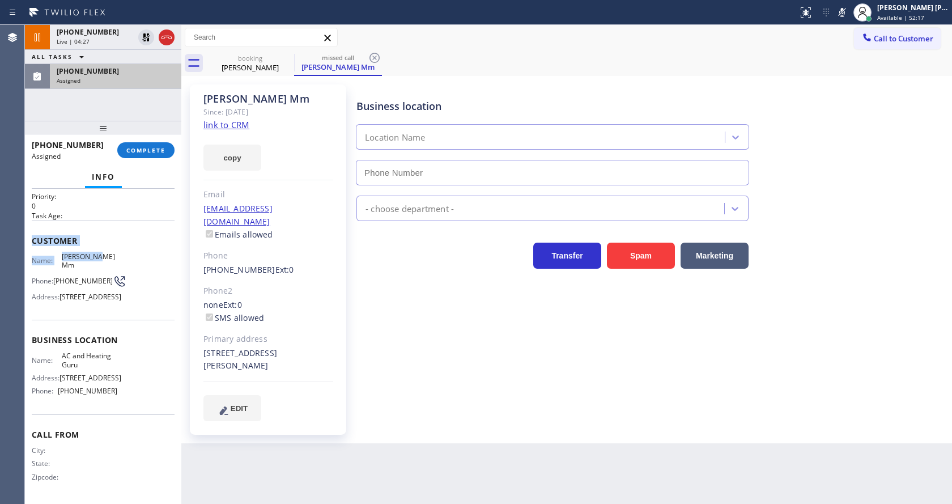
type input "[PHONE_NUMBER]"
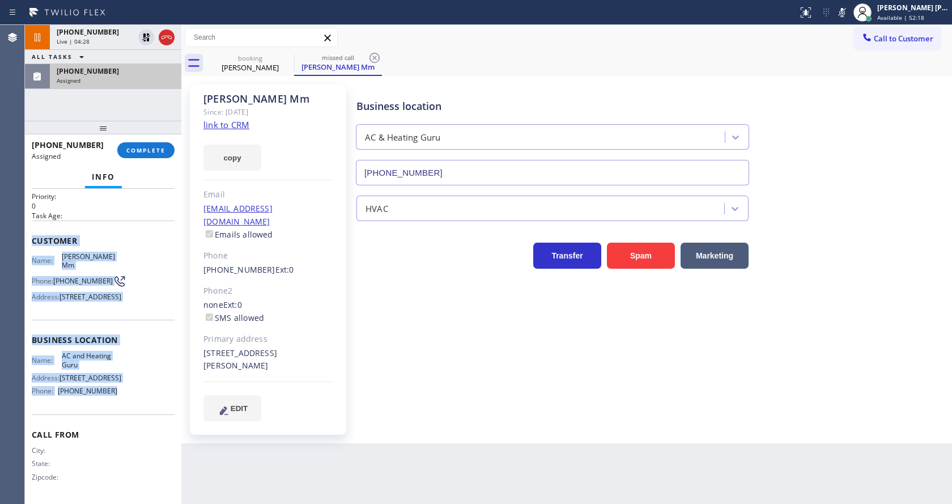
drag, startPoint x: 31, startPoint y: 226, endPoint x: 126, endPoint y: 401, distance: 199.6
click at [126, 401] on div "Context Queue: HVAC Priority: 0 Task Age: Customer Name: [PERSON_NAME] Mm Phone…" at bounding box center [103, 346] width 156 height 315
click at [134, 155] on button "COMPLETE" at bounding box center [145, 150] width 57 height 16
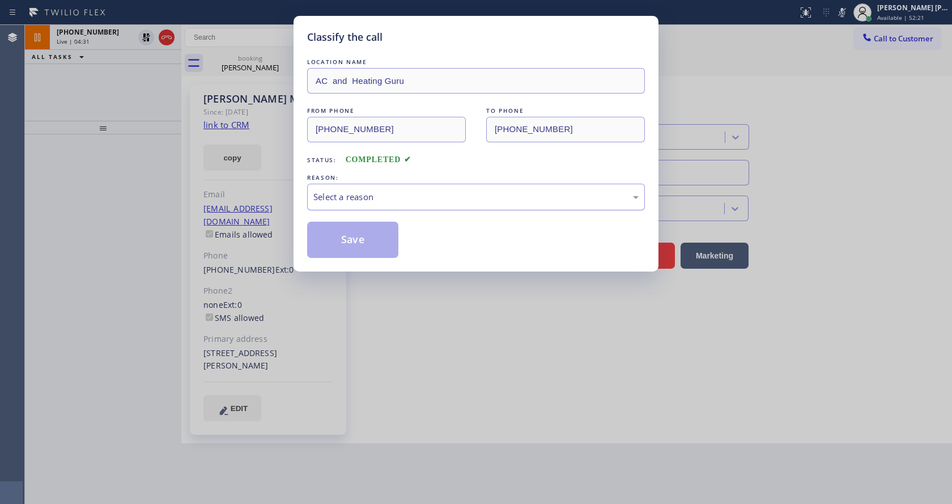
click at [351, 199] on div "Select a reason" at bounding box center [475, 196] width 325 height 13
click at [346, 241] on button "Save" at bounding box center [352, 240] width 91 height 36
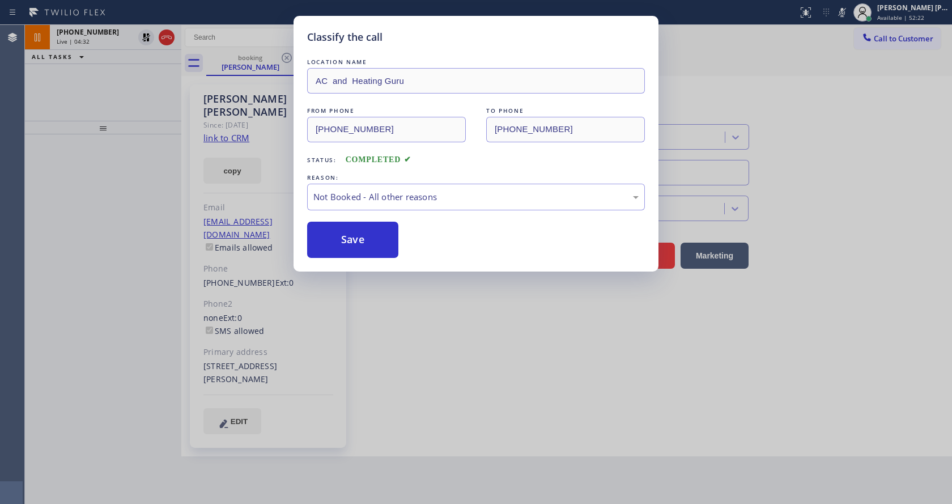
click at [474, 365] on div "Classify the call LOCATION NAME AC and Heating Guru FROM PHONE [PHONE_NUMBER] T…" at bounding box center [476, 252] width 952 height 504
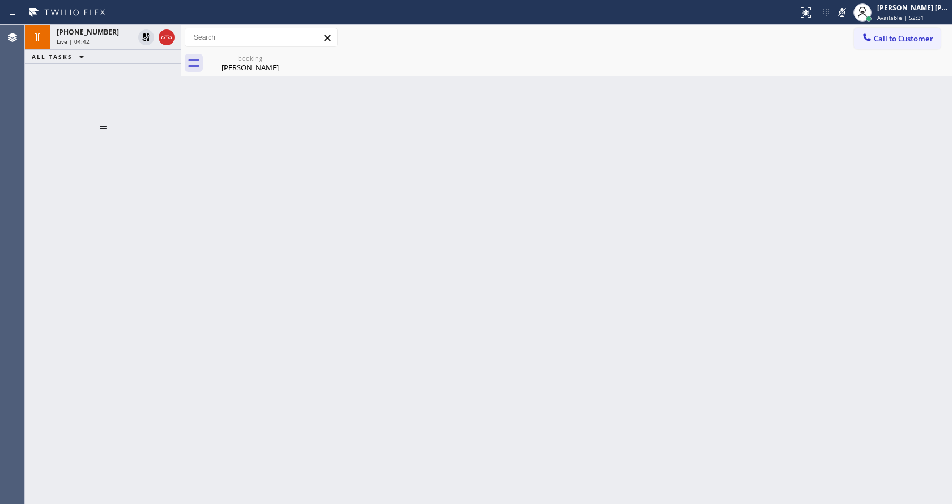
click at [342, 101] on div "Back to Dashboard Change Sender ID Customers Technicians Select a contact Outbo…" at bounding box center [566, 264] width 771 height 479
click at [263, 49] on div "Call to Customer Outbound call Location Thermador Repair Group [GEOGRAPHIC_DATA…" at bounding box center [566, 38] width 771 height 26
click at [254, 55] on div "booking" at bounding box center [250, 58] width 86 height 9
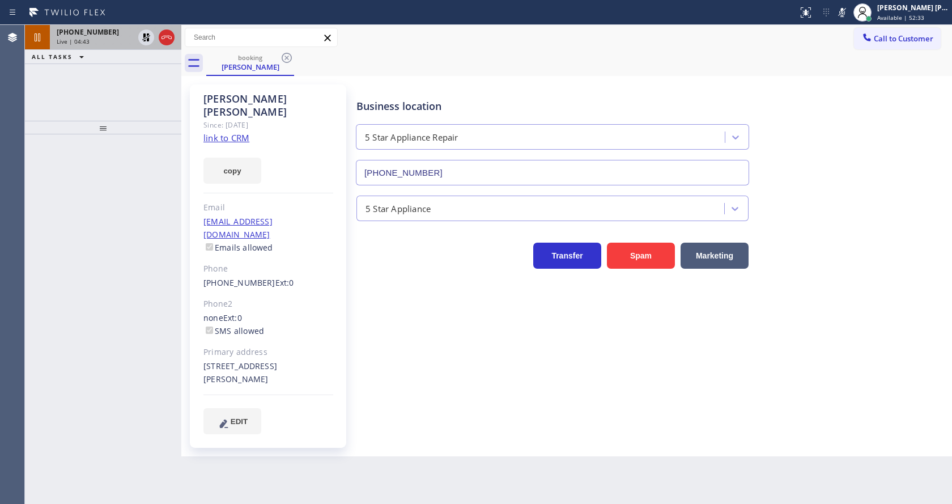
click at [99, 35] on span "[PHONE_NUMBER]" at bounding box center [88, 32] width 62 height 10
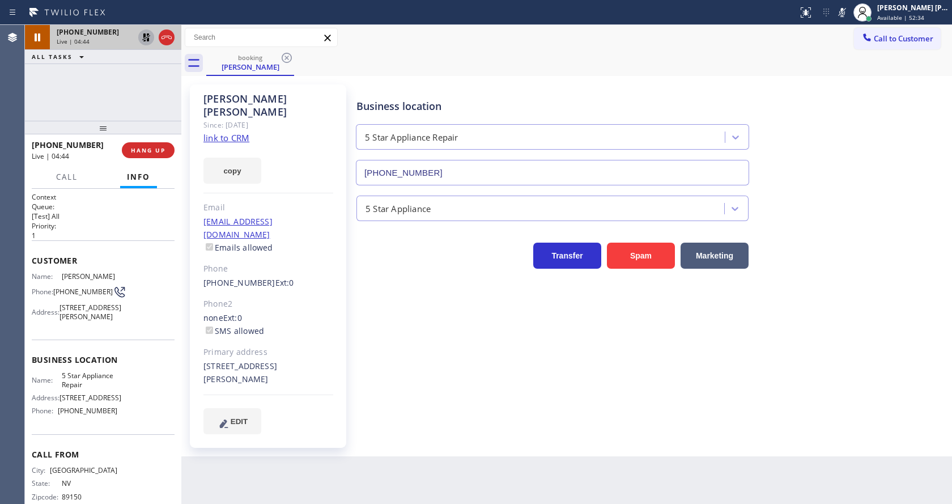
click at [143, 35] on icon at bounding box center [146, 37] width 8 height 8
click at [846, 12] on icon at bounding box center [842, 13] width 14 height 14
click at [849, 112] on div "Business location 5 Star Appliance Repair [PHONE_NUMBER]" at bounding box center [651, 134] width 595 height 103
click at [410, 349] on div "Business location 5 Star Appliance Repair [PHONE_NUMBER] 5 Star Appliance Trans…" at bounding box center [651, 258] width 595 height 343
click at [128, 146] on button "HANG UP" at bounding box center [148, 150] width 53 height 16
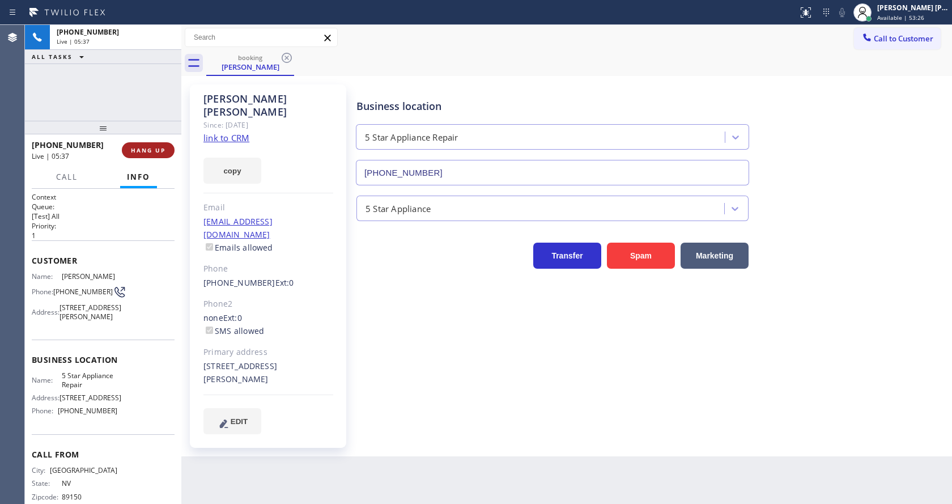
click at [128, 146] on button "HANG UP" at bounding box center [148, 150] width 53 height 16
click at [128, 146] on span "COMPLETE" at bounding box center [145, 150] width 39 height 8
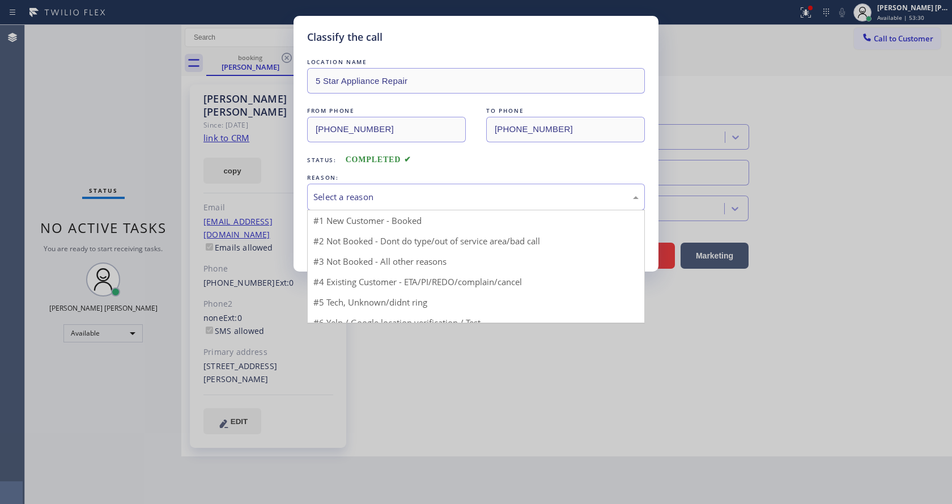
click at [409, 198] on div "Select a reason" at bounding box center [475, 196] width 325 height 13
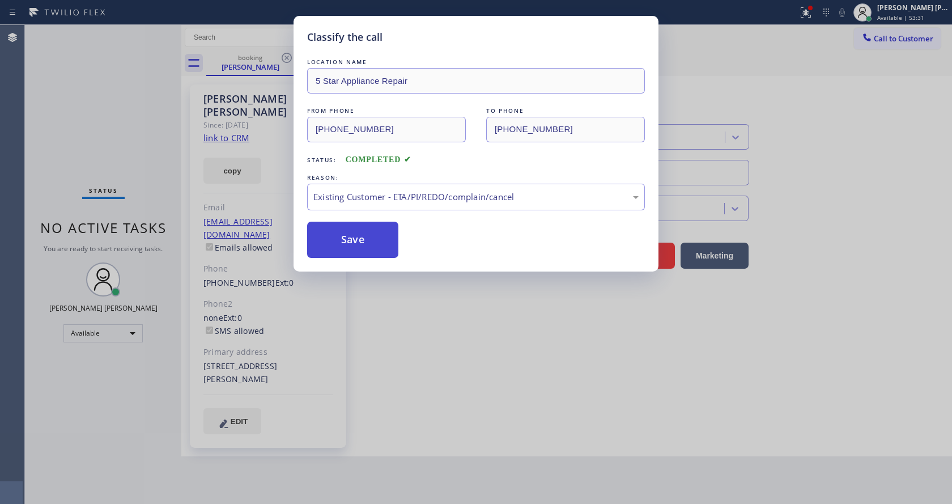
click at [356, 247] on button "Save" at bounding box center [352, 240] width 91 height 36
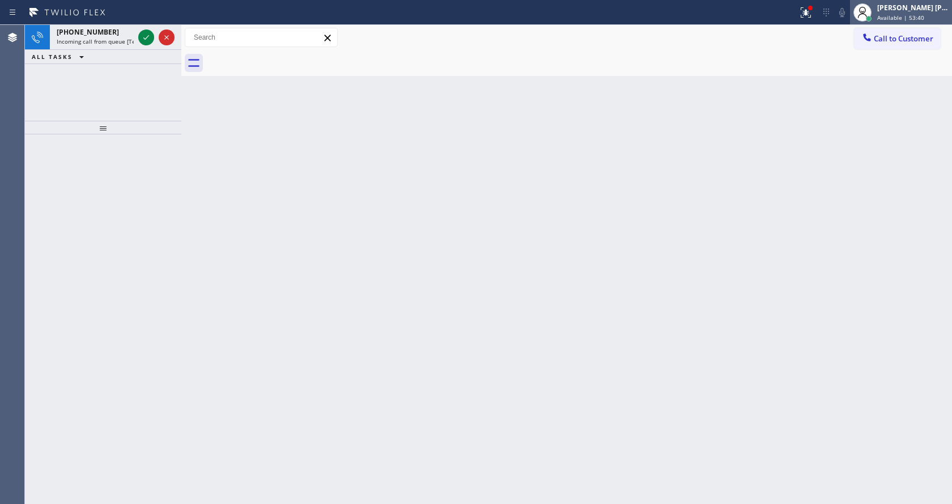
drag, startPoint x: 907, startPoint y: 9, endPoint x: 878, endPoint y: 52, distance: 51.4
click at [906, 9] on div "[PERSON_NAME] [PERSON_NAME]" at bounding box center [912, 8] width 71 height 10
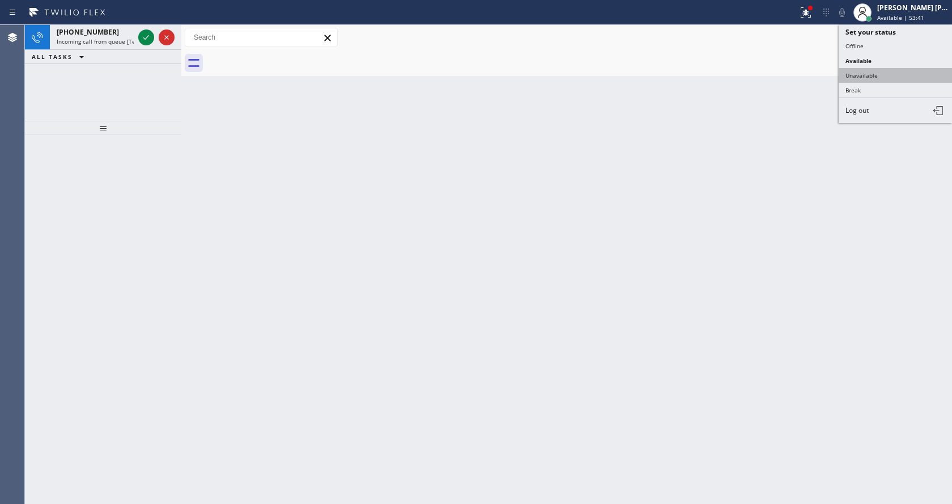
click at [865, 73] on button "Unavailable" at bounding box center [895, 75] width 113 height 15
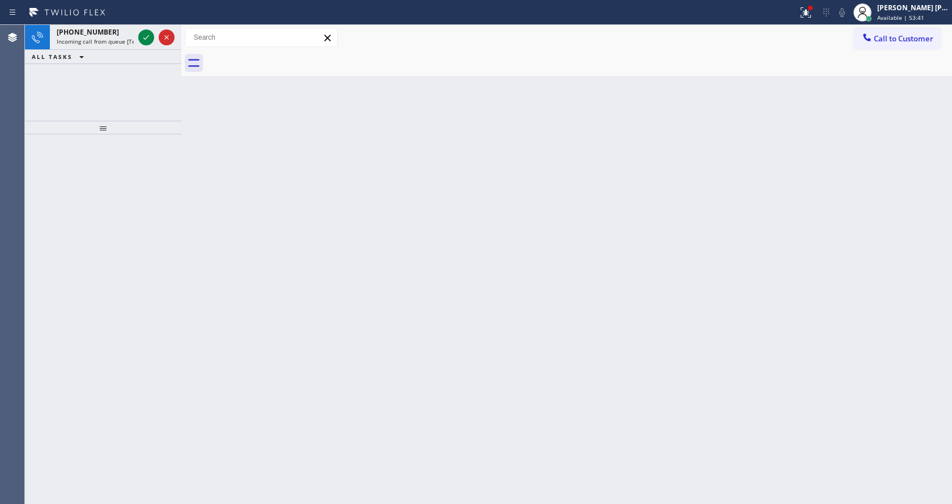
click at [498, 381] on div "Back to Dashboard Change Sender ID Customers Technicians Select a contact Outbo…" at bounding box center [566, 264] width 771 height 479
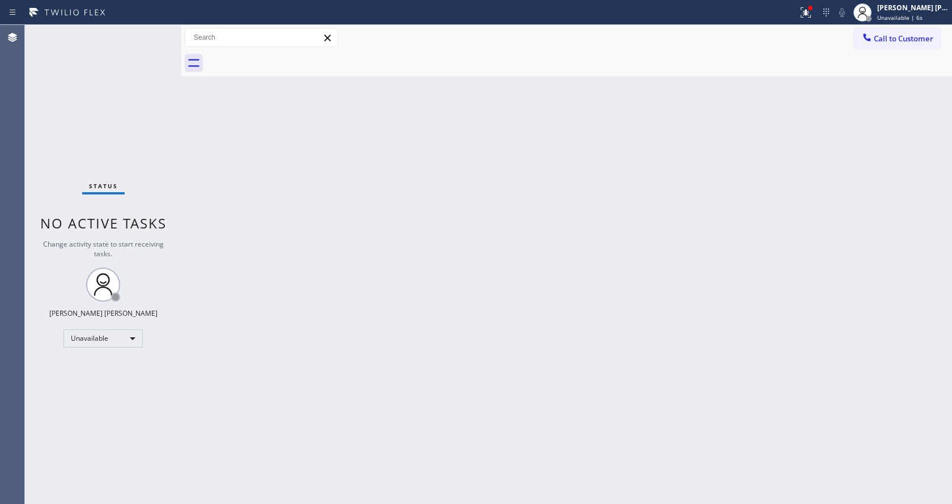
click at [284, 171] on div "Back to Dashboard Change Sender ID Customers Technicians Select a contact Outbo…" at bounding box center [566, 264] width 771 height 479
click at [812, 6] on icon at bounding box center [806, 13] width 14 height 14
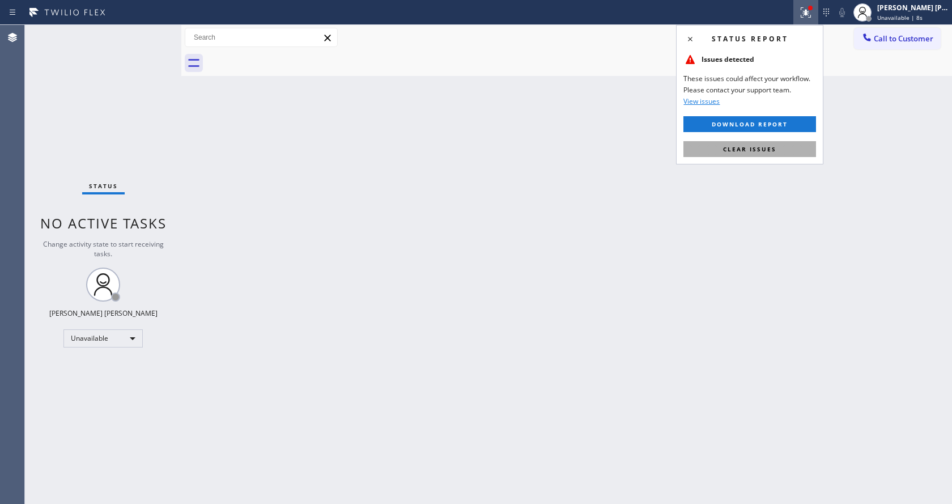
click at [756, 148] on span "Clear issues" at bounding box center [749, 149] width 53 height 8
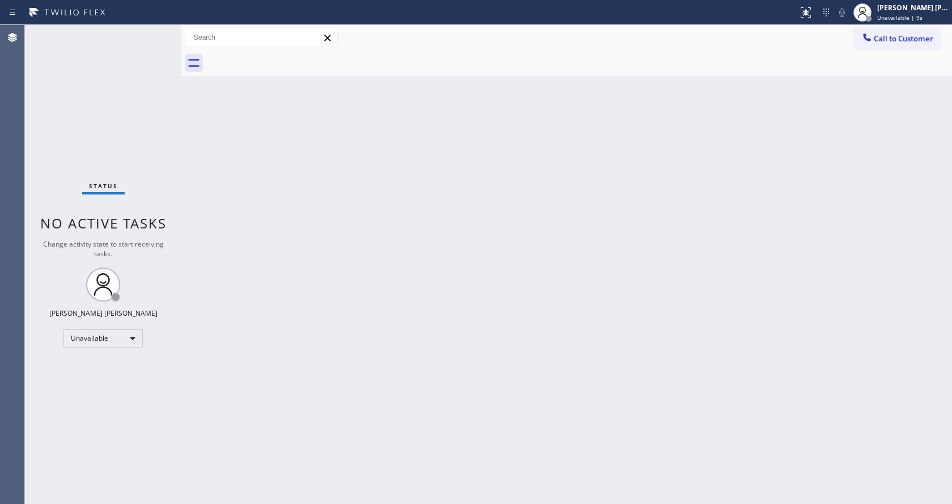
click at [452, 369] on div "Back to Dashboard Change Sender ID Customers Technicians Select a contact Outbo…" at bounding box center [566, 264] width 771 height 479
click at [298, 158] on div "Back to Dashboard Change Sender ID Customers Technicians Select a contact Outbo…" at bounding box center [566, 264] width 771 height 479
click at [894, 5] on div "[PERSON_NAME] [PERSON_NAME]" at bounding box center [912, 8] width 71 height 10
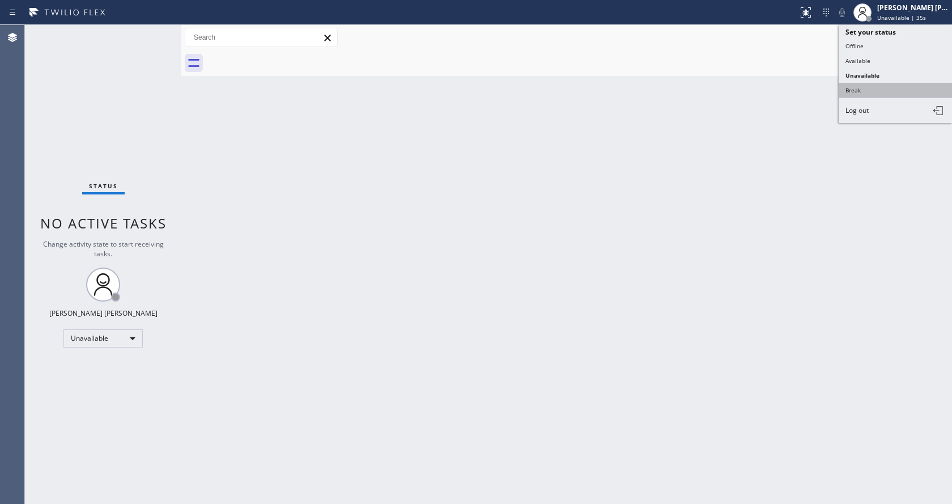
click at [864, 86] on button "Break" at bounding box center [895, 90] width 113 height 15
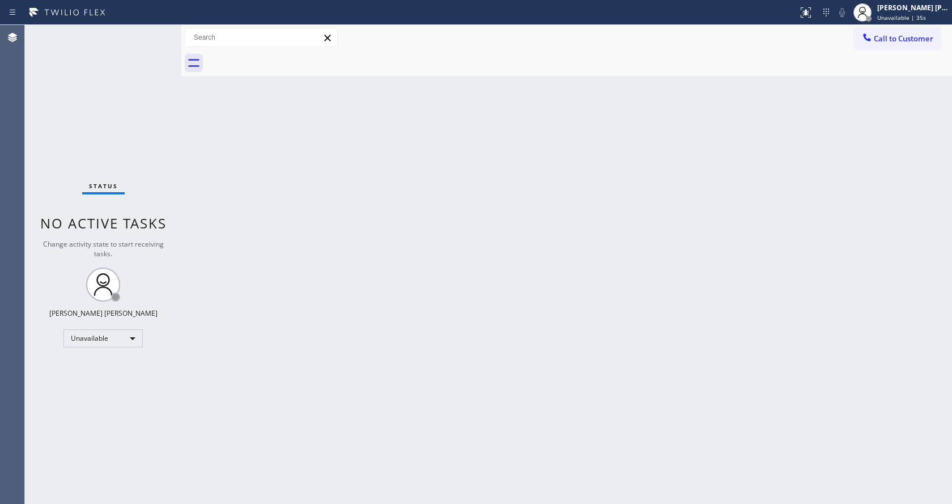
click at [564, 211] on div "Back to Dashboard Change Sender ID Customers Technicians Select a contact Outbo…" at bounding box center [566, 264] width 771 height 479
click at [203, 185] on div "Back to Dashboard Change Sender ID Customers Technicians Select a contact Outbo…" at bounding box center [566, 264] width 771 height 479
click at [224, 239] on div "Back to Dashboard Change Sender ID Customers Technicians Select a contact Outbo…" at bounding box center [566, 264] width 771 height 479
click at [655, 281] on div "Back to Dashboard Change Sender ID Customers Technicians Select a contact Outbo…" at bounding box center [566, 264] width 771 height 479
click at [918, 20] on div "Status report No issues detected If you experience an issue, please download th…" at bounding box center [476, 252] width 952 height 504
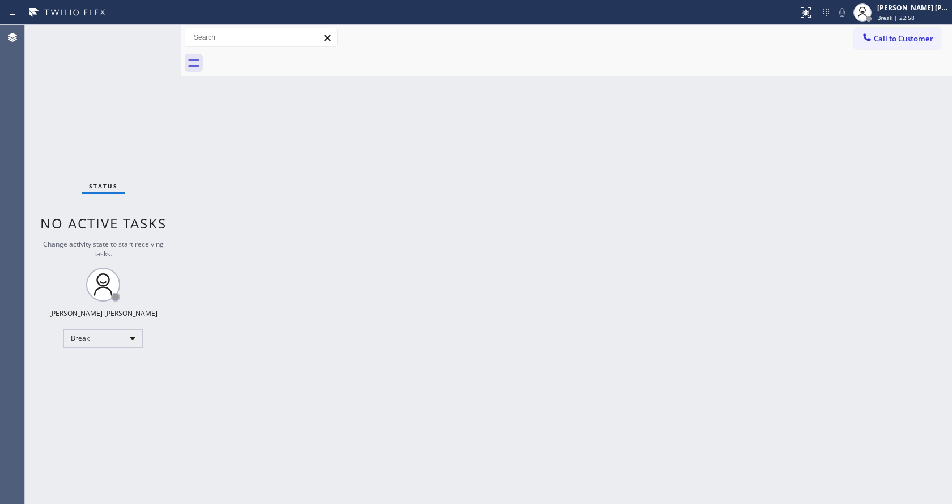
drag, startPoint x: 838, startPoint y: 100, endPoint x: 912, endPoint y: 52, distance: 88.5
click at [840, 100] on div "Back to Dashboard Change Sender ID Customers Technicians Select a contact Outbo…" at bounding box center [566, 264] width 771 height 479
click at [908, 20] on span "Break | 22:59" at bounding box center [895, 18] width 37 height 8
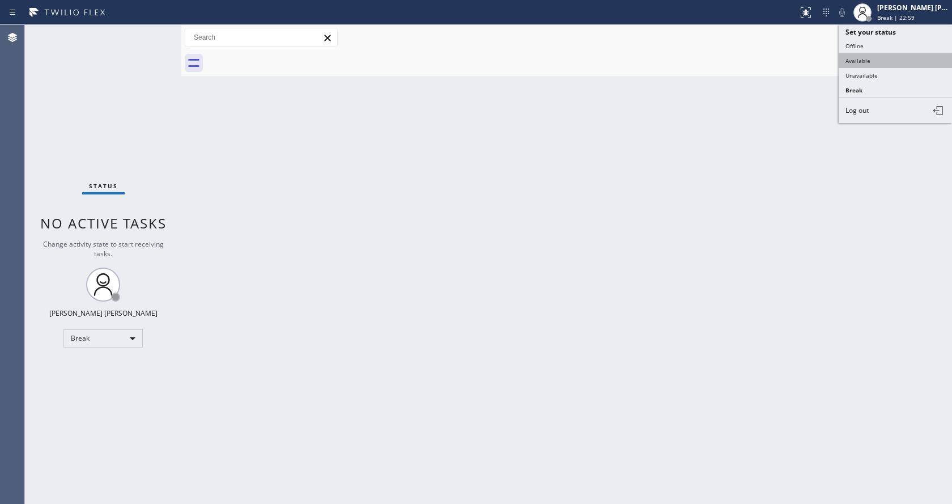
click at [862, 60] on button "Available" at bounding box center [895, 60] width 113 height 15
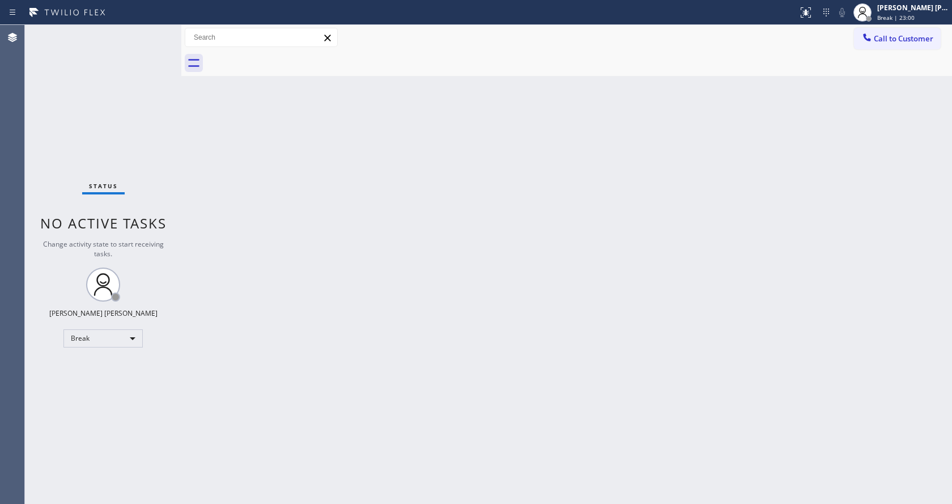
click at [516, 321] on div "Back to Dashboard Change Sender ID Customers Technicians Select a contact Outbo…" at bounding box center [566, 264] width 771 height 479
drag, startPoint x: 358, startPoint y: 436, endPoint x: 351, endPoint y: 494, distance: 58.8
click at [358, 436] on div "Back to Dashboard Change Sender ID Customers Technicians Select a contact Outbo…" at bounding box center [566, 264] width 771 height 479
click at [273, 226] on div "Back to Dashboard Change Sender ID Customers Technicians Select a contact Outbo…" at bounding box center [566, 264] width 771 height 479
click at [215, 171] on div "Back to Dashboard Change Sender ID Customers Technicians Select a contact Outbo…" at bounding box center [566, 264] width 771 height 479
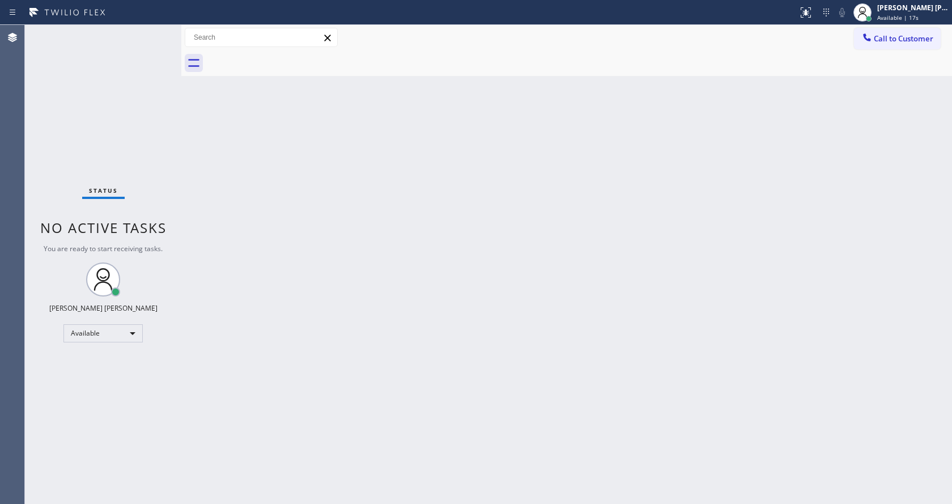
click at [211, 203] on div "Back to Dashboard Change Sender ID Customers Technicians Select a contact Outbo…" at bounding box center [566, 264] width 771 height 479
click at [334, 250] on div "Back to Dashboard Change Sender ID Customers Technicians Select a contact Outbo…" at bounding box center [566, 264] width 771 height 479
click at [229, 188] on div "Back to Dashboard Change Sender ID Customers Technicians Select a contact Outbo…" at bounding box center [566, 264] width 771 height 479
drag, startPoint x: 342, startPoint y: 499, endPoint x: 345, endPoint y: 524, distance: 25.2
click at [345, 503] on html "Status report No issues detected If you experience an issue, please download th…" at bounding box center [476, 252] width 952 height 504
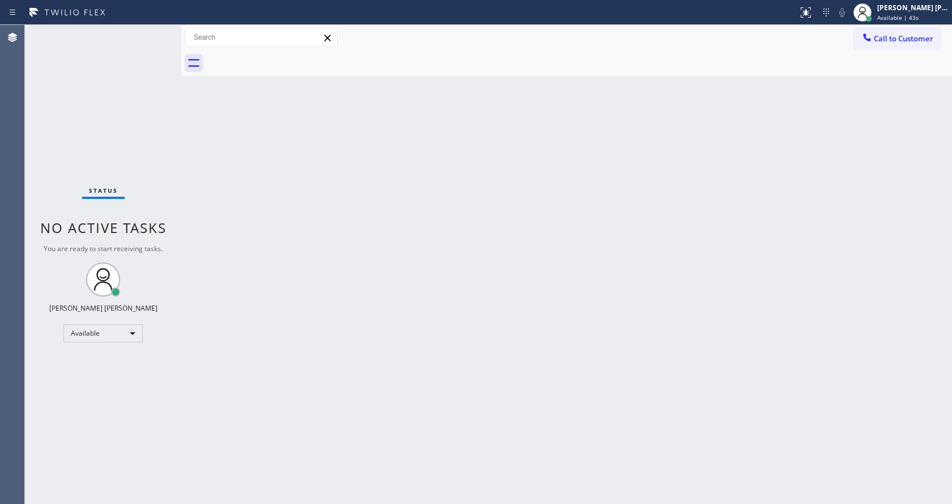
drag, startPoint x: 295, startPoint y: 198, endPoint x: 304, endPoint y: 222, distance: 25.7
click at [300, 211] on div "Back to Dashboard Change Sender ID Customers Technicians Select a contact Outbo…" at bounding box center [566, 264] width 771 height 479
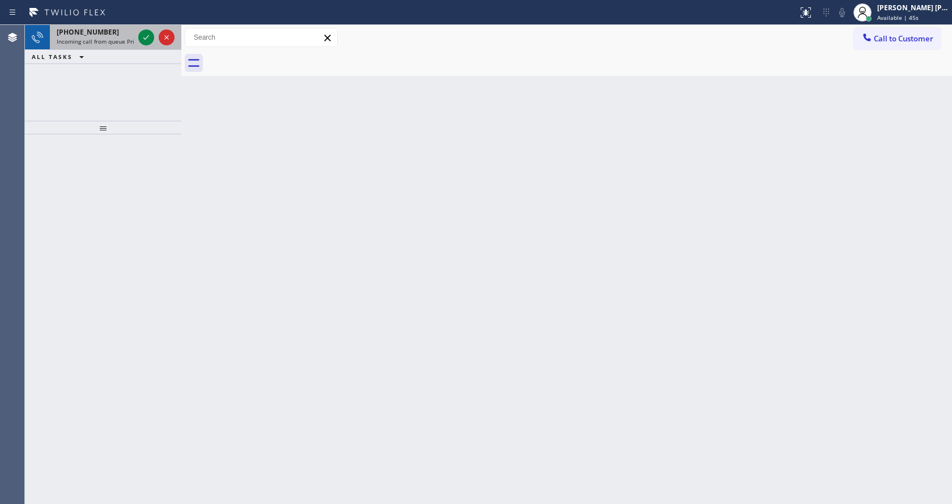
click at [102, 41] on span "Incoming call from queue Primary EL" at bounding box center [106, 41] width 99 height 8
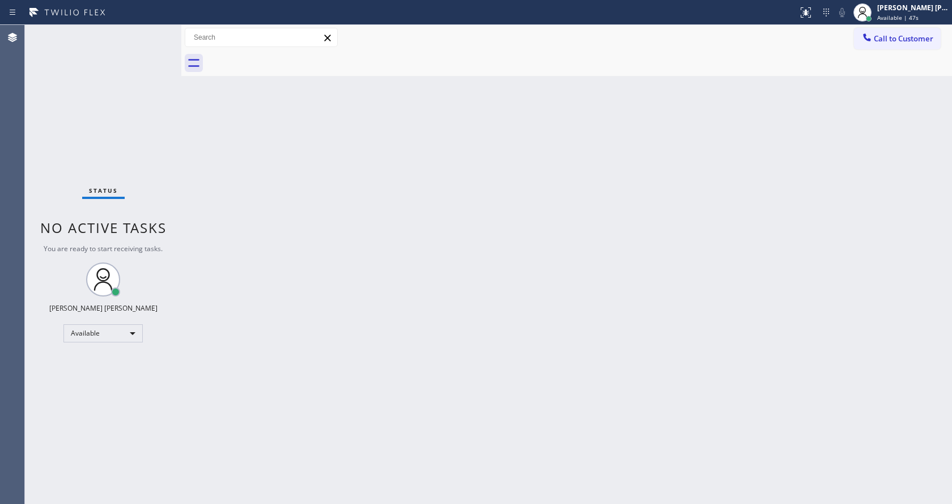
click at [504, 262] on div "Back to Dashboard Change Sender ID Customers Technicians Select a contact Outbo…" at bounding box center [566, 264] width 771 height 479
click at [494, 294] on div "Back to Dashboard Change Sender ID Customers Technicians Select a contact Outbo…" at bounding box center [566, 264] width 771 height 479
drag, startPoint x: 361, startPoint y: 220, endPoint x: 356, endPoint y: 211, distance: 10.9
click at [361, 220] on div "Back to Dashboard Change Sender ID Customers Technicians Select a contact Outbo…" at bounding box center [566, 264] width 771 height 479
click at [150, 30] on div "Status No active tasks You are ready to start receiving tasks. [PERSON_NAME] [P…" at bounding box center [103, 264] width 156 height 479
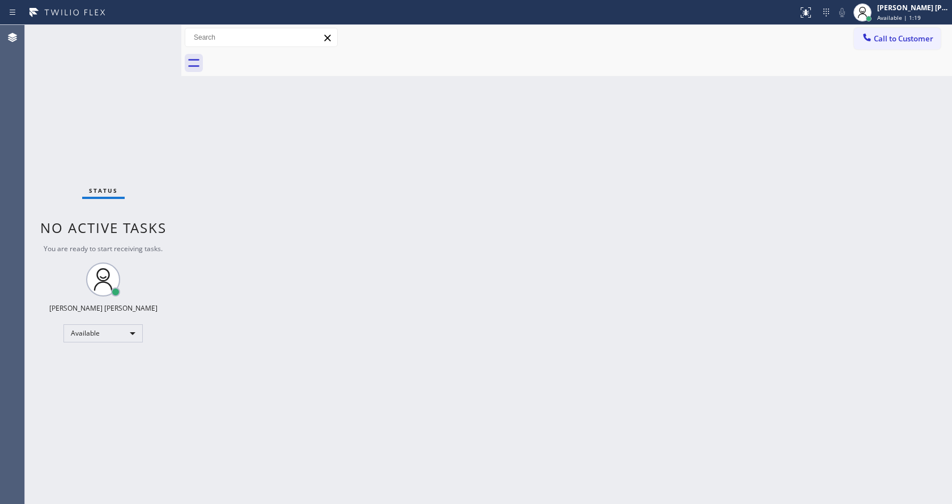
drag, startPoint x: 180, startPoint y: 39, endPoint x: 160, endPoint y: 35, distance: 20.3
click at [164, 37] on div "Status No active tasks You are ready to start receiving tasks. [PERSON_NAME] [P…" at bounding box center [488, 264] width 927 height 479
click at [154, 33] on div "Status No active tasks You are ready to start receiving tasks. [PERSON_NAME] [P…" at bounding box center [103, 264] width 156 height 479
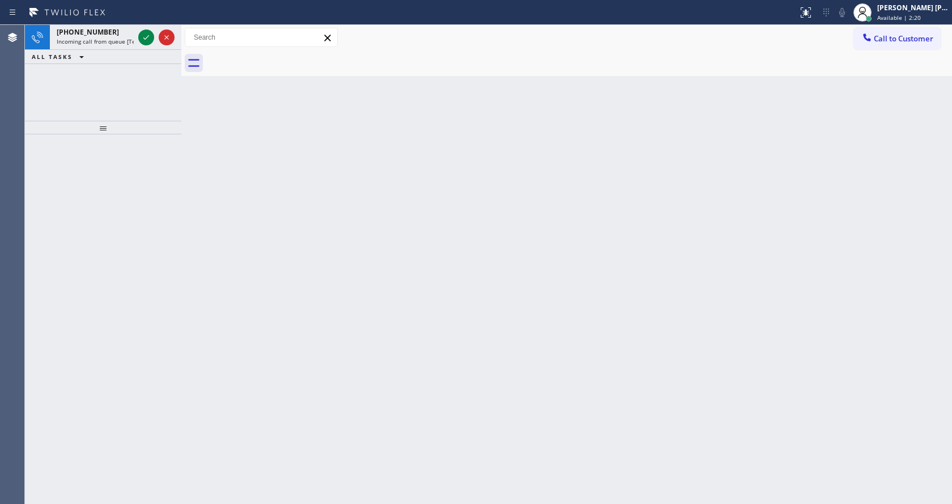
click at [273, 236] on div "Back to Dashboard Change Sender ID Customers Technicians Select a contact Outbo…" at bounding box center [566, 264] width 771 height 479
click at [145, 35] on icon at bounding box center [146, 38] width 14 height 14
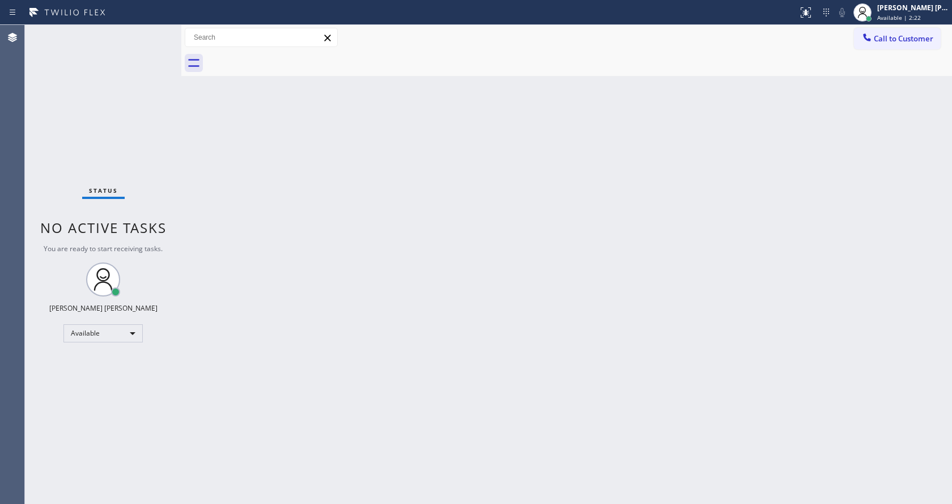
click at [500, 352] on div "Back to Dashboard Change Sender ID Customers Technicians Select a contact Outbo…" at bounding box center [566, 264] width 771 height 479
drag, startPoint x: 140, startPoint y: 184, endPoint x: 70, endPoint y: 99, distance: 110.4
click at [140, 184] on div "Status No active tasks You are ready to start receiving tasks. [PERSON_NAME] [P…" at bounding box center [103, 264] width 156 height 479
click at [559, 194] on div "Back to Dashboard Change Sender ID Customers Technicians Select a contact Outbo…" at bounding box center [566, 264] width 771 height 479
click at [806, 6] on icon at bounding box center [806, 13] width 14 height 14
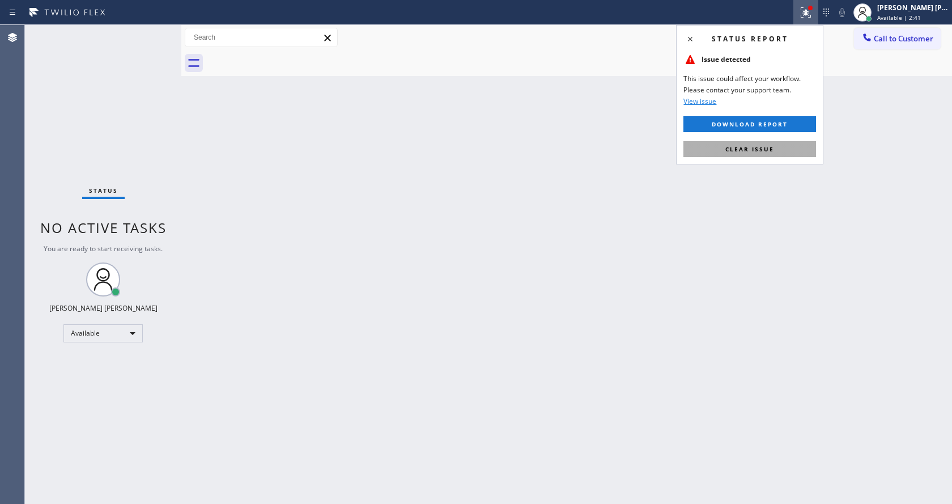
click at [767, 147] on span "Clear issue" at bounding box center [749, 149] width 49 height 8
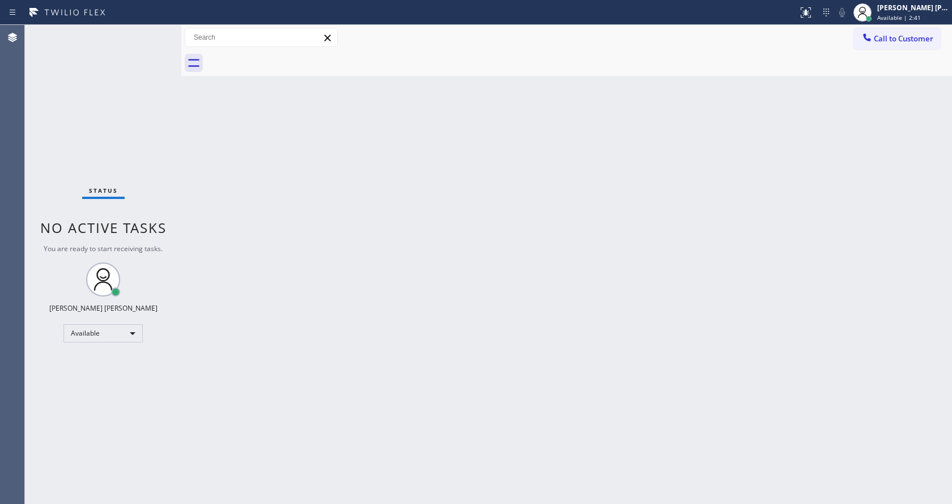
click at [737, 211] on div "Back to Dashboard Change Sender ID Customers Technicians Select a contact Outbo…" at bounding box center [566, 264] width 771 height 479
click at [357, 503] on div "Back to Dashboard Change Sender ID Customers Technicians Select a contact Outbo…" at bounding box center [566, 264] width 771 height 479
click at [156, 31] on div "Status No active tasks You are ready to start receiving tasks. [PERSON_NAME] [P…" at bounding box center [103, 264] width 156 height 479
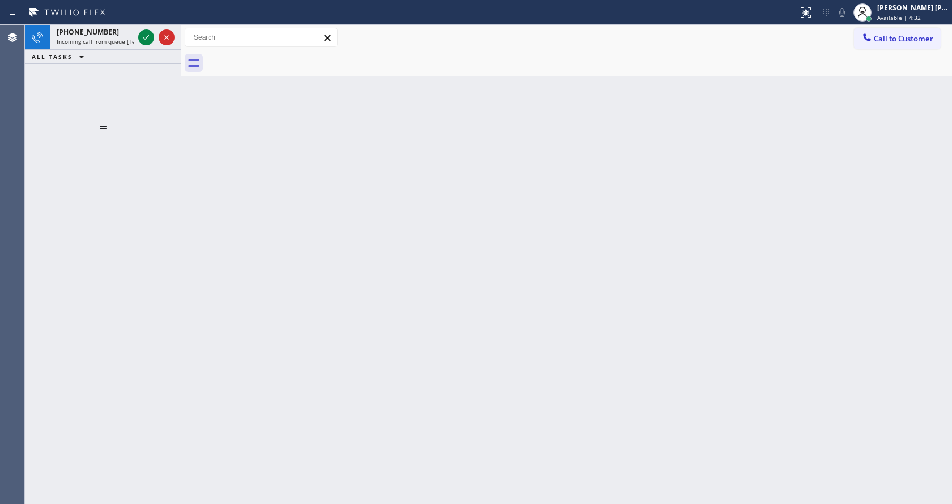
drag, startPoint x: 155, startPoint y: 227, endPoint x: 116, endPoint y: 119, distance: 114.6
click at [155, 227] on div at bounding box center [103, 318] width 156 height 369
click at [146, 37] on icon at bounding box center [146, 38] width 14 height 14
click at [504, 380] on div "Back to Dashboard Change Sender ID Customers Technicians Select a contact Outbo…" at bounding box center [566, 264] width 771 height 479
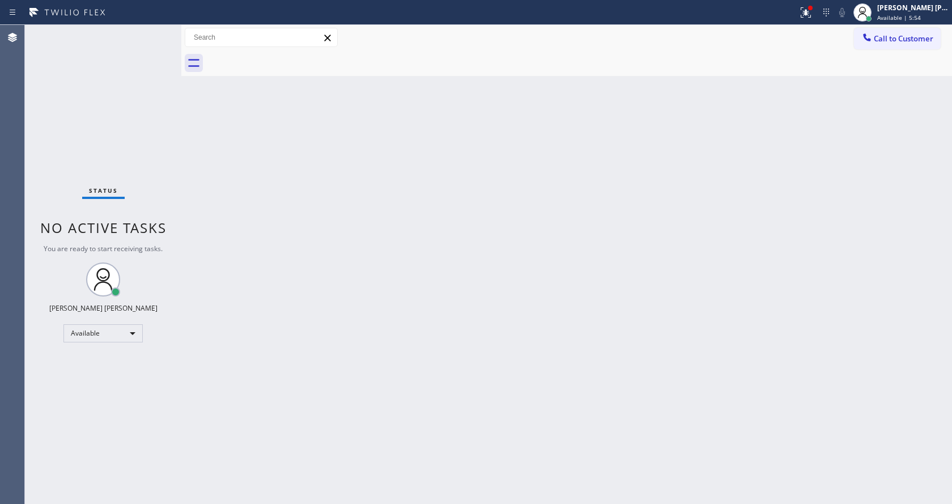
drag, startPoint x: 219, startPoint y: 145, endPoint x: 169, endPoint y: 15, distance: 139.0
click at [219, 145] on div "Back to Dashboard Change Sender ID Customers Technicians Select a contact Outbo…" at bounding box center [566, 264] width 771 height 479
click at [309, 287] on div "Back to Dashboard Change Sender ID Customers Technicians Select a contact Outbo…" at bounding box center [566, 264] width 771 height 479
click at [326, 327] on div "Back to Dashboard Change Sender ID Customers Technicians Select a contact Outbo…" at bounding box center [566, 264] width 771 height 479
drag, startPoint x: 814, startPoint y: 9, endPoint x: 812, endPoint y: 46, distance: 37.5
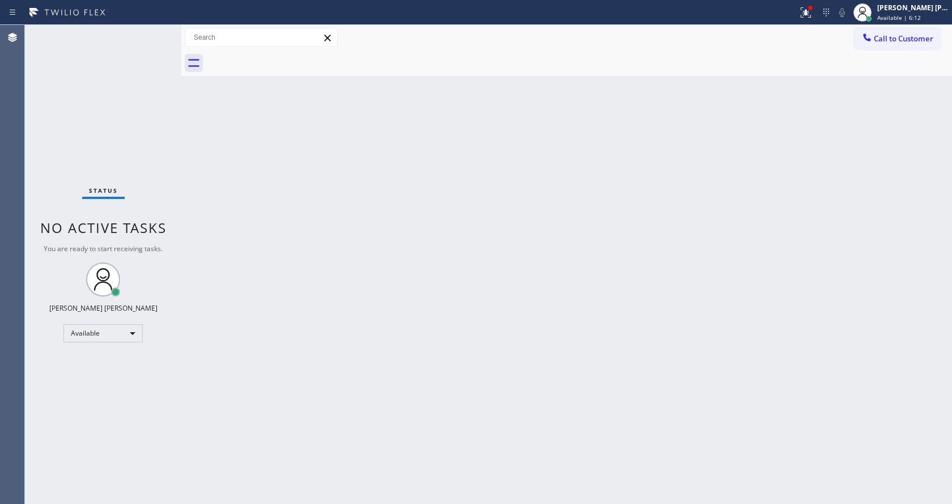
click at [813, 9] on div at bounding box center [810, 8] width 5 height 5
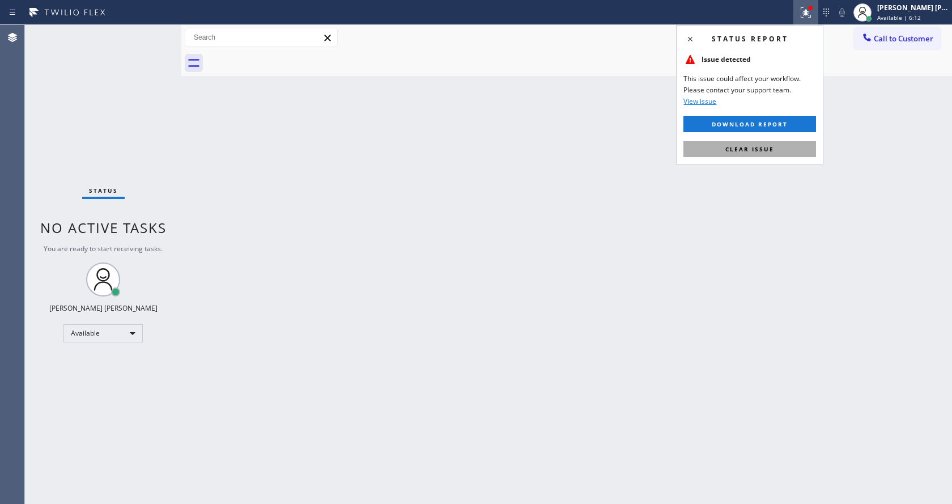
click at [784, 151] on button "Clear issue" at bounding box center [749, 149] width 133 height 16
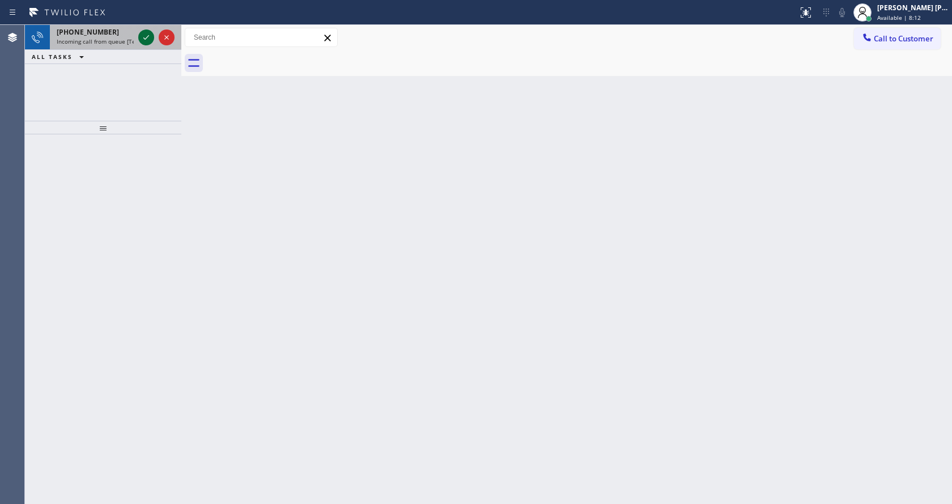
click at [146, 37] on icon at bounding box center [146, 38] width 14 height 14
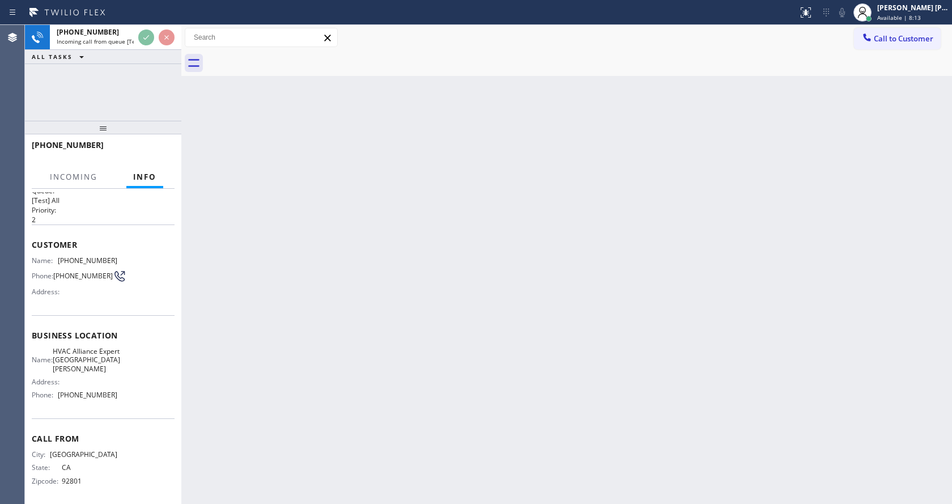
scroll to position [23, 0]
click at [326, 325] on div "Back to Dashboard Change Sender ID Customers Technicians Select a contact Outbo…" at bounding box center [566, 264] width 771 height 479
click at [299, 220] on div "Back to Dashboard Change Sender ID Customers Technicians Select a contact Outbo…" at bounding box center [566, 264] width 771 height 479
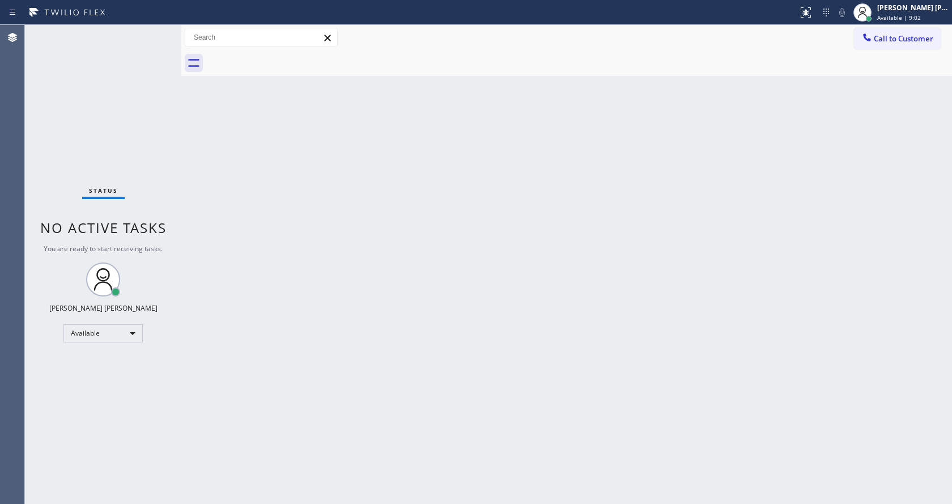
click at [222, 186] on div "Back to Dashboard Change Sender ID Customers Technicians Select a contact Outbo…" at bounding box center [566, 264] width 771 height 479
click at [615, 248] on div "Back to Dashboard Change Sender ID Customers Technicians Select a contact Outbo…" at bounding box center [566, 264] width 771 height 479
click at [566, 372] on div "Back to Dashboard Change Sender ID Customers Technicians Select a contact Outbo…" at bounding box center [566, 264] width 771 height 479
click at [455, 417] on div "Back to Dashboard Change Sender ID Customers Technicians Select a contact Outbo…" at bounding box center [566, 264] width 771 height 479
click at [284, 163] on div "Back to Dashboard Change Sender ID Customers Technicians Select a contact Outbo…" at bounding box center [566, 264] width 771 height 479
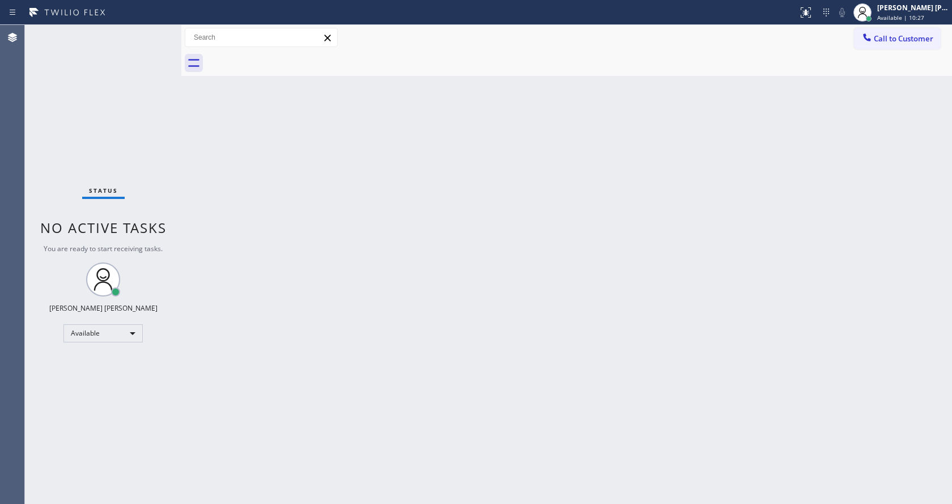
drag, startPoint x: 181, startPoint y: 43, endPoint x: 163, endPoint y: 39, distance: 18.6
click at [163, 39] on div "Status No active tasks You are ready to start receiving tasks. [PERSON_NAME] [P…" at bounding box center [488, 264] width 927 height 479
click at [148, 32] on div "Status No active tasks You are ready to start receiving tasks. [PERSON_NAME] [P…" at bounding box center [103, 264] width 156 height 479
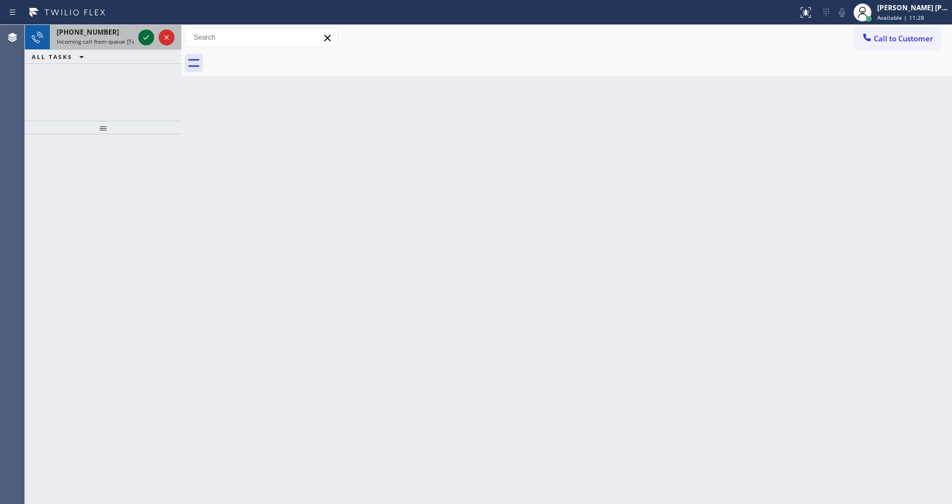
click at [142, 33] on icon at bounding box center [146, 38] width 14 height 14
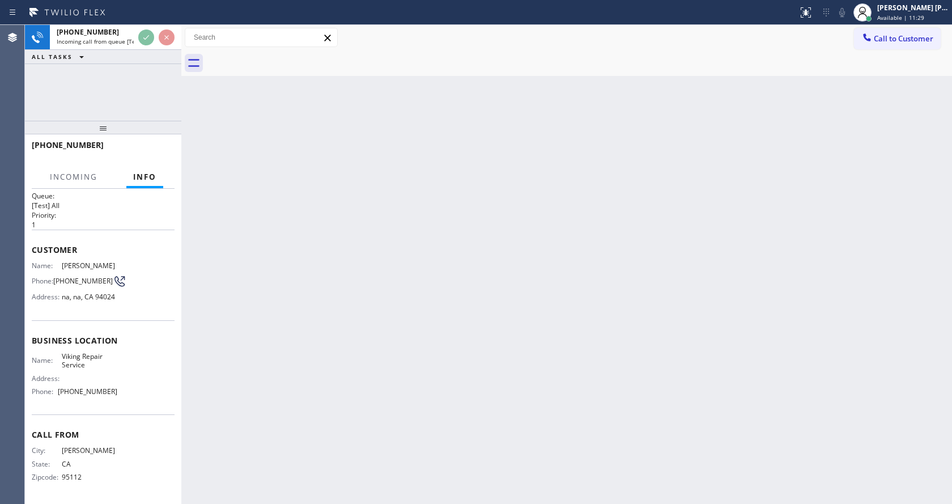
scroll to position [23, 0]
click at [396, 286] on div "Back to Dashboard Change Sender ID Customers Technicians Select a contact Outbo…" at bounding box center [566, 264] width 771 height 479
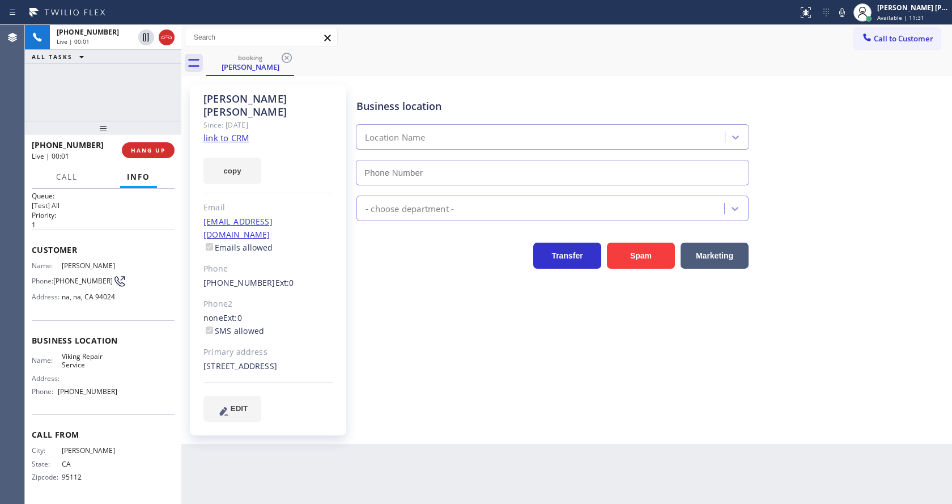
type input "[PHONE_NUMBER]"
click at [430, 369] on div "Business location Viking Repair Service [PHONE_NUMBER] Appliance Repair High En…" at bounding box center [651, 252] width 595 height 331
click at [233, 132] on link "link to CRM" at bounding box center [226, 137] width 46 height 11
click at [424, 277] on div "Business location Viking Repair Service [PHONE_NUMBER] Appliance Repair High En…" at bounding box center [651, 252] width 595 height 331
click at [135, 146] on button "HANG UP" at bounding box center [148, 150] width 53 height 16
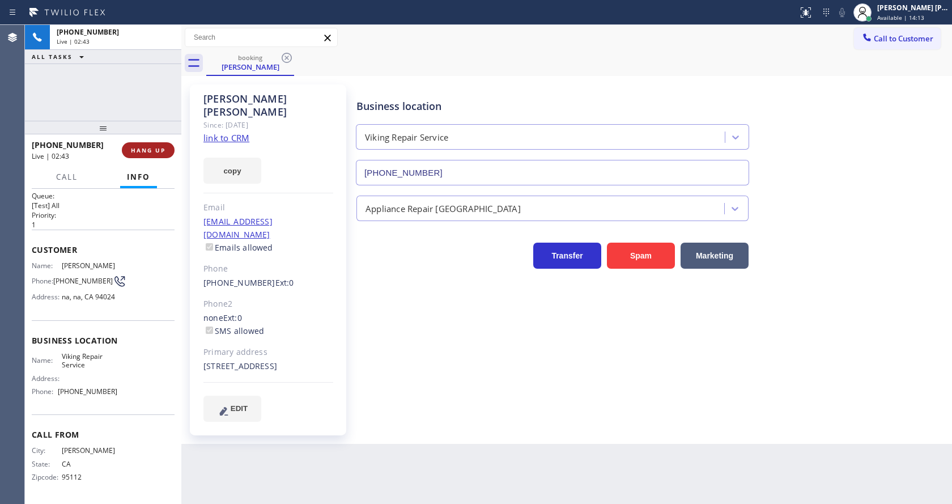
click at [135, 146] on button "HANG UP" at bounding box center [148, 150] width 53 height 16
click at [135, 146] on button "COMPLETE" at bounding box center [145, 150] width 57 height 16
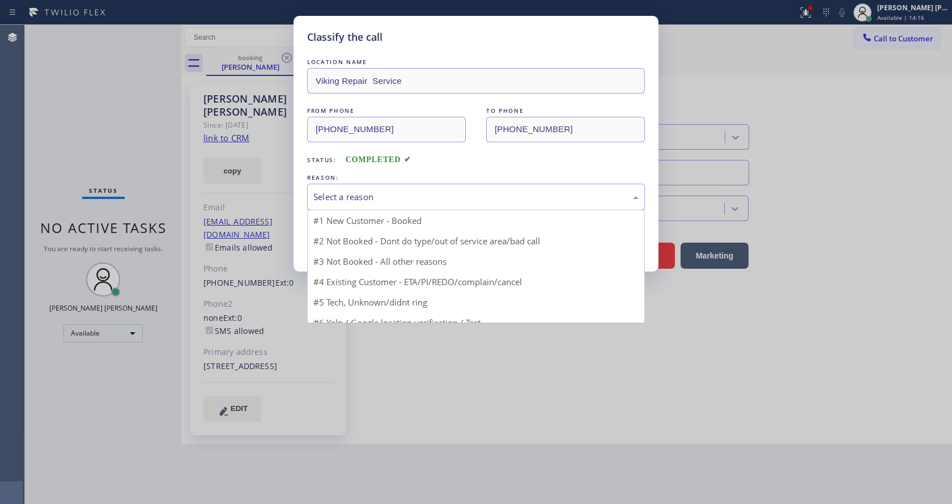
click at [407, 200] on div "Select a reason" at bounding box center [475, 196] width 325 height 13
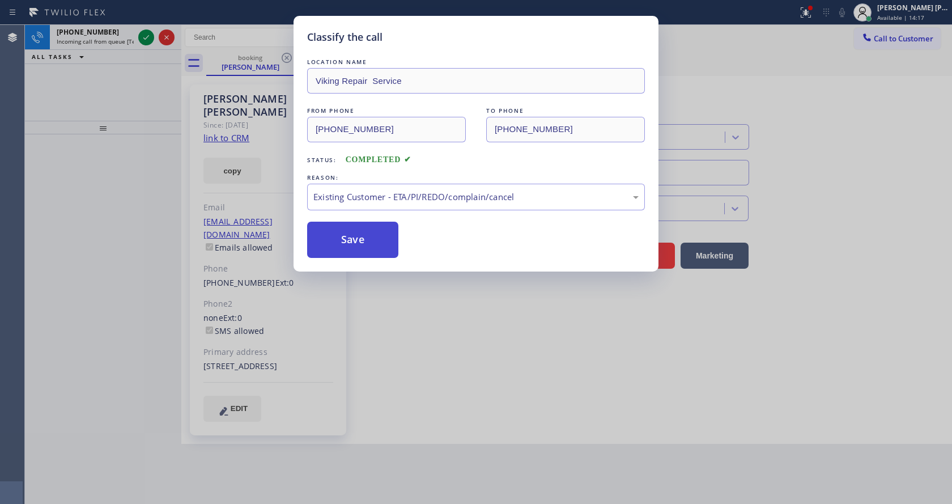
click at [362, 235] on button "Save" at bounding box center [352, 240] width 91 height 36
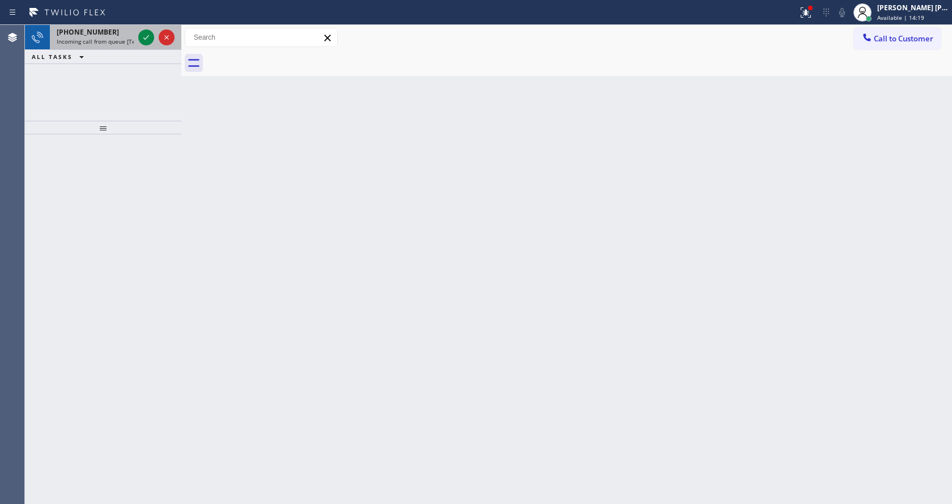
click at [119, 43] on span "Incoming call from queue [Test] All" at bounding box center [104, 41] width 94 height 8
click at [802, 15] on div at bounding box center [805, 13] width 25 height 14
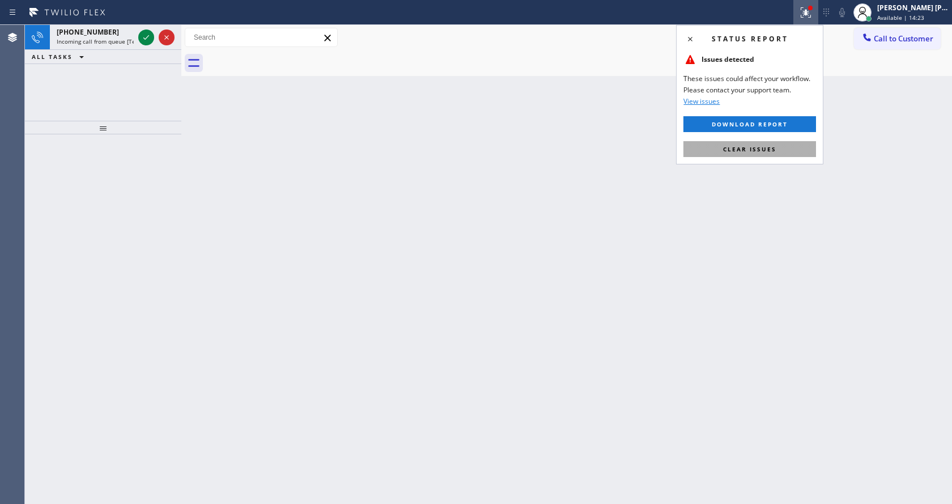
click at [762, 148] on span "Clear issues" at bounding box center [749, 149] width 53 height 8
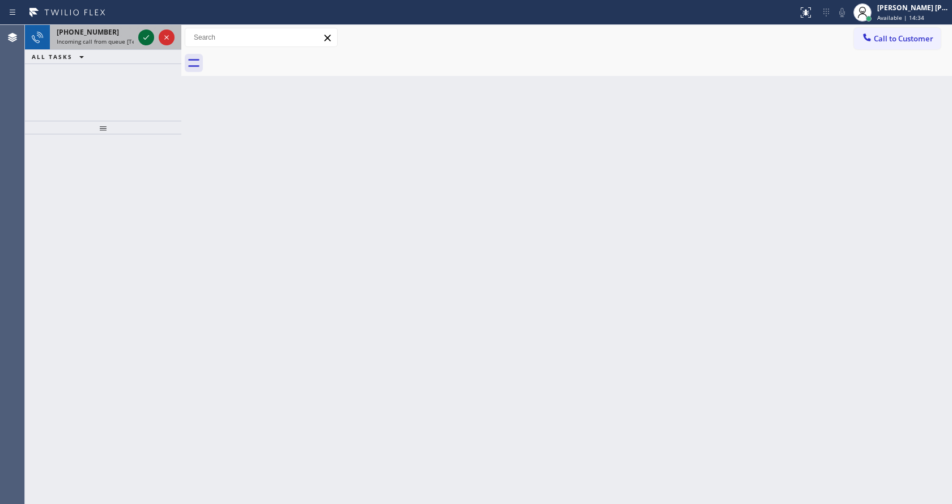
click at [147, 34] on icon at bounding box center [146, 38] width 14 height 14
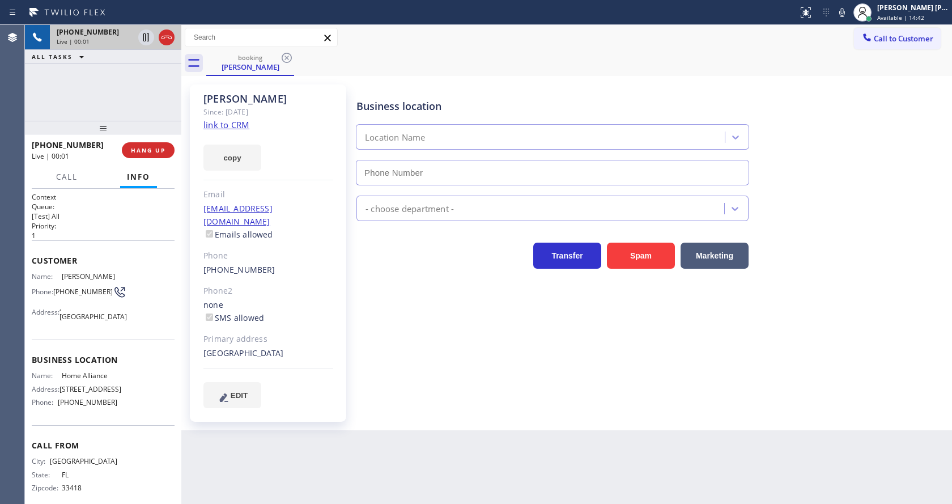
click at [335, 237] on div "[PERSON_NAME] Since: [DATE] link to CRM copy Email [EMAIL_ADDRESS][DOMAIN_NAME]…" at bounding box center [268, 252] width 156 height 337
type input "[PHONE_NUMBER]"
click at [441, 286] on div "Business location Home Alliance [PHONE_NUMBER] Appliance Repair High End Transf…" at bounding box center [651, 245] width 595 height 317
click at [581, 422] on div "Back to Dashboard Change Sender ID Customers Technicians Select a contact Outbo…" at bounding box center [566, 264] width 771 height 479
click at [241, 128] on link "link to CRM" at bounding box center [226, 124] width 46 height 11
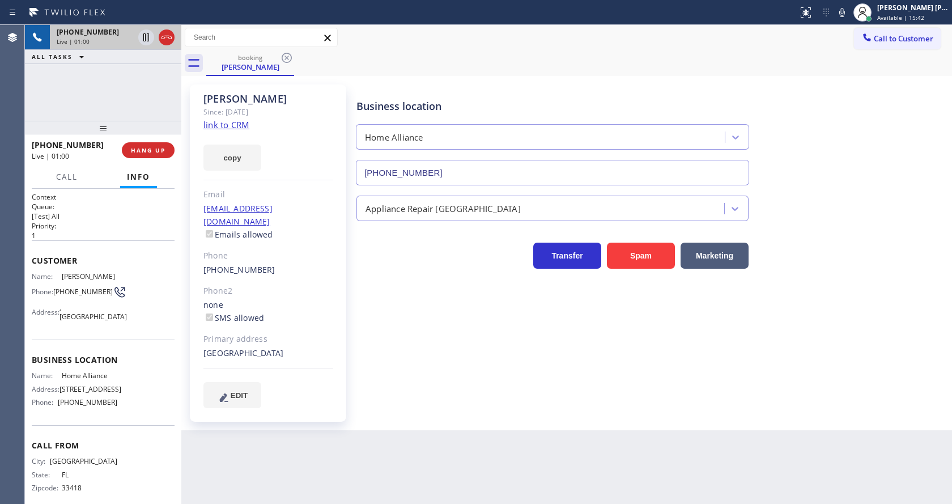
click at [361, 343] on div "Business location Home Alliance [PHONE_NUMBER] Appliance Repair High End Transf…" at bounding box center [651, 245] width 595 height 317
click at [461, 341] on div "Business location Home Alliance [PHONE_NUMBER] Appliance Repair High End Transf…" at bounding box center [651, 245] width 595 height 317
click at [145, 35] on icon at bounding box center [146, 38] width 14 height 14
click at [847, 10] on icon at bounding box center [842, 13] width 14 height 14
click at [146, 34] on icon at bounding box center [146, 37] width 8 height 8
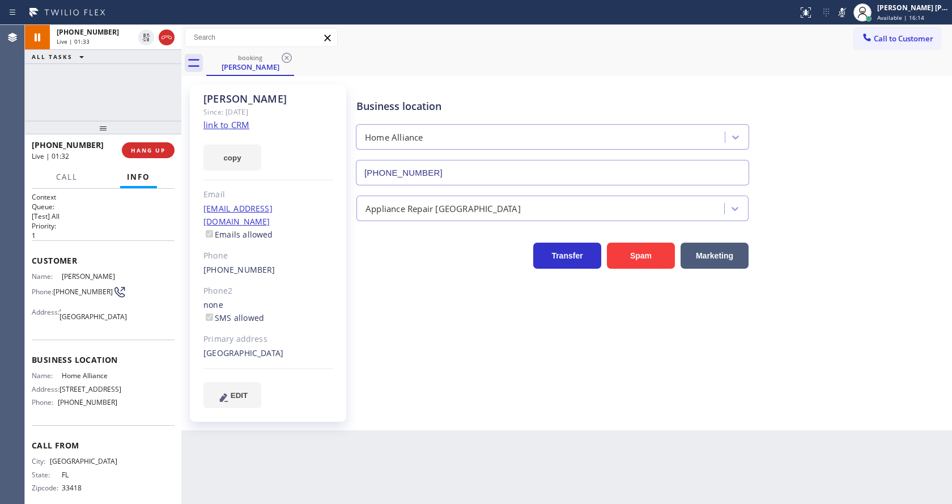
click at [845, 14] on icon at bounding box center [842, 12] width 6 height 9
click at [443, 405] on div "Business location Home Alliance [PHONE_NUMBER] Appliance Repair High End Transf…" at bounding box center [651, 257] width 595 height 340
click at [506, 436] on div "Back to Dashboard Change Sender ID Customers Technicians Select a contact Outbo…" at bounding box center [566, 264] width 771 height 479
click at [448, 361] on div "Business location Home Alliance [PHONE_NUMBER] Appliance Repair High End Transf…" at bounding box center [651, 245] width 595 height 317
click at [474, 341] on div "Business location Home Alliance [PHONE_NUMBER] Appliance Repair High End Transf…" at bounding box center [651, 245] width 595 height 317
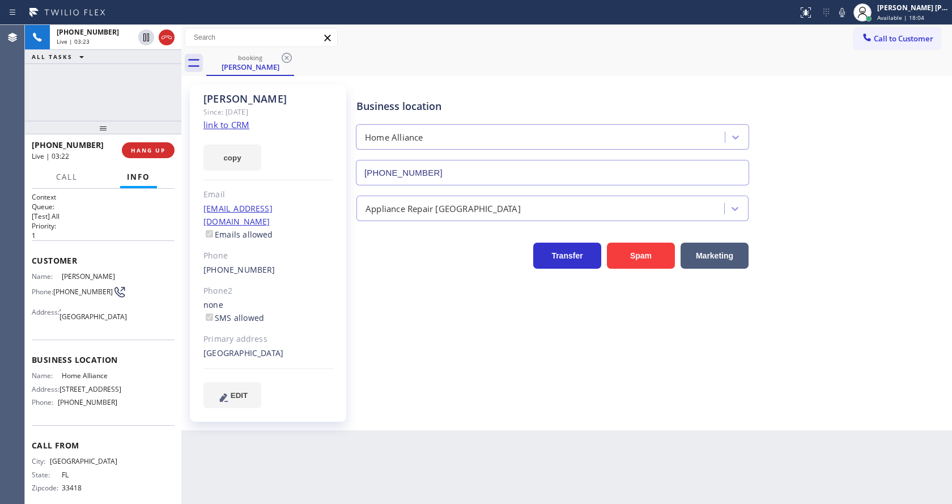
click at [540, 384] on div "Business location Home Alliance [PHONE_NUMBER] Appliance Repair High End Transf…" at bounding box center [651, 245] width 595 height 317
drag, startPoint x: 850, startPoint y: 12, endPoint x: 857, endPoint y: 12, distance: 6.8
click at [845, 12] on icon at bounding box center [842, 12] width 6 height 9
click at [842, 11] on icon at bounding box center [842, 13] width 14 height 14
click at [844, 118] on div "Business location Home Alliance [PHONE_NUMBER]" at bounding box center [651, 134] width 595 height 103
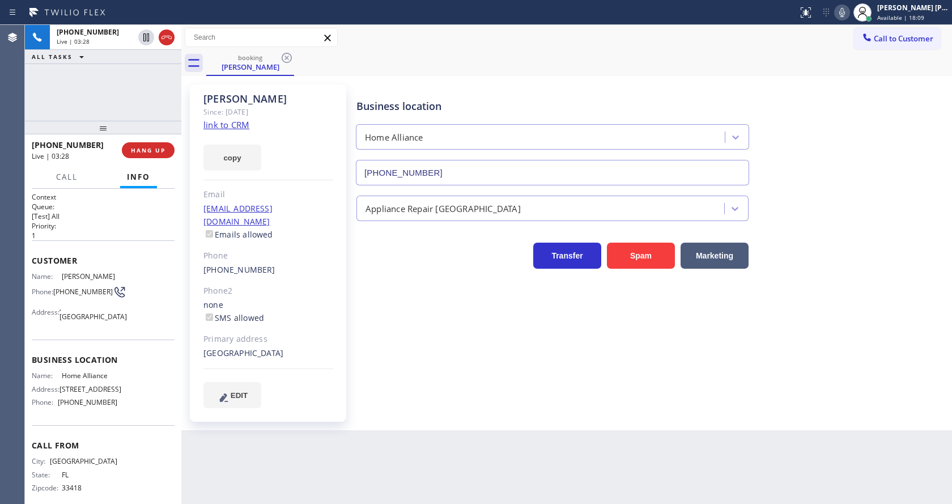
click at [432, 415] on div "[PERSON_NAME] Since: [DATE] link to CRM copy Email [EMAIL_ADDRESS][DOMAIN_NAME]…" at bounding box center [566, 253] width 771 height 354
click at [456, 392] on div "Business location Home Alliance [PHONE_NUMBER] Appliance Repair High End Transf…" at bounding box center [651, 257] width 595 height 340
click at [844, 16] on icon at bounding box center [842, 13] width 14 height 14
click at [146, 33] on icon at bounding box center [146, 38] width 14 height 14
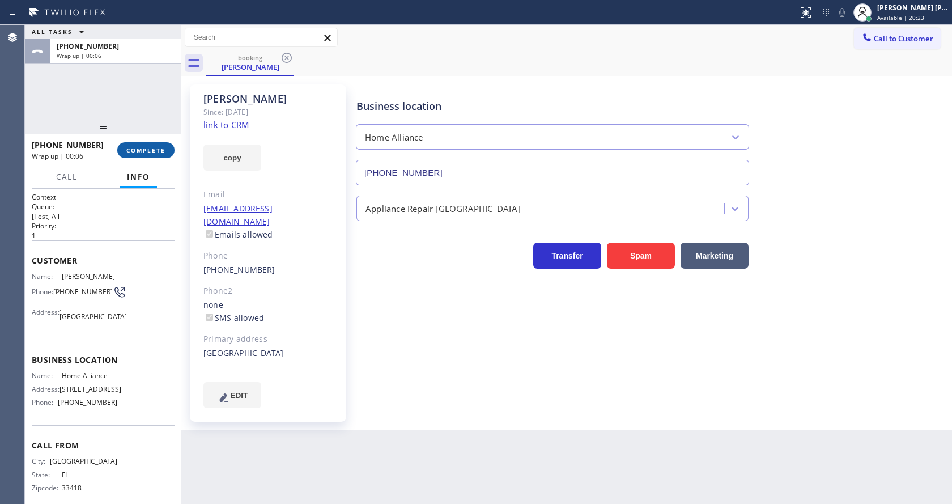
click at [134, 147] on span "COMPLETE" at bounding box center [145, 150] width 39 height 8
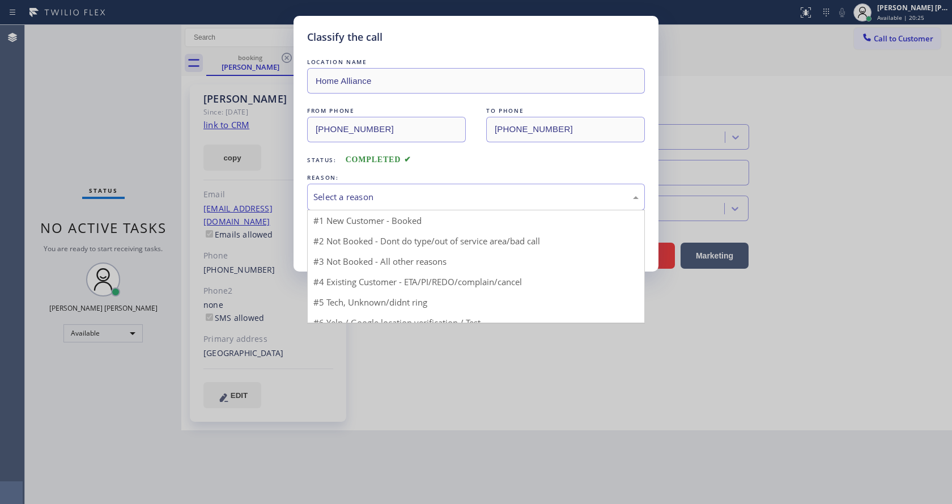
click at [372, 193] on div "Select a reason" at bounding box center [475, 196] width 325 height 13
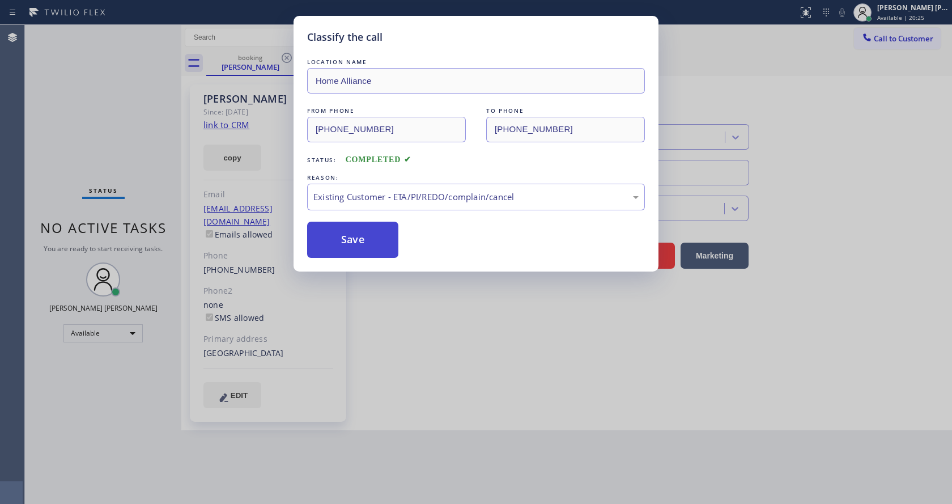
click at [345, 245] on button "Save" at bounding box center [352, 240] width 91 height 36
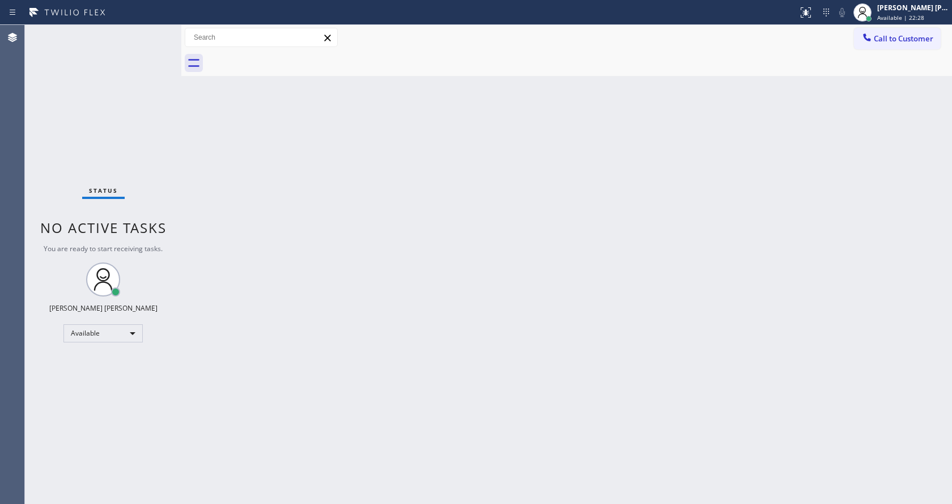
click at [199, 114] on div "Back to Dashboard Change Sender ID Customers Technicians Select a contact Outbo…" at bounding box center [566, 264] width 771 height 479
click at [342, 239] on div "Back to Dashboard Change Sender ID Customers Technicians Select a contact Outbo…" at bounding box center [566, 264] width 771 height 479
click at [84, 91] on div "Status No active tasks You are ready to start receiving tasks. [PERSON_NAME] [P…" at bounding box center [103, 264] width 156 height 479
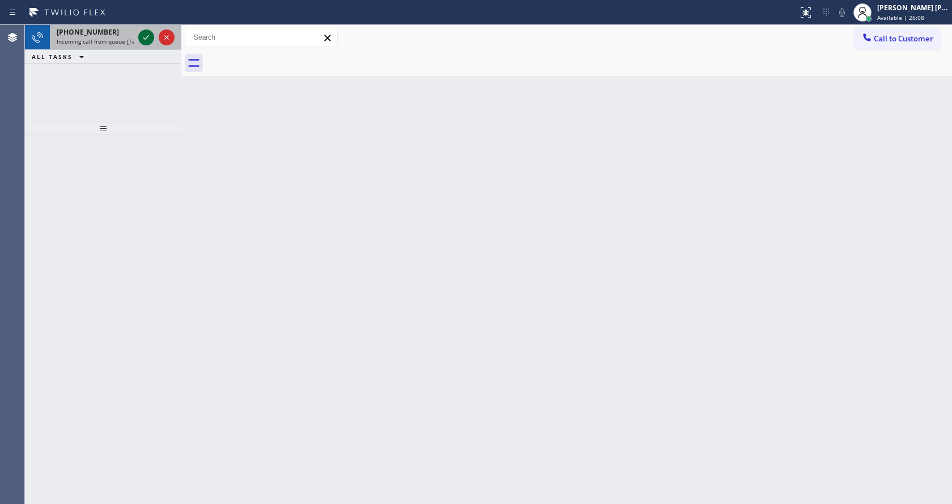
click at [151, 38] on icon at bounding box center [146, 38] width 14 height 14
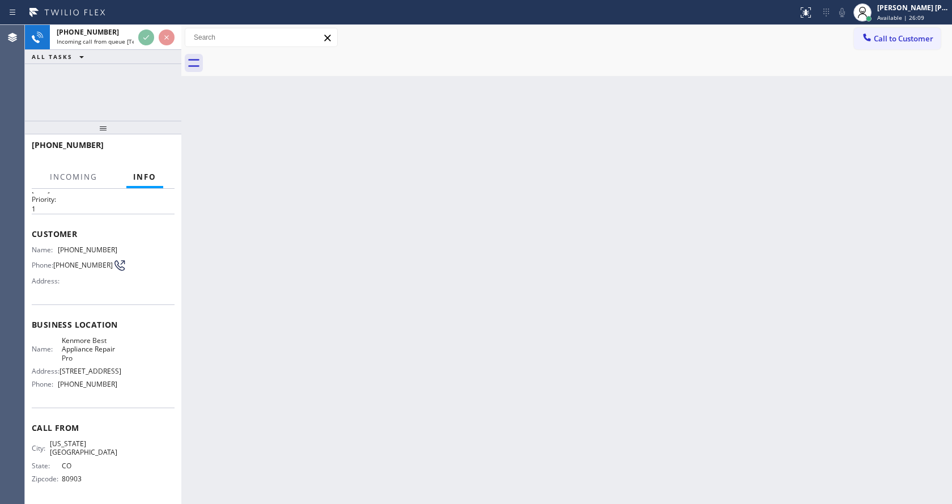
scroll to position [41, 0]
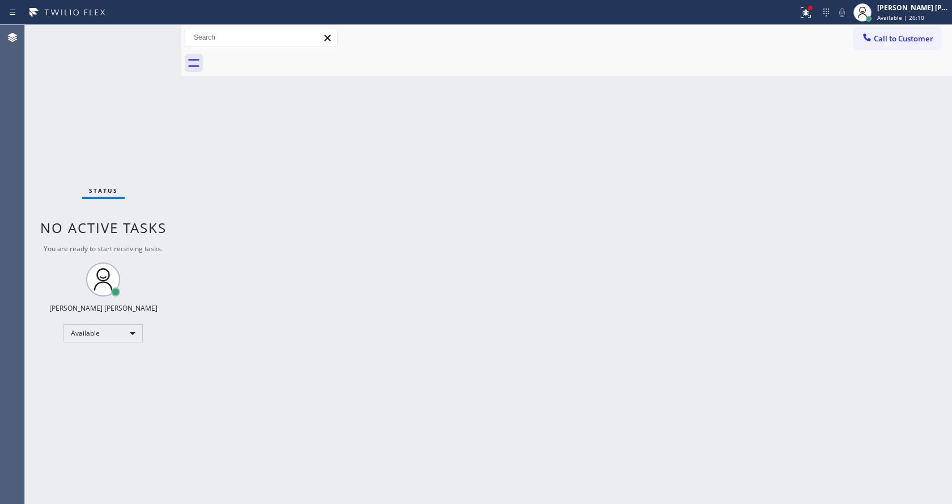
click at [350, 278] on div "Back to Dashboard Change Sender ID Customers Technicians Select a contact Outbo…" at bounding box center [566, 264] width 771 height 479
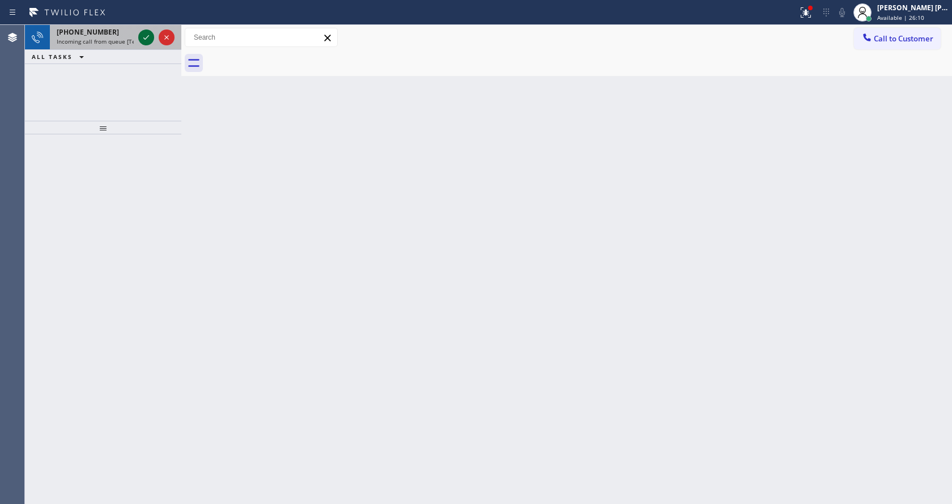
click at [145, 38] on icon at bounding box center [146, 38] width 14 height 14
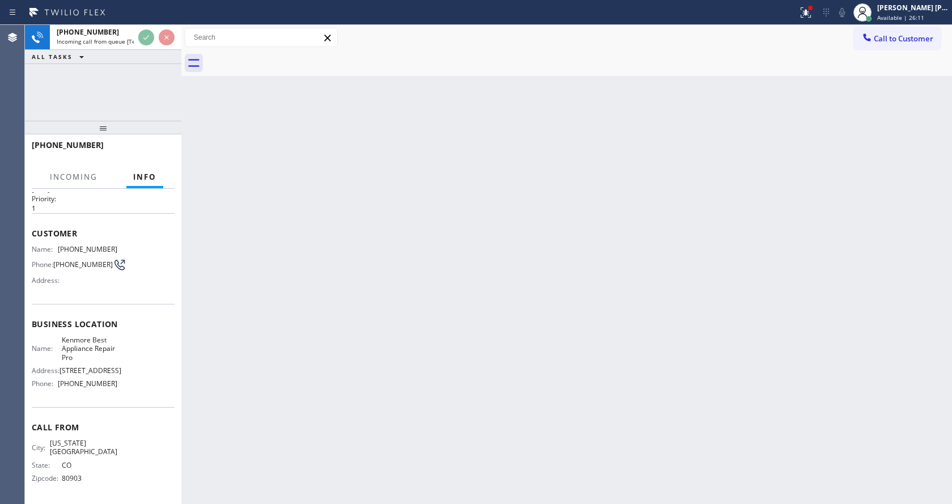
scroll to position [41, 0]
click at [418, 320] on div "Back to Dashboard Change Sender ID Customers Technicians Select a contact Outbo…" at bounding box center [566, 264] width 771 height 479
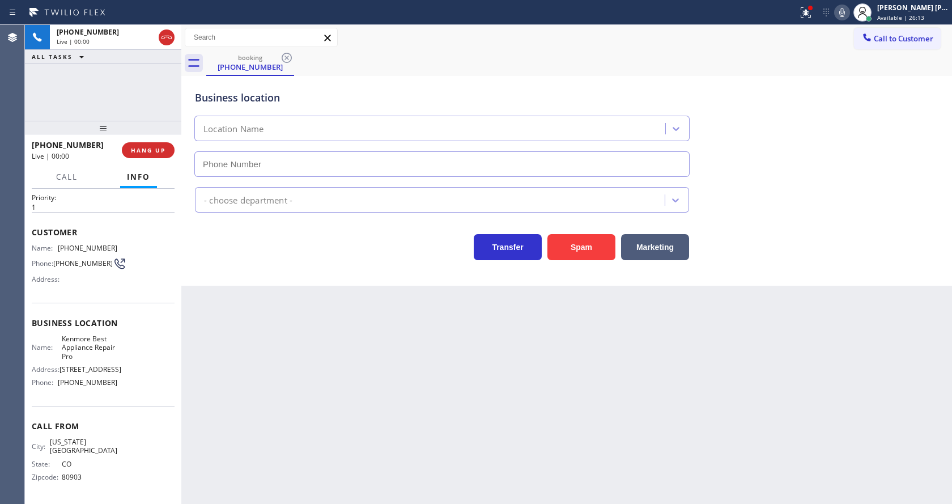
type input "[PHONE_NUMBER]"
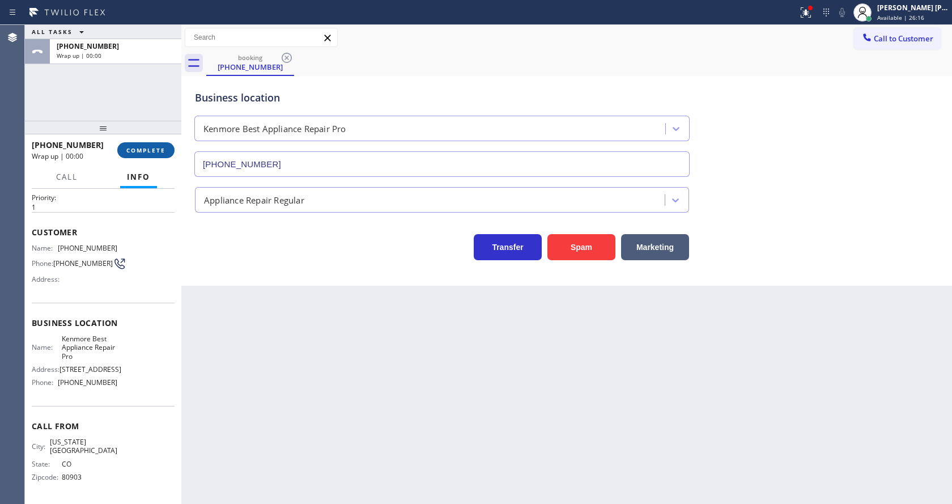
click at [142, 147] on span "COMPLETE" at bounding box center [145, 150] width 39 height 8
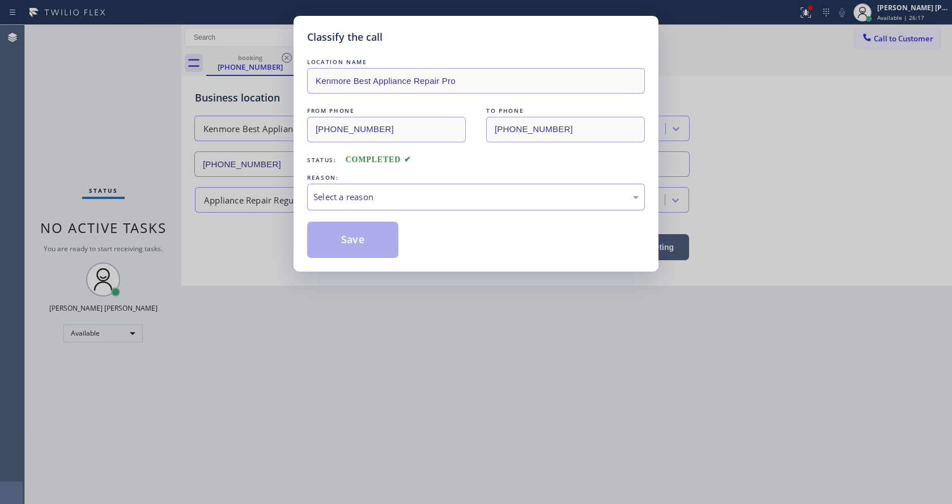
click at [363, 198] on div "Select a reason" at bounding box center [475, 196] width 325 height 13
click at [358, 251] on button "Save" at bounding box center [352, 240] width 91 height 36
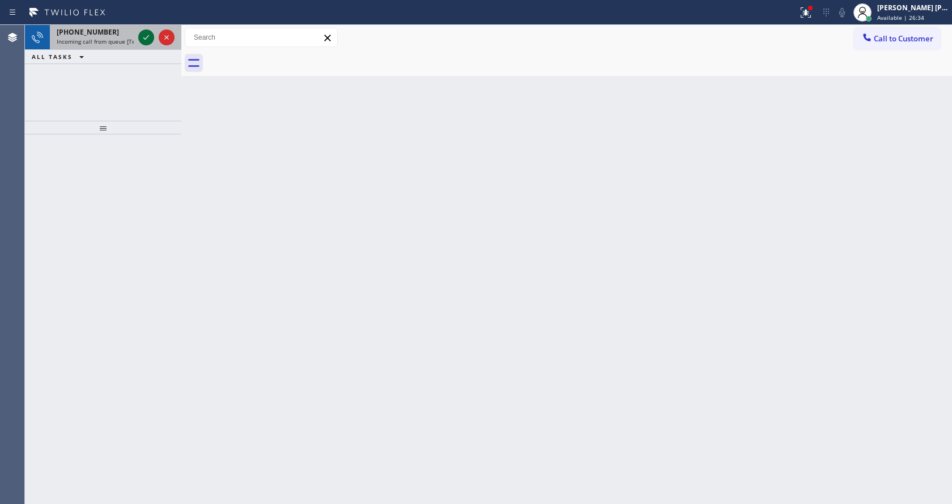
click at [145, 36] on icon at bounding box center [146, 38] width 14 height 14
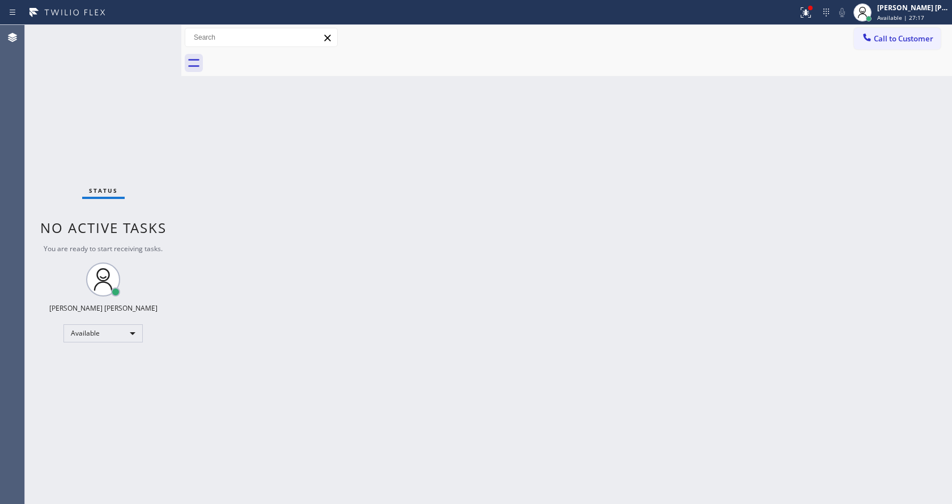
click at [311, 209] on div "Back to Dashboard Change Sender ID Customers Technicians Select a contact Outbo…" at bounding box center [566, 264] width 771 height 479
click at [264, 155] on div "Back to Dashboard Change Sender ID Customers Technicians Select a contact Outbo…" at bounding box center [566, 264] width 771 height 479
click at [155, 33] on div "Status No active tasks You are ready to start receiving tasks. [PERSON_NAME] [P…" at bounding box center [103, 264] width 156 height 479
click at [146, 36] on div "Status No active tasks You are ready to start receiving tasks. [PERSON_NAME] [P…" at bounding box center [103, 264] width 156 height 479
click at [813, 9] on div at bounding box center [810, 8] width 5 height 5
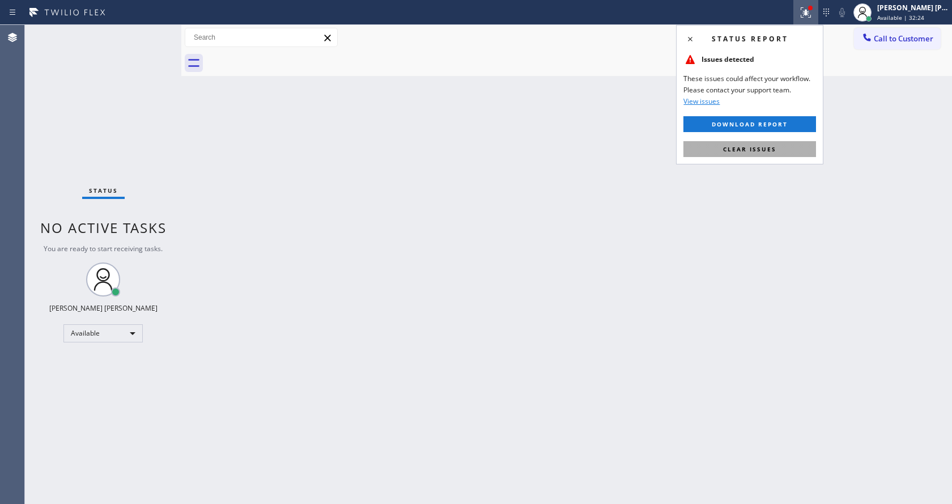
click at [767, 147] on span "Clear issues" at bounding box center [749, 149] width 53 height 8
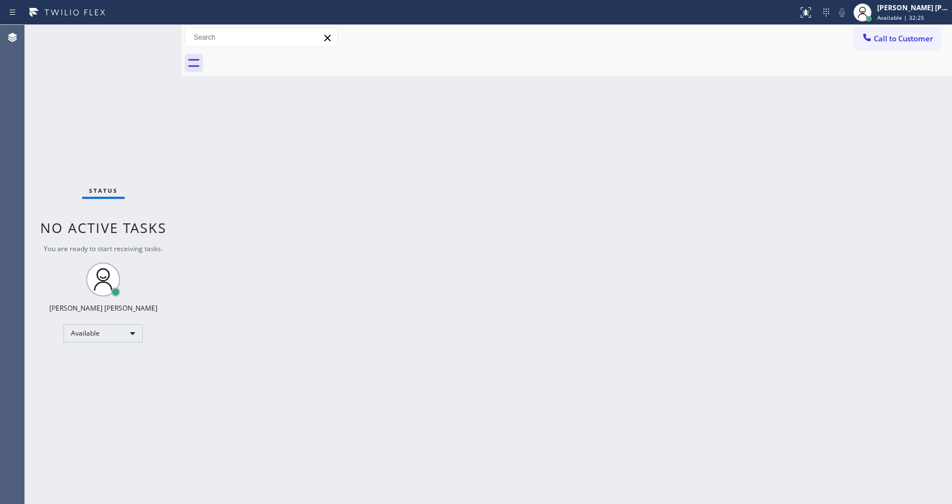
drag, startPoint x: 420, startPoint y: 342, endPoint x: 414, endPoint y: 371, distance: 29.6
click at [419, 342] on div "Back to Dashboard Change Sender ID Customers Technicians Select a contact Outbo…" at bounding box center [566, 264] width 771 height 479
click at [145, 145] on div "Status No active tasks You are ready to start receiving tasks. [PERSON_NAME] [P…" at bounding box center [103, 264] width 156 height 479
click at [591, 304] on div "Back to Dashboard Change Sender ID Customers Technicians Select a contact Outbo…" at bounding box center [566, 264] width 771 height 479
click at [322, 231] on div "Back to Dashboard Change Sender ID Customers Technicians Select a contact Outbo…" at bounding box center [566, 264] width 771 height 479
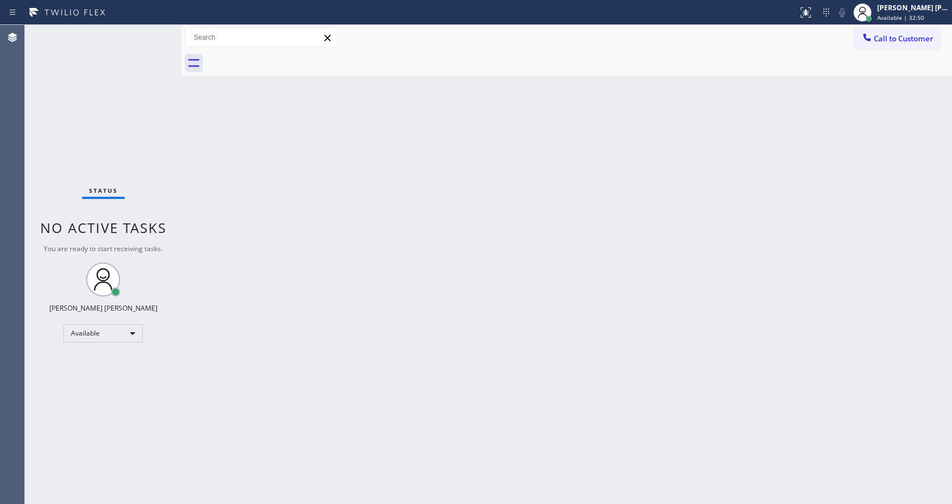
drag, startPoint x: 181, startPoint y: 44, endPoint x: 159, endPoint y: 36, distance: 23.2
click at [160, 36] on div "Status No active tasks You are ready to start receiving tasks. [PERSON_NAME] [P…" at bounding box center [488, 264] width 927 height 479
click at [156, 34] on div "Status No active tasks You are ready to start receiving tasks. [PERSON_NAME] [P…" at bounding box center [103, 264] width 156 height 479
click at [154, 32] on div "Status No active tasks You are ready to start receiving tasks. [PERSON_NAME] [P…" at bounding box center [103, 264] width 156 height 479
click at [787, 205] on div "Back to Dashboard Change Sender ID Customers Technicians Select a contact Outbo…" at bounding box center [566, 264] width 771 height 479
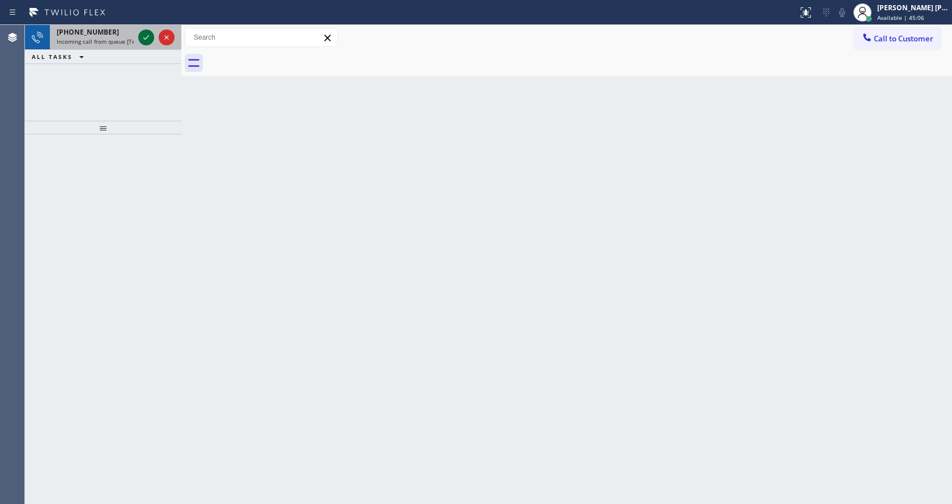
click at [146, 40] on icon at bounding box center [146, 38] width 14 height 14
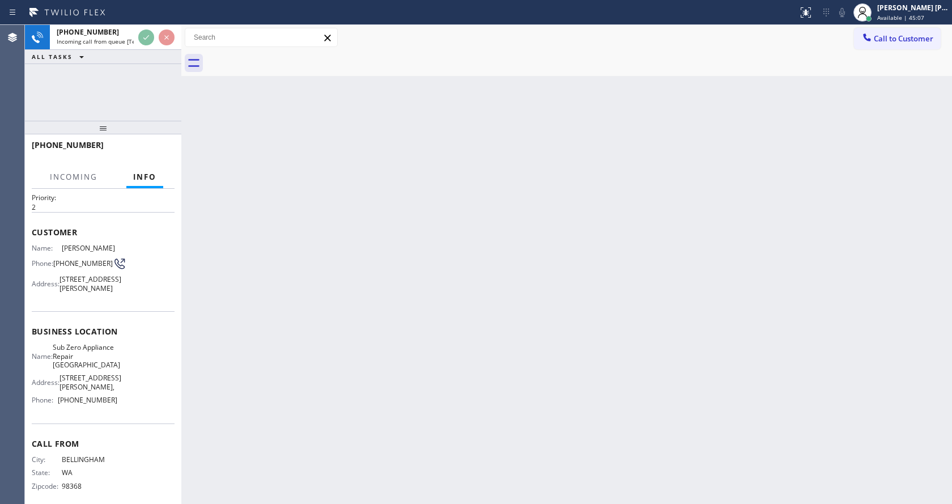
scroll to position [41, 0]
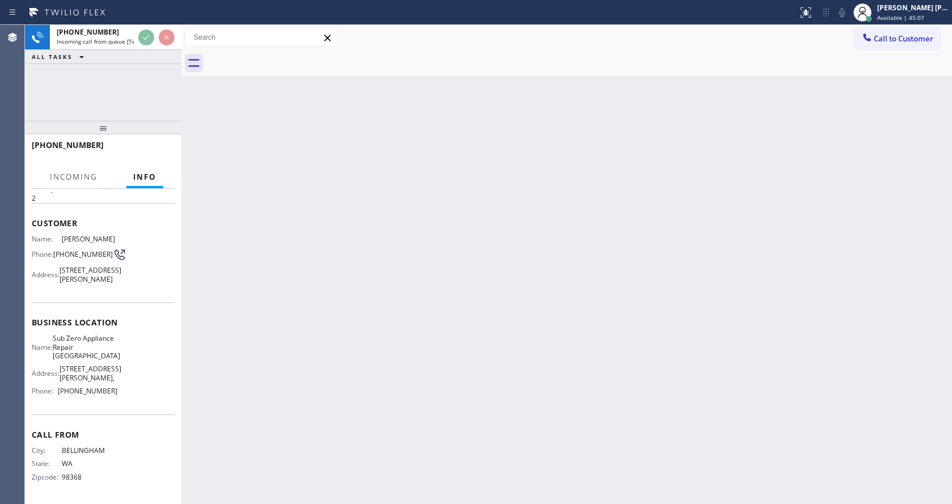
click at [335, 337] on div "Back to Dashboard Change Sender ID Customers Technicians Select a contact Outbo…" at bounding box center [566, 264] width 771 height 479
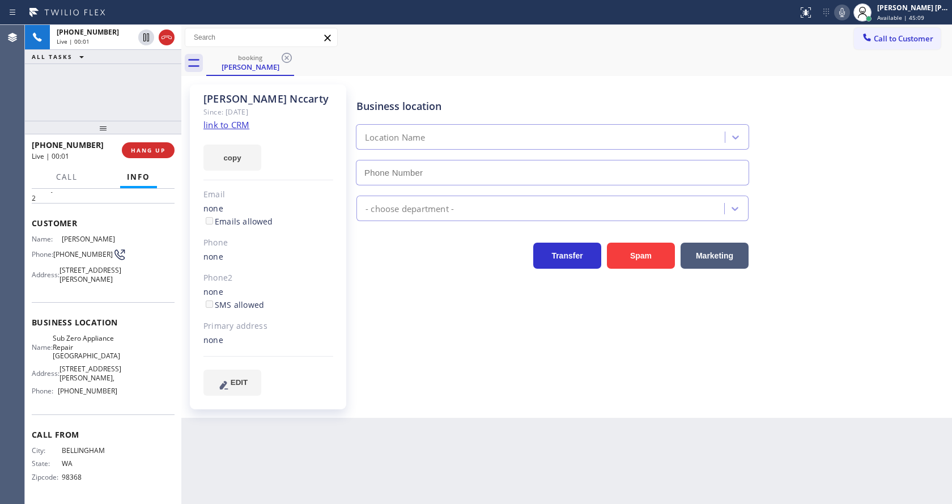
type input "[PHONE_NUMBER]"
click at [222, 122] on link "link to CRM" at bounding box center [226, 124] width 46 height 11
click at [396, 398] on div "Business location Sub Zero Appliance Repair [GEOGRAPHIC_DATA] [PHONE_NUMBER] Ap…" at bounding box center [651, 251] width 595 height 328
click at [77, 328] on div "Business location Name: Sub Zero Appliance Repair [GEOGRAPHIC_DATA] Address: [S…" at bounding box center [103, 358] width 143 height 112
drag, startPoint x: 57, startPoint y: 237, endPoint x: 120, endPoint y: 230, distance: 64.0
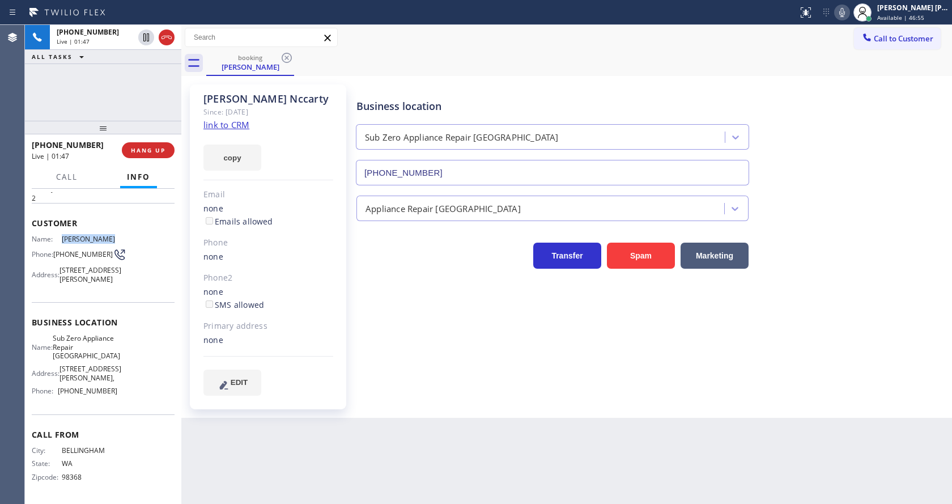
click at [120, 230] on div "Customer Name: [PERSON_NAME] Phone: [PHONE_NUMBER] Address: [STREET_ADDRESS][PE…" at bounding box center [103, 252] width 143 height 99
click at [351, 388] on div "[PERSON_NAME] Since: [DATE] link to CRM copy Email none Emails allowed Phone no…" at bounding box center [269, 247] width 170 height 336
click at [31, 360] on div "Context Queue: [Test] All Priority: 2 Customer Name: [PERSON_NAME] Phone: [PHON…" at bounding box center [103, 346] width 156 height 315
drag, startPoint x: 55, startPoint y: 245, endPoint x: 78, endPoint y: 255, distance: 25.4
click at [78, 255] on span "[PHONE_NUMBER]" at bounding box center [83, 254] width 60 height 9
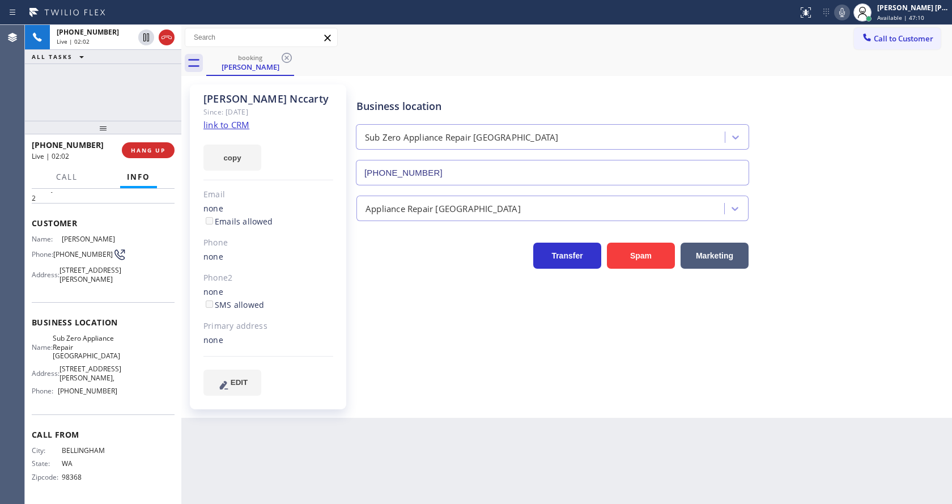
click at [317, 339] on div "none" at bounding box center [268, 340] width 130 height 13
click at [131, 373] on div "Name: Sub Zero Appliance Repair Bellingham Address: [STREET_ADDRESS][GEOGRAPHIC…" at bounding box center [103, 367] width 143 height 66
drag, startPoint x: 58, startPoint y: 336, endPoint x: 114, endPoint y: 363, distance: 62.4
click at [114, 363] on div "Name: Sub Zero Appliance Repair Bellingham Address: [STREET_ADDRESS][GEOGRAPHIC…" at bounding box center [103, 367] width 143 height 66
click at [281, 494] on div "Back to Dashboard Change Sender ID Customers Technicians Select a contact Outbo…" at bounding box center [566, 264] width 771 height 479
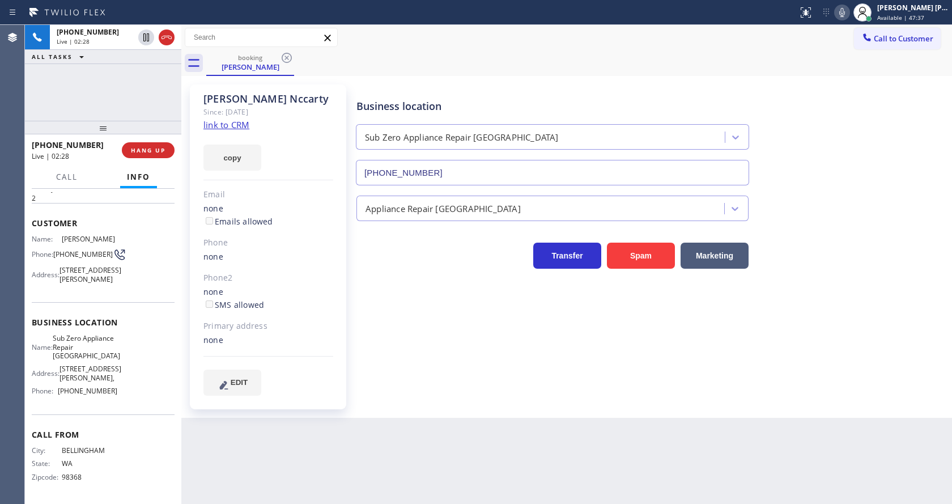
click at [101, 400] on div "Name: Sub Zero Appliance Repair Bellingham Address: [STREET_ADDRESS][GEOGRAPHIC…" at bounding box center [75, 367] width 86 height 66
drag, startPoint x: 59, startPoint y: 389, endPoint x: 121, endPoint y: 389, distance: 61.8
click at [121, 389] on div "Name: Sub Zero Appliance Repair Bellingham Address: [STREET_ADDRESS][GEOGRAPHIC…" at bounding box center [103, 367] width 143 height 66
click at [250, 447] on div "Back to Dashboard Change Sender ID Customers Technicians Select a contact Outbo…" at bounding box center [566, 264] width 771 height 479
click at [279, 335] on div "none" at bounding box center [268, 340] width 130 height 13
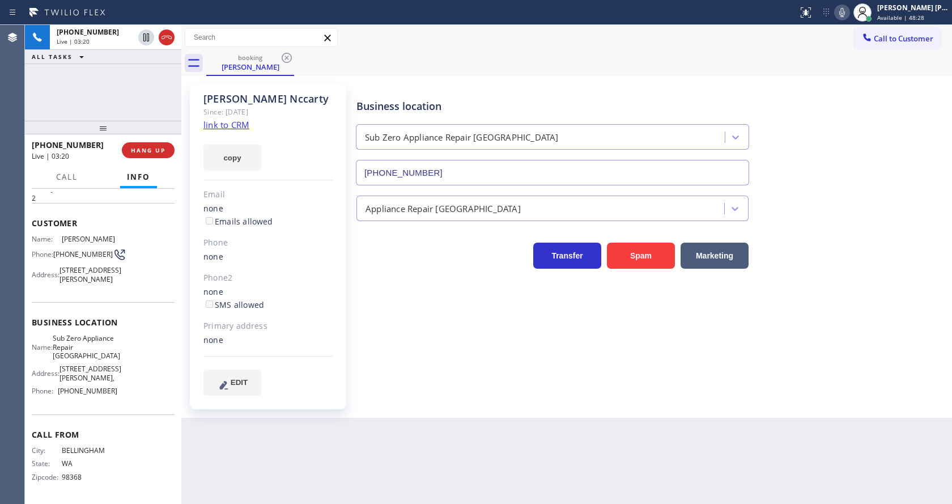
click at [526, 355] on div "Business location Sub Zero Appliance Repair [GEOGRAPHIC_DATA] [PHONE_NUMBER] Ap…" at bounding box center [651, 239] width 595 height 305
click at [362, 326] on div "Business location Sub Zero Appliance Repair [GEOGRAPHIC_DATA] [PHONE_NUMBER] Ap…" at bounding box center [651, 239] width 595 height 305
click at [531, 419] on div "Back to Dashboard Change Sender ID Customers Technicians Select a contact Outbo…" at bounding box center [566, 264] width 771 height 479
drag, startPoint x: 738, startPoint y: 314, endPoint x: 728, endPoint y: 315, distance: 9.7
click at [738, 314] on div "Business location Sub Zero Appliance Repair [GEOGRAPHIC_DATA] [PHONE_NUMBER] Ap…" at bounding box center [651, 239] width 595 height 305
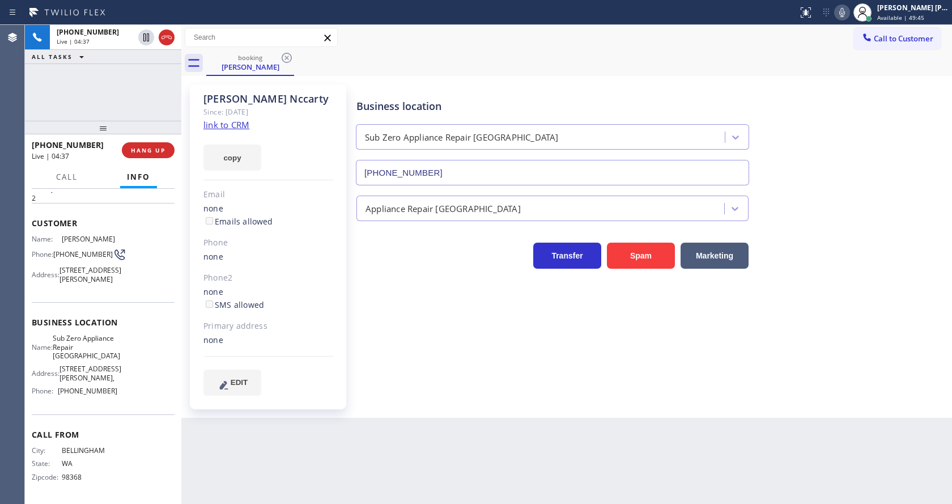
click at [474, 397] on div "Business location Sub Zero Appliance Repair [GEOGRAPHIC_DATA] [PHONE_NUMBER] Ap…" at bounding box center [651, 251] width 595 height 328
click at [444, 406] on div "Business location Sub Zero Appliance Repair [GEOGRAPHIC_DATA] [PHONE_NUMBER] Ap…" at bounding box center [651, 251] width 595 height 328
click at [437, 372] on div "Business location Sub Zero Appliance Repair [GEOGRAPHIC_DATA] [PHONE_NUMBER] Ap…" at bounding box center [651, 239] width 595 height 305
click at [843, 19] on button at bounding box center [842, 13] width 16 height 16
click at [147, 37] on icon at bounding box center [146, 37] width 6 height 8
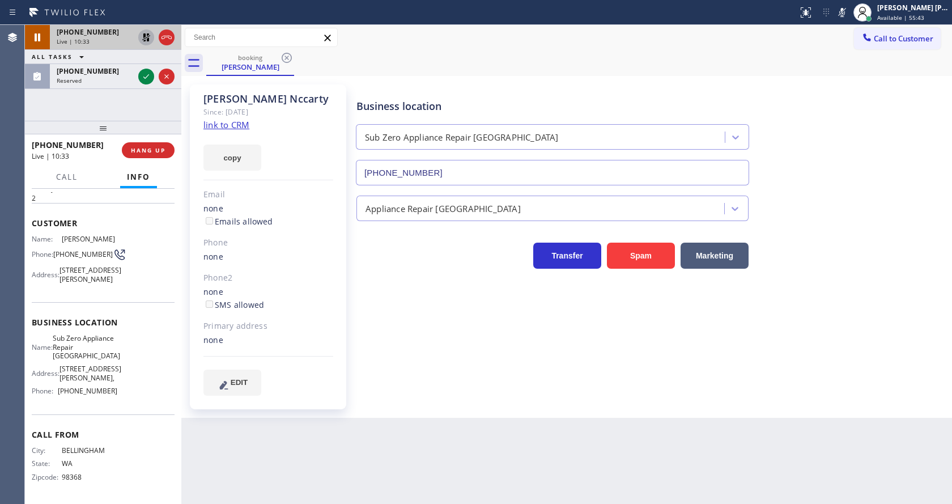
click at [425, 358] on div "Business location Sub Zero Appliance Repair [GEOGRAPHIC_DATA] [PHONE_NUMBER] Ap…" at bounding box center [651, 239] width 595 height 305
click at [141, 72] on icon at bounding box center [146, 77] width 14 height 14
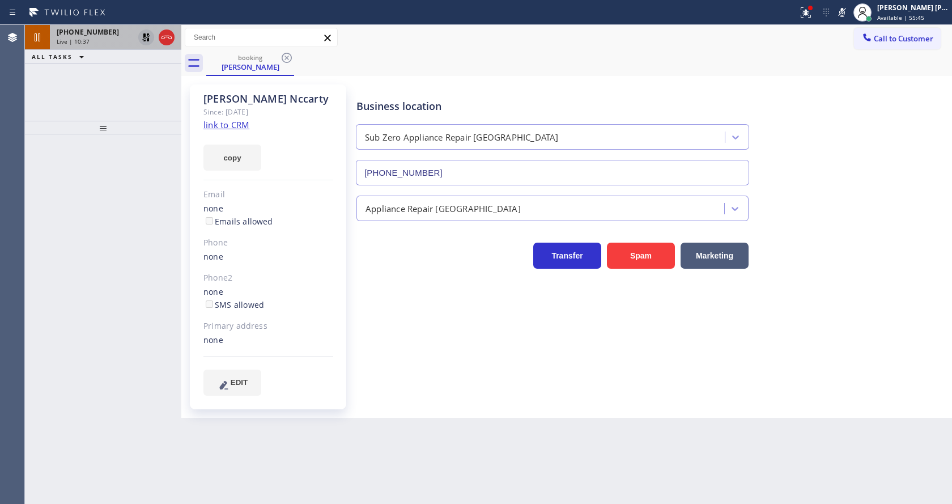
click at [100, 40] on div "Live | 10:37" at bounding box center [95, 41] width 77 height 8
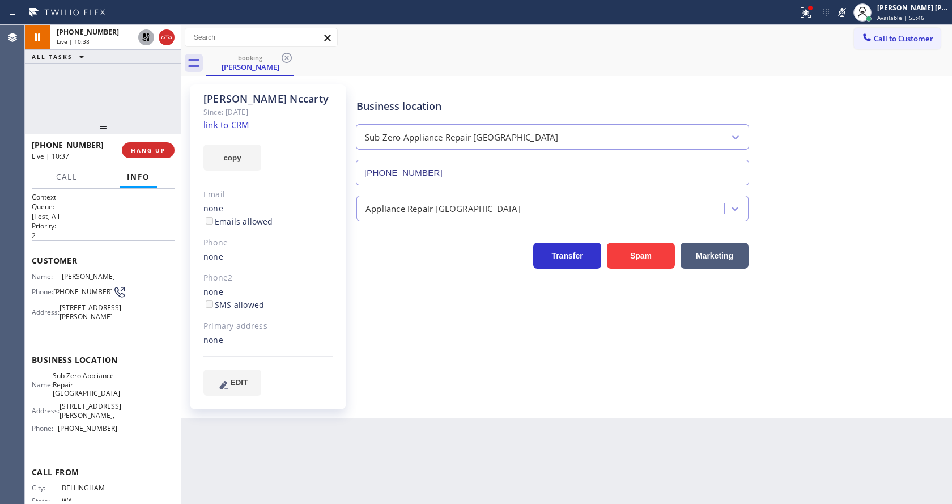
click at [368, 305] on div "Business location Sub Zero Appliance Repair [GEOGRAPHIC_DATA] [PHONE_NUMBER] Ap…" at bounding box center [651, 239] width 595 height 305
click at [451, 353] on div "Business location Sub Zero Appliance Repair [GEOGRAPHIC_DATA] [PHONE_NUMBER] Ap…" at bounding box center [651, 239] width 595 height 305
click at [498, 379] on div "Business location Sub Zero Appliance Repair [GEOGRAPHIC_DATA] [PHONE_NUMBER] Ap…" at bounding box center [651, 239] width 595 height 305
click at [424, 384] on div "Business location Sub Zero Appliance Repair [GEOGRAPHIC_DATA] [PHONE_NUMBER] Ap…" at bounding box center [651, 239] width 595 height 305
click at [146, 36] on icon at bounding box center [146, 38] width 14 height 14
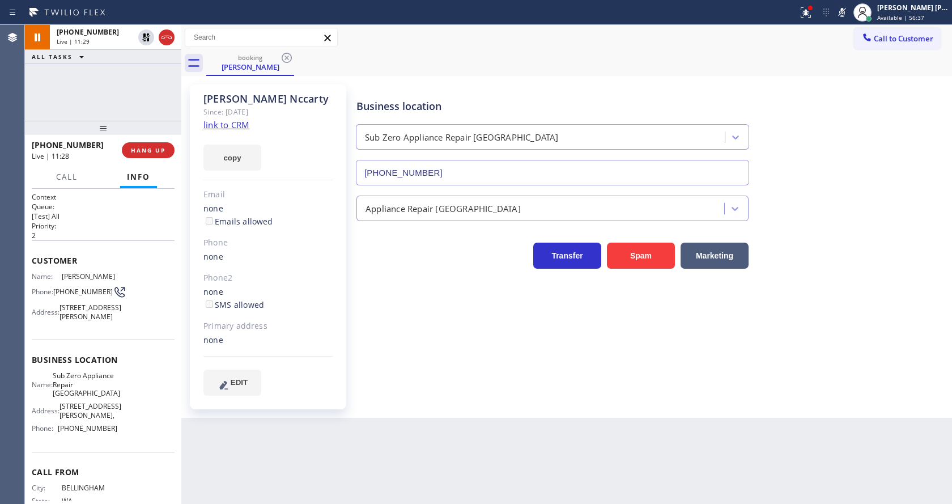
click at [844, 14] on icon at bounding box center [842, 13] width 14 height 14
click at [843, 125] on div "Business location Sub Zero Appliance Repair [GEOGRAPHIC_DATA] [PHONE_NUMBER]" at bounding box center [651, 134] width 595 height 103
click at [461, 311] on div "Business location Sub Zero Appliance Repair [GEOGRAPHIC_DATA] [PHONE_NUMBER] Ap…" at bounding box center [651, 239] width 595 height 305
drag, startPoint x: 458, startPoint y: 389, endPoint x: 392, endPoint y: 286, distance: 122.1
click at [458, 389] on div "Business location Sub Zero Appliance Repair [GEOGRAPHIC_DATA] [PHONE_NUMBER] Ap…" at bounding box center [651, 239] width 595 height 305
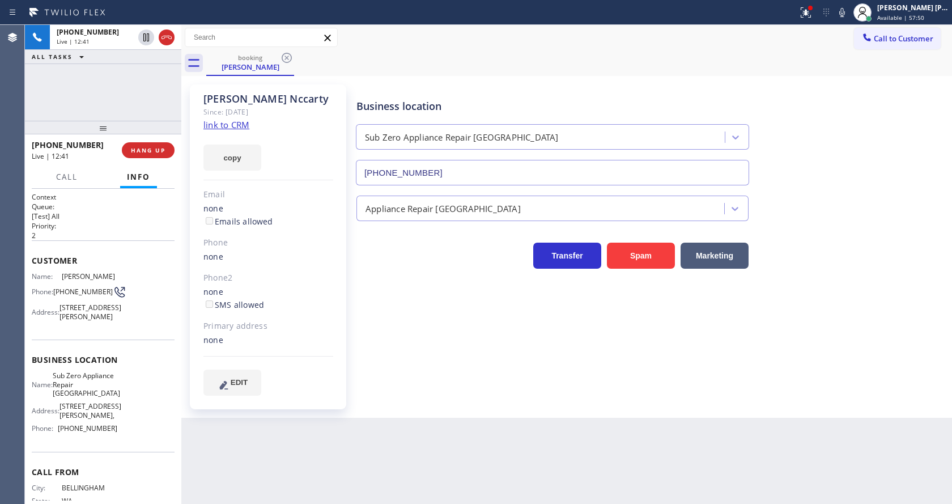
click at [525, 432] on div "Back to Dashboard Change Sender ID Customers Technicians Select a contact Outbo…" at bounding box center [566, 264] width 771 height 479
click at [360, 310] on div "Business location Sub Zero Appliance Repair [GEOGRAPHIC_DATA] [PHONE_NUMBER] Ap…" at bounding box center [651, 239] width 595 height 305
click at [156, 146] on button "HANG UP" at bounding box center [148, 150] width 53 height 16
click at [156, 146] on button "COMPLETE" at bounding box center [145, 150] width 57 height 16
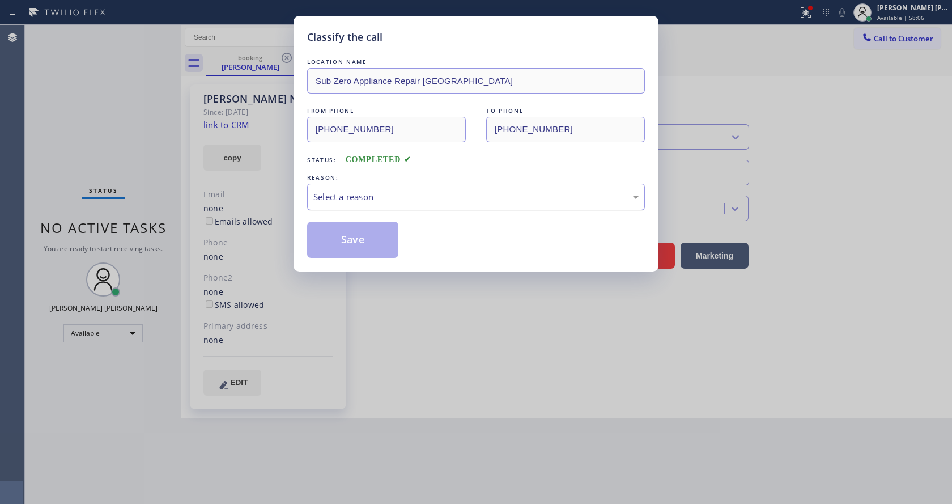
click at [353, 189] on div "Select a reason" at bounding box center [476, 197] width 338 height 27
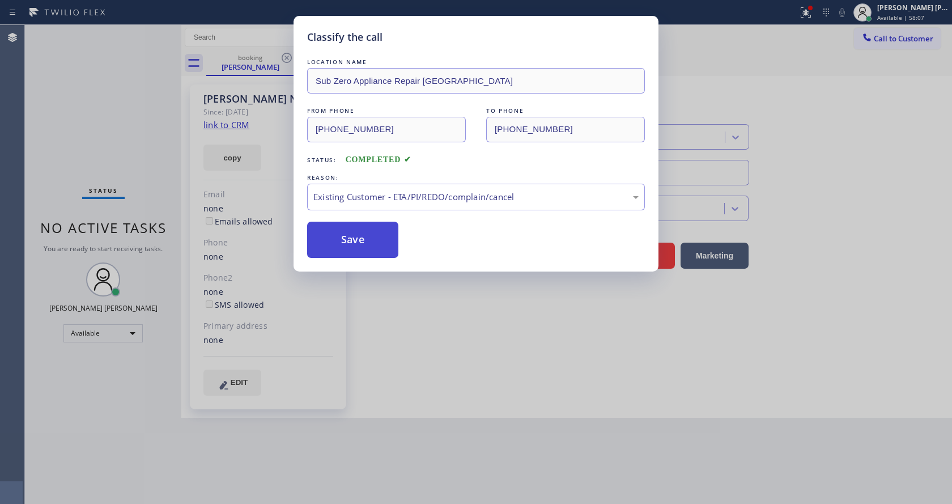
click at [355, 240] on button "Save" at bounding box center [352, 240] width 91 height 36
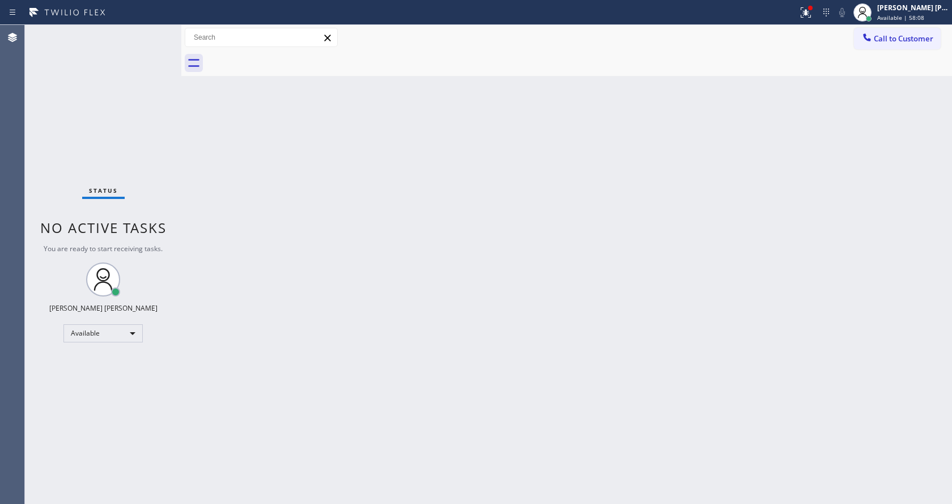
click at [909, 45] on button "Call to Customer" at bounding box center [897, 39] width 87 height 22
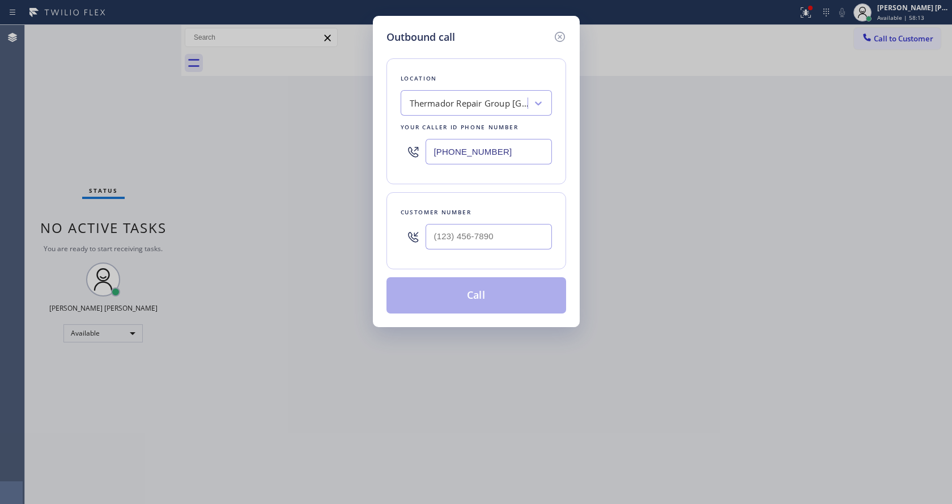
click at [446, 158] on input "[PHONE_NUMBER]" at bounding box center [489, 152] width 126 height 26
paste input "360) 205-1831"
type input "[PHONE_NUMBER]"
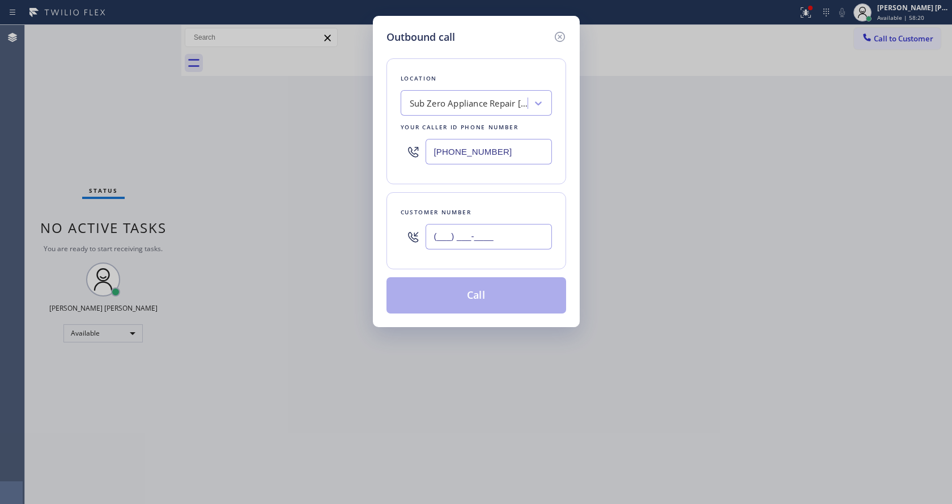
click at [452, 231] on input "(___) ___-____" at bounding box center [489, 237] width 126 height 26
paste input "360) 739-8262"
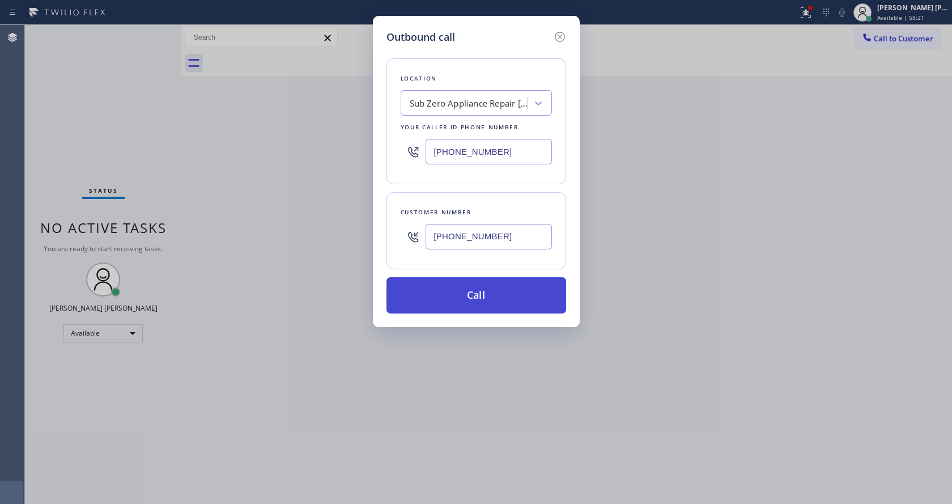
type input "[PHONE_NUMBER]"
click at [464, 293] on button "Call" at bounding box center [477, 295] width 180 height 36
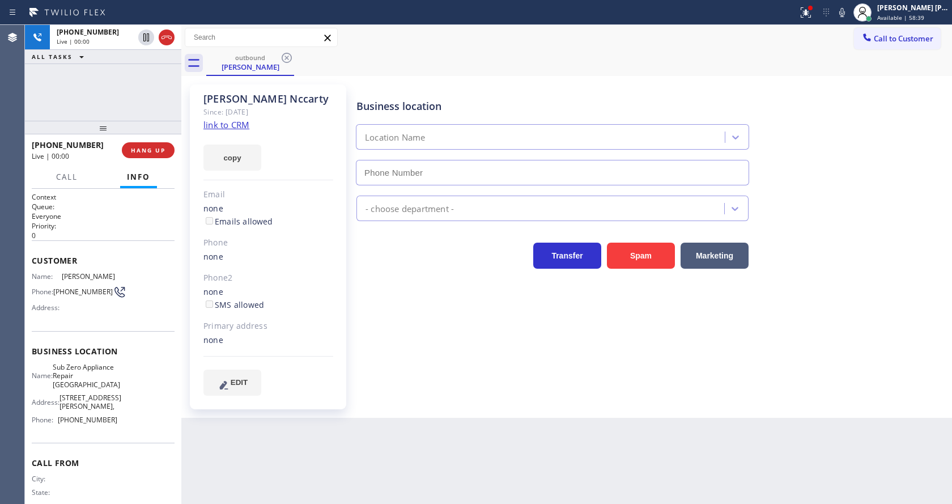
type input "[PHONE_NUMBER]"
click at [399, 409] on div "Business location Sub Zero Appliance Repair [GEOGRAPHIC_DATA] [PHONE_NUMBER] Ap…" at bounding box center [651, 251] width 595 height 328
click at [359, 320] on div "Business location Sub Zero Appliance Repair [GEOGRAPHIC_DATA] [PHONE_NUMBER] Ap…" at bounding box center [651, 239] width 595 height 305
click at [287, 499] on div "Back to Dashboard Change Sender ID Customers Technicians Select a contact Outbo…" at bounding box center [566, 264] width 771 height 479
click at [256, 405] on div "[PERSON_NAME] Since: [DATE] link to CRM copy Email none Emails allowed Phone no…" at bounding box center [268, 246] width 156 height 325
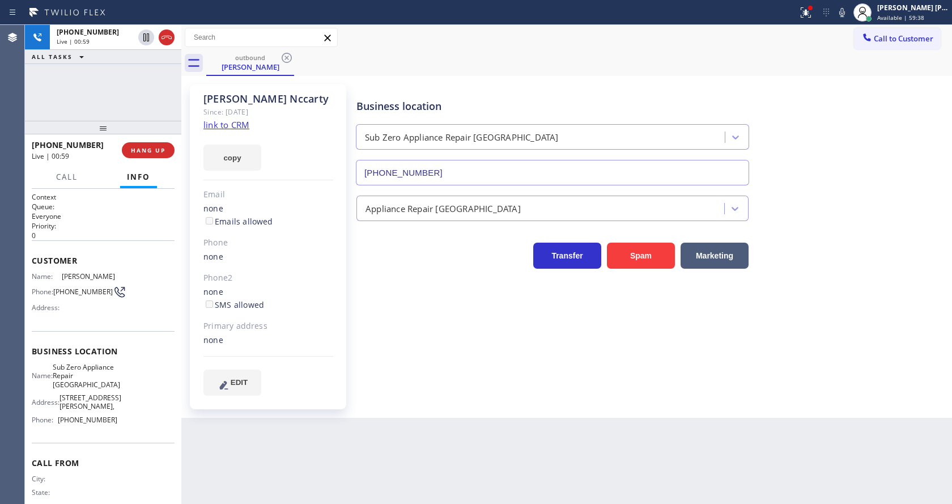
drag, startPoint x: 474, startPoint y: 333, endPoint x: 417, endPoint y: 243, distance: 106.3
click at [474, 333] on div "Business location Sub Zero Appliance Repair [GEOGRAPHIC_DATA] [PHONE_NUMBER] Ap…" at bounding box center [651, 239] width 595 height 305
click at [326, 375] on div "EDIT" at bounding box center [268, 382] width 130 height 26
click at [810, 18] on icon at bounding box center [806, 13] width 14 height 14
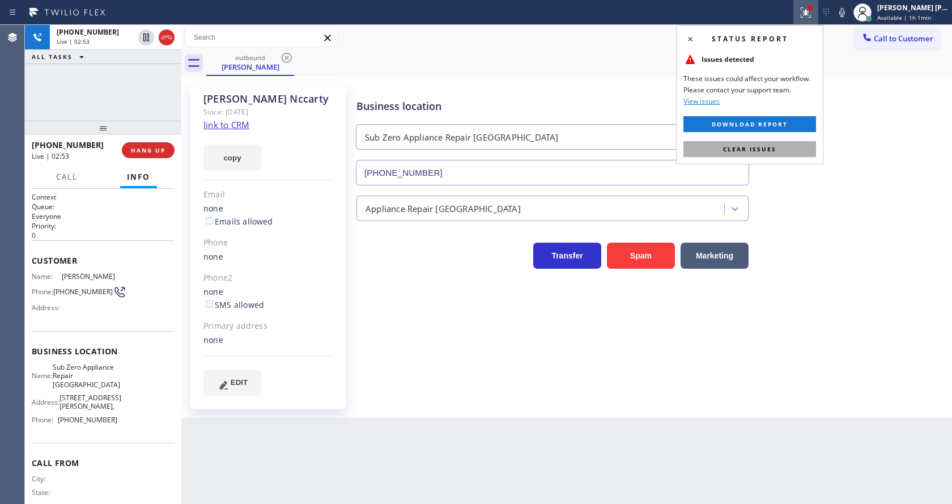
click at [795, 144] on button "Clear issues" at bounding box center [749, 149] width 133 height 16
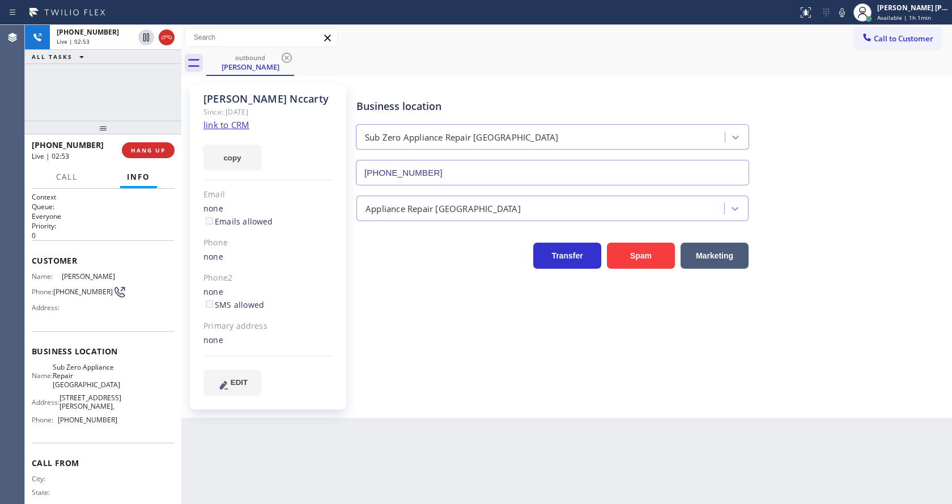
click at [825, 140] on div "Business location Sub Zero Appliance Repair [GEOGRAPHIC_DATA] [PHONE_NUMBER]" at bounding box center [651, 134] width 595 height 103
click at [152, 150] on span "HANG UP" at bounding box center [148, 150] width 35 height 8
click at [152, 150] on span "COMPLETE" at bounding box center [145, 150] width 39 height 8
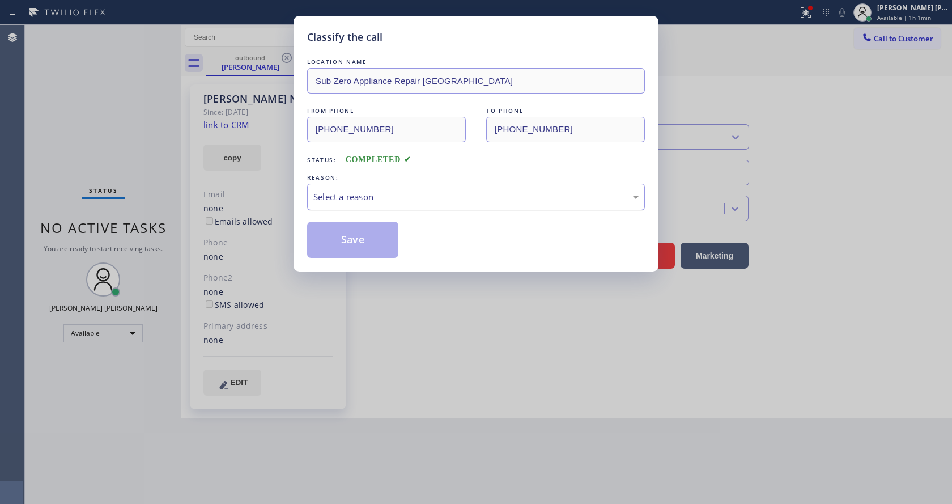
click at [362, 201] on div "Select a reason" at bounding box center [475, 196] width 325 height 13
click at [358, 237] on button "Save" at bounding box center [352, 240] width 91 height 36
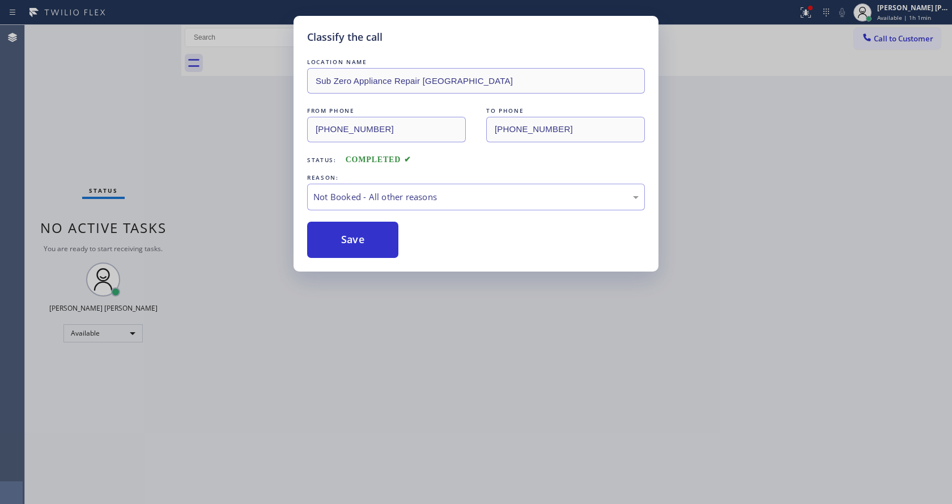
click at [358, 237] on button "Save" at bounding box center [352, 240] width 91 height 36
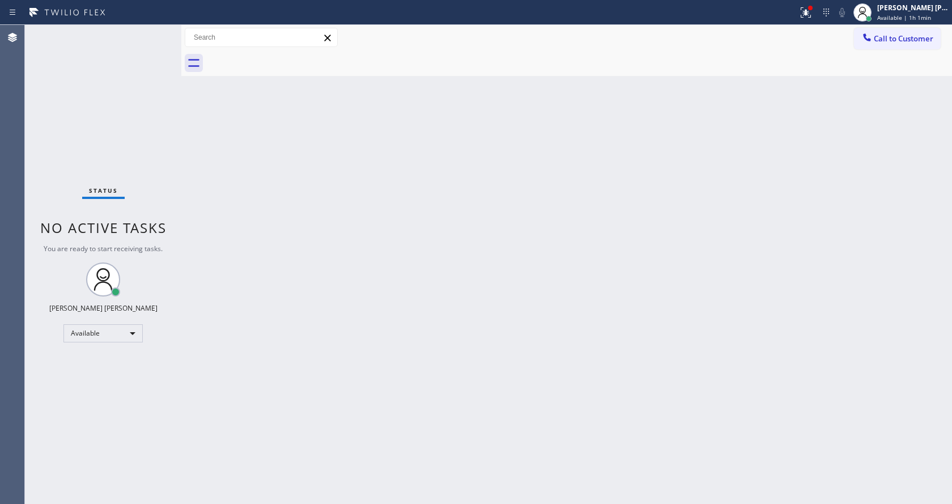
click at [890, 45] on button "Call to Customer" at bounding box center [897, 39] width 87 height 22
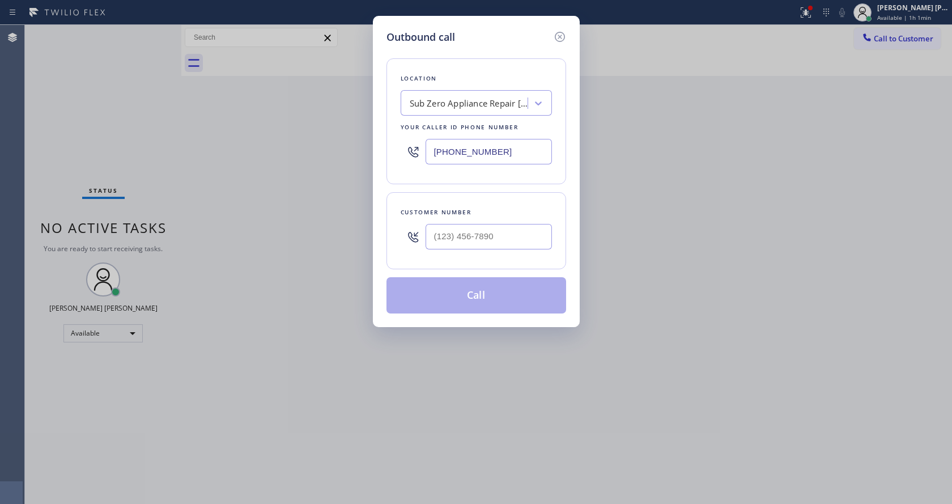
click at [450, 232] on input "text" at bounding box center [489, 237] width 126 height 26
paste input "360) 392-8587"
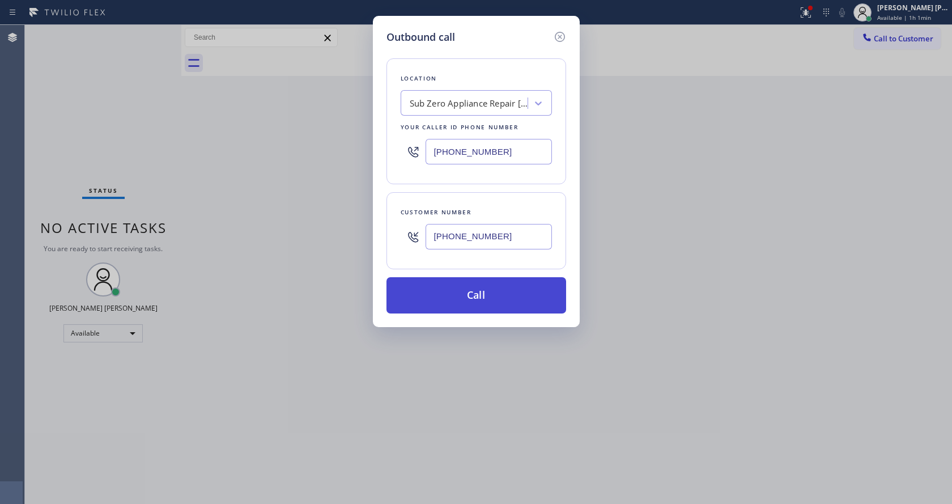
type input "[PHONE_NUMBER]"
click at [472, 298] on button "Call" at bounding box center [477, 295] width 180 height 36
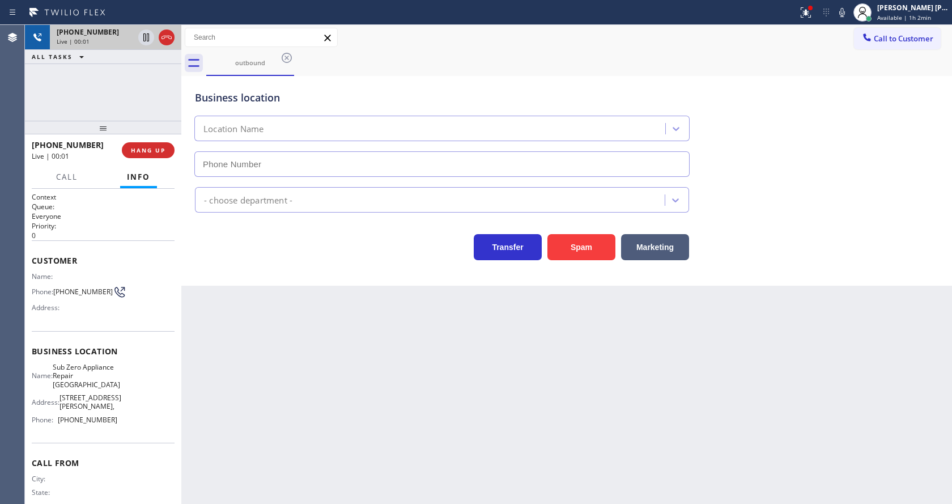
type input "[PHONE_NUMBER]"
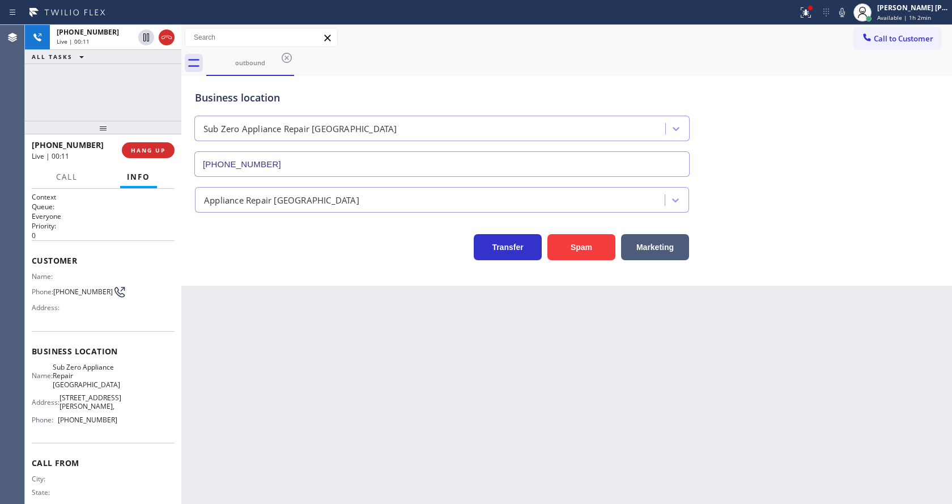
click at [320, 277] on div "Business location Sub Zero Appliance Repair [GEOGRAPHIC_DATA] [PHONE_NUMBER] Ap…" at bounding box center [566, 181] width 771 height 210
click at [505, 412] on div "Back to Dashboard Change Sender ID Customers Technicians Select a contact Outbo…" at bounding box center [566, 264] width 771 height 479
drag, startPoint x: 311, startPoint y: 406, endPoint x: 287, endPoint y: 377, distance: 37.9
click at [311, 406] on div "Back to Dashboard Change Sender ID Customers Technicians Select a contact Outbo…" at bounding box center [566, 264] width 771 height 479
click at [343, 419] on div "Back to Dashboard Change Sender ID Customers Technicians Select a contact Outbo…" at bounding box center [566, 264] width 771 height 479
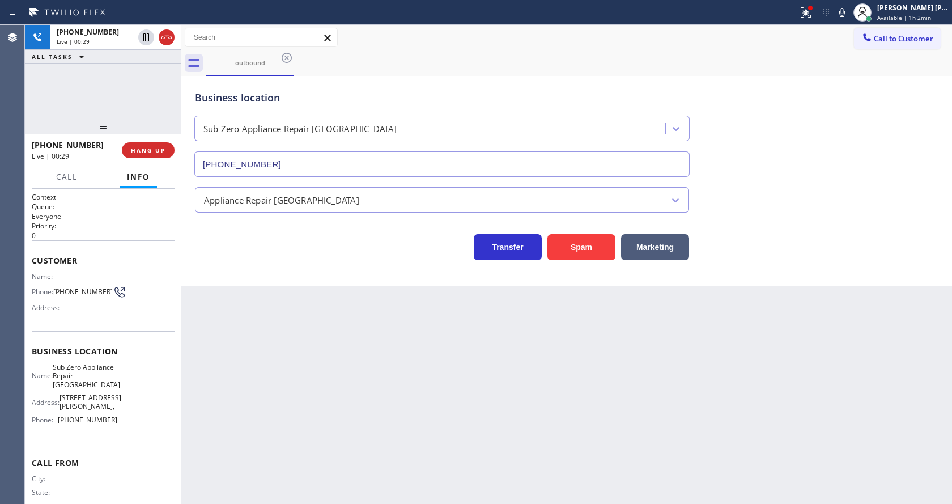
click at [373, 420] on div "Back to Dashboard Change Sender ID Customers Technicians Select a contact Outbo…" at bounding box center [566, 264] width 771 height 479
click at [512, 444] on div "Back to Dashboard Change Sender ID Customers Technicians Select a contact Outbo…" at bounding box center [566, 264] width 771 height 479
click at [296, 282] on div "Business location Sub Zero Appliance Repair [GEOGRAPHIC_DATA] [PHONE_NUMBER] Ap…" at bounding box center [566, 181] width 771 height 210
click at [475, 408] on div "Back to Dashboard Change Sender ID Customers Technicians Select a contact Outbo…" at bounding box center [566, 264] width 771 height 479
click at [312, 386] on div "Back to Dashboard Change Sender ID Customers Technicians Select a contact Outbo…" at bounding box center [566, 264] width 771 height 479
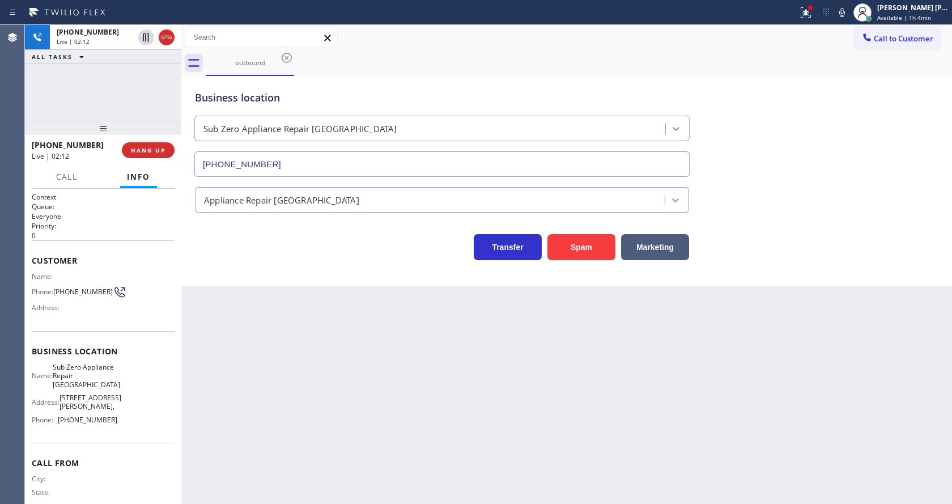
click at [502, 377] on div "Back to Dashboard Change Sender ID Customers Technicians Select a contact Outbo…" at bounding box center [566, 264] width 771 height 479
click at [360, 364] on div "Back to Dashboard Change Sender ID Customers Technicians Select a contact Outbo…" at bounding box center [566, 264] width 771 height 479
click at [325, 385] on div "Back to Dashboard Change Sender ID Customers Technicians Select a contact Outbo…" at bounding box center [566, 264] width 771 height 479
click at [284, 375] on div "Back to Dashboard Change Sender ID Customers Technicians Select a contact Outbo…" at bounding box center [566, 264] width 771 height 479
click at [470, 413] on div "Back to Dashboard Change Sender ID Customers Technicians Select a contact Outbo…" at bounding box center [566, 264] width 771 height 479
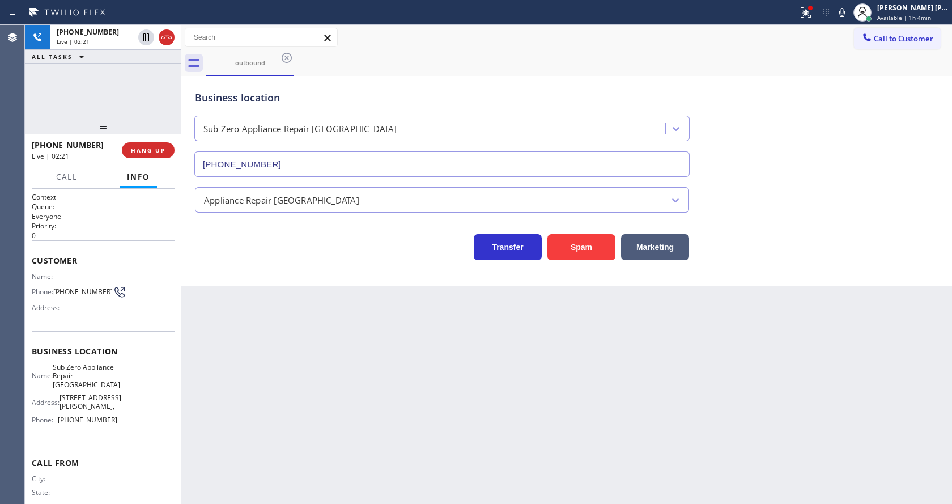
click at [482, 404] on div "Back to Dashboard Change Sender ID Customers Technicians Select a contact Outbo…" at bounding box center [566, 264] width 771 height 479
click at [341, 436] on div "Back to Dashboard Change Sender ID Customers Technicians Select a contact Outbo…" at bounding box center [566, 264] width 771 height 479
click at [492, 455] on div "Back to Dashboard Change Sender ID Customers Technicians Select a contact Outbo…" at bounding box center [566, 264] width 771 height 479
click at [140, 154] on span "HANG UP" at bounding box center [148, 150] width 35 height 8
click at [135, 149] on span "COMPLETE" at bounding box center [145, 150] width 39 height 8
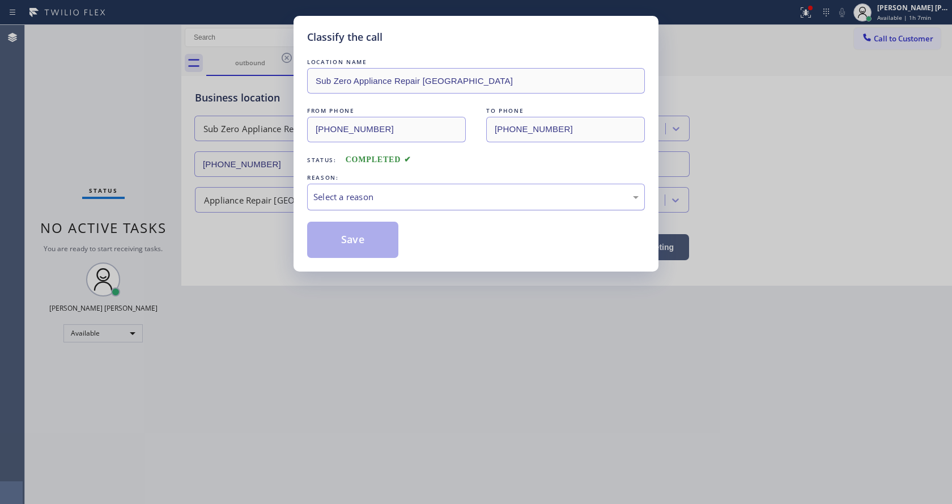
click at [366, 188] on div "Select a reason" at bounding box center [476, 197] width 338 height 27
click at [358, 243] on button "Save" at bounding box center [352, 240] width 91 height 36
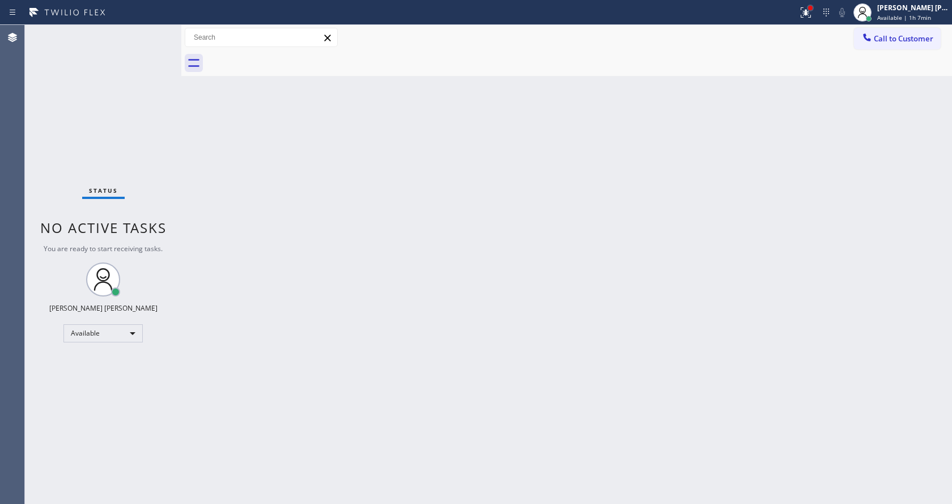
click at [812, 10] on div at bounding box center [810, 8] width 7 height 7
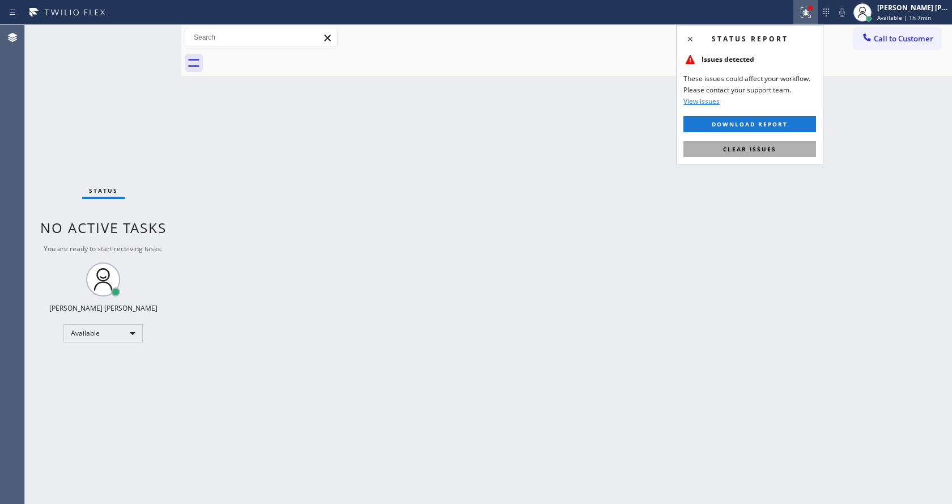
click at [760, 141] on button "Clear issues" at bounding box center [749, 149] width 133 height 16
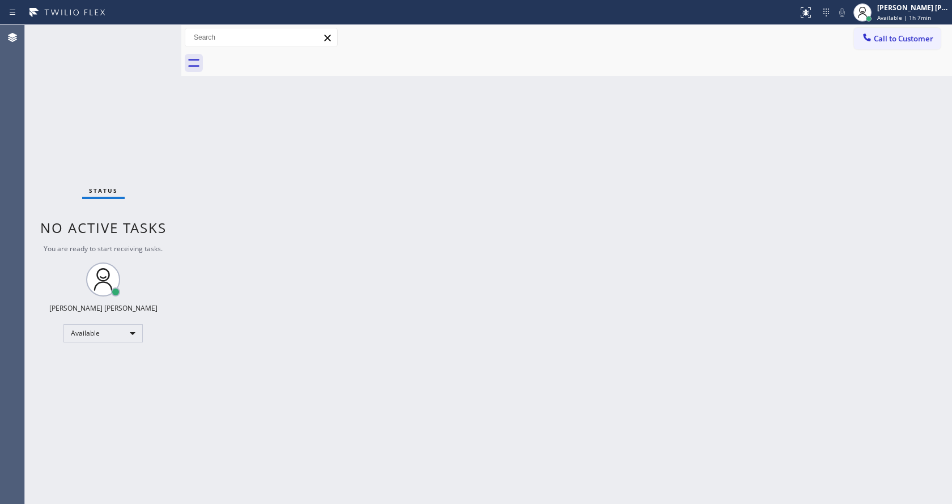
click at [578, 276] on div "Back to Dashboard Change Sender ID Customers Technicians Select a contact Outbo…" at bounding box center [566, 264] width 771 height 479
drag, startPoint x: 164, startPoint y: 190, endPoint x: 101, endPoint y: 83, distance: 123.4
click at [164, 190] on div "Status No active tasks You are ready to start receiving tasks. [PERSON_NAME] [P…" at bounding box center [103, 264] width 156 height 479
click at [495, 199] on div "Back to Dashboard Change Sender ID Customers Technicians Select a contact Outbo…" at bounding box center [566, 264] width 771 height 479
click at [667, 158] on div "Back to Dashboard Change Sender ID Customers Technicians Select a contact Outbo…" at bounding box center [566, 264] width 771 height 479
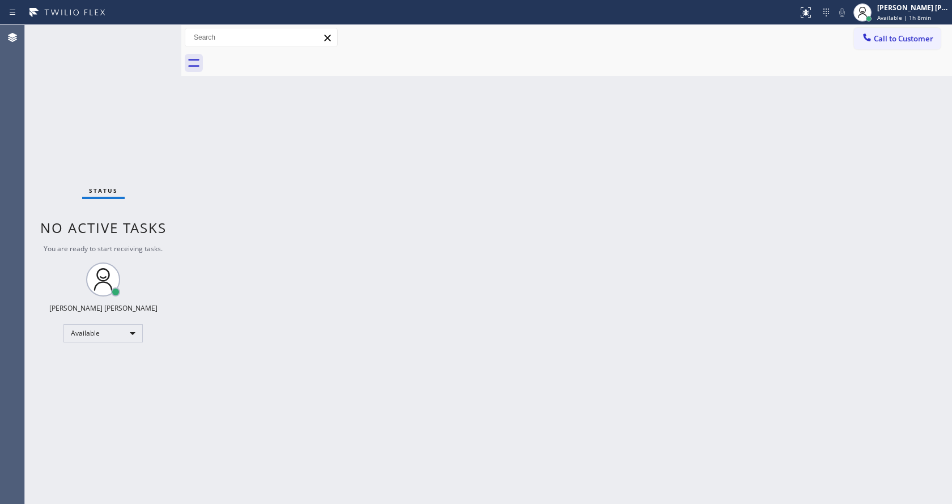
click at [575, 189] on div "Back to Dashboard Change Sender ID Customers Technicians Select a contact Outbo…" at bounding box center [566, 264] width 771 height 479
click at [232, 219] on div "Back to Dashboard Change Sender ID Customers Technicians Select a contact Outbo…" at bounding box center [566, 264] width 771 height 479
click at [390, 227] on div "Back to Dashboard Change Sender ID Customers Technicians Select a contact Outbo…" at bounding box center [566, 264] width 771 height 479
click at [158, 244] on span "You are ready to start receiving tasks." at bounding box center [103, 249] width 119 height 10
click at [365, 232] on div "Back to Dashboard Change Sender ID Customers Technicians Select a contact Outbo…" at bounding box center [566, 264] width 771 height 479
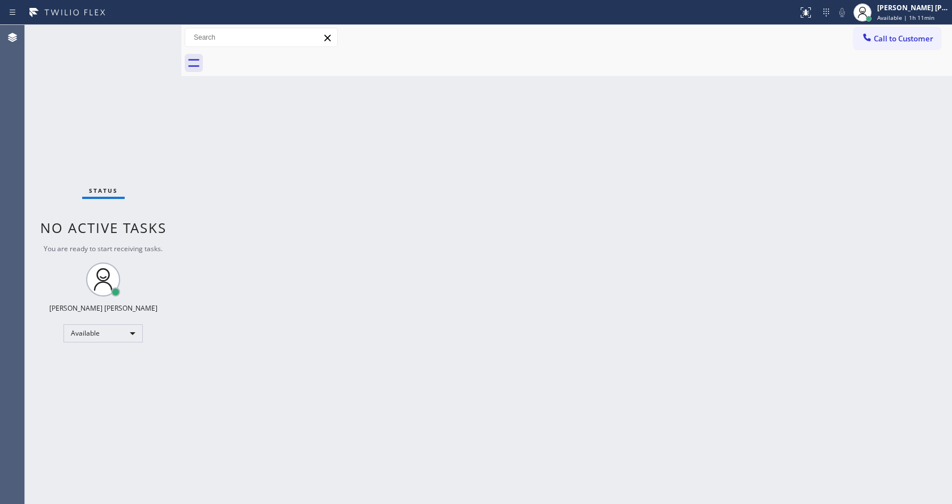
click at [82, 172] on div "Status No active tasks You are ready to start receiving tasks. [PERSON_NAME] [P…" at bounding box center [103, 264] width 156 height 479
click at [356, 242] on div "Back to Dashboard Change Sender ID Customers Technicians Select a contact Outbo…" at bounding box center [566, 264] width 771 height 479
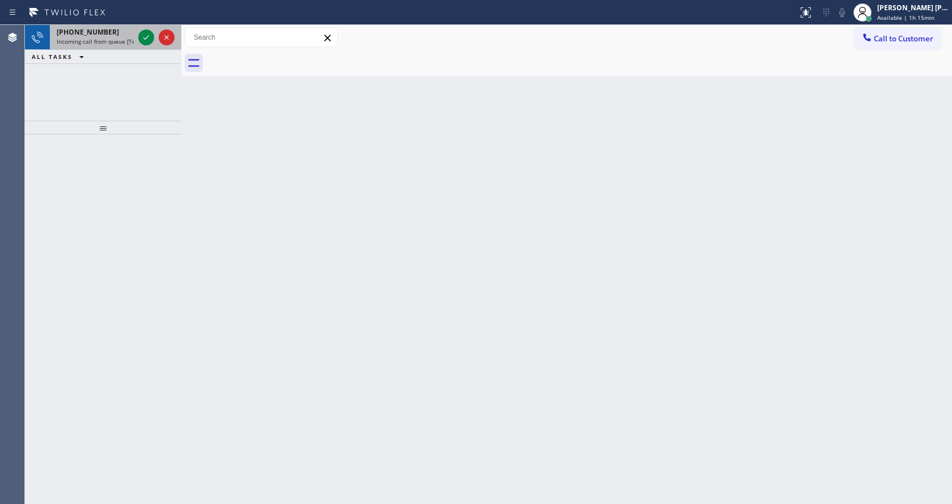
click at [108, 36] on div "[PHONE_NUMBER]" at bounding box center [95, 32] width 77 height 10
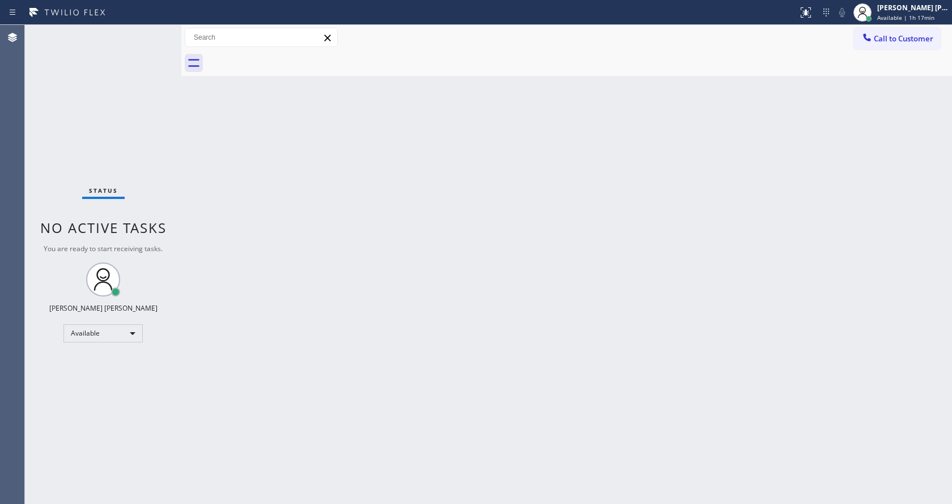
click at [200, 201] on div "Back to Dashboard Change Sender ID Customers Technicians Select a contact Outbo…" at bounding box center [566, 264] width 771 height 479
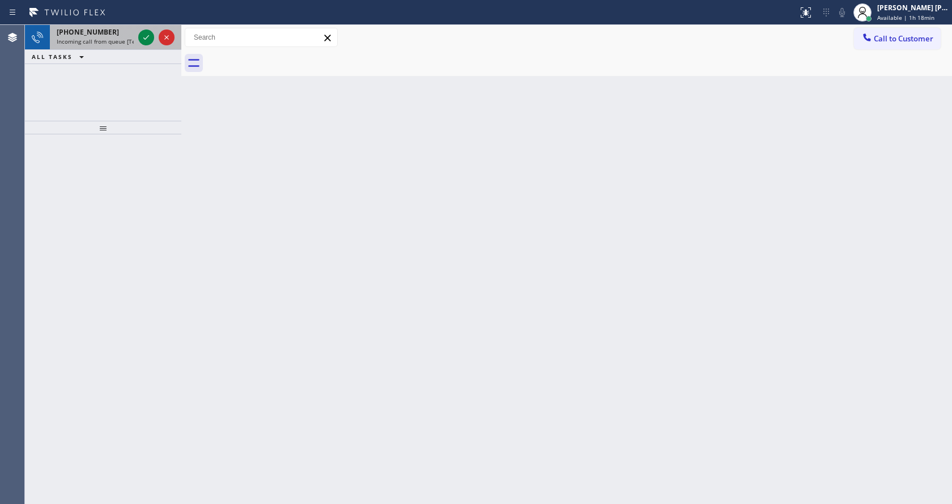
click at [88, 44] on span "Incoming call from queue [Test] All" at bounding box center [104, 41] width 94 height 8
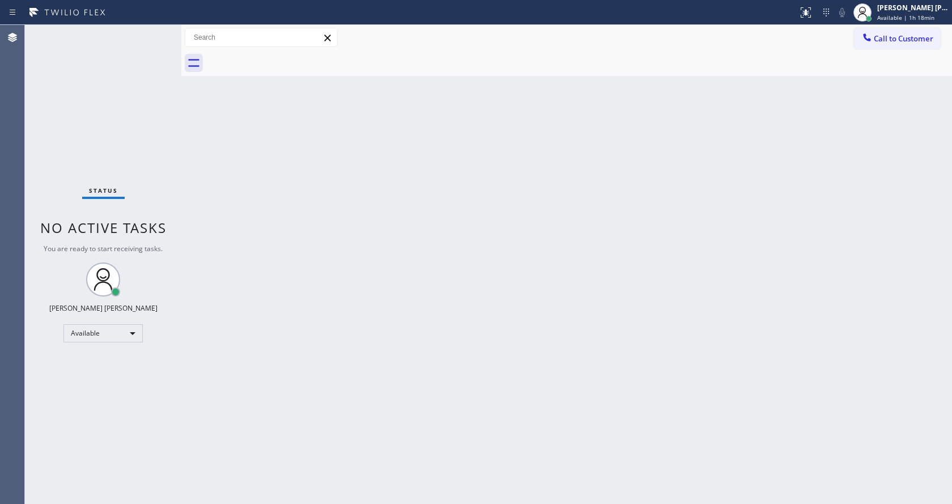
click at [781, 105] on div "Back to Dashboard Change Sender ID Customers Technicians Select a contact Outbo…" at bounding box center [566, 264] width 771 height 479
click at [228, 210] on div "Back to Dashboard Change Sender ID Customers Technicians Select a contact Outbo…" at bounding box center [566, 264] width 771 height 479
click at [449, 210] on div "Back to Dashboard Change Sender ID Customers Technicians Select a contact Outbo…" at bounding box center [566, 264] width 771 height 479
click at [291, 165] on div "Back to Dashboard Change Sender ID Customers Technicians Select a contact Outbo…" at bounding box center [566, 264] width 771 height 479
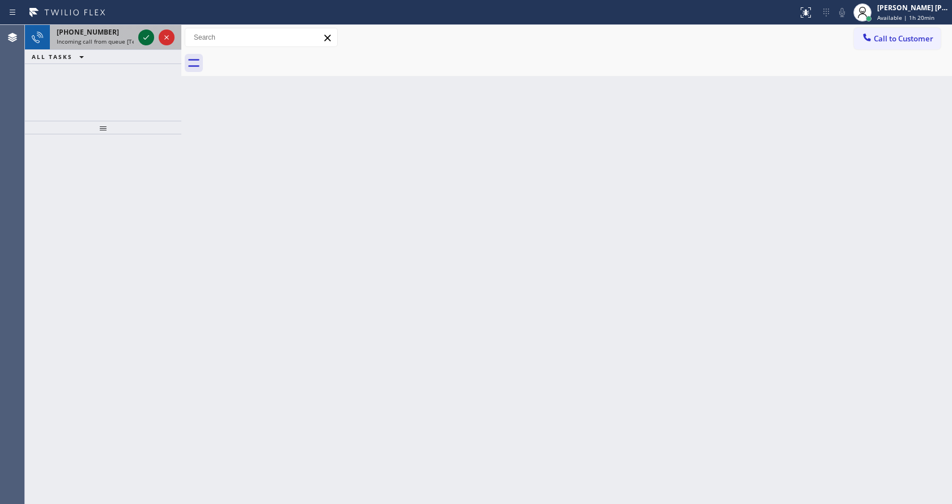
click at [143, 43] on icon at bounding box center [146, 38] width 14 height 14
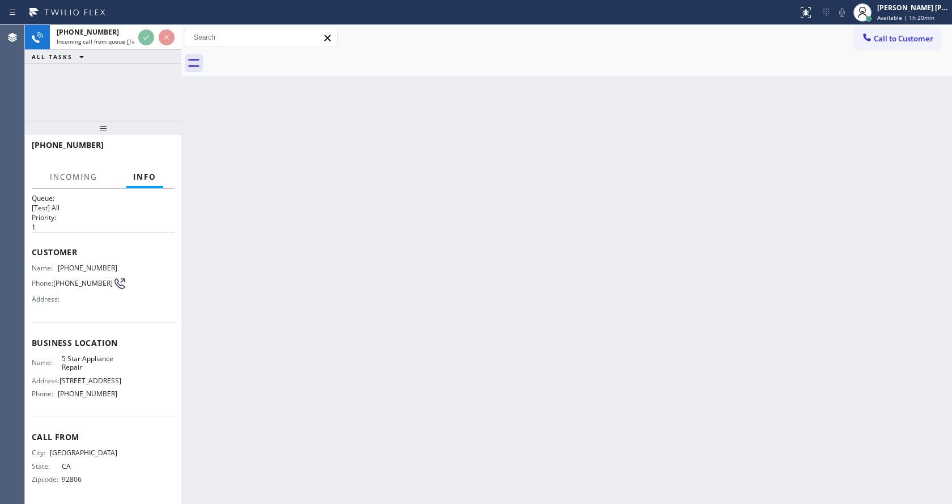
scroll to position [15, 0]
click at [261, 375] on div "Back to Dashboard Change Sender ID Customers Technicians Select a contact Outbo…" at bounding box center [566, 264] width 771 height 479
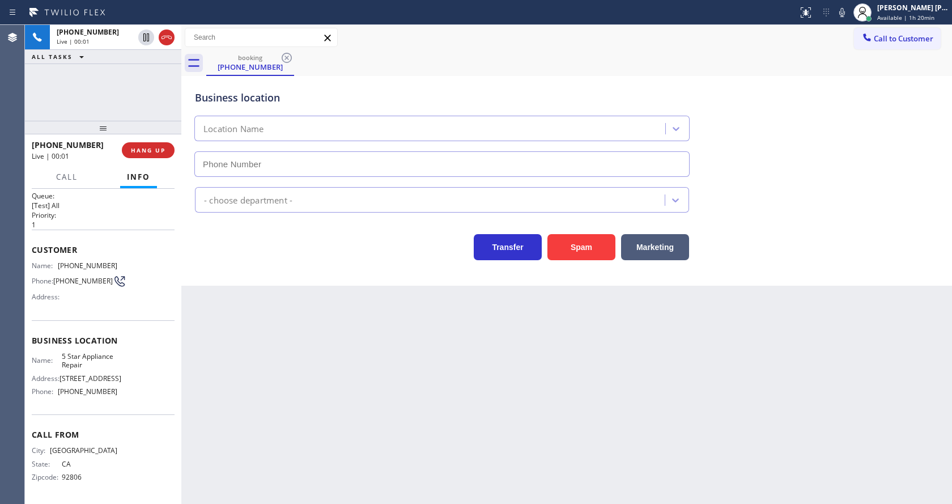
type input "[PHONE_NUMBER]"
click at [268, 379] on div "Back to Dashboard Change Sender ID Customers Technicians Select a contact Outbo…" at bounding box center [566, 264] width 771 height 479
click at [356, 352] on div "Back to Dashboard Change Sender ID Customers Technicians Select a contact Outbo…" at bounding box center [566, 264] width 771 height 479
click at [551, 425] on div "Back to Dashboard Change Sender ID Customers Technicians Select a contact Outbo…" at bounding box center [566, 264] width 771 height 479
click at [802, 205] on div "5 Star Appliance" at bounding box center [567, 197] width 748 height 30
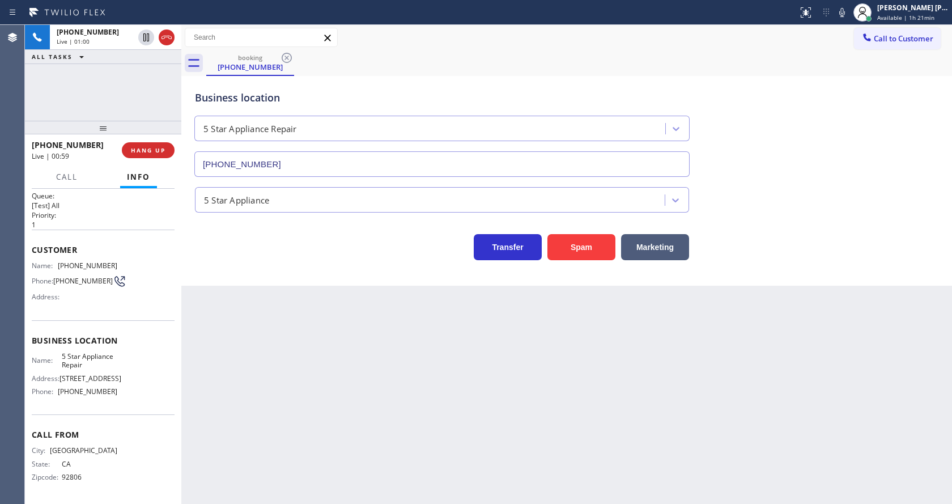
click at [298, 364] on div "Back to Dashboard Change Sender ID Customers Technicians Select a contact Outbo…" at bounding box center [566, 264] width 771 height 479
click at [480, 325] on div "Back to Dashboard Change Sender ID Customers Technicians Select a contact Outbo…" at bounding box center [566, 264] width 771 height 479
click at [309, 326] on div "Back to Dashboard Change Sender ID Customers Technicians Select a contact Outbo…" at bounding box center [566, 264] width 771 height 479
click at [835, 138] on div "Business location 5 Star Appliance Repair [PHONE_NUMBER]" at bounding box center [567, 125] width 748 height 103
click at [397, 451] on div "Back to Dashboard Change Sender ID Customers Technicians Select a contact Outbo…" at bounding box center [566, 264] width 771 height 479
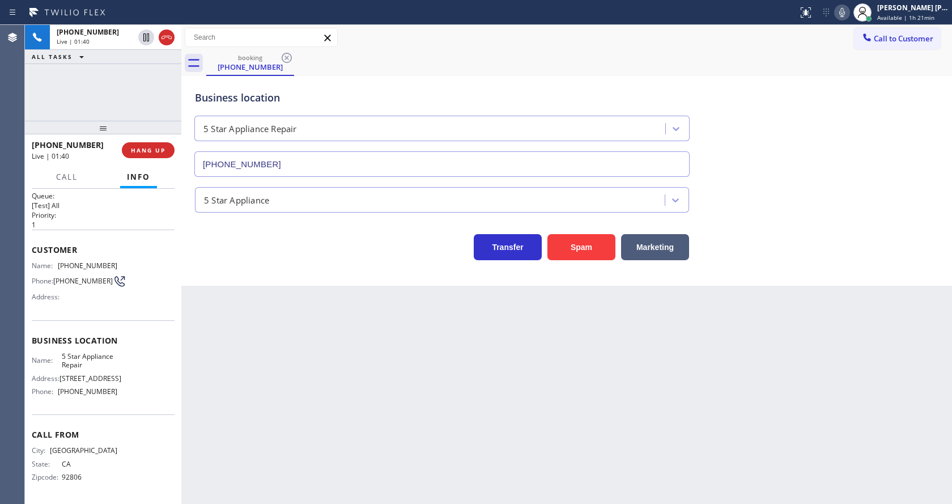
click at [843, 15] on icon at bounding box center [842, 13] width 14 height 14
click at [146, 33] on icon at bounding box center [146, 38] width 14 height 14
click at [370, 402] on div "Back to Dashboard Change Sender ID Customers Technicians Select a contact Outbo…" at bounding box center [566, 264] width 771 height 479
drag, startPoint x: 365, startPoint y: 317, endPoint x: 332, endPoint y: 290, distance: 43.1
click at [365, 317] on div "Back to Dashboard Change Sender ID Customers Technicians Select a contact Outbo…" at bounding box center [566, 264] width 771 height 479
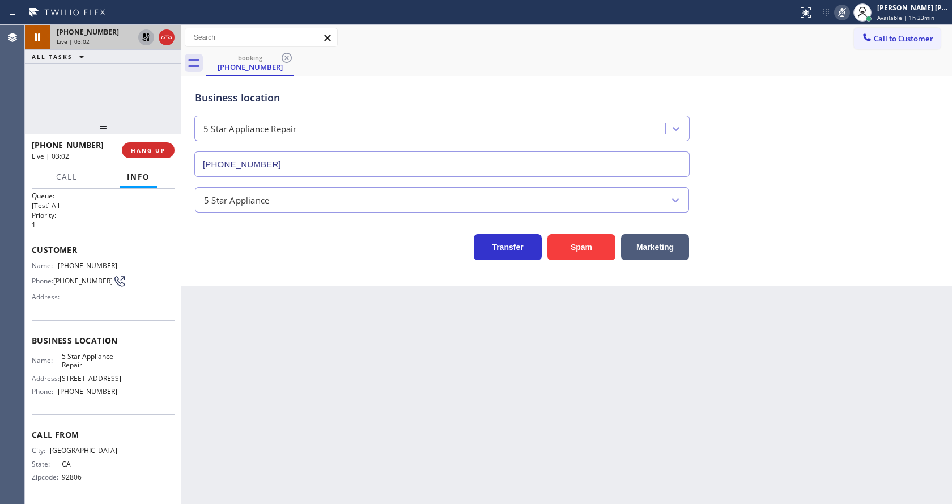
click at [146, 33] on icon at bounding box center [146, 38] width 14 height 14
click at [843, 15] on icon at bounding box center [842, 13] width 14 height 14
click at [848, 162] on div "Business location 5 Star Appliance Repair [PHONE_NUMBER]" at bounding box center [567, 125] width 748 height 103
click at [318, 444] on div "Back to Dashboard Change Sender ID Customers Technicians Select a contact Outbo…" at bounding box center [566, 264] width 771 height 479
click at [260, 343] on div "Back to Dashboard Change Sender ID Customers Technicians Select a contact Outbo…" at bounding box center [566, 264] width 771 height 479
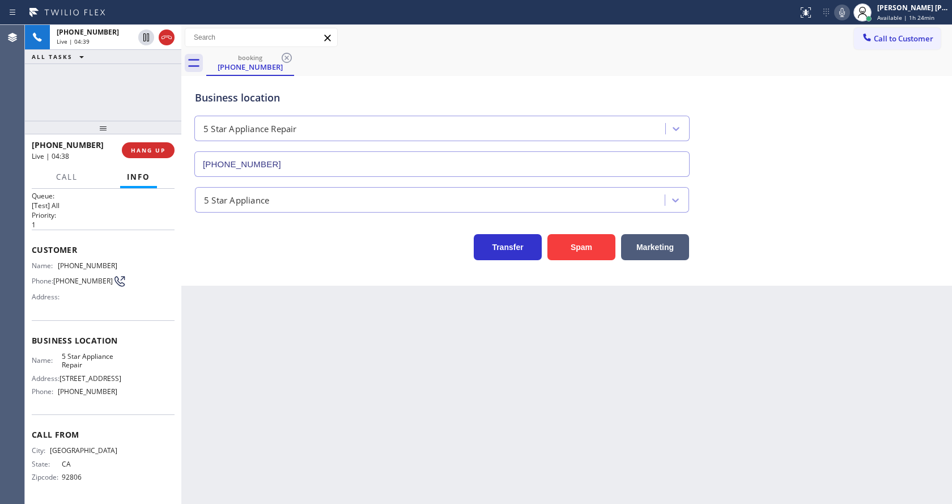
click at [310, 322] on div "Back to Dashboard Change Sender ID Customers Technicians Select a contact Outbo…" at bounding box center [566, 264] width 771 height 479
drag, startPoint x: 57, startPoint y: 260, endPoint x: 120, endPoint y: 260, distance: 62.9
click at [120, 261] on div "Name: [PHONE_NUMBER] Phone: [PHONE_NUMBER] Address:" at bounding box center [103, 283] width 143 height 45
click at [393, 309] on div "Back to Dashboard Change Sender ID Customers Technicians Select a contact Outbo…" at bounding box center [566, 264] width 771 height 479
click at [426, 343] on div "Back to Dashboard Change Sender ID Customers Technicians Select a contact Outbo…" at bounding box center [566, 264] width 771 height 479
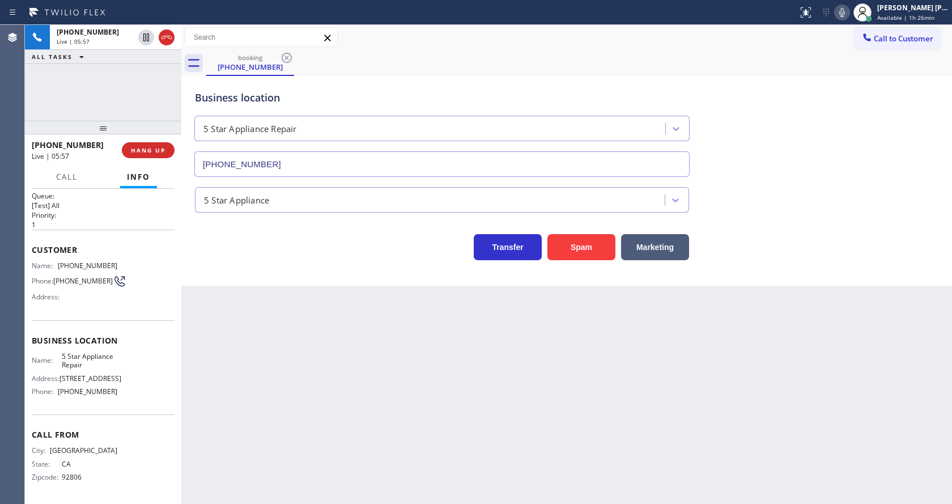
click at [290, 294] on div "Back to Dashboard Change Sender ID Customers Technicians Select a contact Outbo…" at bounding box center [566, 264] width 771 height 479
click at [443, 388] on div "Back to Dashboard Change Sender ID Customers Technicians Select a contact Outbo…" at bounding box center [566, 264] width 771 height 479
click at [530, 424] on div "Back to Dashboard Change Sender ID Customers Technicians Select a contact Outbo…" at bounding box center [566, 264] width 771 height 479
click at [598, 455] on div "Back to Dashboard Change Sender ID Customers Technicians Select a contact Outbo…" at bounding box center [566, 264] width 771 height 479
click at [385, 416] on div "Back to Dashboard Change Sender ID Customers Technicians Select a contact Outbo…" at bounding box center [566, 264] width 771 height 479
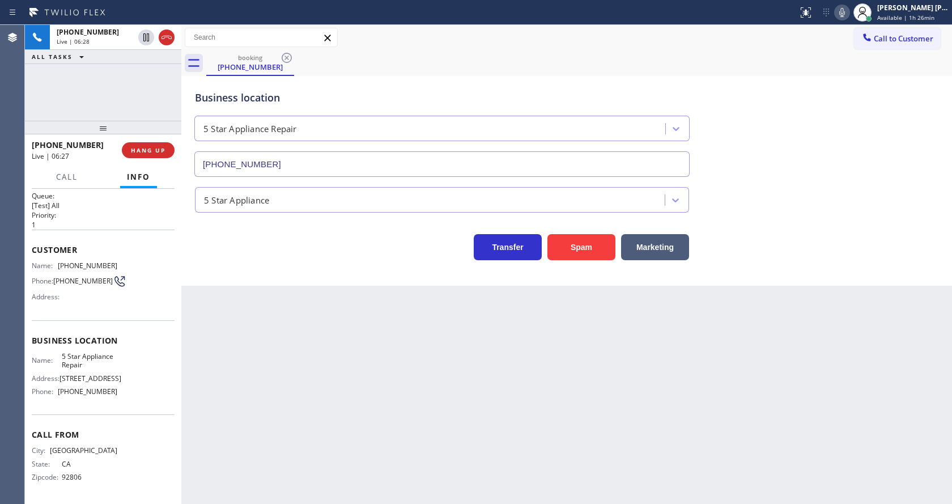
click at [302, 322] on div "Back to Dashboard Change Sender ID Customers Technicians Select a contact Outbo…" at bounding box center [566, 264] width 771 height 479
click at [300, 343] on div "Back to Dashboard Change Sender ID Customers Technicians Select a contact Outbo…" at bounding box center [566, 264] width 771 height 479
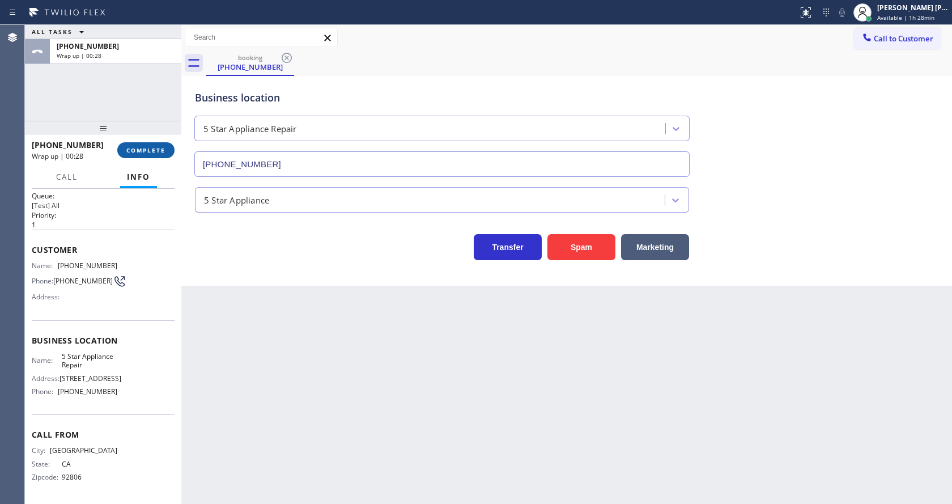
click at [134, 154] on span "COMPLETE" at bounding box center [145, 150] width 39 height 8
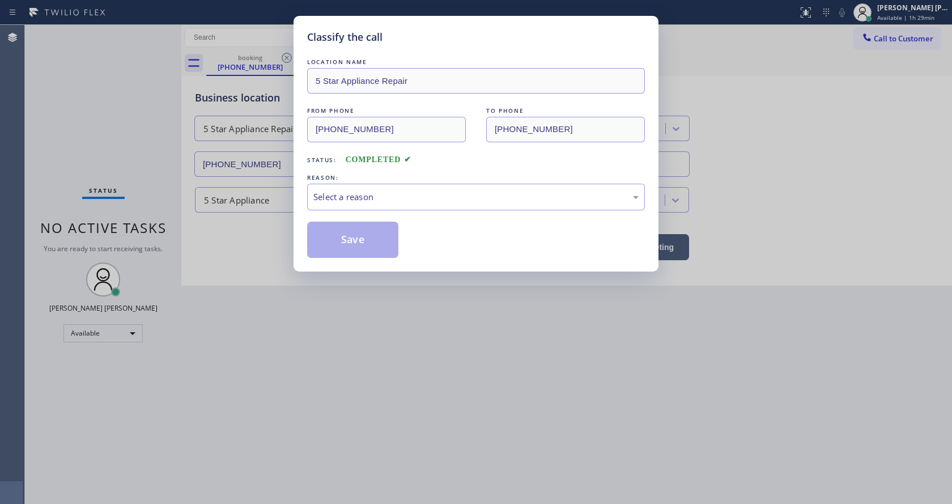
click at [336, 213] on div "LOCATION NAME 5 Star Appliance Repair FROM PHONE [PHONE_NUMBER] TO PHONE [PHONE…" at bounding box center [476, 157] width 338 height 202
click at [342, 196] on div "Select a reason" at bounding box center [475, 196] width 325 height 13
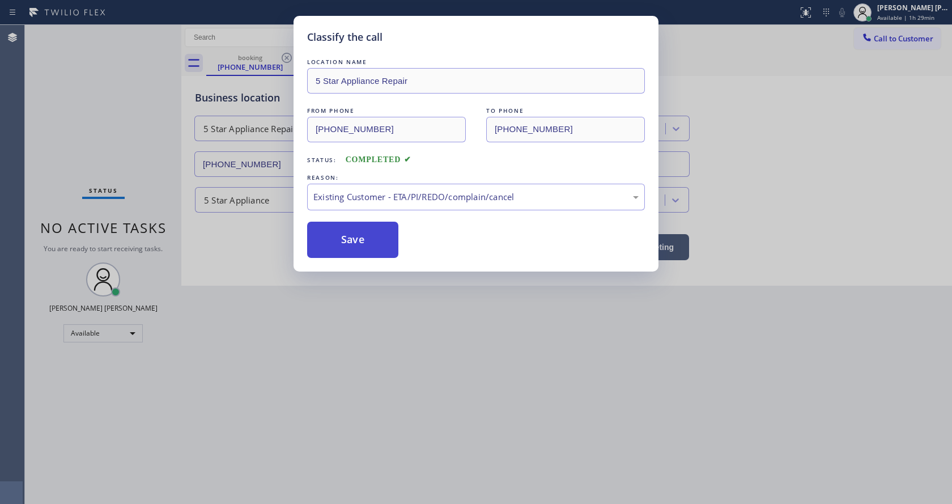
click at [358, 237] on button "Save" at bounding box center [352, 240] width 91 height 36
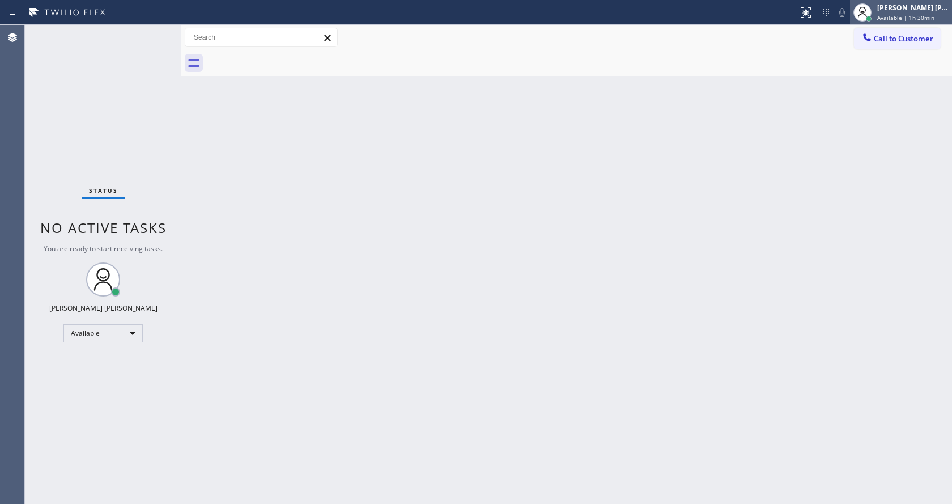
click at [922, 14] on span "Available | 1h 30min" at bounding box center [905, 18] width 57 height 8
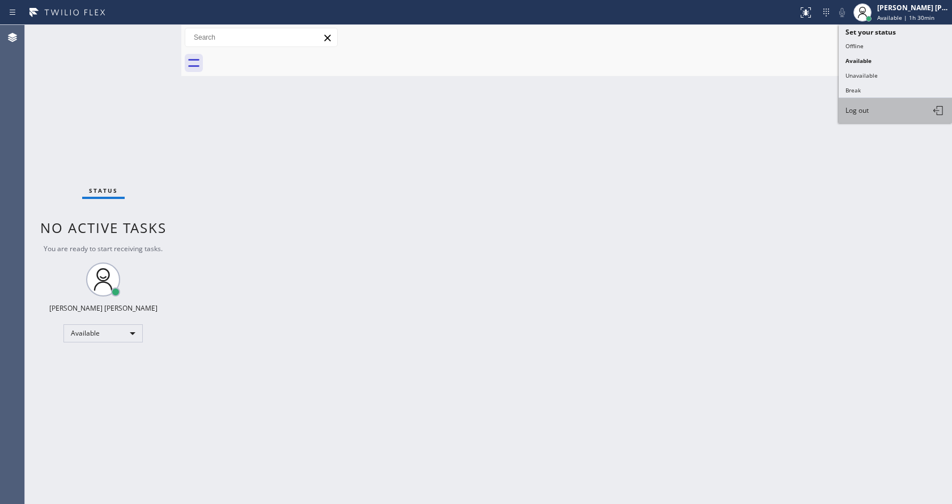
click at [866, 109] on span "Log out" at bounding box center [857, 110] width 23 height 10
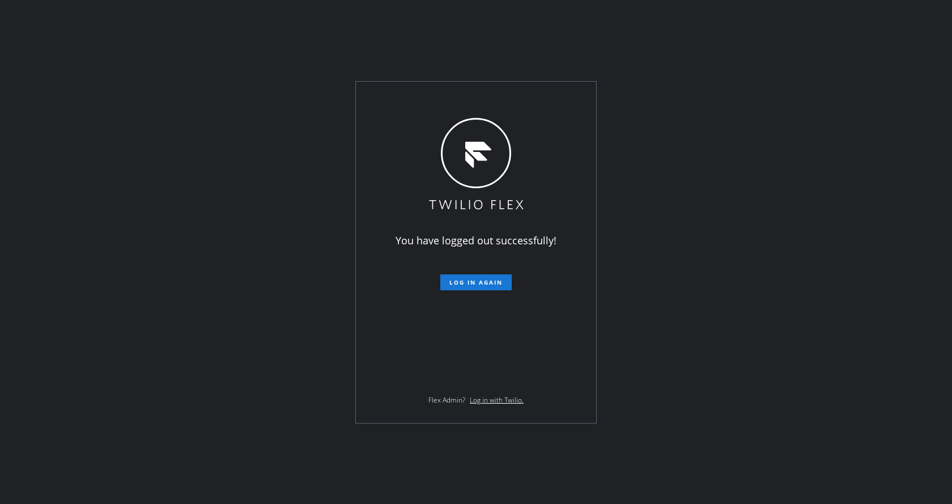
drag, startPoint x: 168, startPoint y: 196, endPoint x: 359, endPoint y: 274, distance: 206.9
click at [168, 196] on div "You have logged out successfully! Log in again Flex Admin? Log in with Twilio." at bounding box center [476, 252] width 952 height 504
